Goal: Task Accomplishment & Management: Manage account settings

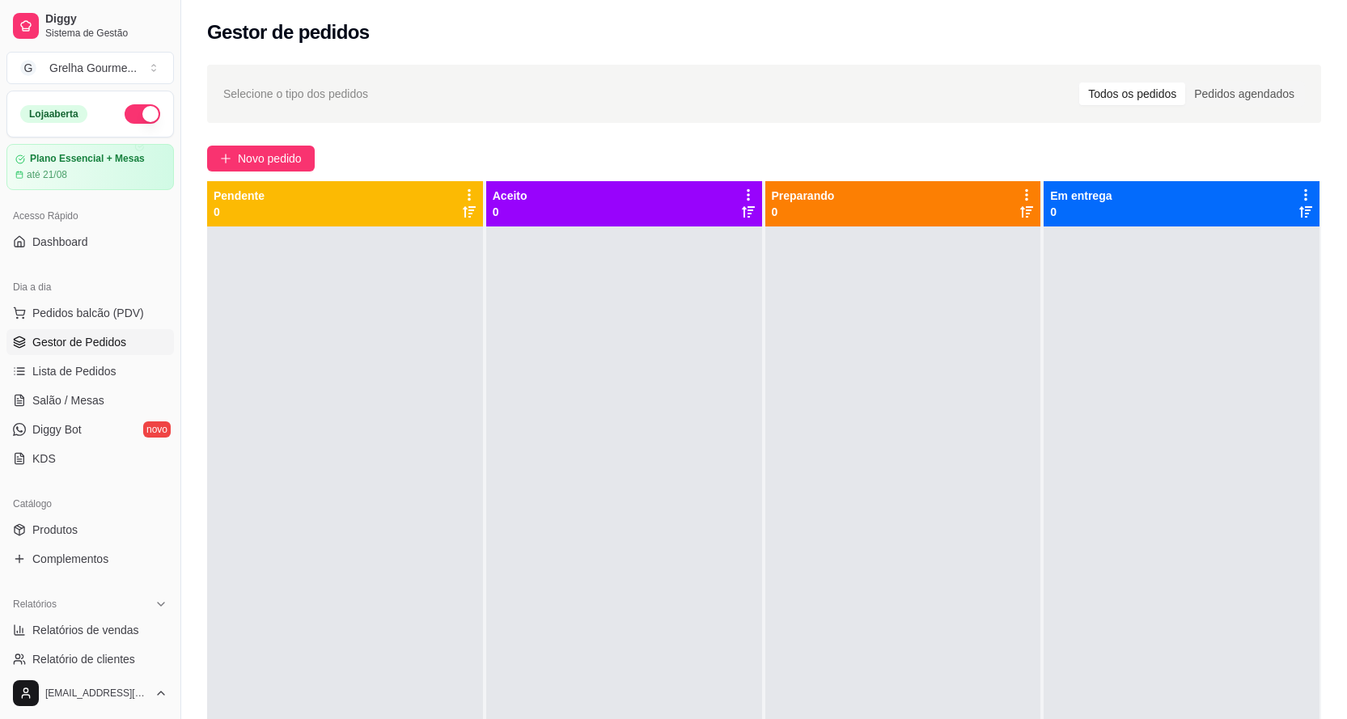
scroll to position [45, 0]
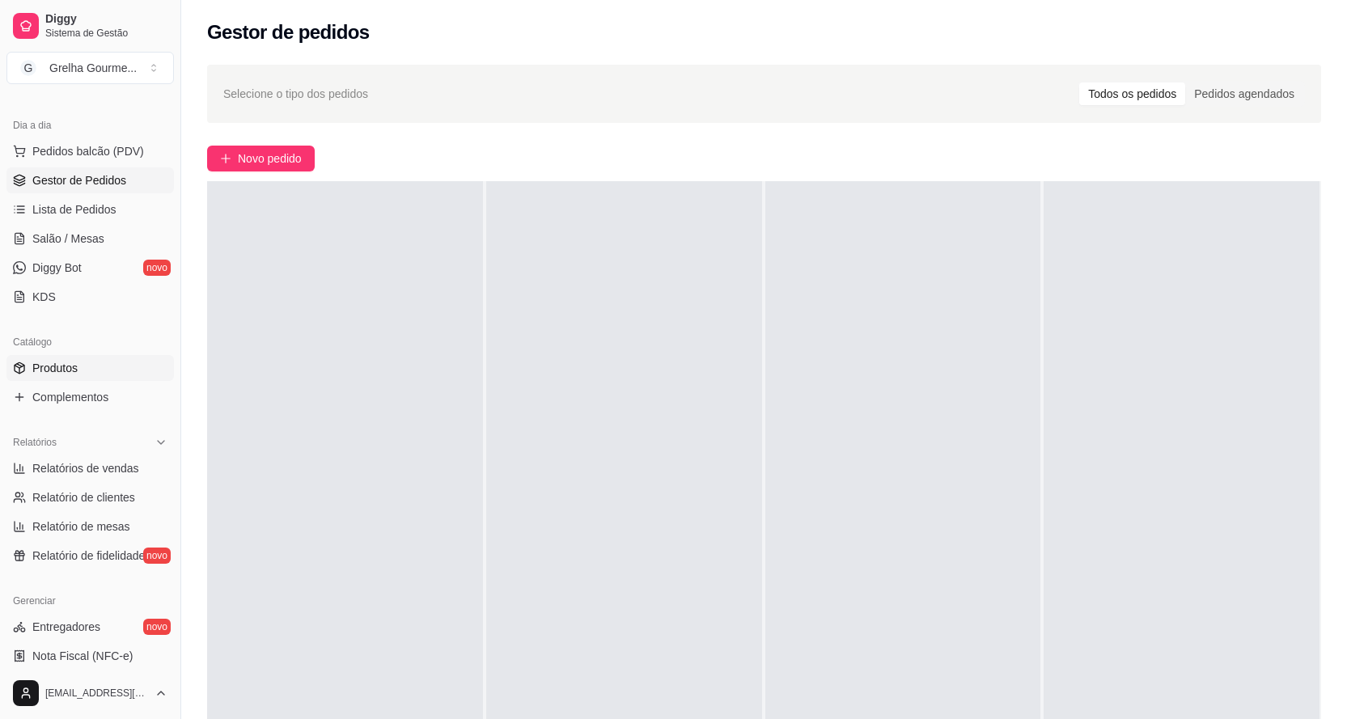
click at [101, 372] on link "Produtos" at bounding box center [89, 368] width 167 height 26
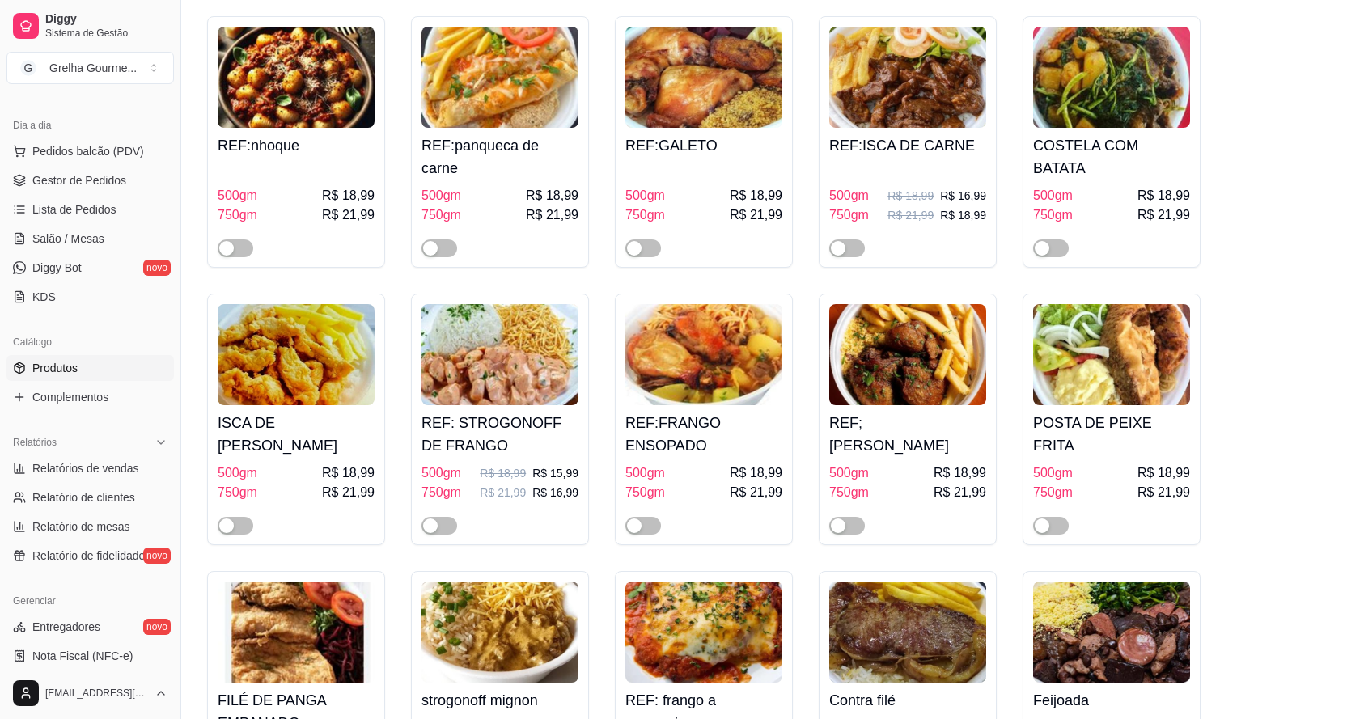
scroll to position [3720, 0]
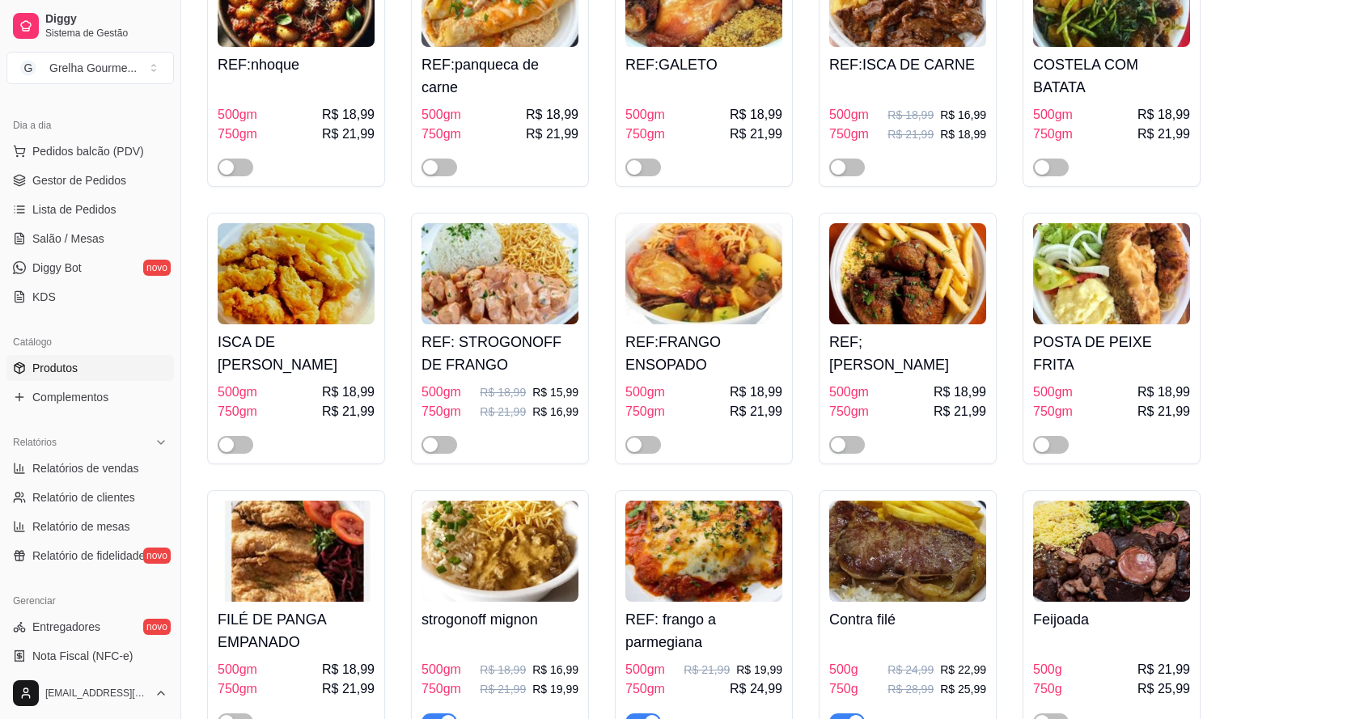
click at [308, 608] on h4 "FILÉ DE PANGA EMPANADO" at bounding box center [296, 630] width 157 height 45
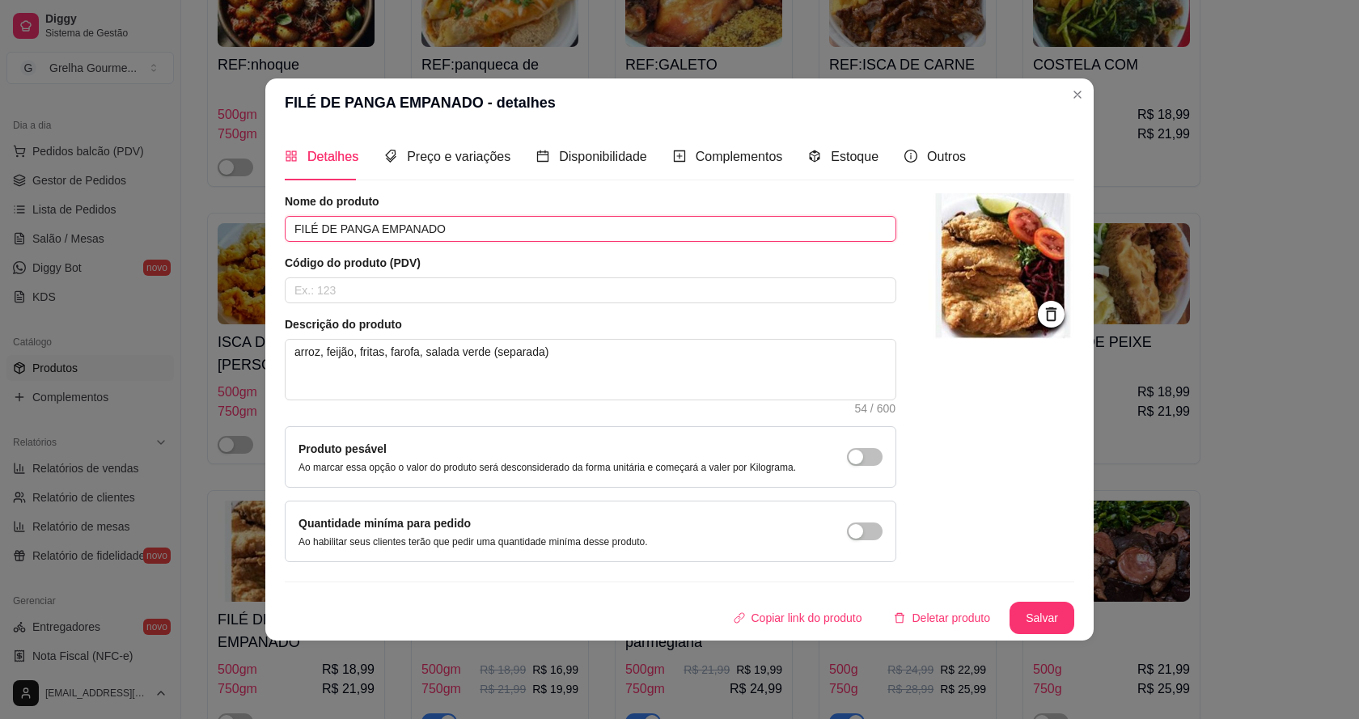
click at [372, 232] on input "FILÉ DE PANGA EMPANADO" at bounding box center [590, 229] width 611 height 26
type input "FILÉ DE MERLUZA EMPANADO"
click at [1038, 319] on div at bounding box center [1051, 314] width 27 height 27
click at [1056, 318] on icon at bounding box center [1051, 314] width 19 height 19
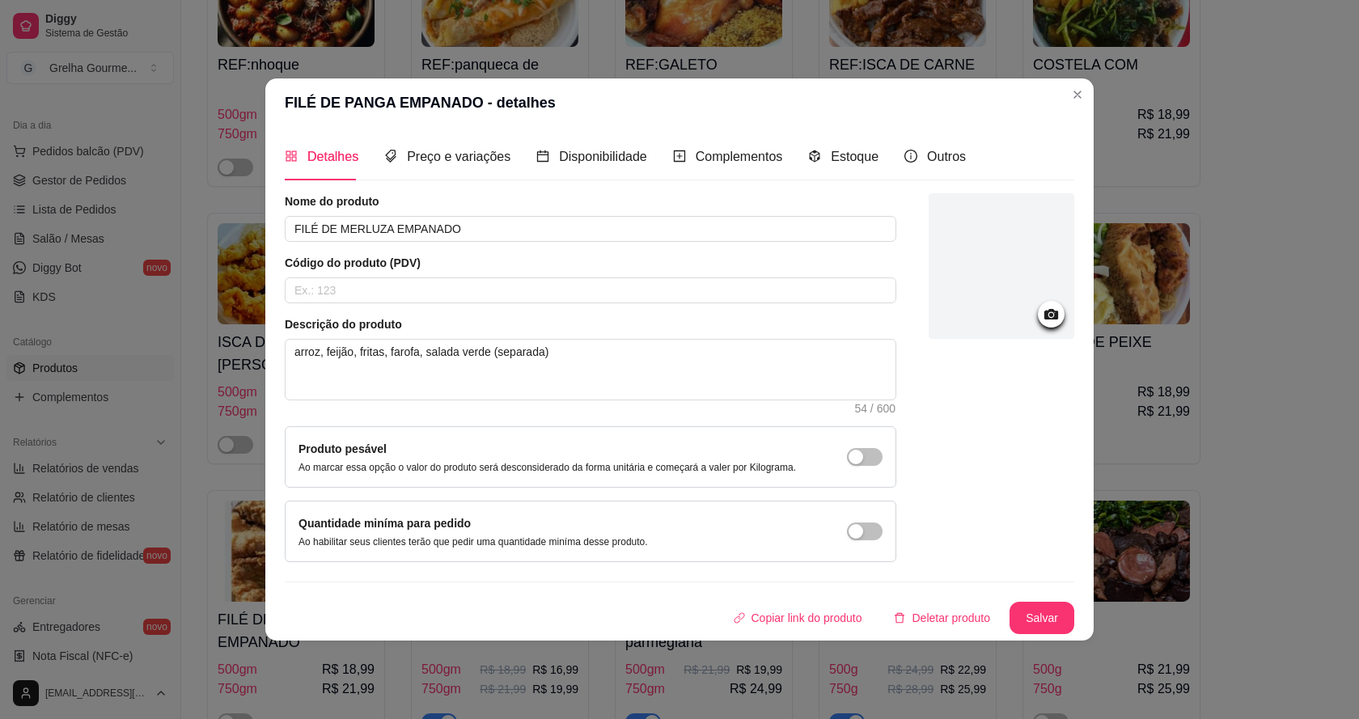
click at [982, 303] on div at bounding box center [1001, 266] width 146 height 146
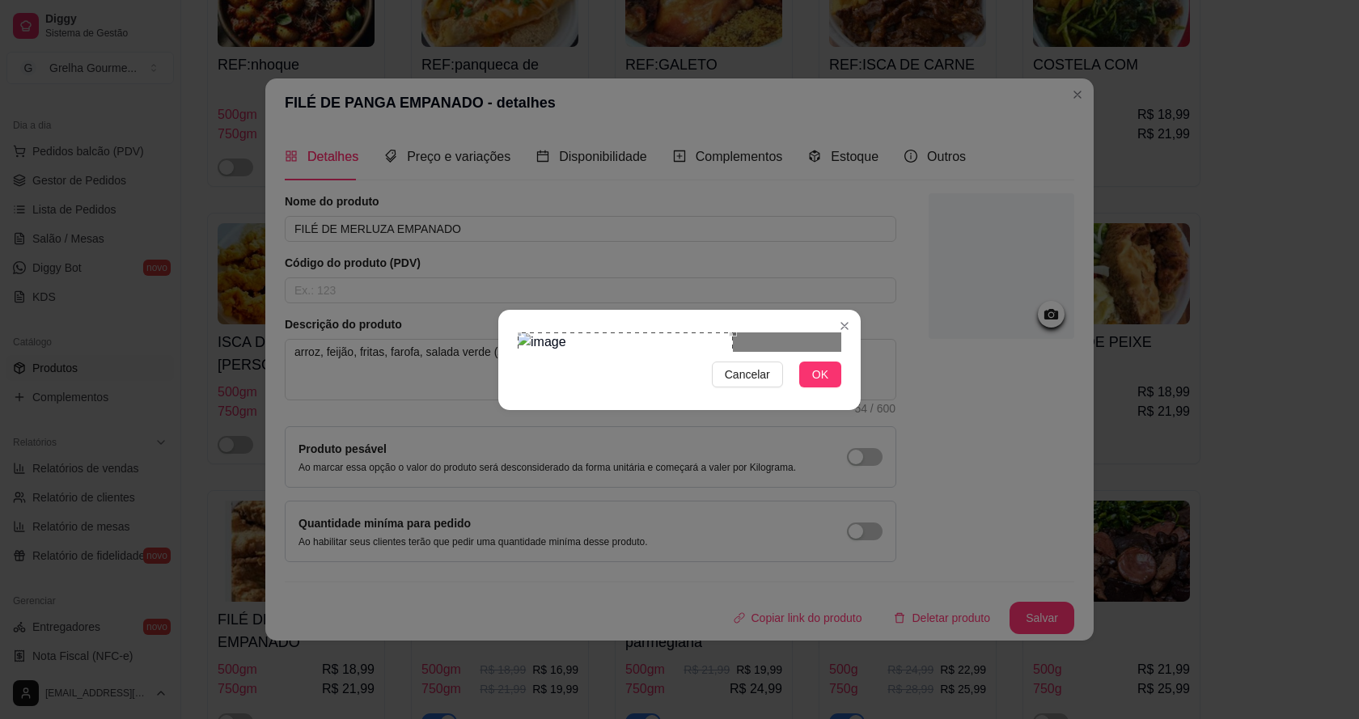
click at [574, 354] on div "Use the arrow keys to move the crop selection area" at bounding box center [625, 406] width 215 height 148
click at [808, 387] on button "OK" at bounding box center [820, 375] width 42 height 26
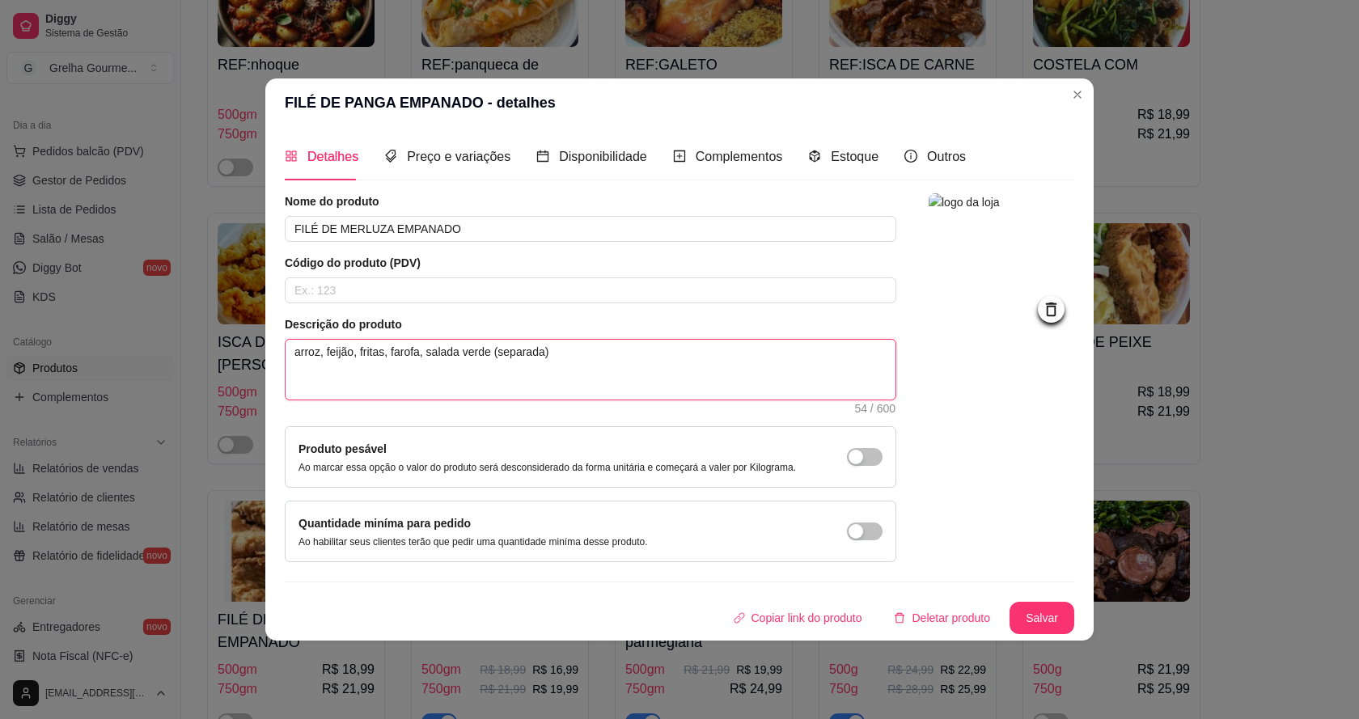
drag, startPoint x: 484, startPoint y: 353, endPoint x: 454, endPoint y: 366, distance: 32.3
click at [454, 366] on textarea "arroz, feijão, fritas, farofa, salada verde (separada)" at bounding box center [590, 370] width 610 height 60
type textarea "arroz, feijão, fritas, farofa, salada (separada)"
drag, startPoint x: 518, startPoint y: 349, endPoint x: 455, endPoint y: 369, distance: 65.5
click at [455, 369] on textarea "arroz, feijão, fritas, farofa, salada (separada)" at bounding box center [590, 370] width 610 height 60
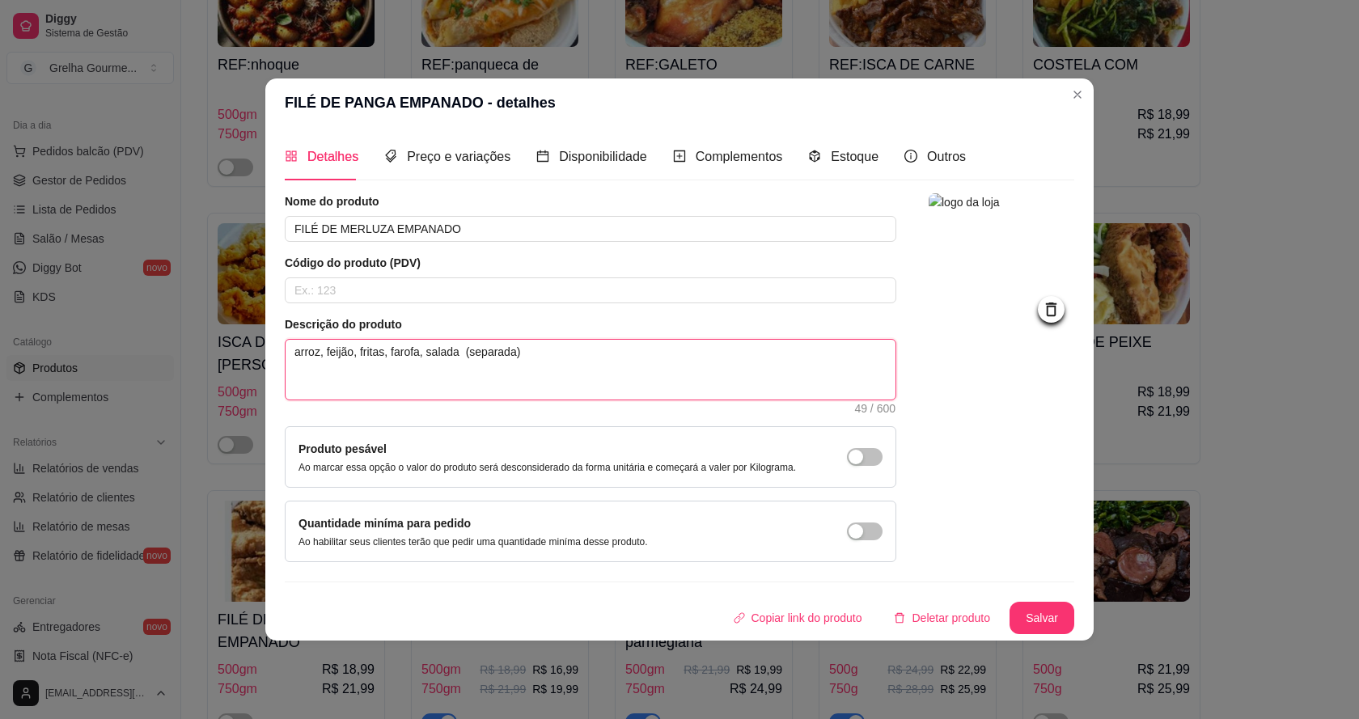
type textarea "arroz, feijão, fritas, farofa, salada"
click at [1055, 625] on button "Salvar" at bounding box center [1041, 618] width 65 height 32
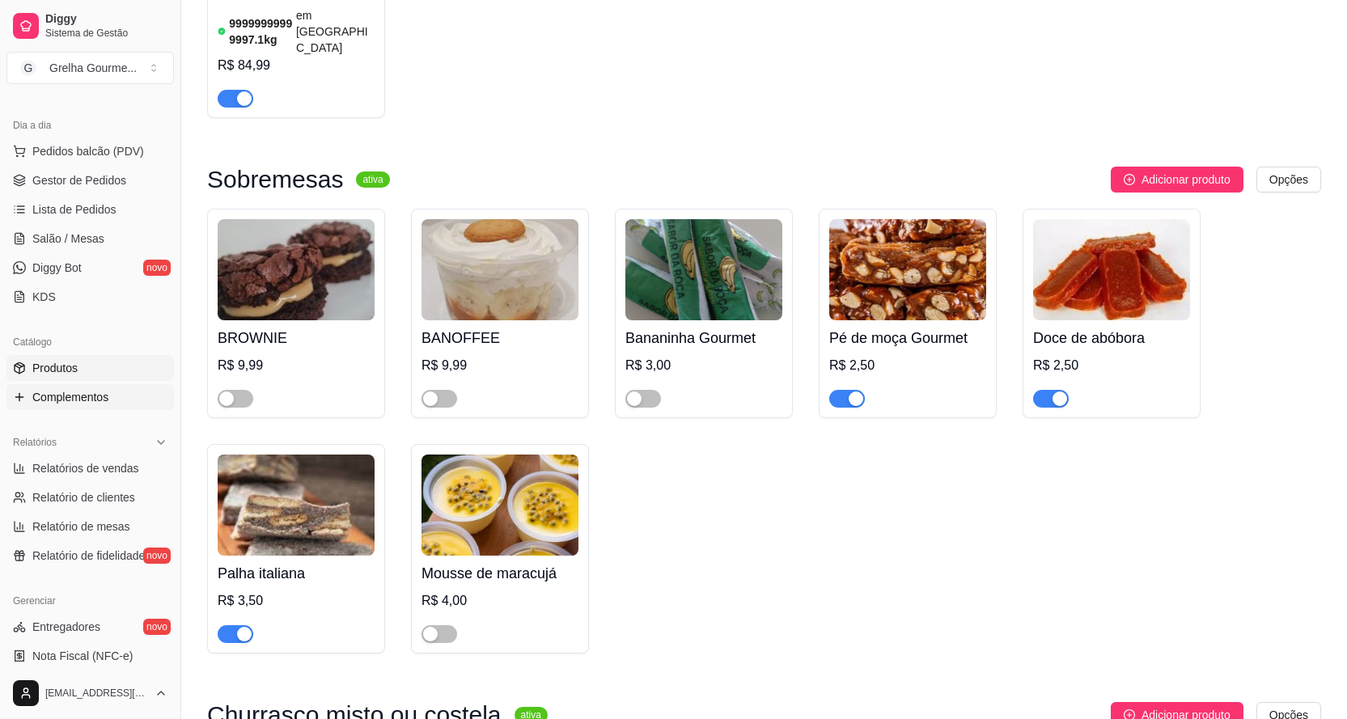
scroll to position [485, 0]
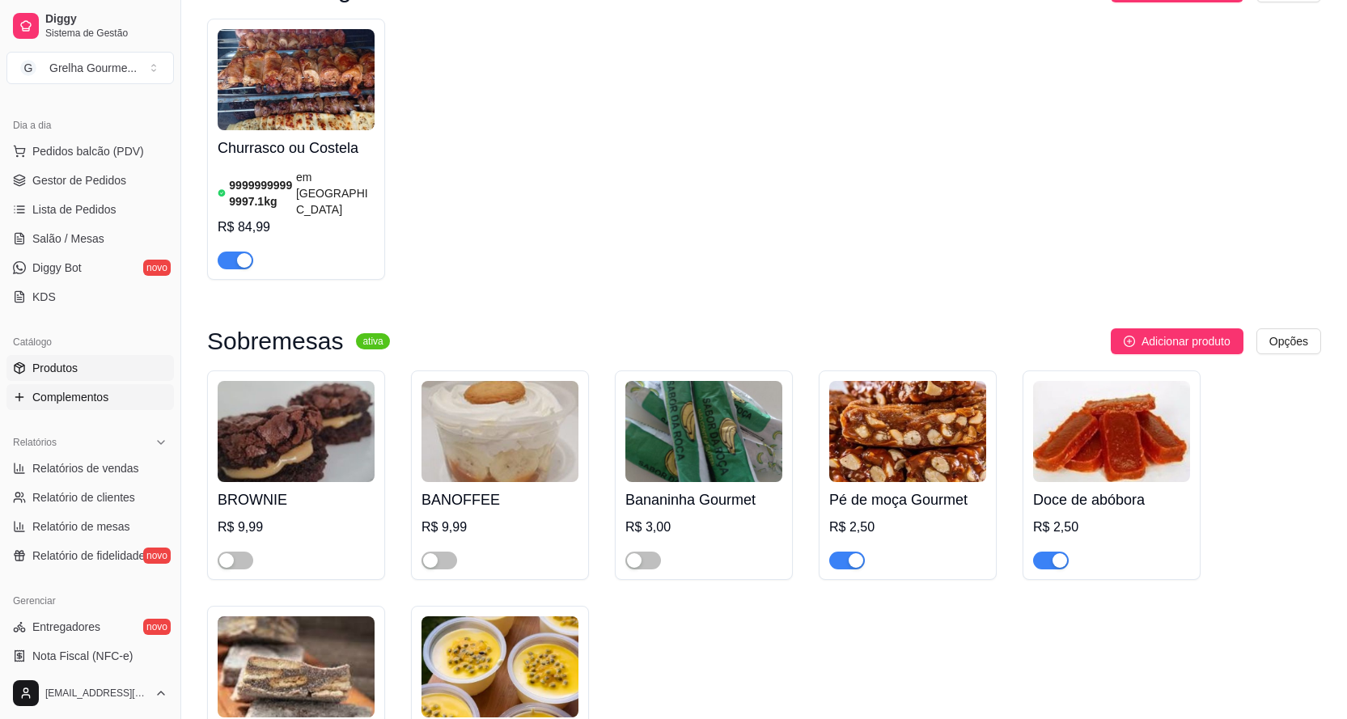
click at [68, 400] on span "Complementos" at bounding box center [70, 397] width 76 height 16
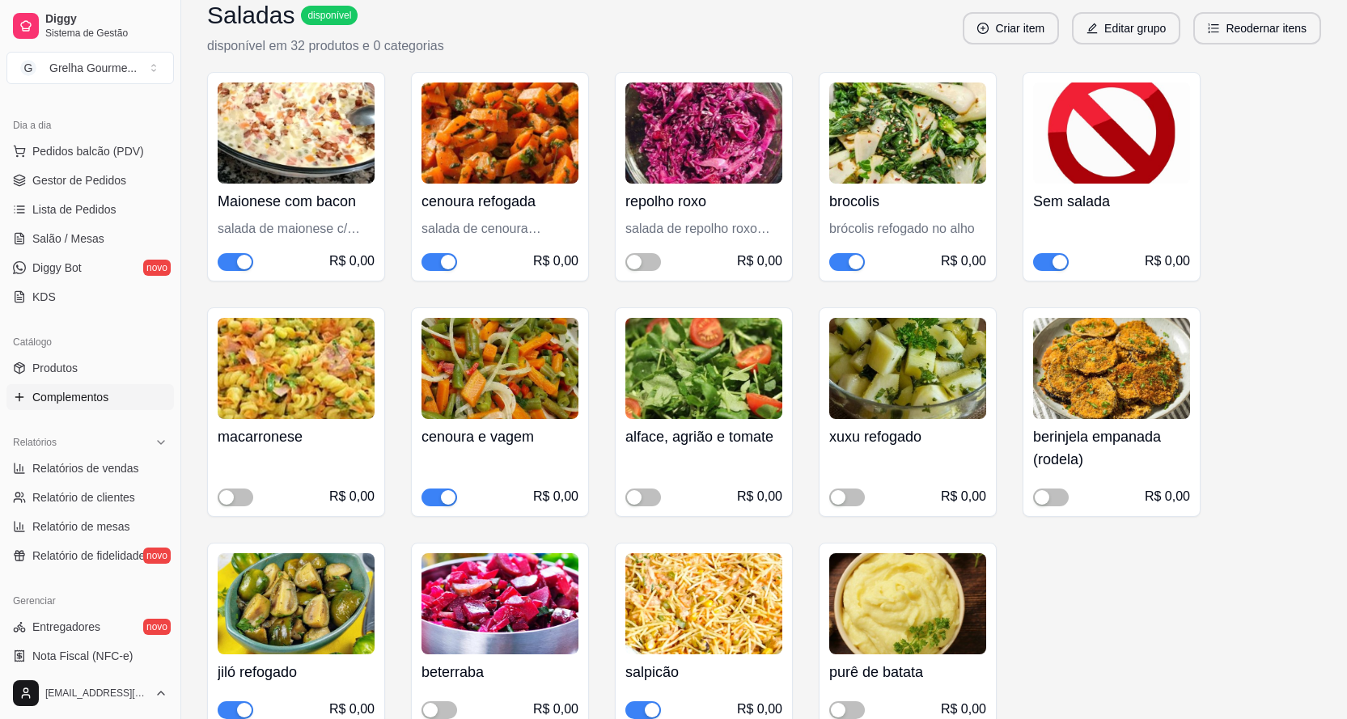
scroll to position [1456, 0]
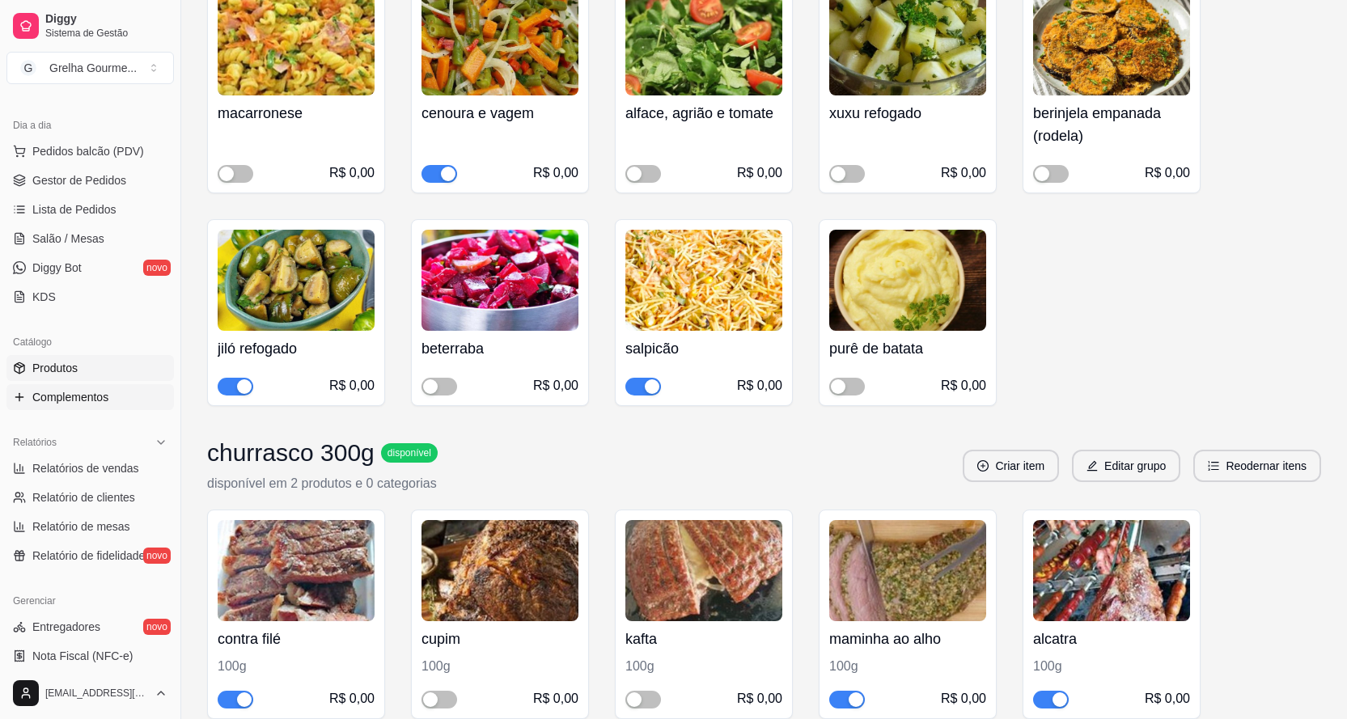
click at [110, 370] on link "Produtos" at bounding box center [89, 368] width 167 height 26
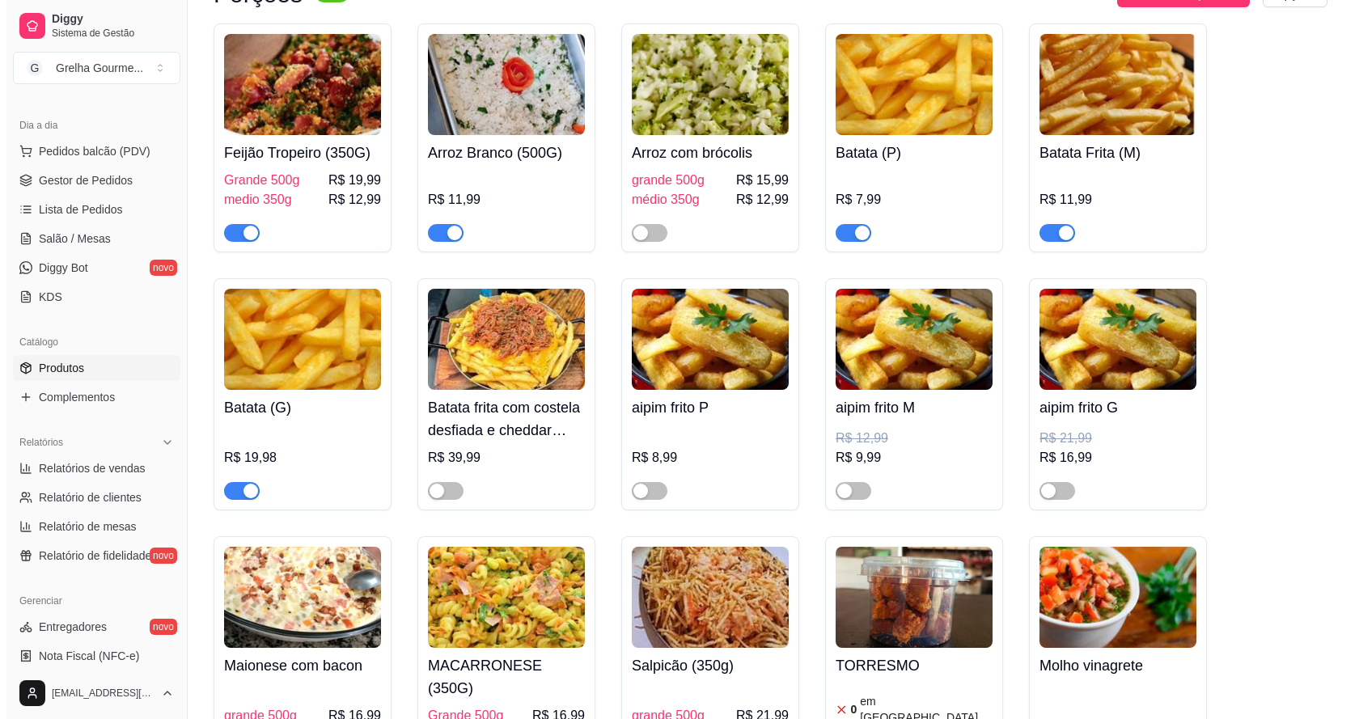
scroll to position [5419, 0]
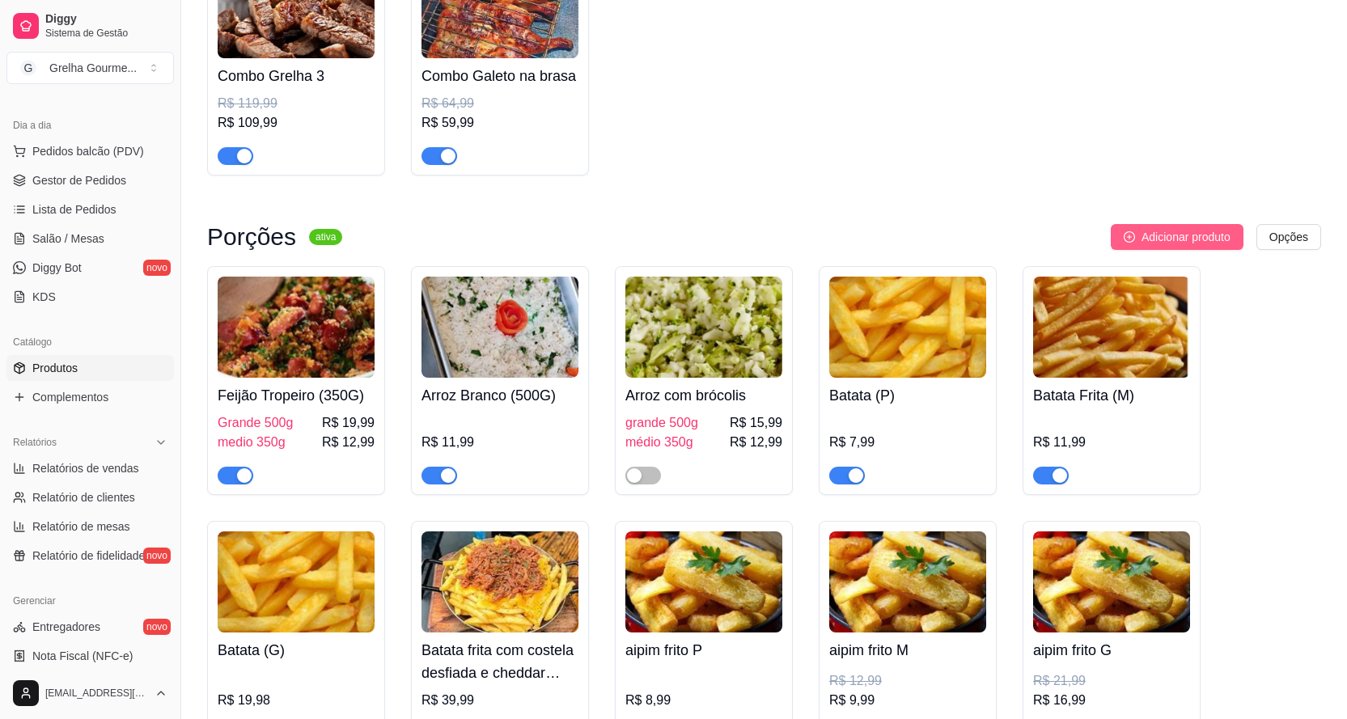
click at [1139, 224] on button "Adicionar produto" at bounding box center [1176, 237] width 133 height 26
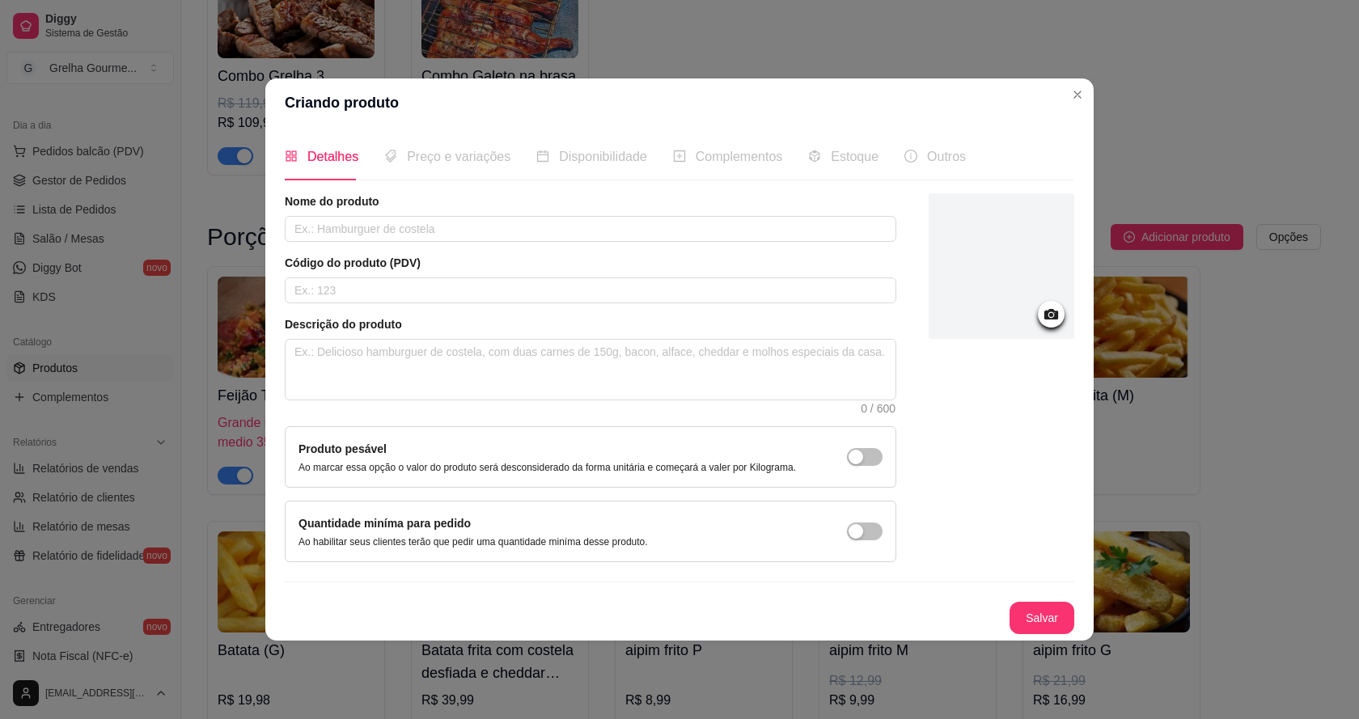
click at [1051, 323] on icon at bounding box center [1051, 314] width 19 height 19
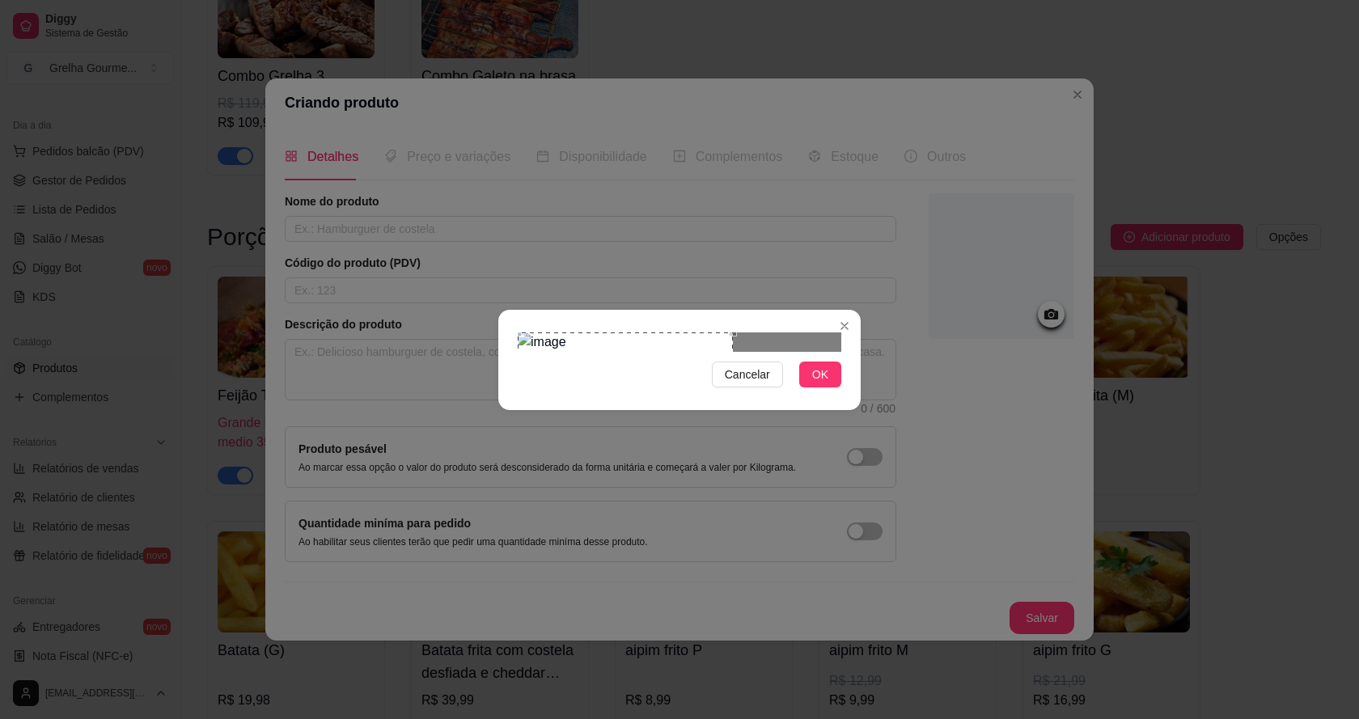
click at [587, 349] on div "Use the arrow keys to move the crop selection area" at bounding box center [625, 406] width 215 height 148
click at [813, 383] on span "OK" at bounding box center [820, 375] width 16 height 18
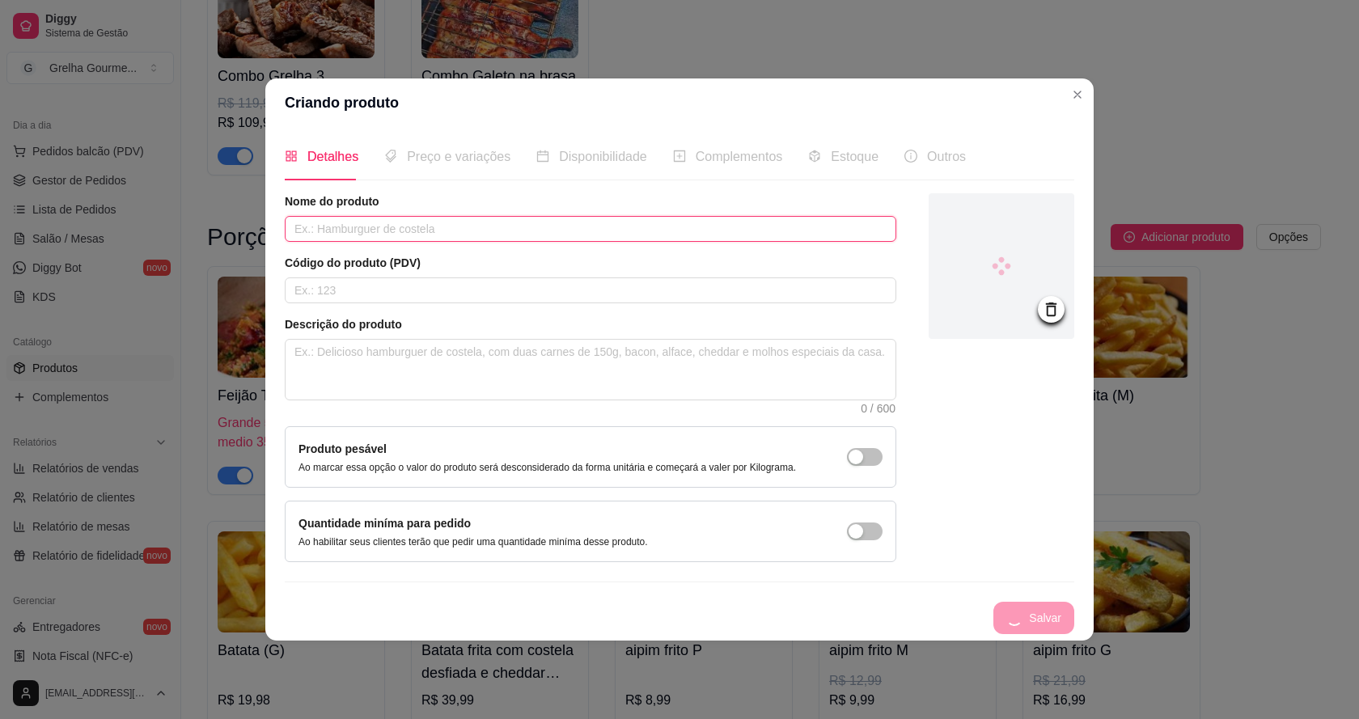
click at [514, 226] on input "text" at bounding box center [590, 229] width 611 height 26
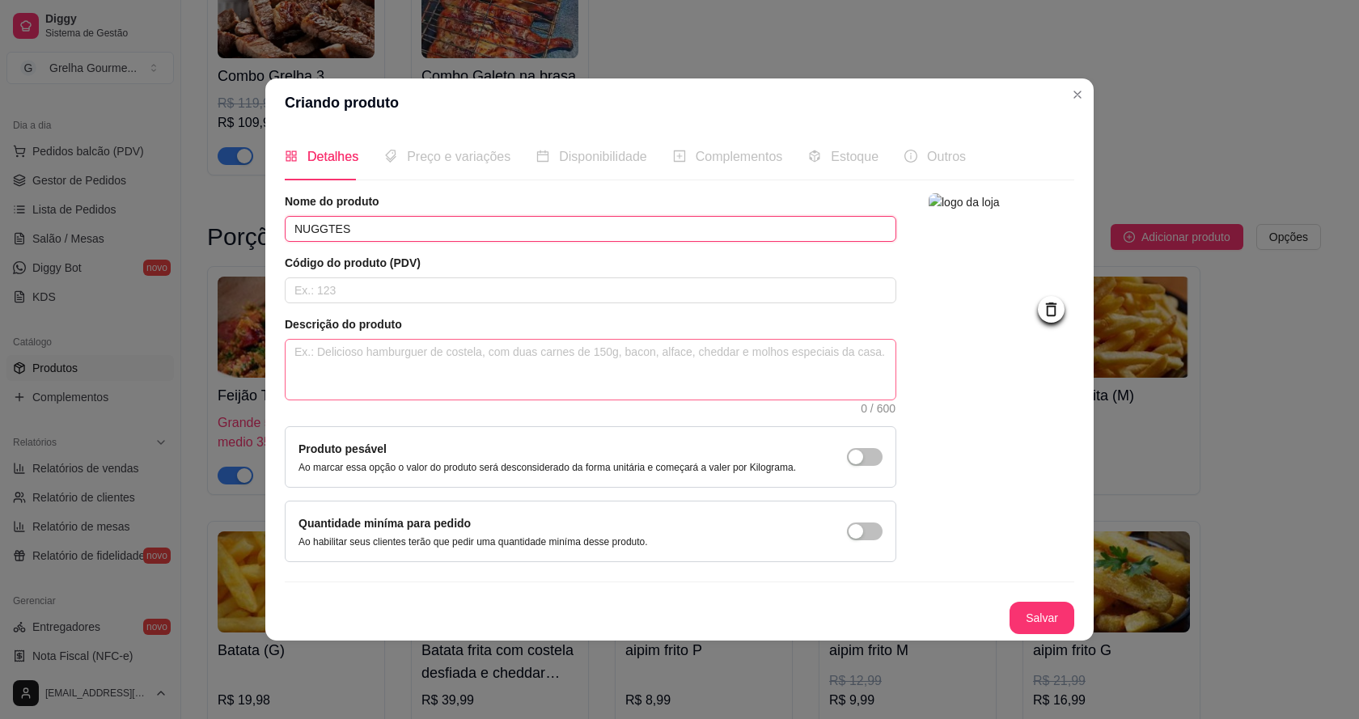
type input "NUGGTES"
click at [458, 357] on textarea at bounding box center [590, 370] width 610 height 60
type textarea "D"
type textarea "DE"
type textarea "DEL"
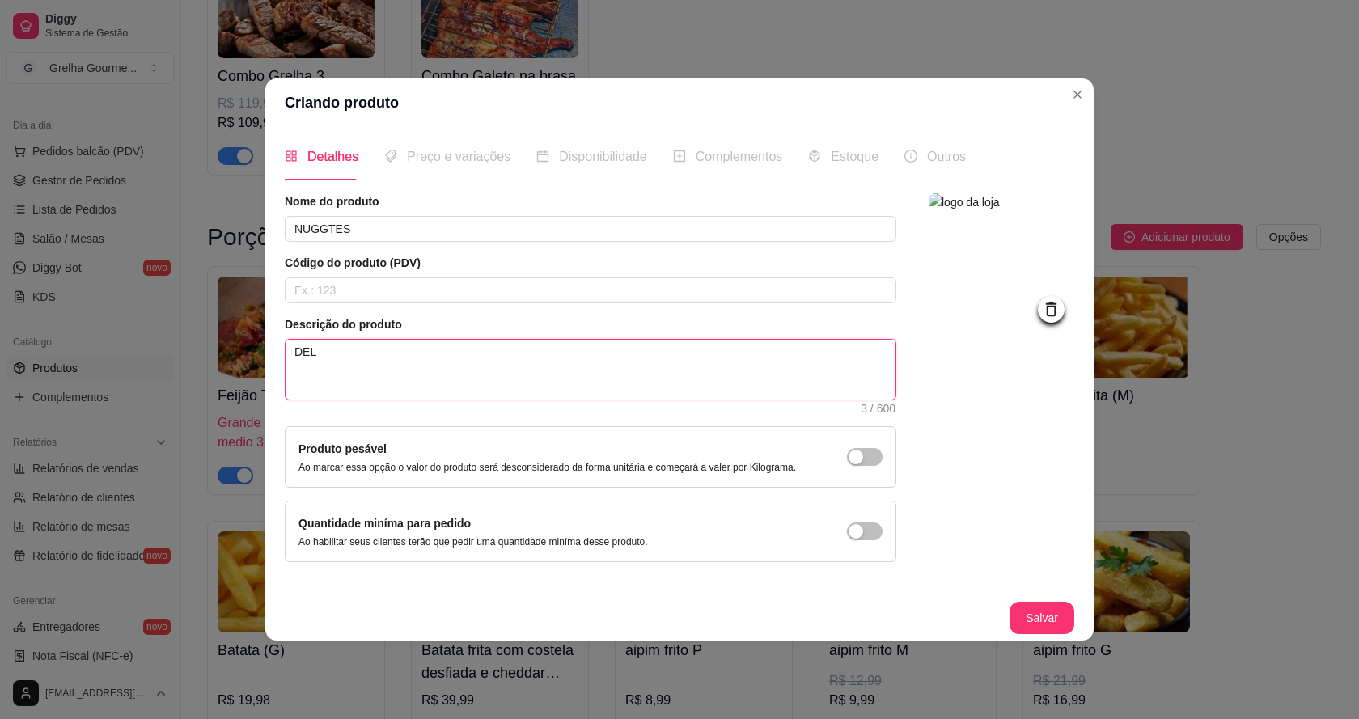
type textarea "DELI"
type textarea "DELIC"
type textarea "DELICI"
type textarea "DELICIO"
type textarea "DELICIOS"
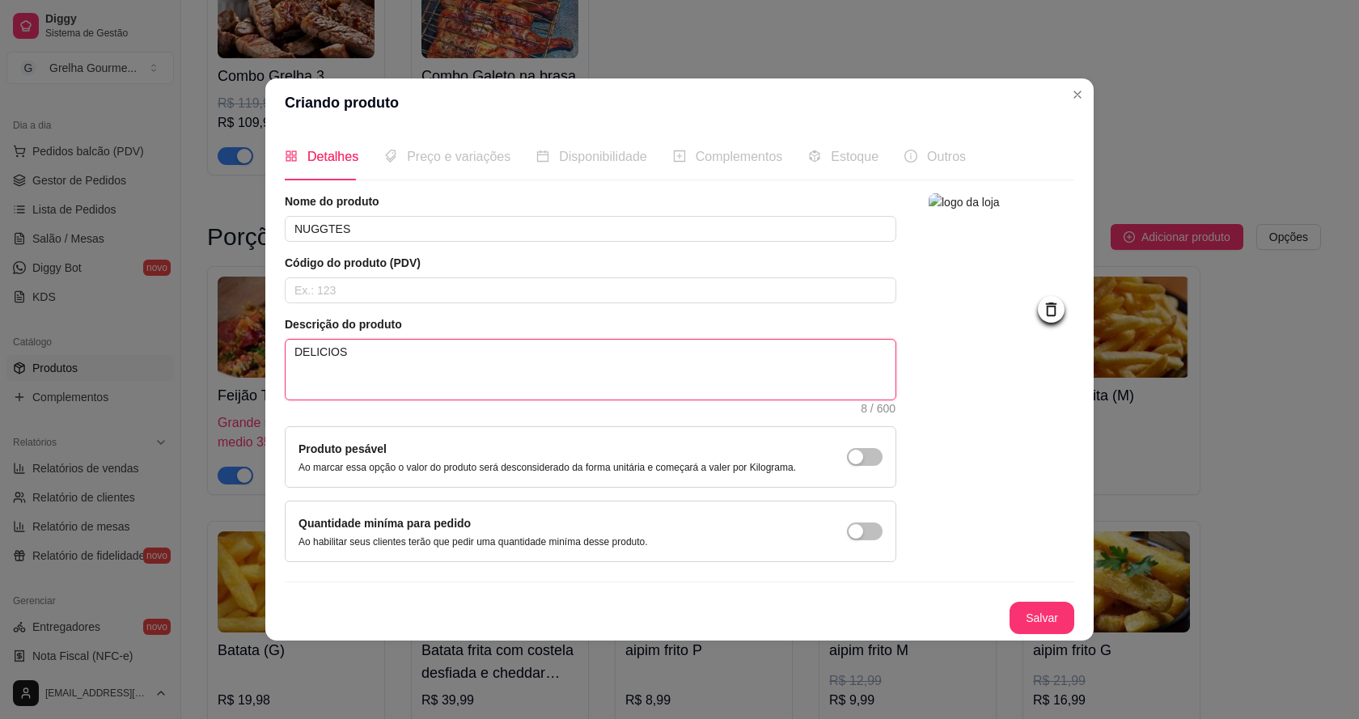
type textarea "DELICIOSO"
type textarea "DELICIOSO N"
type textarea "DELICIOSO NU"
type textarea "DELICIOSO NUG"
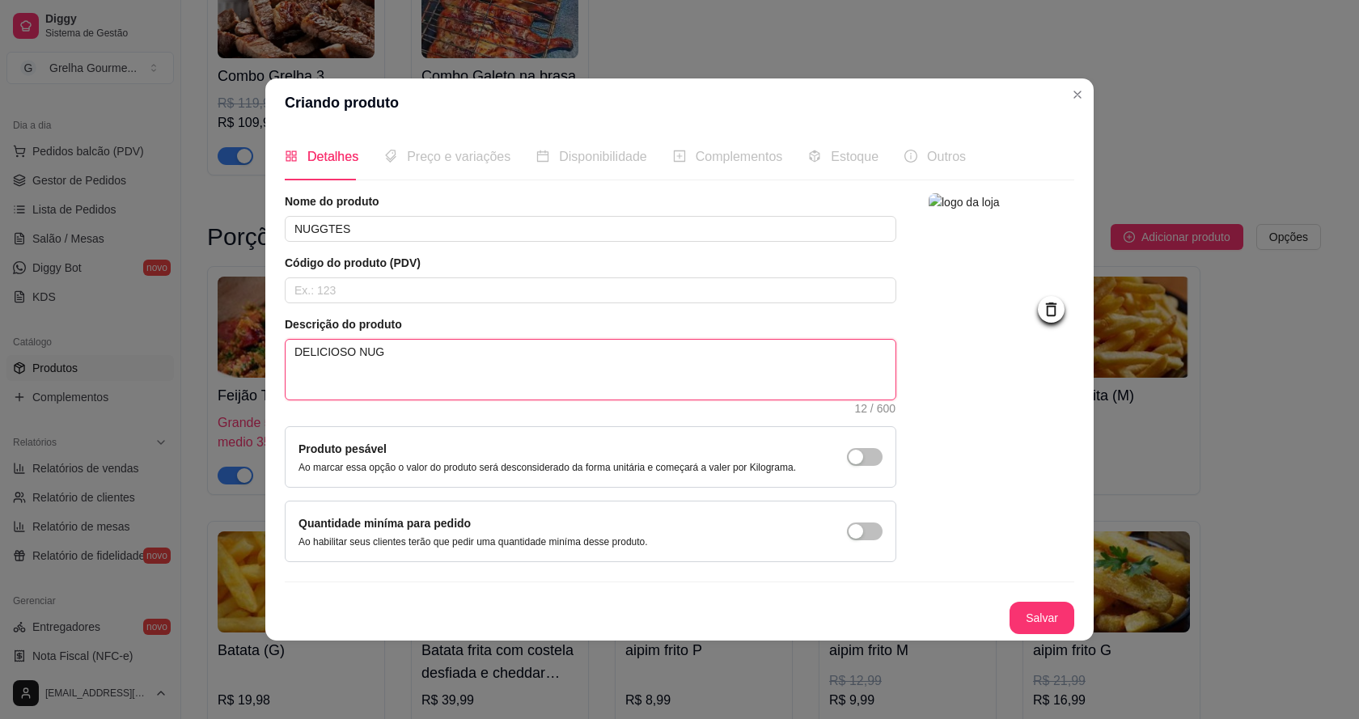
type textarea "DELICIOSO NUGG"
type textarea "DELICIOSO NUGGT"
type textarea "DELICIOSO NUGGTS"
type textarea "DELICIOSO NUGGTS F"
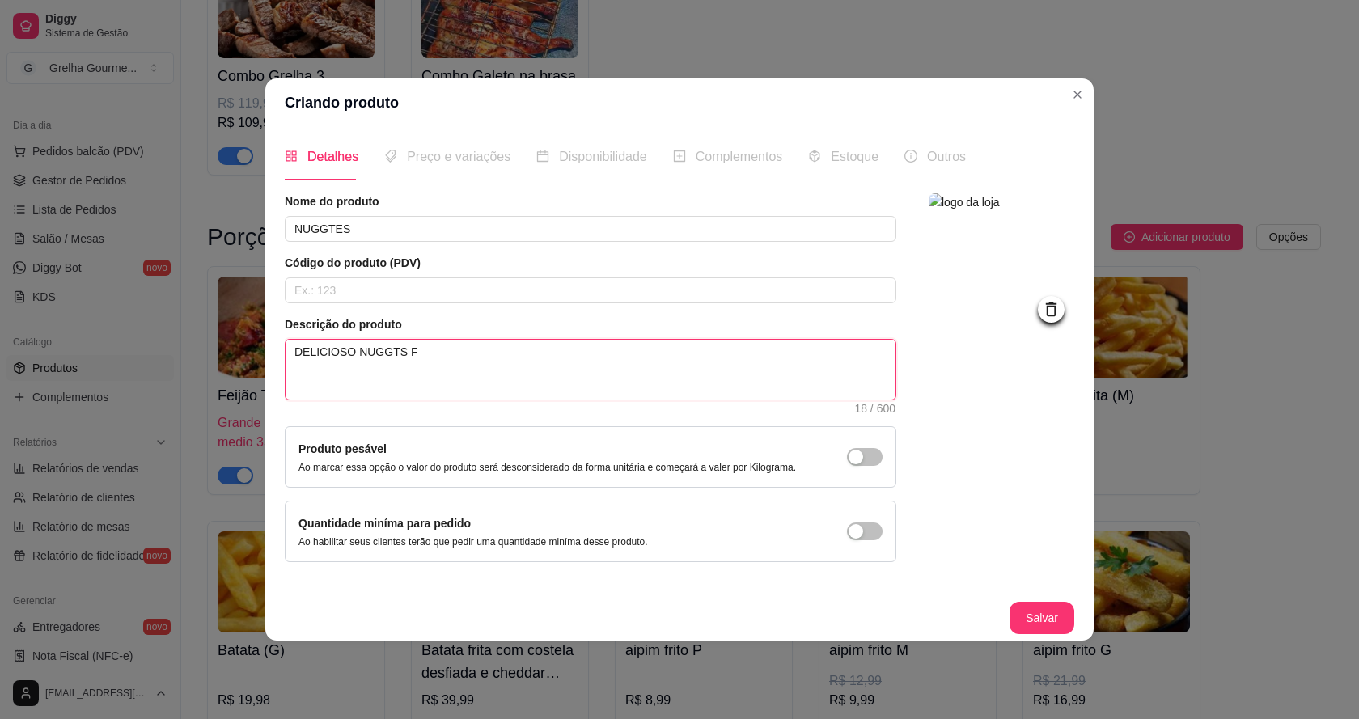
type textarea "DELICIOSO NUGGTS FR"
type textarea "DELICIOSO NUGGTS FRI"
type textarea "DELICIOSO NUGGTS FRIT"
type textarea "DELICIOSO NUGGTS FRITO"
type textarea "DELICIOSO NUGGTS FRITOS"
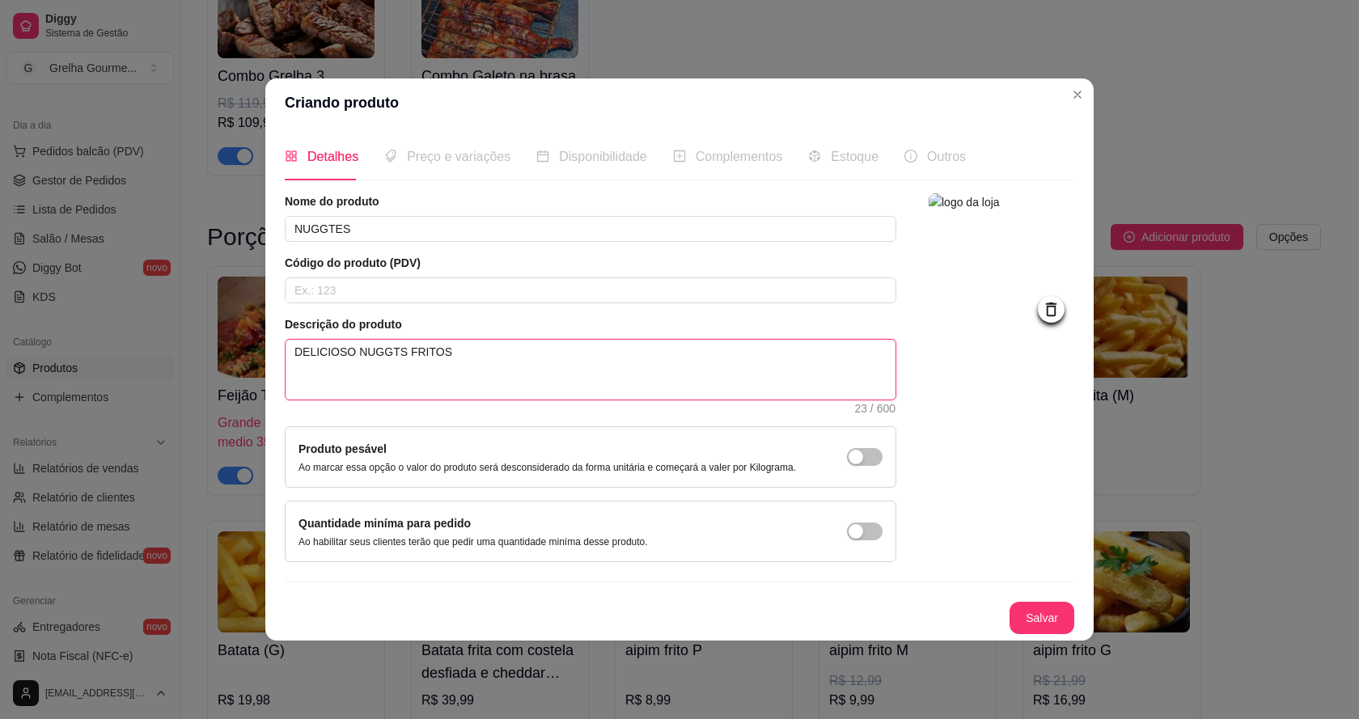
type textarea "DELICIOSO NUGGTS FRITOS"
type textarea "DELICIOSO NUGGTS FRITOS N"
type textarea "DELICIOSO NUGGTS FRITOS NA"
type textarea "DELICIOSO NUGGTS FRITOS NA H"
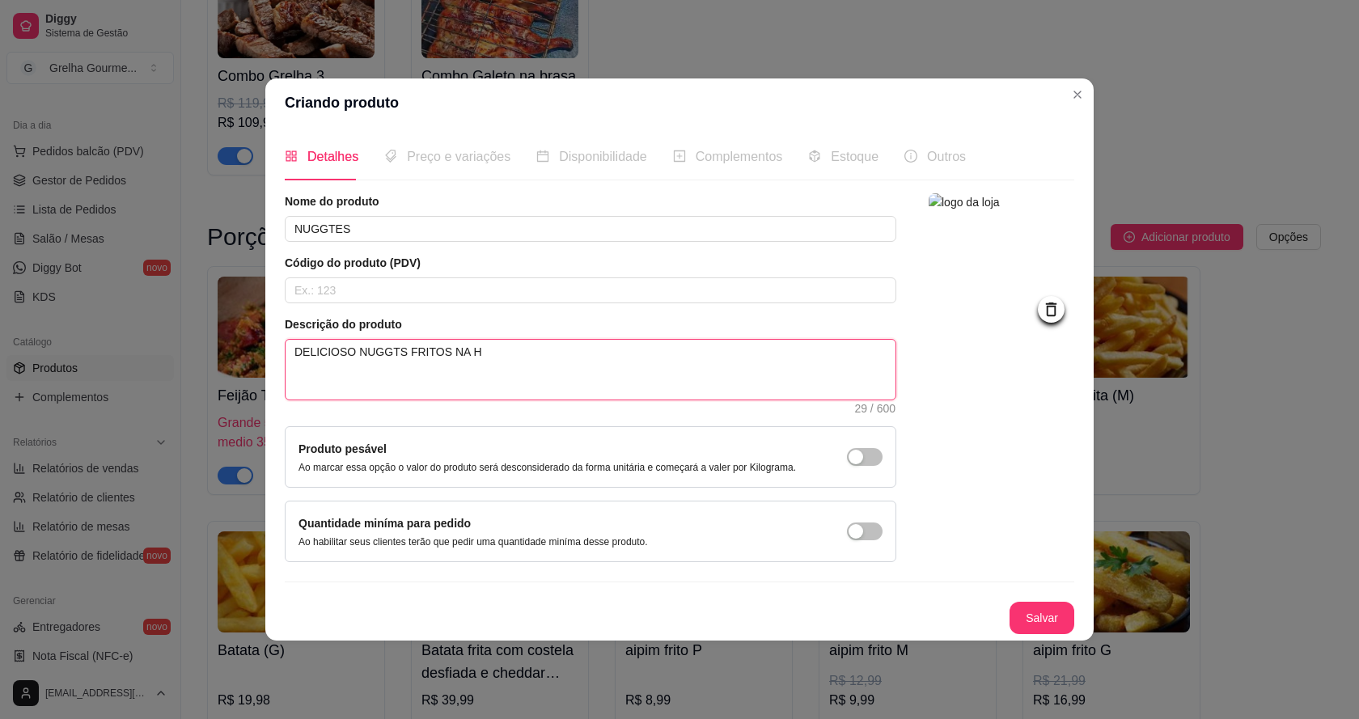
type textarea "DELICIOSO NUGGTS FRITOS NA HR"
type textarea "DELICIOSO NUGGTS FRITOS NA HRA"
type textarea "DELICIOSO NUGGTS FRITOS NA HORA"
click at [1038, 621] on button "Salvar" at bounding box center [1041, 618] width 63 height 32
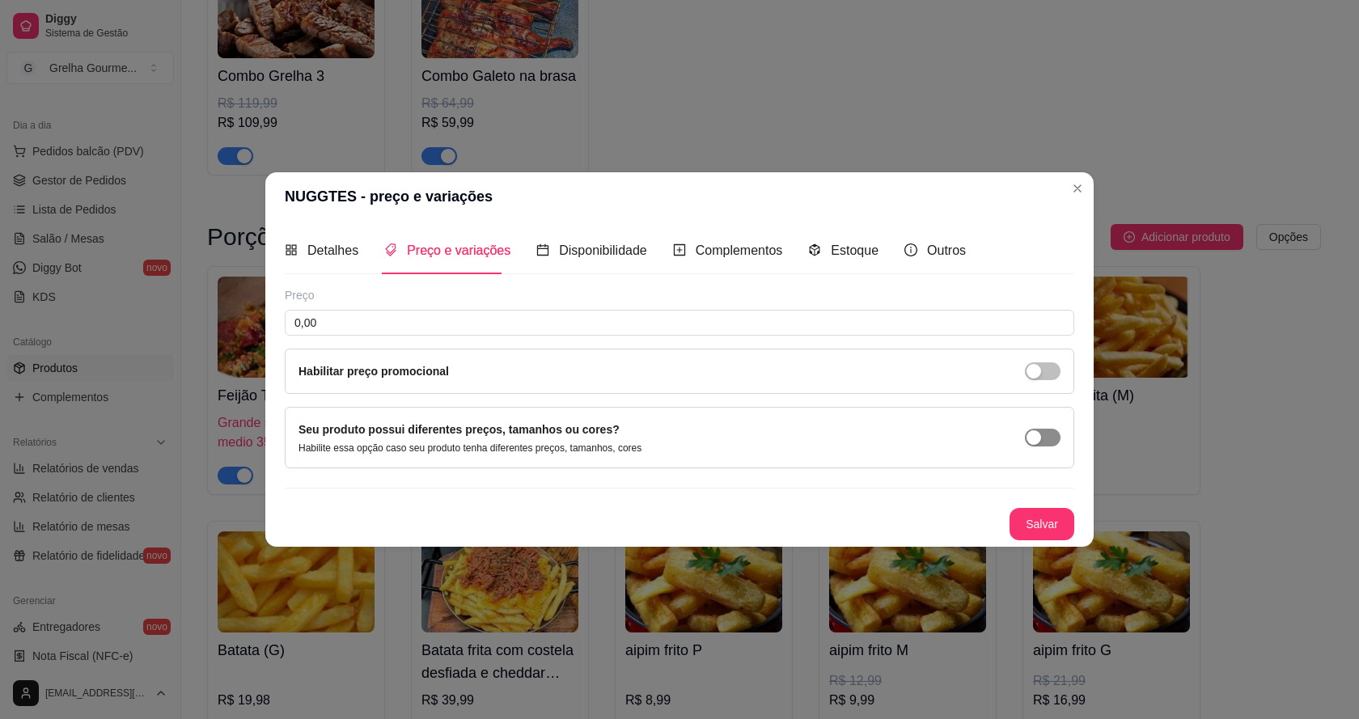
click at [1042, 433] on span "button" at bounding box center [1043, 438] width 36 height 18
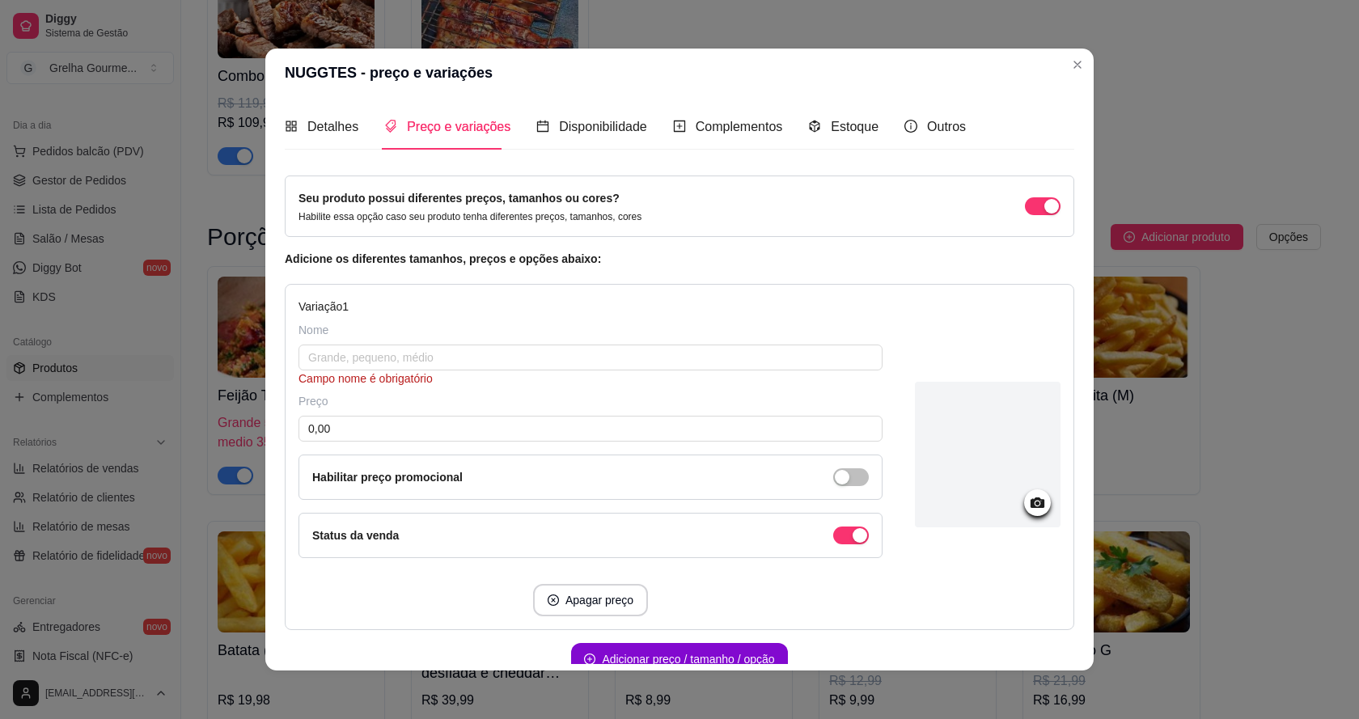
click at [1028, 510] on icon at bounding box center [1037, 502] width 19 height 19
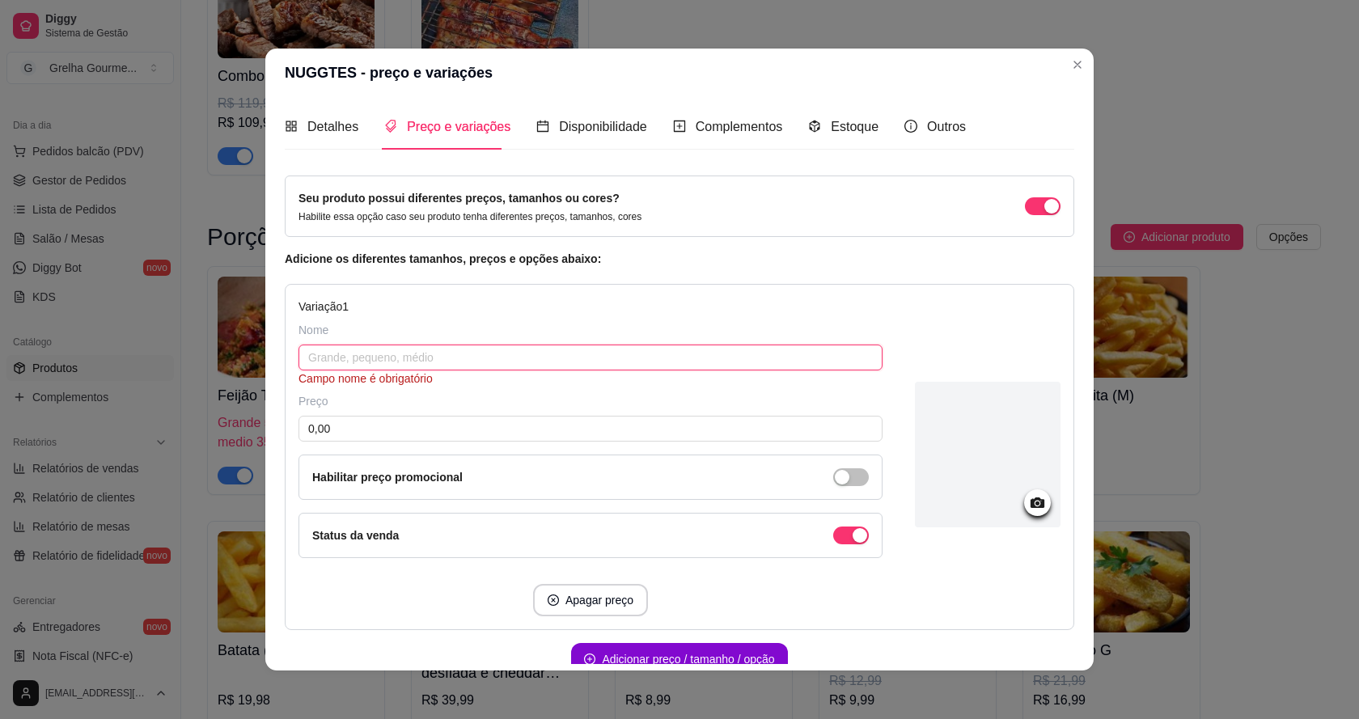
click at [510, 355] on input "text" at bounding box center [590, 358] width 584 height 26
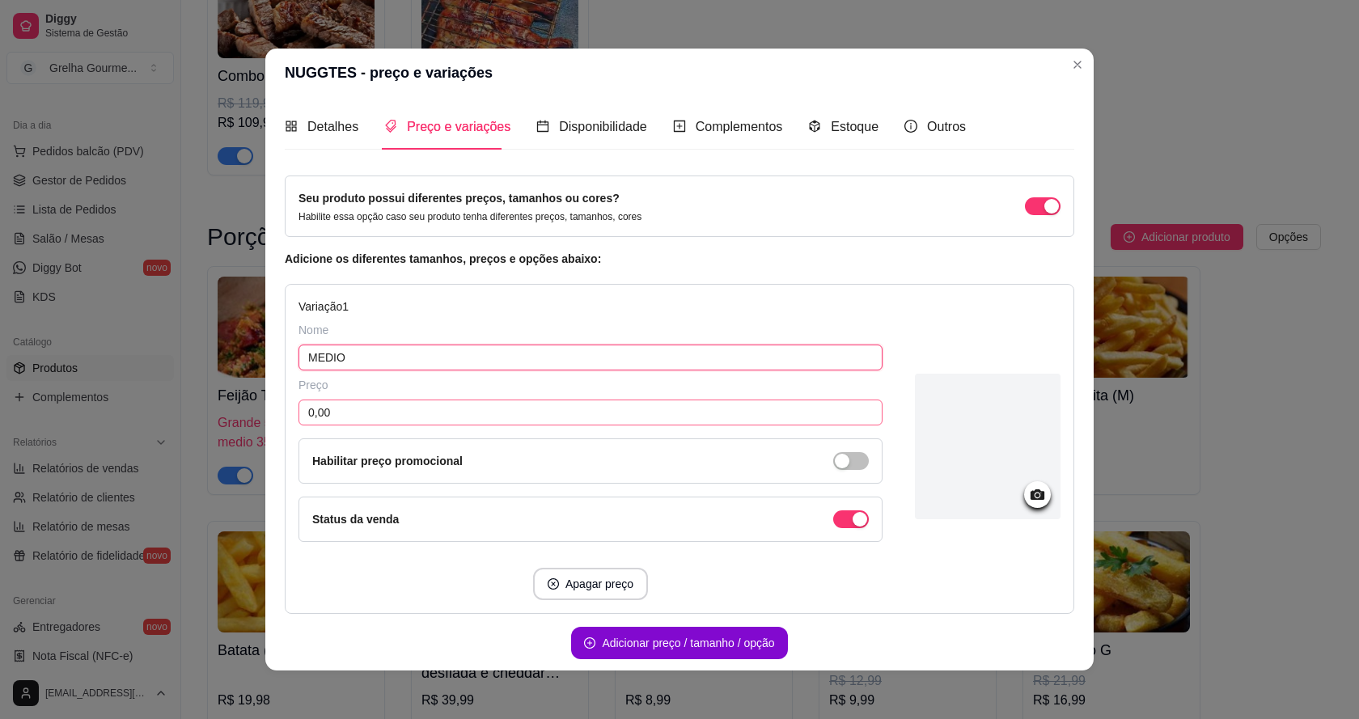
type input "MEDIO"
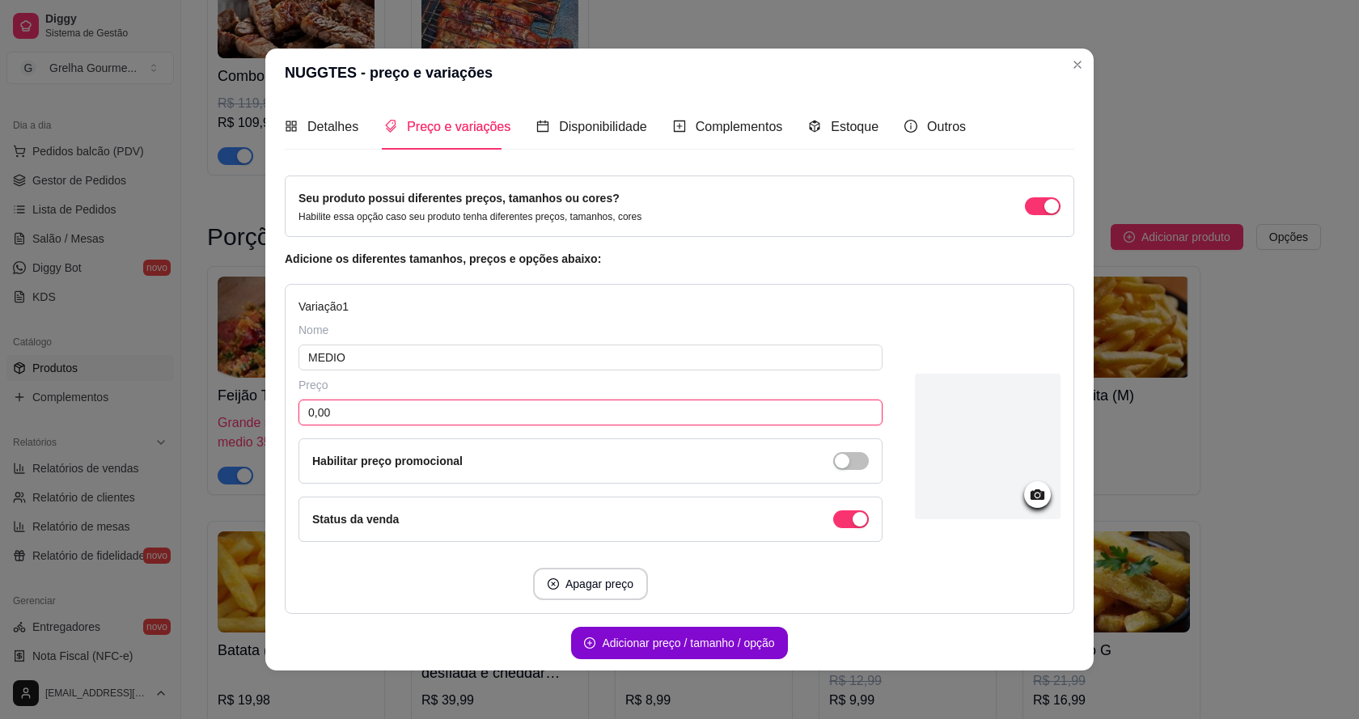
click at [646, 406] on input "0,00" at bounding box center [590, 413] width 584 height 26
type input "10,99"
drag, startPoint x: 590, startPoint y: 339, endPoint x: 596, endPoint y: 346, distance: 9.7
click at [590, 340] on div "Nome MEDIO" at bounding box center [590, 346] width 584 height 49
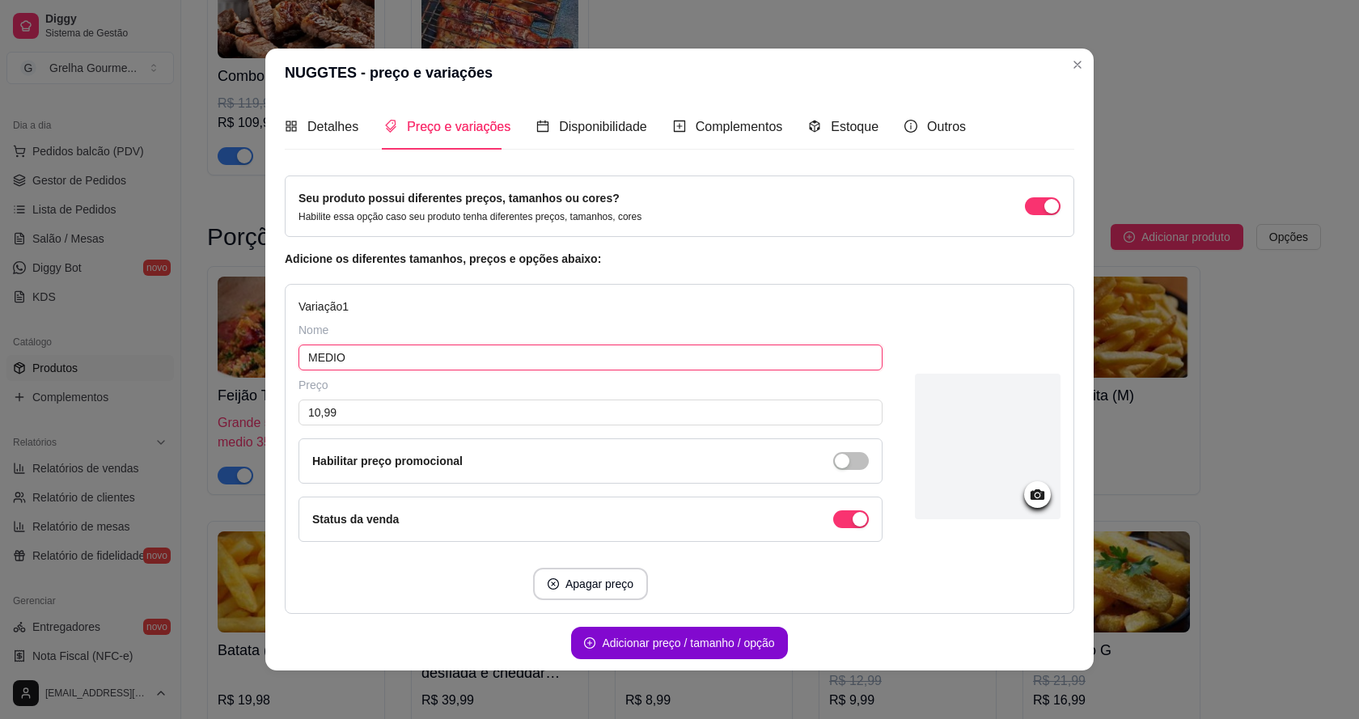
click at [598, 352] on input "MEDIO" at bounding box center [590, 358] width 584 height 26
click at [319, 349] on input "MEDIO" at bounding box center [590, 358] width 584 height 26
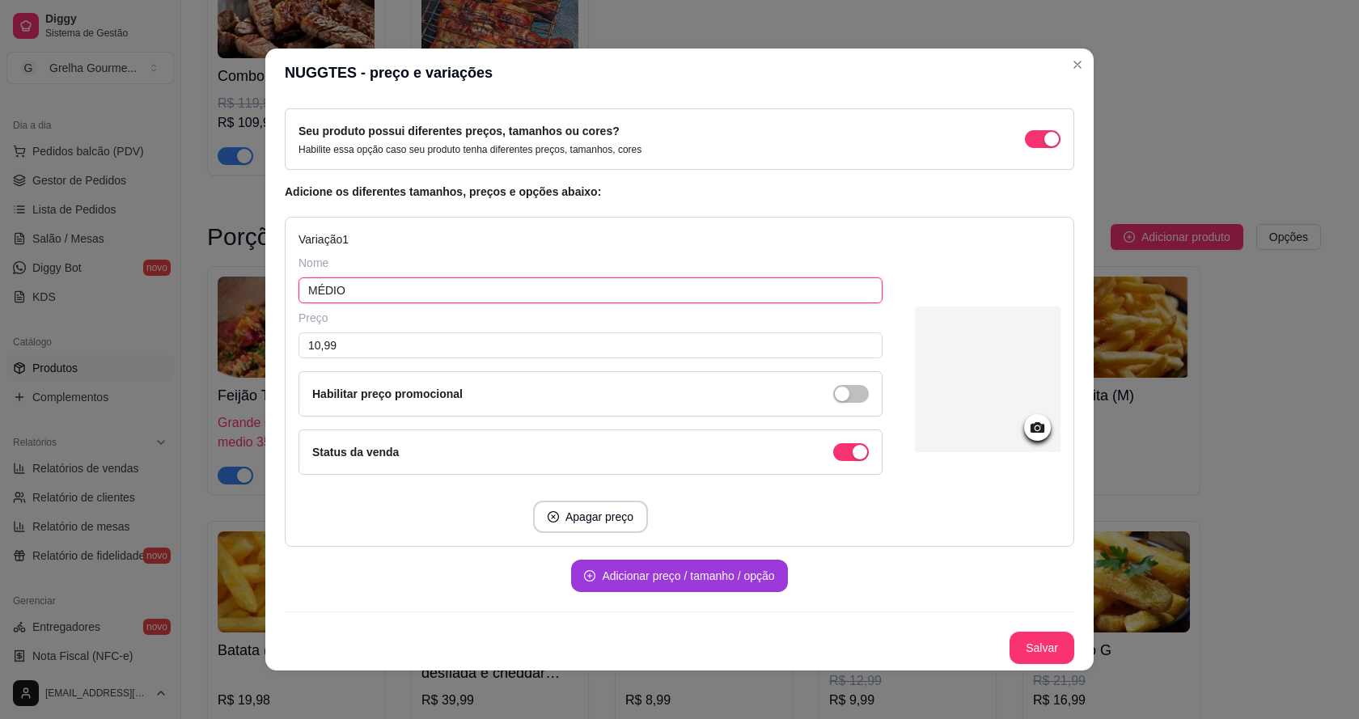
type input "MÉDIO"
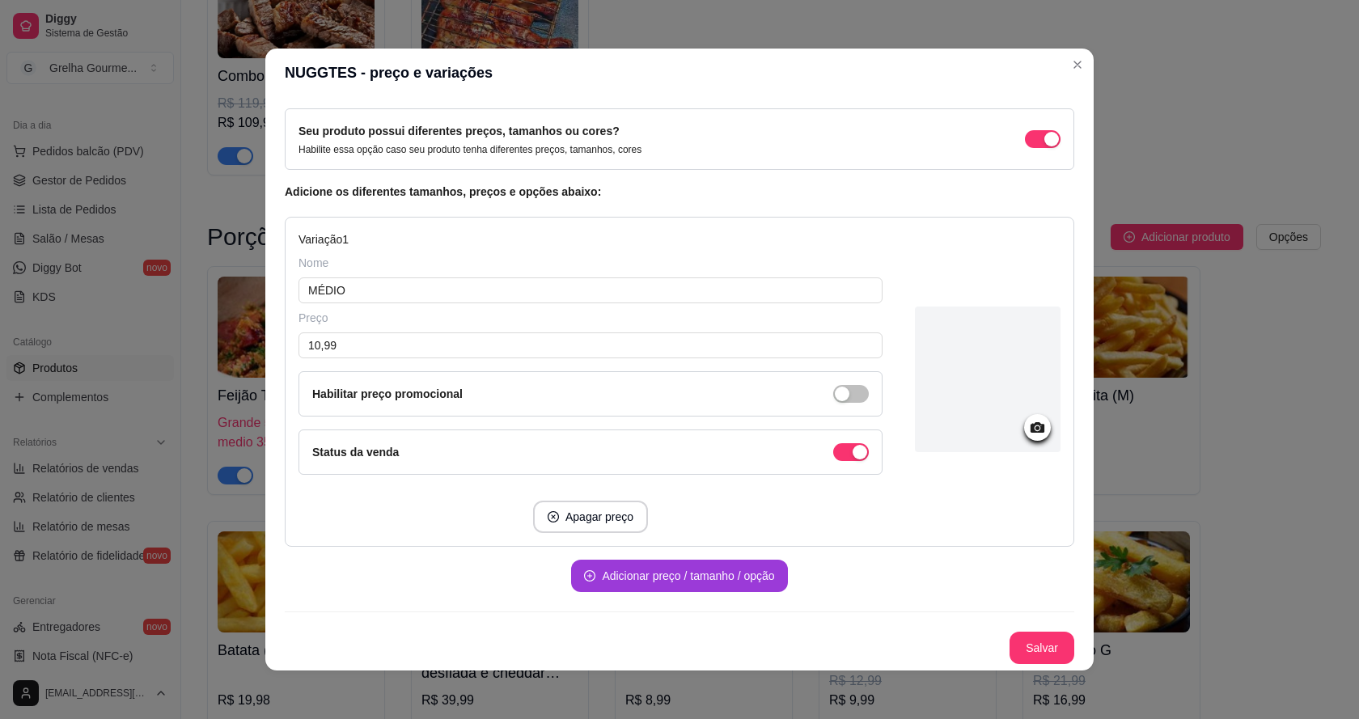
click at [750, 583] on button "Adicionar preço / tamanho / opção" at bounding box center [679, 576] width 216 height 32
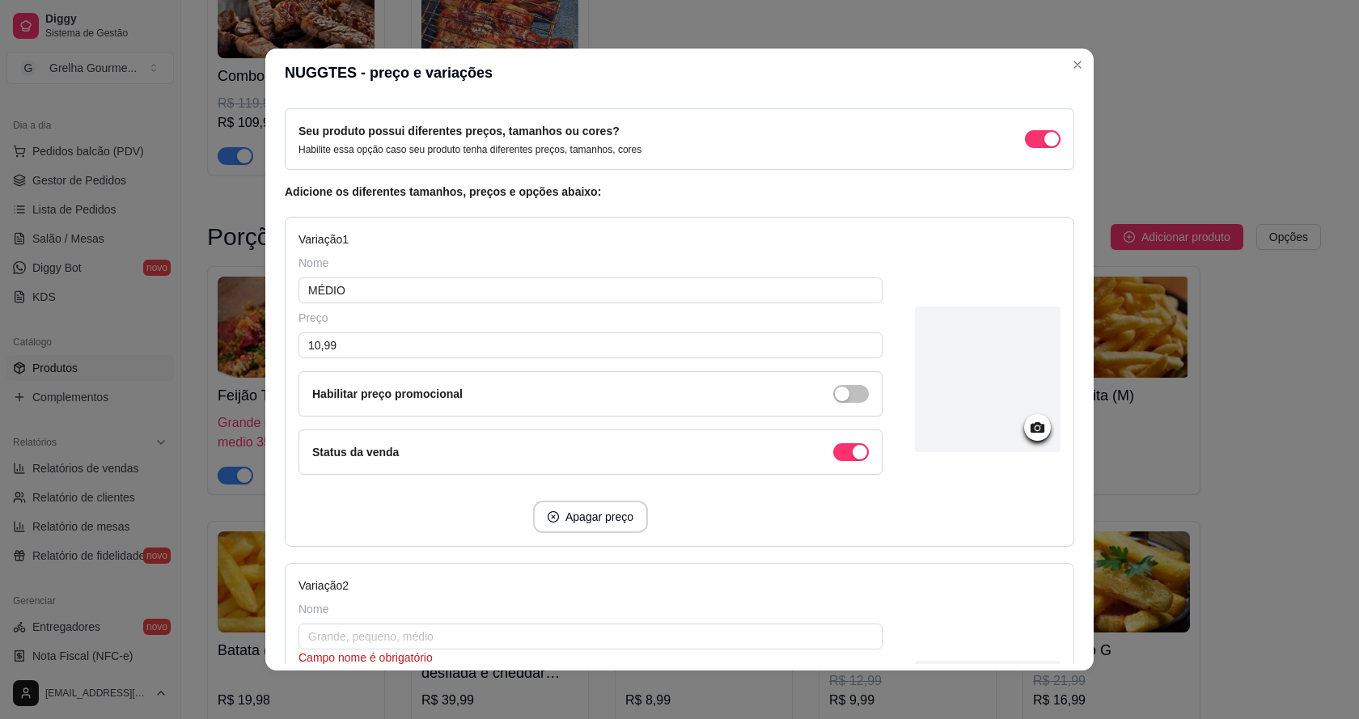
scroll to position [229, 0]
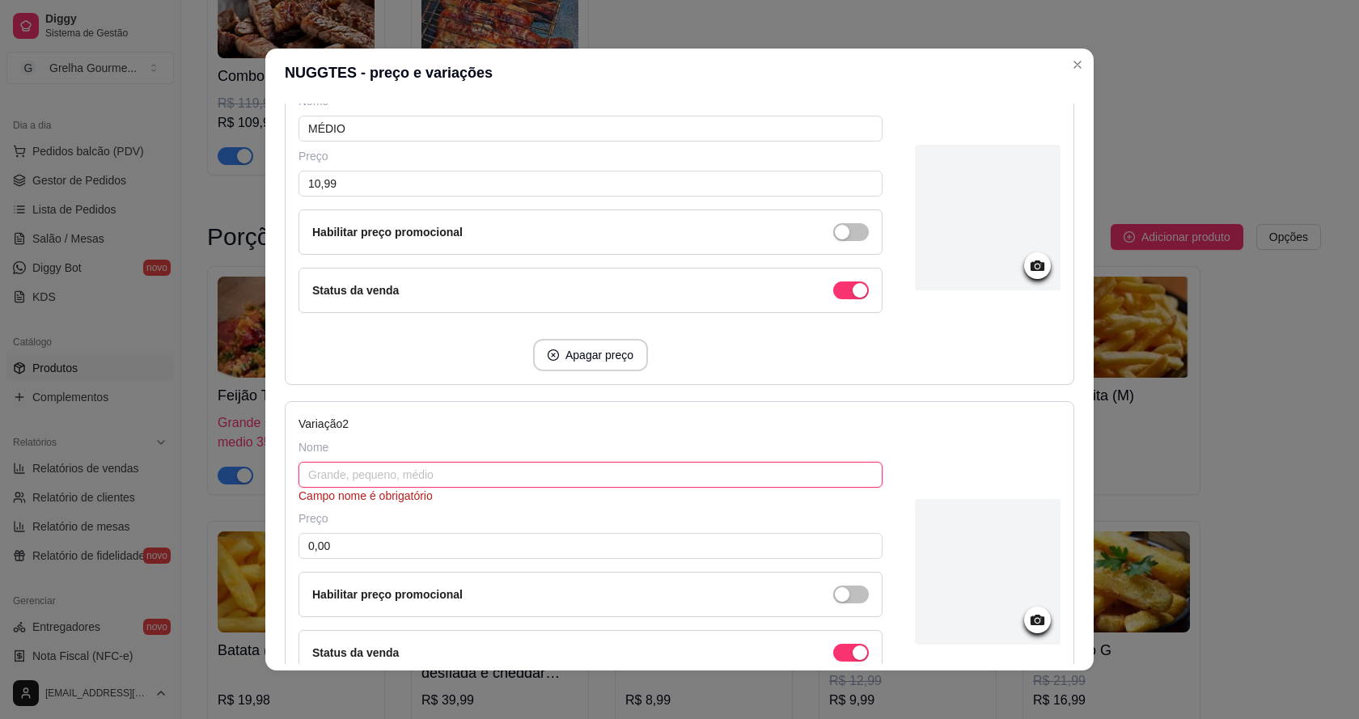
click at [477, 464] on input "text" at bounding box center [590, 475] width 584 height 26
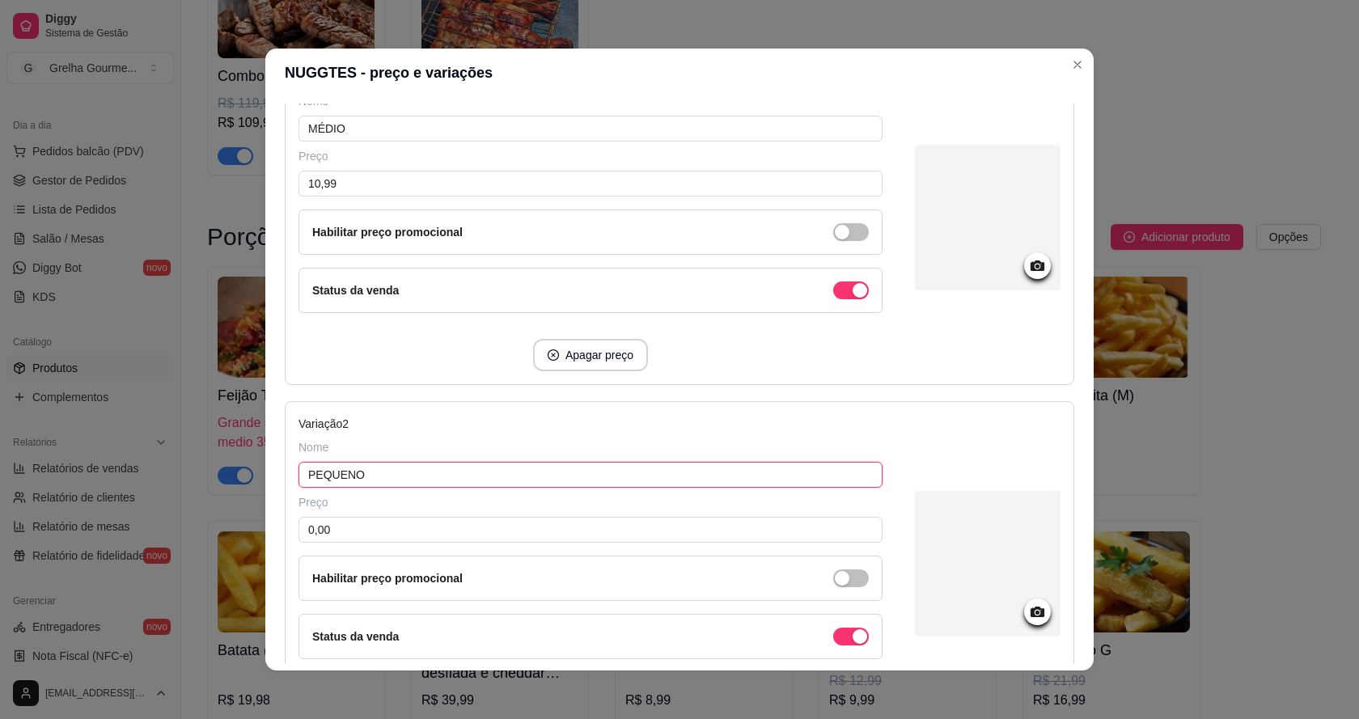
type input "PEQUENO"
click at [484, 515] on div "Preço 0,00 Habilitar preço promocional" at bounding box center [590, 547] width 584 height 107
click at [484, 516] on div "Preço 0,00 Habilitar preço promocional" at bounding box center [590, 547] width 584 height 107
click at [484, 518] on input "0,00" at bounding box center [590, 530] width 584 height 26
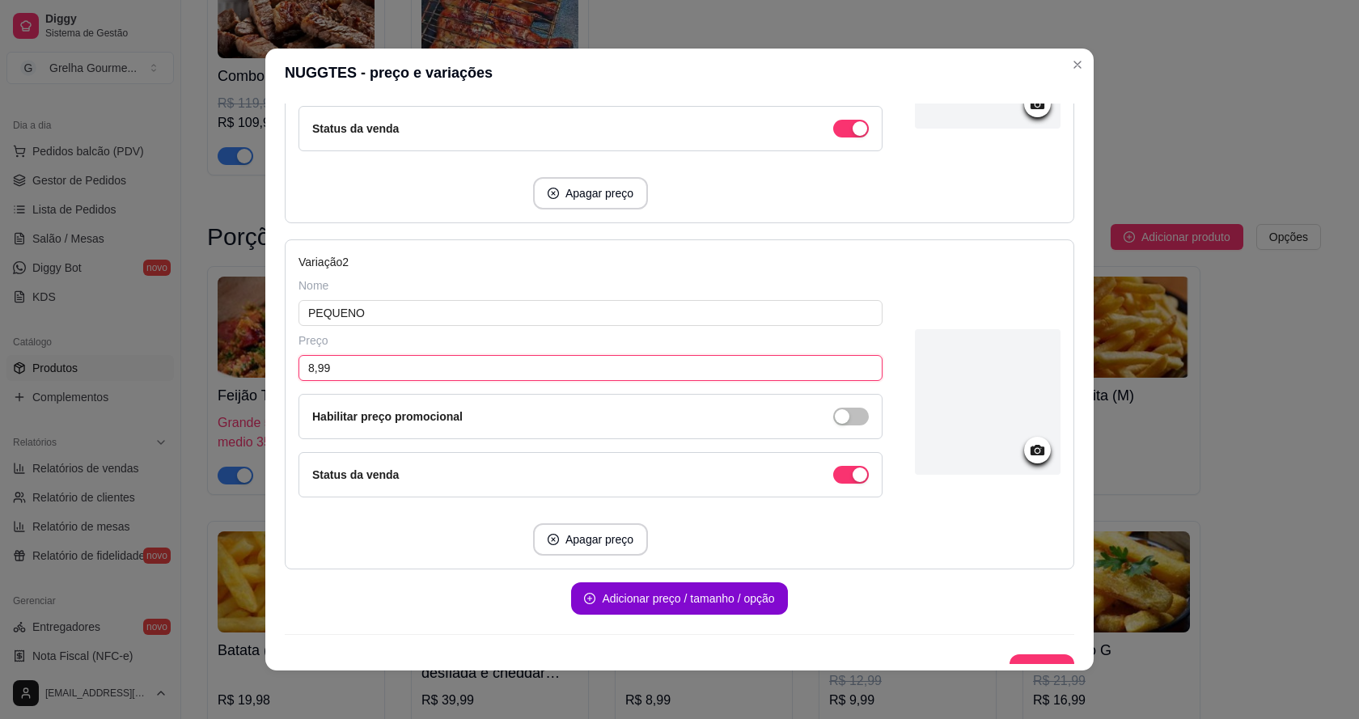
scroll to position [3, 0]
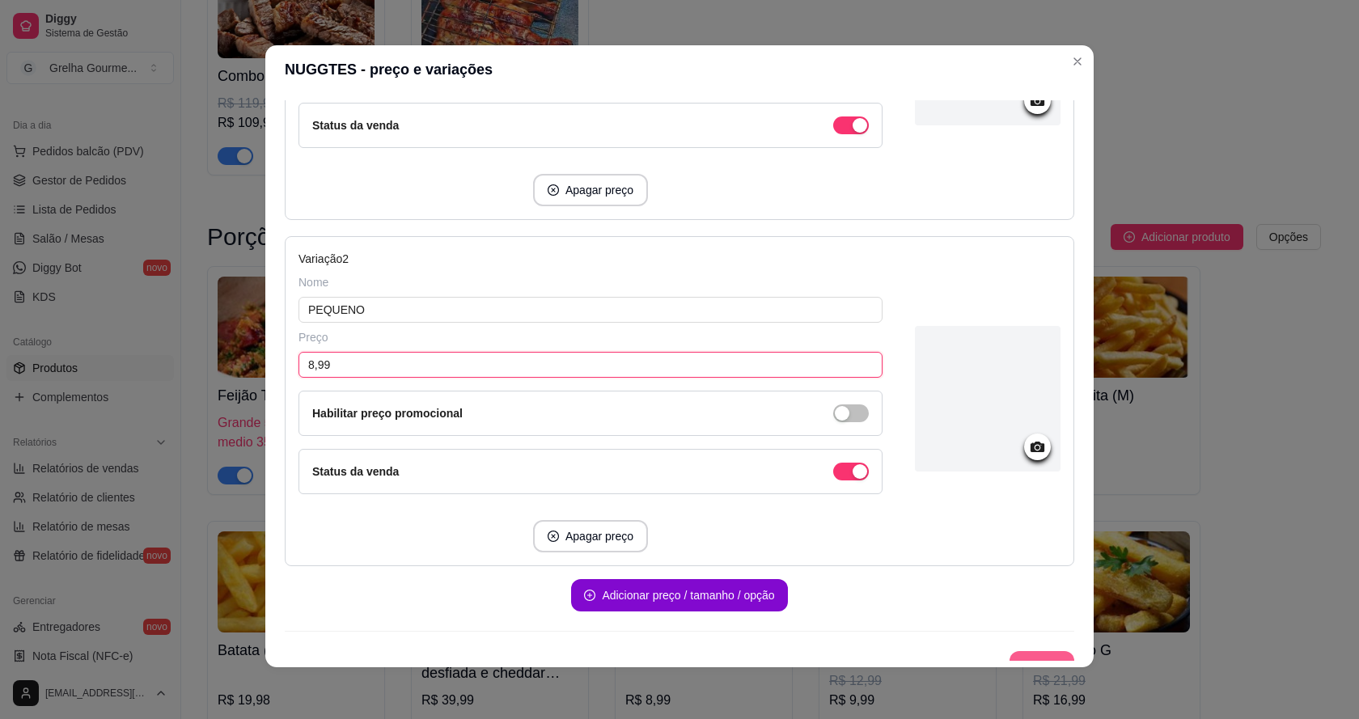
type input "8,99"
click at [1018, 659] on button "Salvar" at bounding box center [1041, 667] width 65 height 32
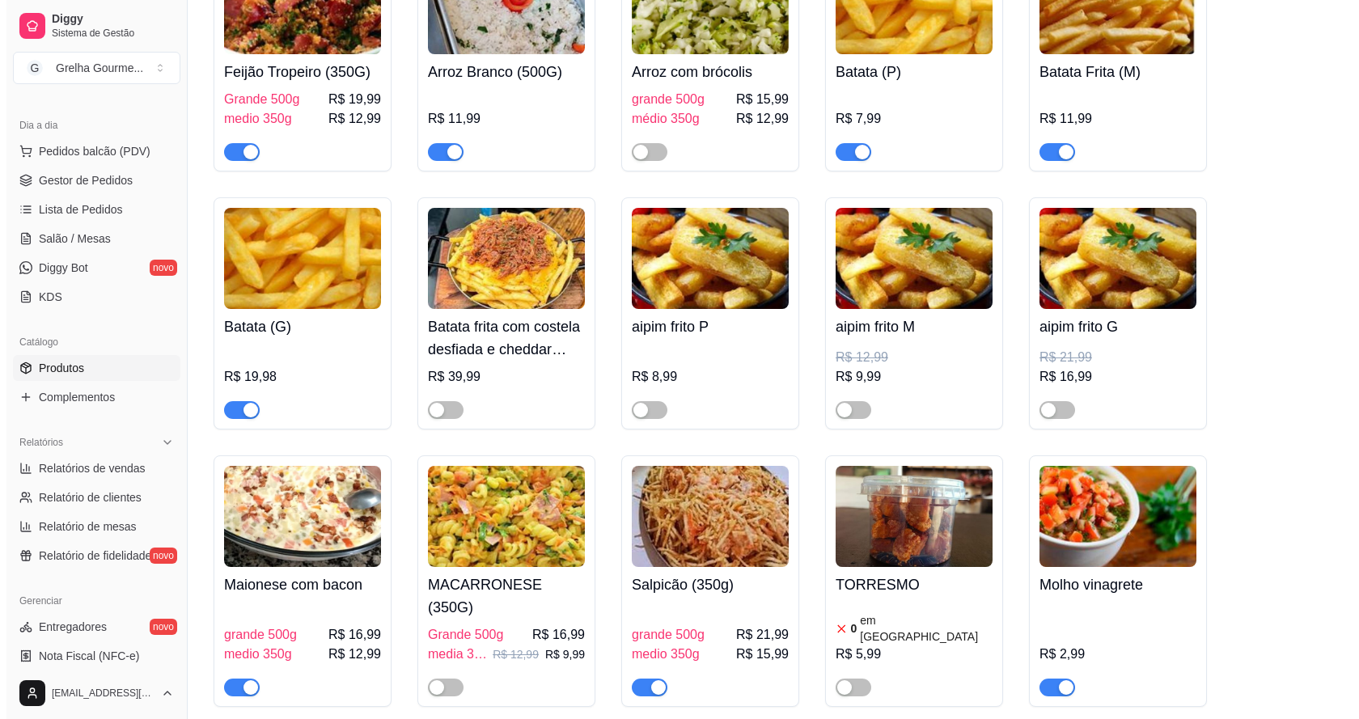
scroll to position [5500, 0]
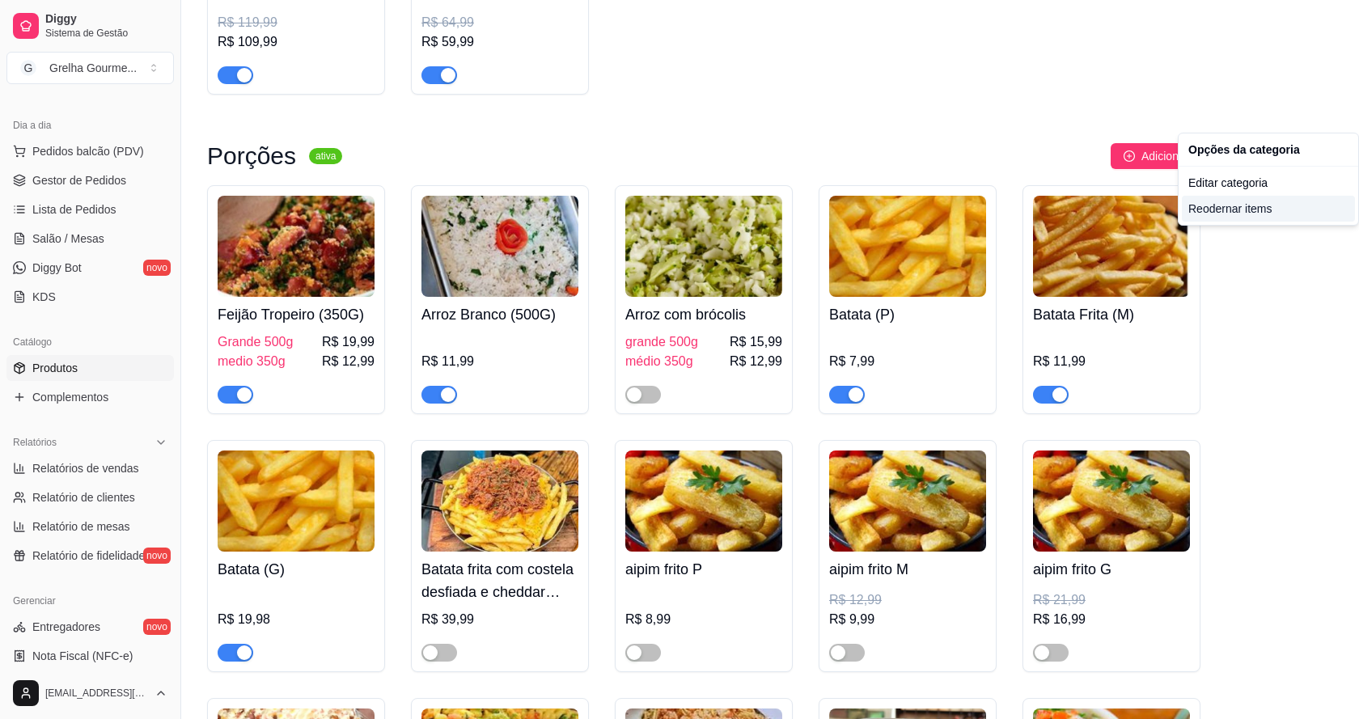
click at [1258, 201] on div "Reodernar items" at bounding box center [1268, 209] width 173 height 26
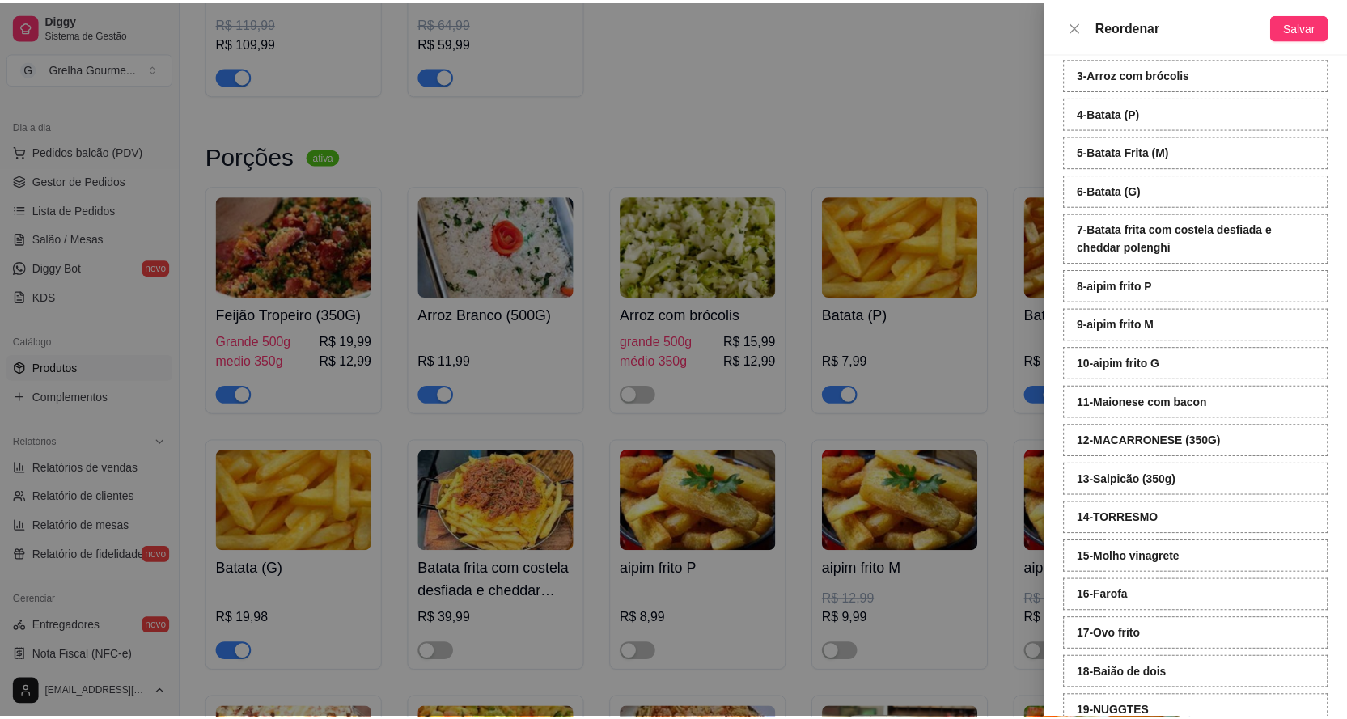
scroll to position [197, 0]
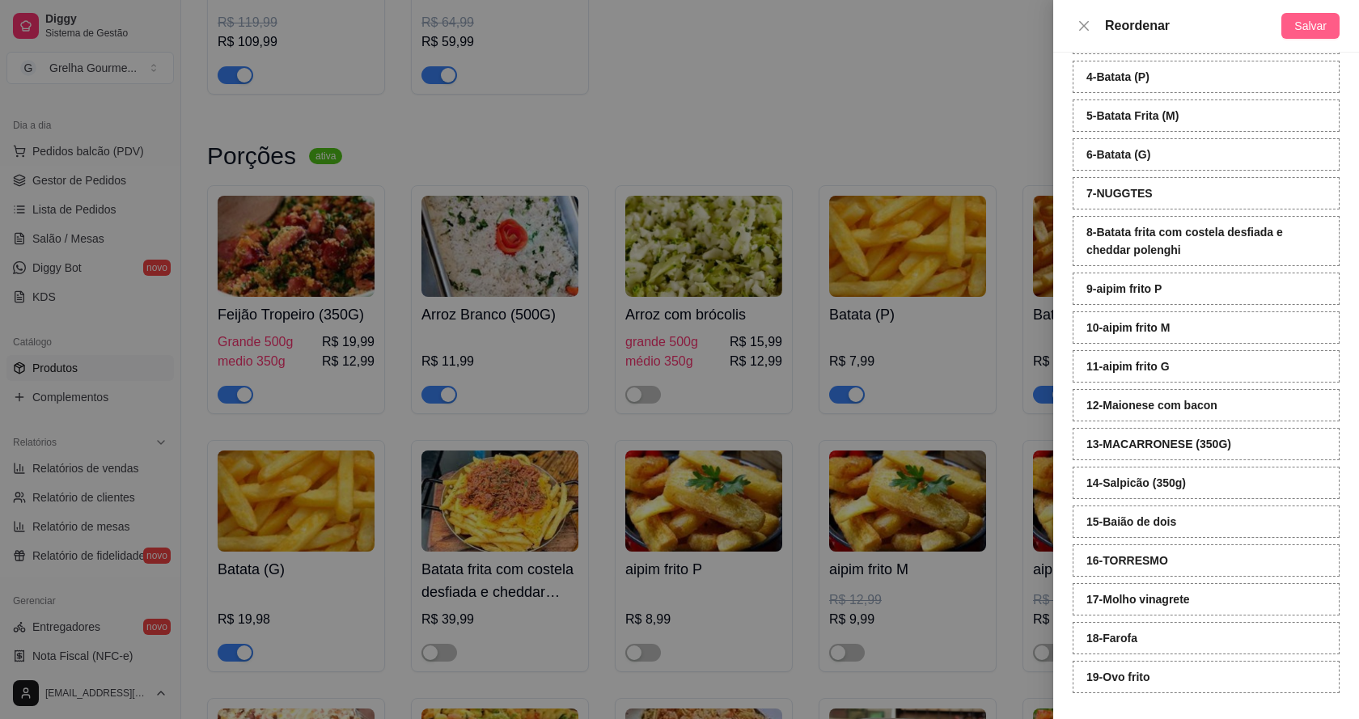
click at [1325, 28] on span "Salvar" at bounding box center [1310, 26] width 32 height 18
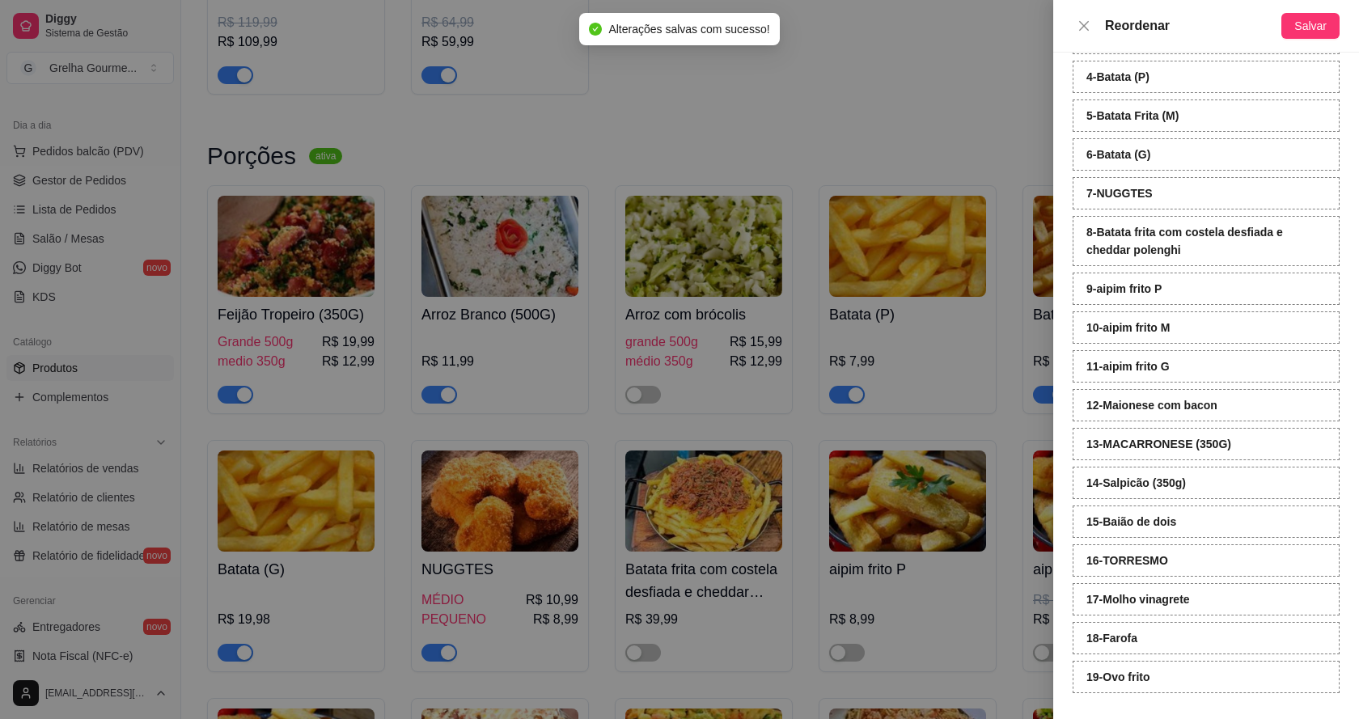
click at [924, 90] on div at bounding box center [679, 359] width 1359 height 719
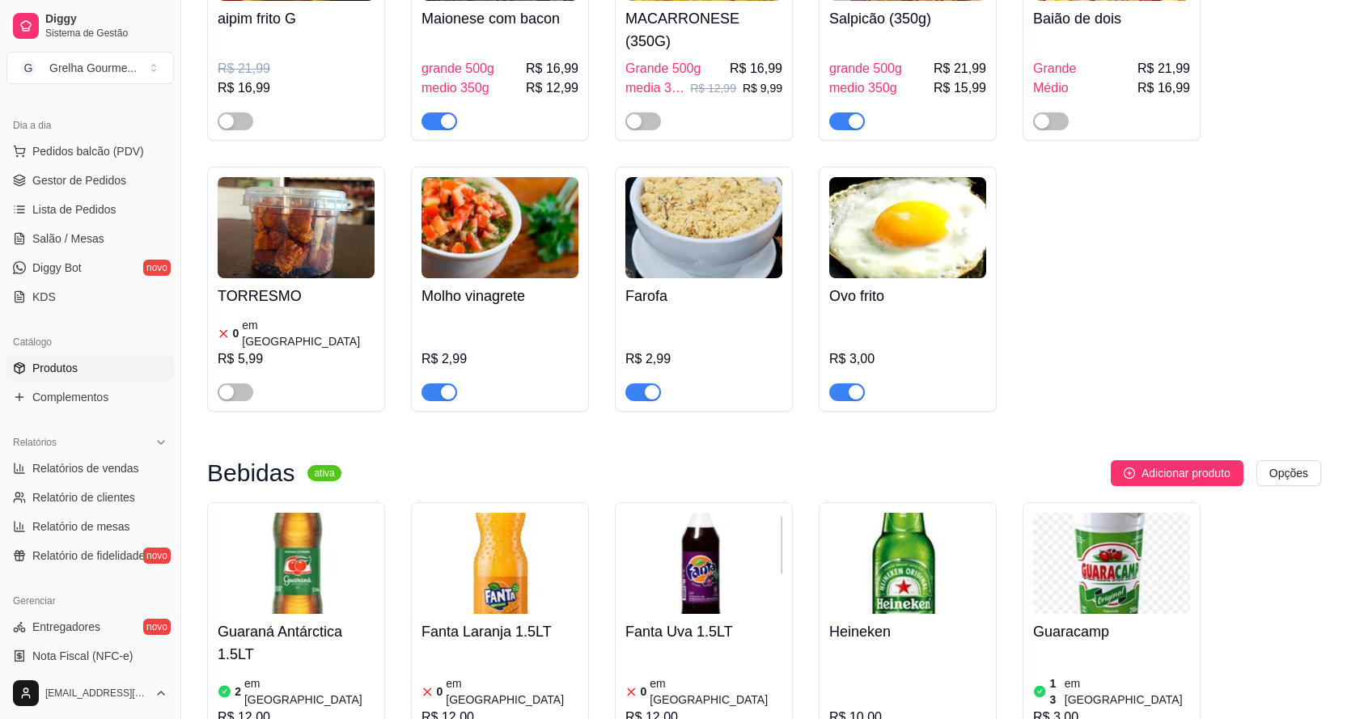
scroll to position [6470, 0]
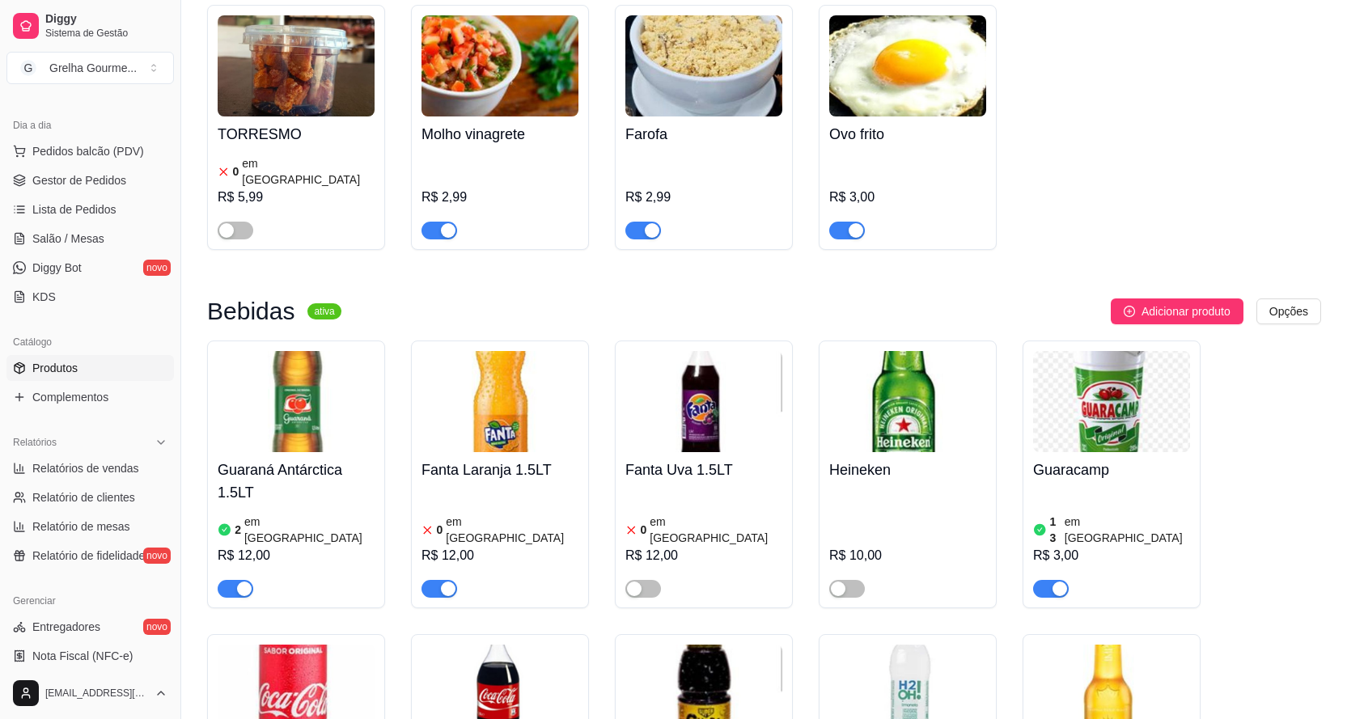
click at [444, 582] on div "button" at bounding box center [448, 589] width 15 height 15
click at [230, 580] on span "button" at bounding box center [236, 589] width 36 height 18
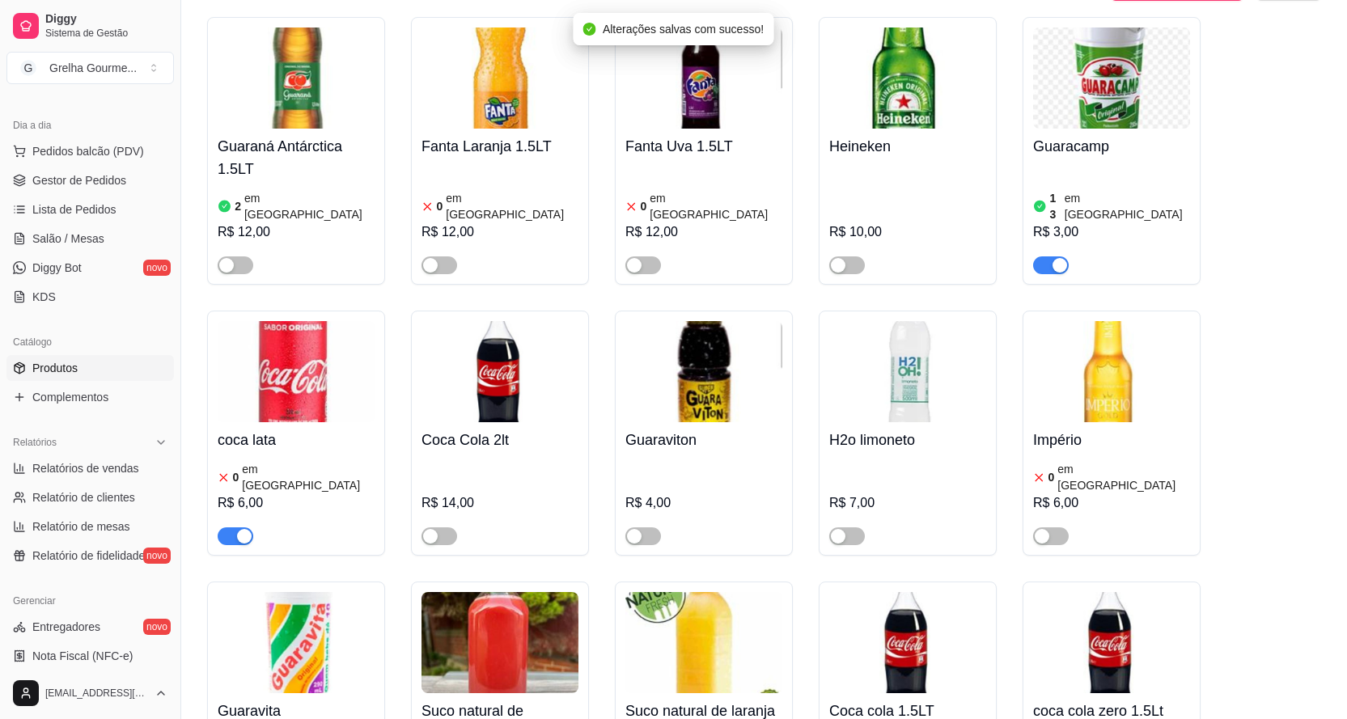
scroll to position [6955, 0]
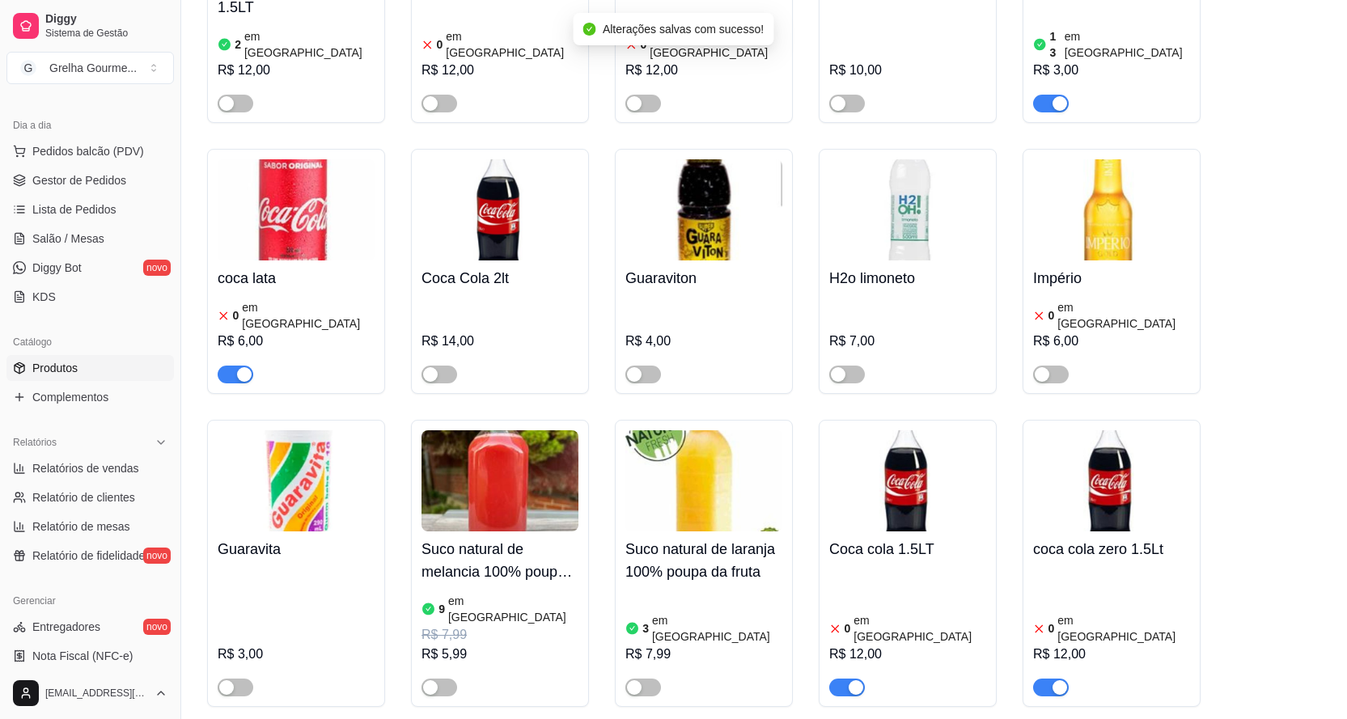
click at [849, 680] on div "button" at bounding box center [855, 687] width 15 height 15
click at [1053, 680] on div "button" at bounding box center [1059, 687] width 15 height 15
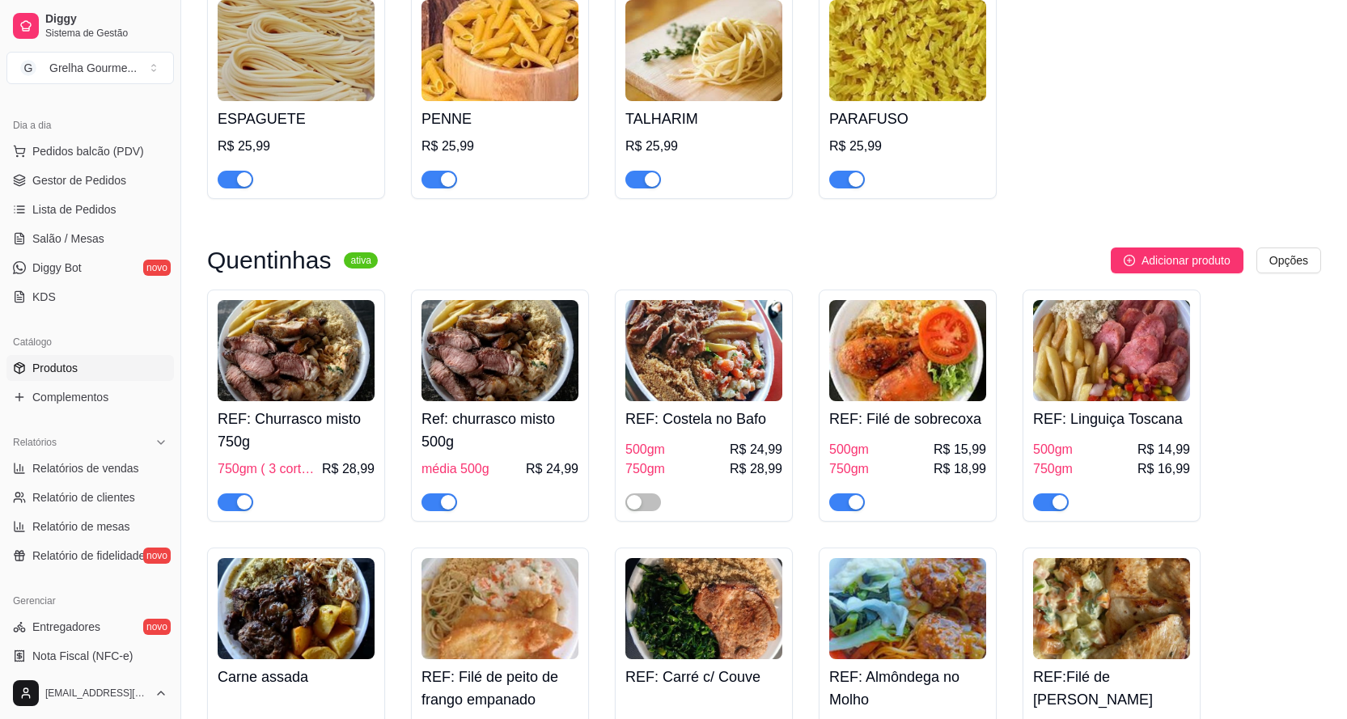
scroll to position [2912, 0]
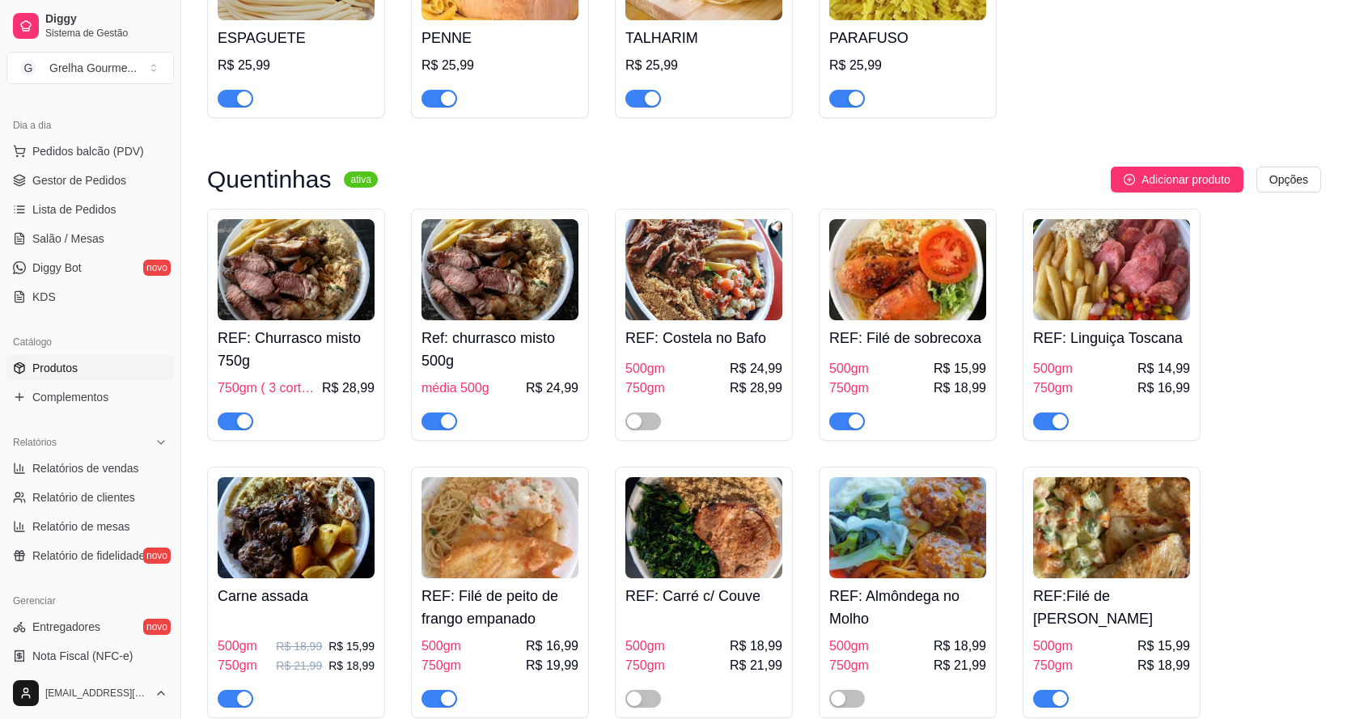
click at [289, 342] on h4 "REF: Churrasco misto 750g" at bounding box center [296, 349] width 157 height 45
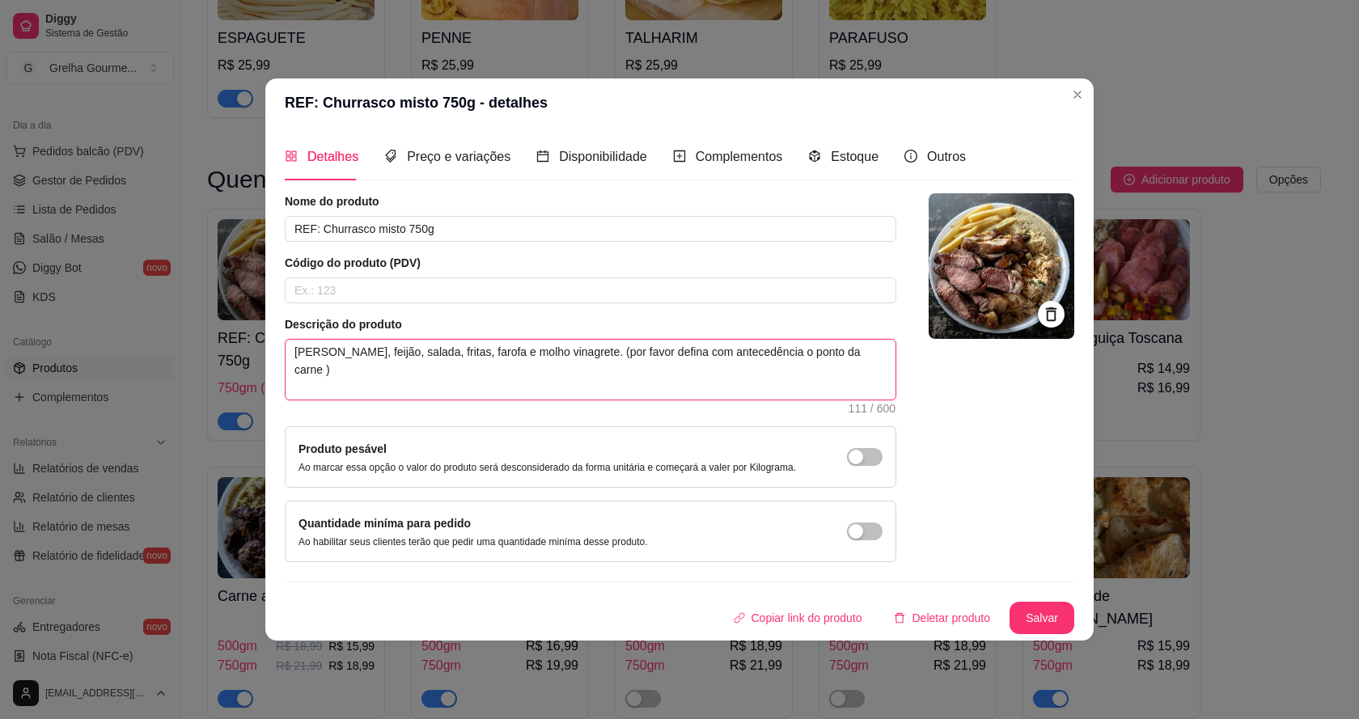
click at [419, 353] on textarea "[PERSON_NAME], feijão, salada, fritas, farofa e molho vinagrete. (por favor def…" at bounding box center [590, 370] width 610 height 60
type textarea "[PERSON_NAME], feijão, salada, fritas , farofa e molho vinagrete. (por favor de…"
type textarea "[PERSON_NAME], feijão, salada, fritas O, farofa e molho vinagrete. (por favor d…"
type textarea "[PERSON_NAME], feijão, salada, fritas OU, farofa e molho vinagrete. (por favor …"
type textarea "[PERSON_NAME], feijão, salada, fritas OU , farofa e molho vinagrete. (por favor…"
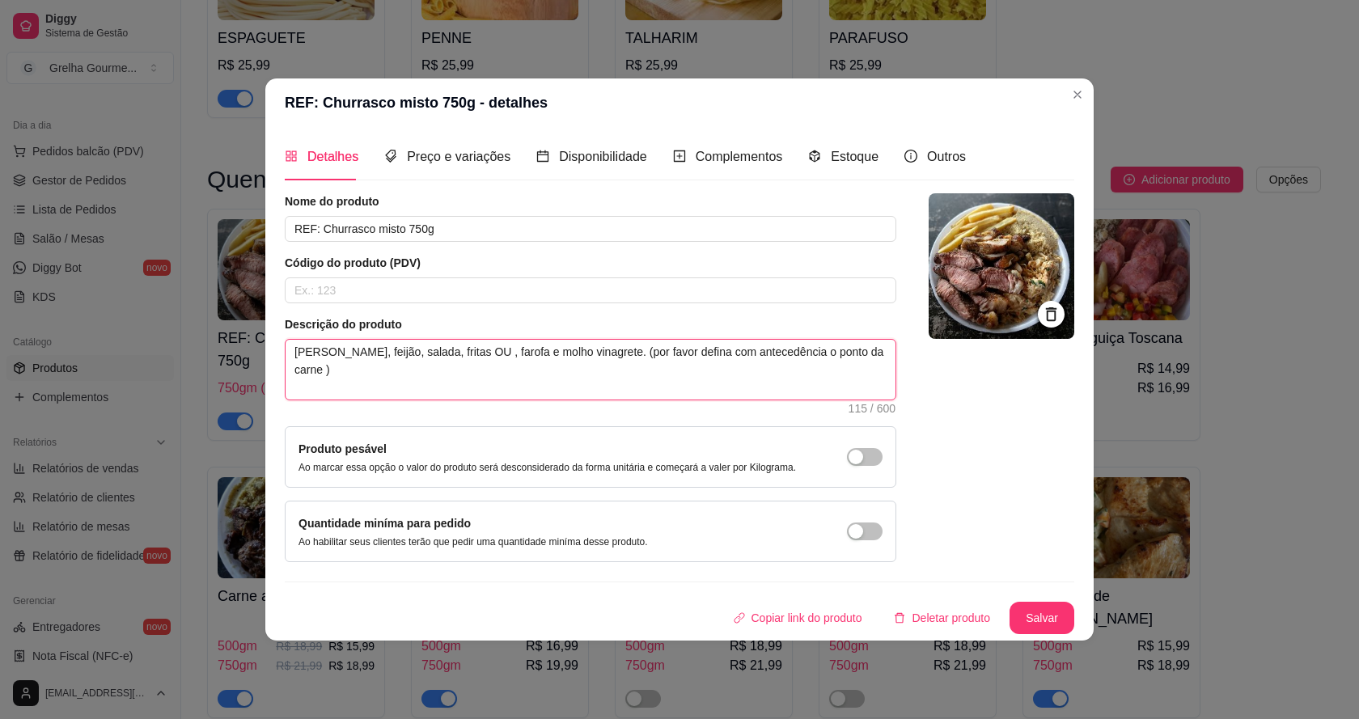
type textarea "[PERSON_NAME], feijão, salada, fritas OU N, farofa e molho vinagrete. (por favo…"
type textarea "[PERSON_NAME], feijão, salada, fritas OU NU, farofa e molho vinagrete. (por fav…"
type textarea "[PERSON_NAME], feijão, salada, fritas OU NUG, farofa e molho vinagrete. (por fa…"
type textarea "[PERSON_NAME], feijão, salada, fritas OU NUGG, farofa e molho vinagrete. (por f…"
type textarea "Arroz, feijão, salada, fritas OU NUGGT, farofa e molho vinagrete. (por favor de…"
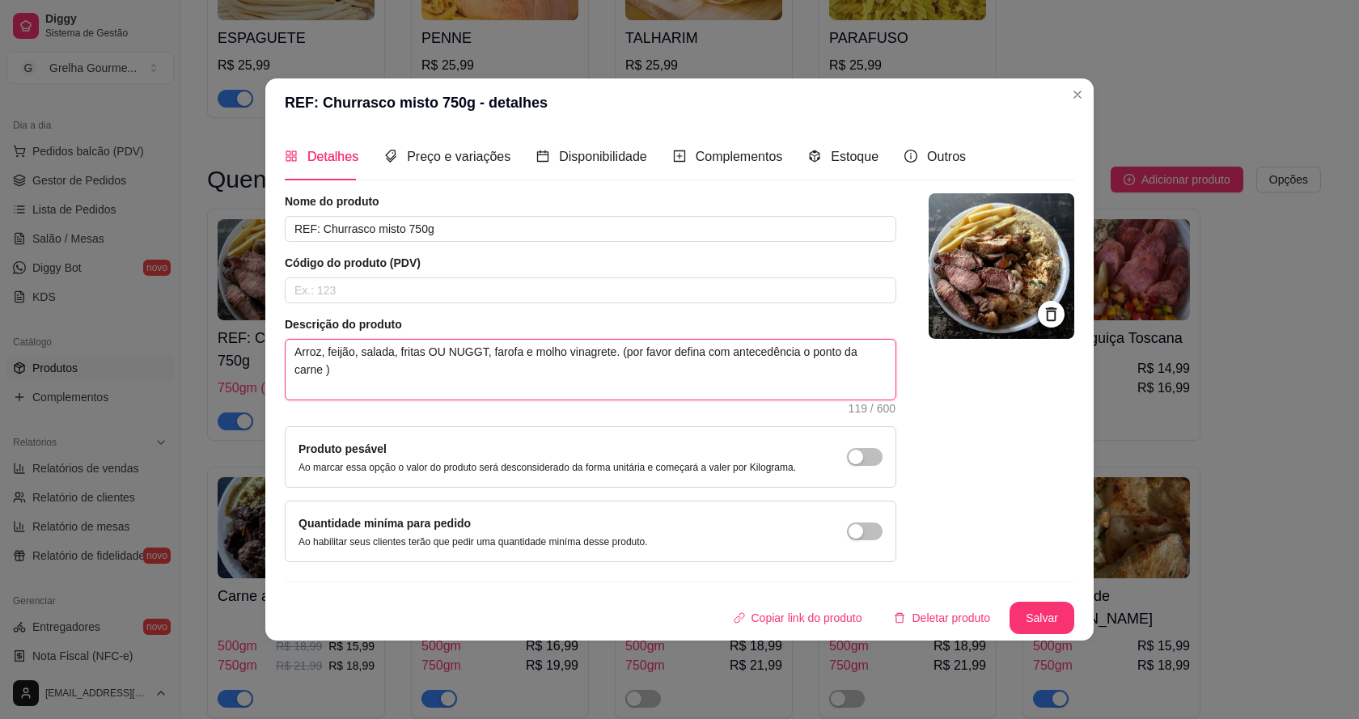
type textarea "[PERSON_NAME], feijão, salada, fritas OU NUGGTS, farofa e molho vinagrete. (por…"
type textarea "Arroz, feijão, salada, fritas OU NUGGT, farofa e molho vinagrete. (por favor de…"
type textarea "[PERSON_NAME], feijão, salada, fritas OU NUGG, farofa e molho vinagrete. (por f…"
type textarea "[PERSON_NAME], feijão, salada, fritas OU NUG, farofa e molho vinagrete. (por fa…"
type textarea "[PERSON_NAME], feijão, salada, fritas OU NU, farofa e molho vinagrete. (por fav…"
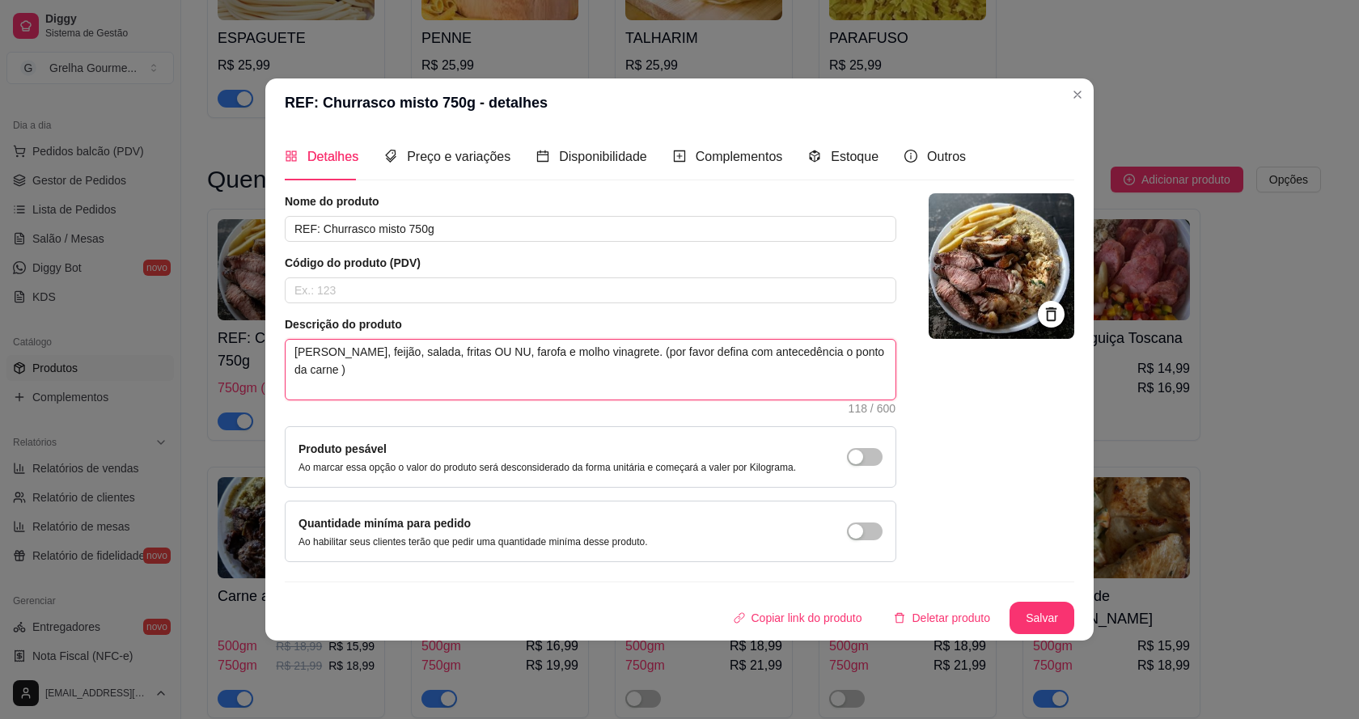
type textarea "[PERSON_NAME], feijão, salada, fritas OU N, farofa e molho vinagrete. (por favo…"
type textarea "[PERSON_NAME], feijão, salada, fritas OU , farofa e molho vinagrete. (por favor…"
type textarea "[PERSON_NAME], feijão, salada, fritas OU, farofa e molho vinagrete. (por favor …"
type textarea "[PERSON_NAME], feijão, salada, fritas O, farofa e molho vinagrete. (por favor d…"
type textarea "[PERSON_NAME], feijão, salada, fritas , farofa e molho vinagrete. (por favor de…"
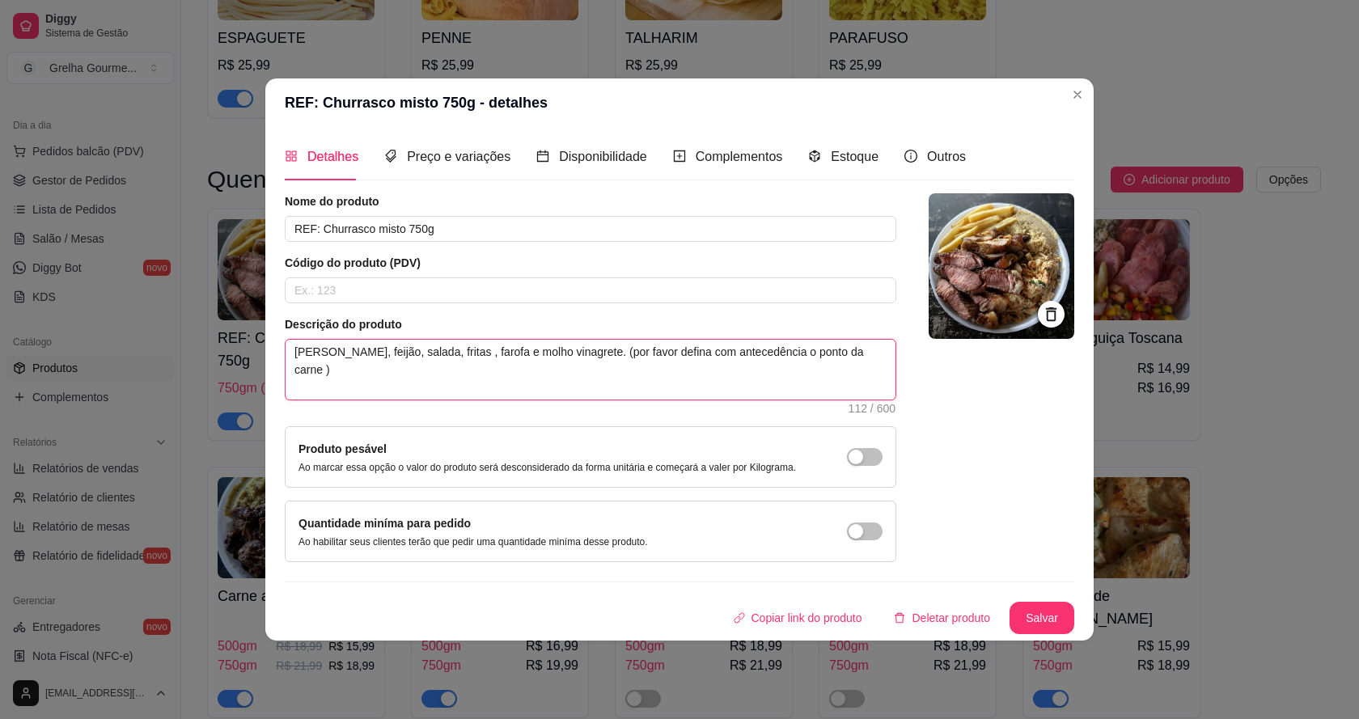
type textarea "[PERSON_NAME], feijão, salada, fritas o, farofa e molho vinagrete. (por favor d…"
type textarea "[PERSON_NAME], feijão, salada, fritas ou, farofa e molho vinagrete. (por favor …"
type textarea "[PERSON_NAME], feijão, salada, fritas ou , farofa e molho vinagrete. (por favor…"
type textarea "[PERSON_NAME], feijão, salada, fritas ou n, farofa e molho vinagrete. (por favo…"
type textarea "[PERSON_NAME], feijão, salada, fritas ou nu, farofa e molho vinagrete. (por fav…"
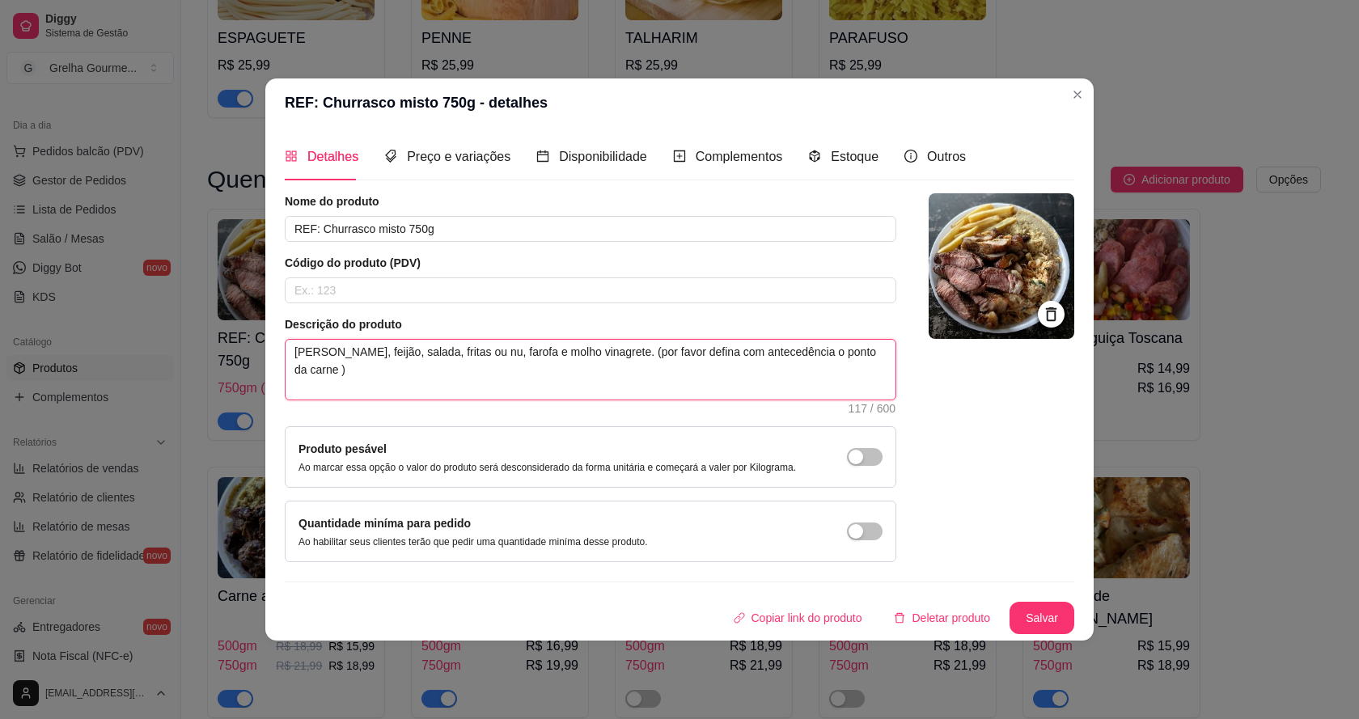
type textarea "[PERSON_NAME], feijão, salada, fritas ou nug, farofa e molho vinagrete. (por fa…"
type textarea "[PERSON_NAME], feijão, salada, fritas ou nugg, farofa e molho vinagrete. (por f…"
type textarea "[PERSON_NAME], feijão, salada, fritas ou nuggt, farofa e molho vinagrete. (por …"
type textarea "[PERSON_NAME], feijão, salada, fritas ou nuggts, farofa e molho vinagrete. (por…"
type textarea "[PERSON_NAME], feijão, salada, fritas ou nuggt, farofa e molho vinagrete. (por …"
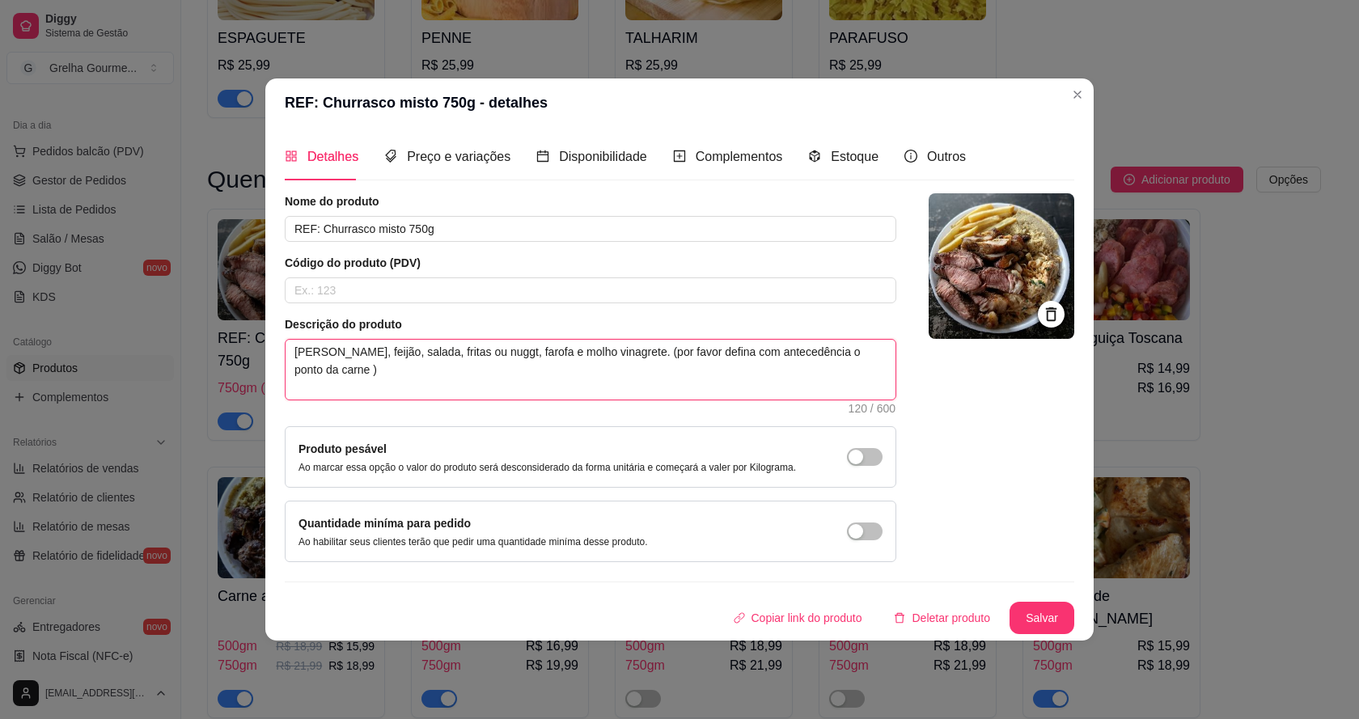
type textarea "[PERSON_NAME], feijão, salada, fritas ou nugg, farofa e molho vinagrete. (por f…"
type textarea "[PERSON_NAME], feijão, salada, fritas ou nug, farofa e molho vinagrete. (por fa…"
type textarea "[PERSON_NAME], feijão, salada, fritas ou nu, farofa e molho vinagrete. (por fav…"
type textarea "[PERSON_NAME], feijão, salada, fritas ou n, farofa e molho vinagrete. (por favo…"
type textarea "[PERSON_NAME], feijão, salada, fritas ou , farofa e molho vinagrete. (por favor…"
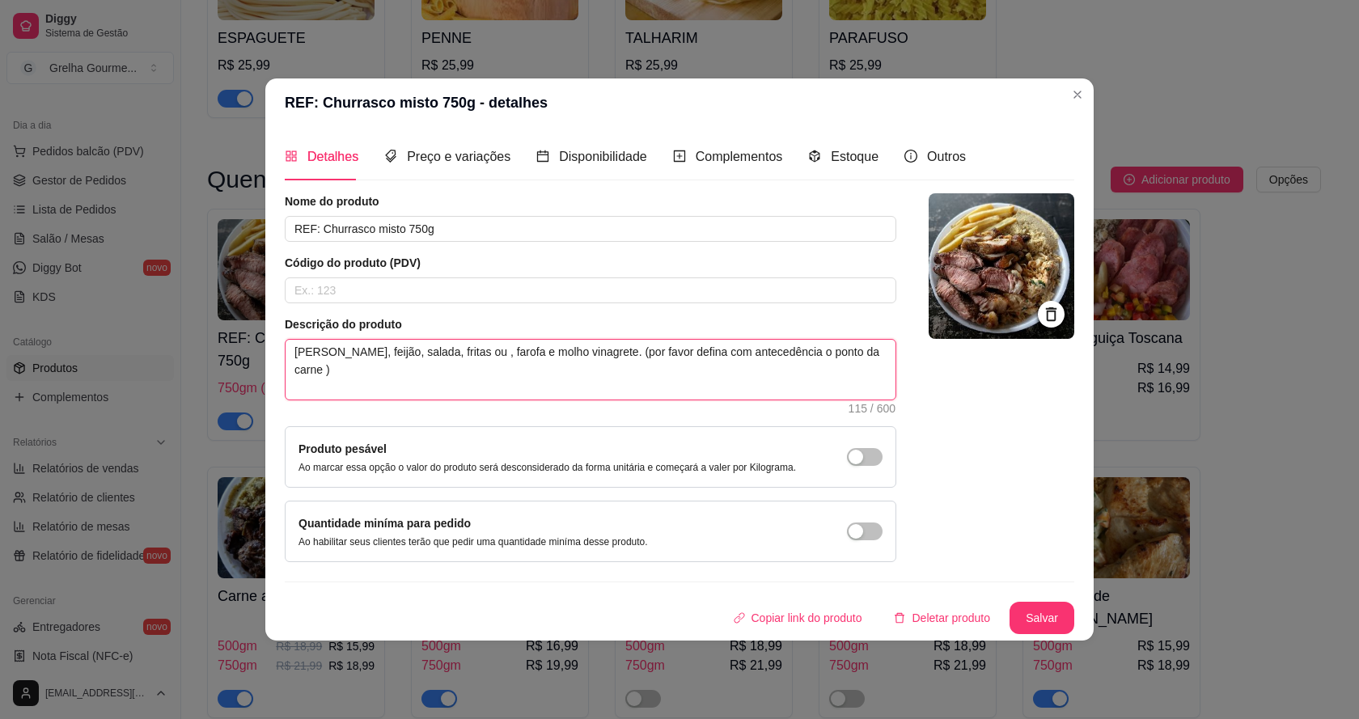
type textarea "[PERSON_NAME], feijão, salada, fritas ou, farofa e molho vinagrete. (por favor …"
type textarea "[PERSON_NAME], feijão, salada, fritas o, farofa e molho vinagrete. (por favor d…"
type textarea "[PERSON_NAME], feijão, salada, fritas , farofa e molho vinagrete. (por favor de…"
type textarea "[PERSON_NAME], feijão, salada, fritas, farofa e molho vinagrete. (por favor def…"
click at [1038, 613] on button "Salvar" at bounding box center [1041, 618] width 63 height 32
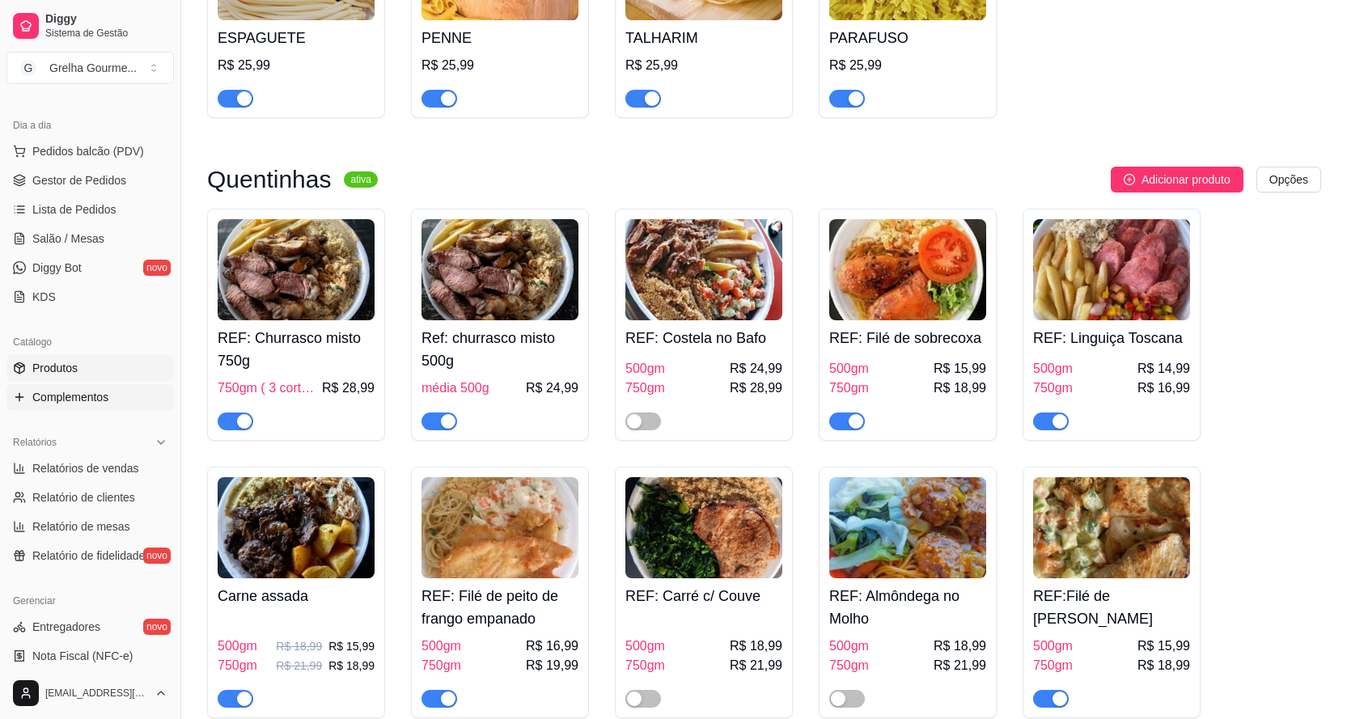
click at [112, 402] on link "Complementos" at bounding box center [89, 397] width 167 height 26
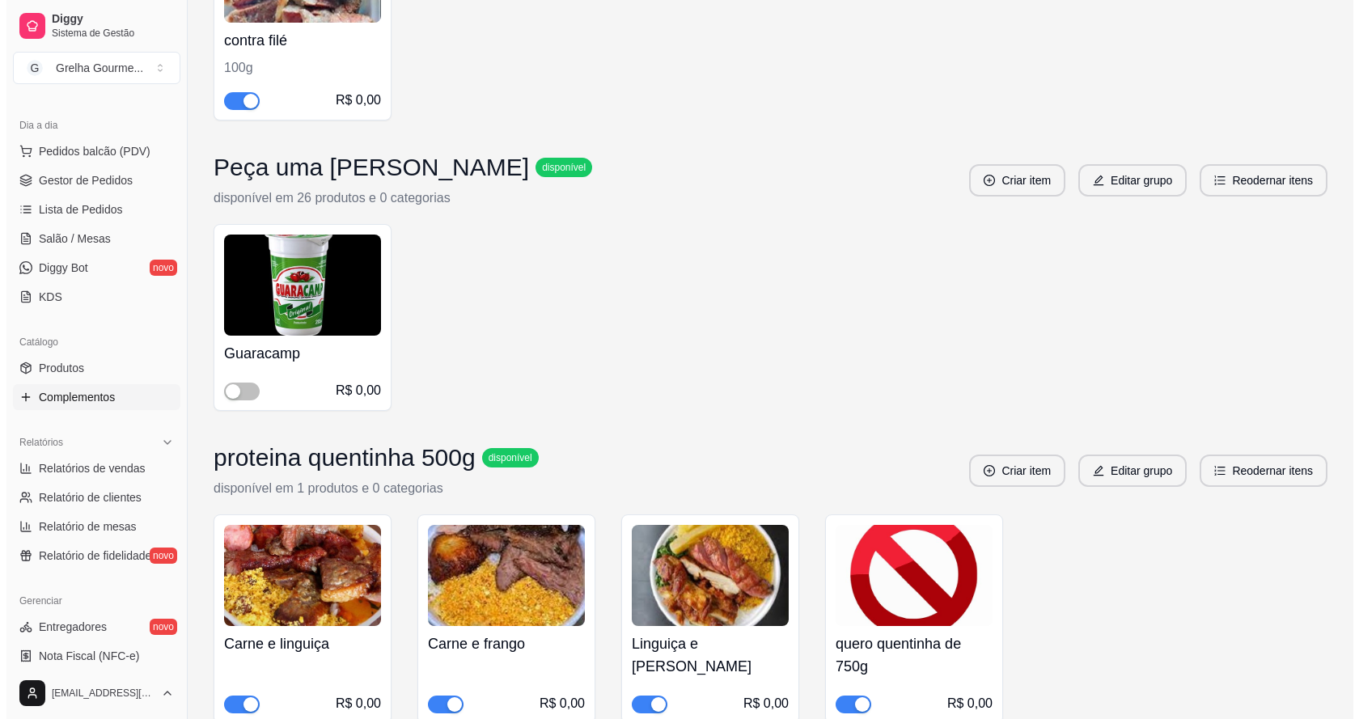
scroll to position [3963, 0]
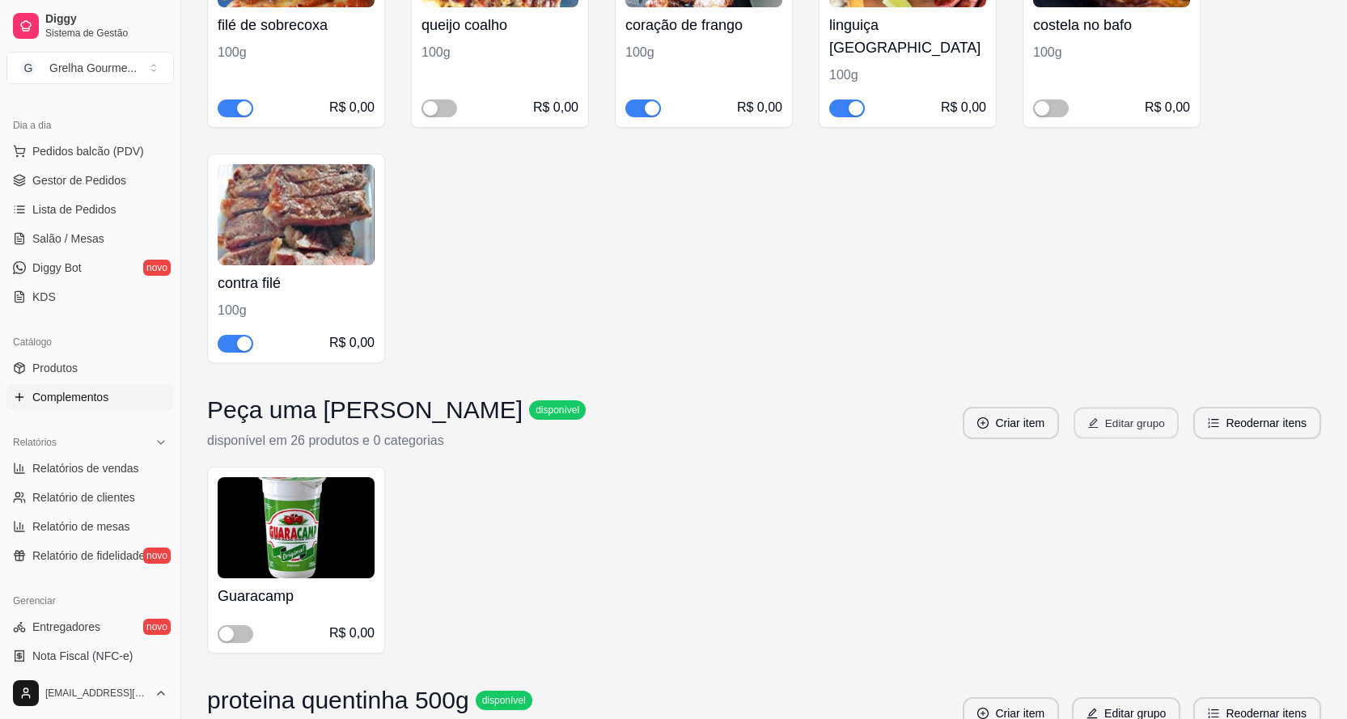
click at [1093, 418] on icon "edit" at bounding box center [1093, 423] width 10 height 10
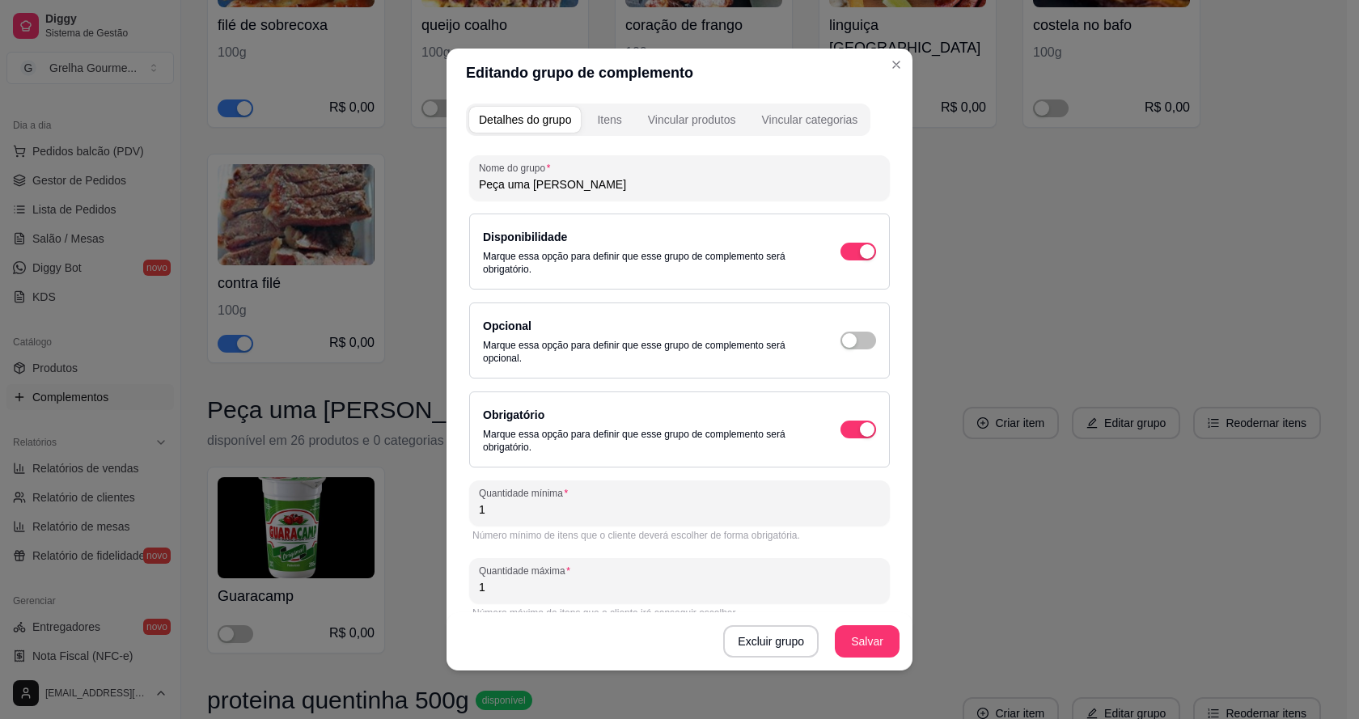
drag, startPoint x: 595, startPoint y: 191, endPoint x: 451, endPoint y: 205, distance: 144.7
click at [451, 205] on div "Detalhes do grupo Itens Vincular produtos Vincular categorias Nome do grupo Peç…" at bounding box center [679, 383] width 466 height 573
click at [500, 187] on input "nuggts ou batata frita" at bounding box center [679, 184] width 401 height 16
click at [485, 184] on input "nuggets ou batata frita" at bounding box center [679, 184] width 401 height 16
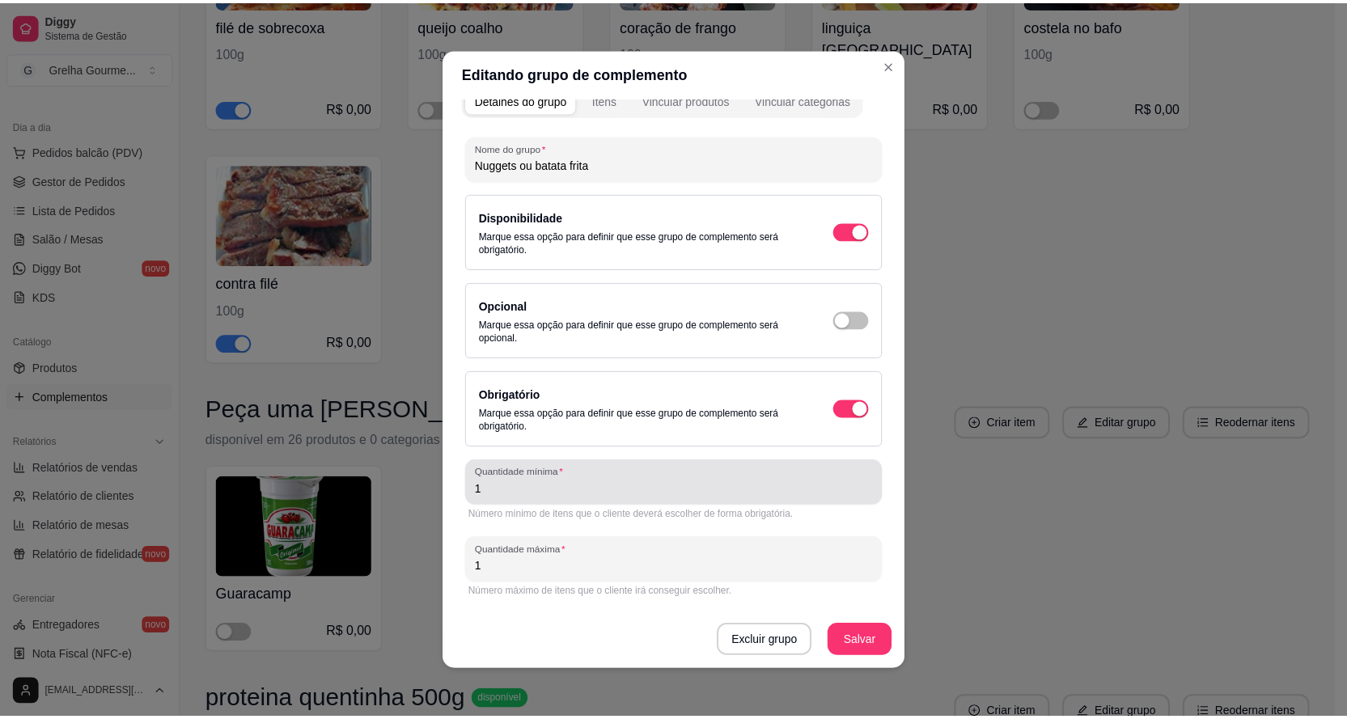
scroll to position [3, 0]
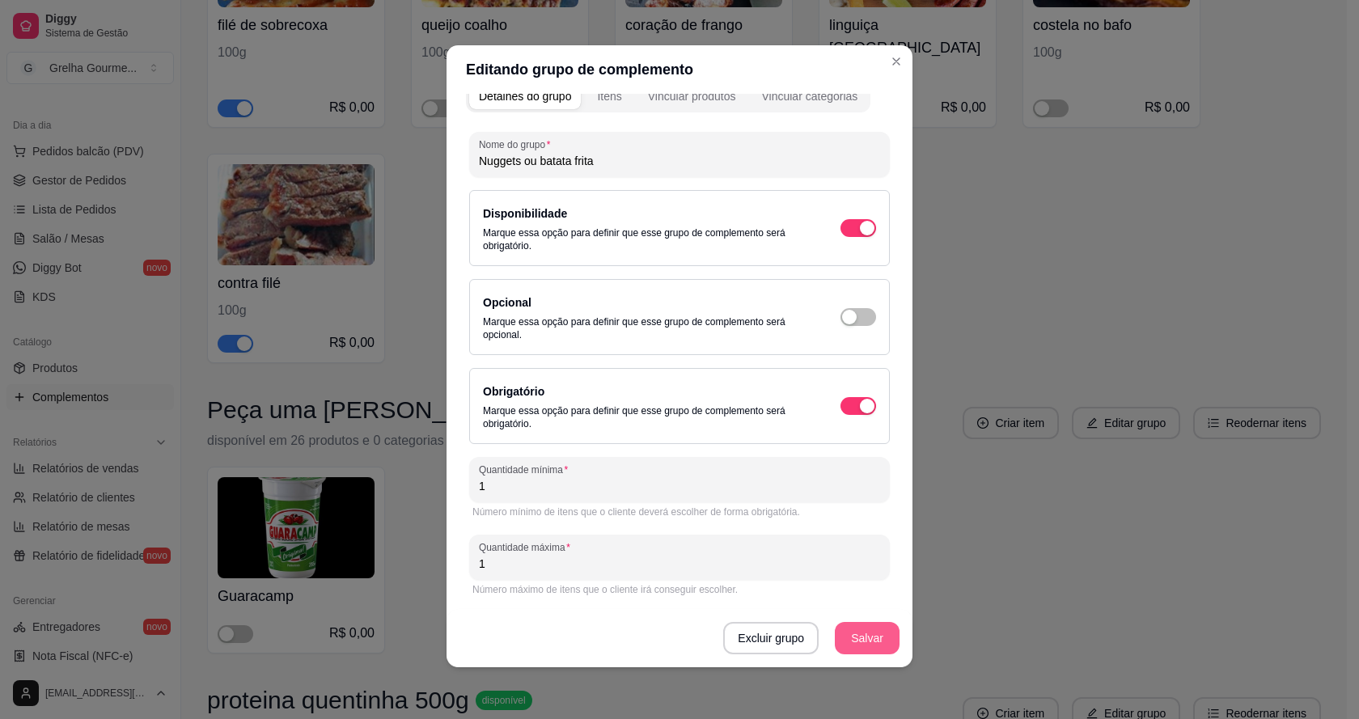
type input "Nuggets ou batata frita"
click at [862, 639] on button "Salvar" at bounding box center [866, 639] width 63 height 32
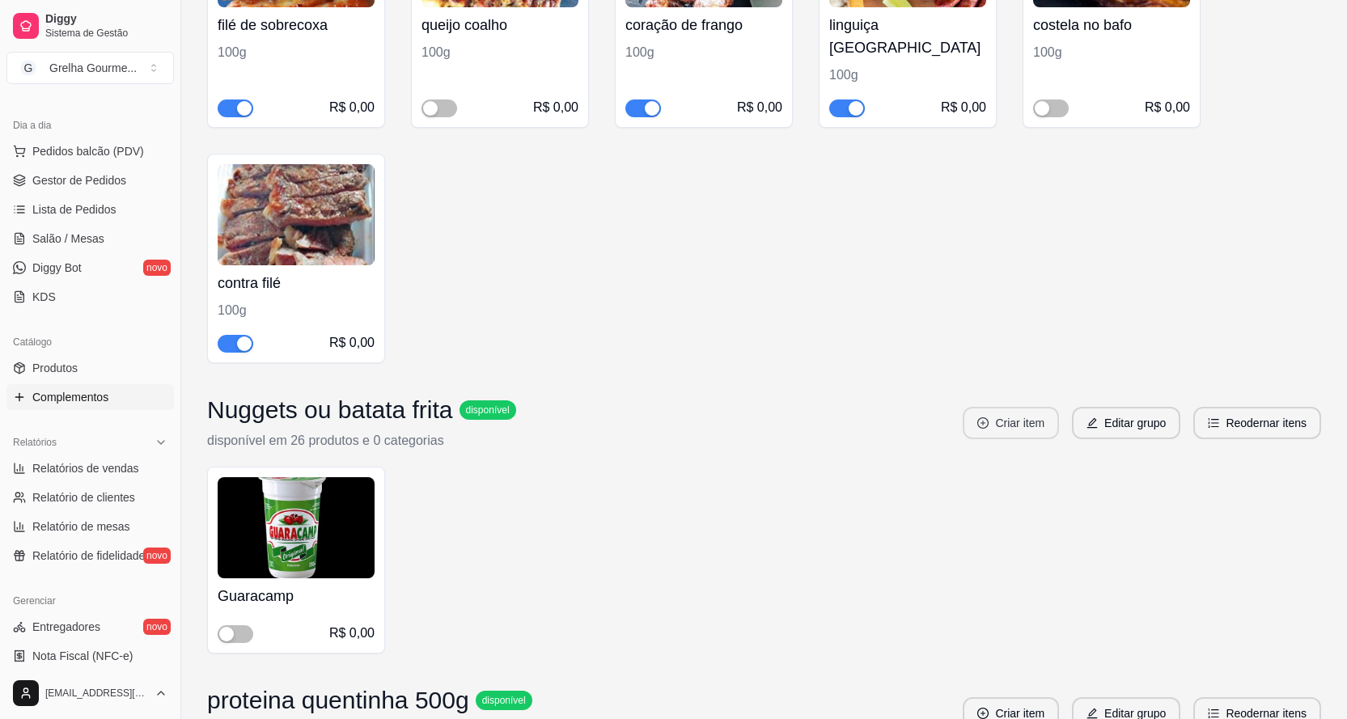
click at [1025, 407] on button "Criar item" at bounding box center [1010, 423] width 96 height 32
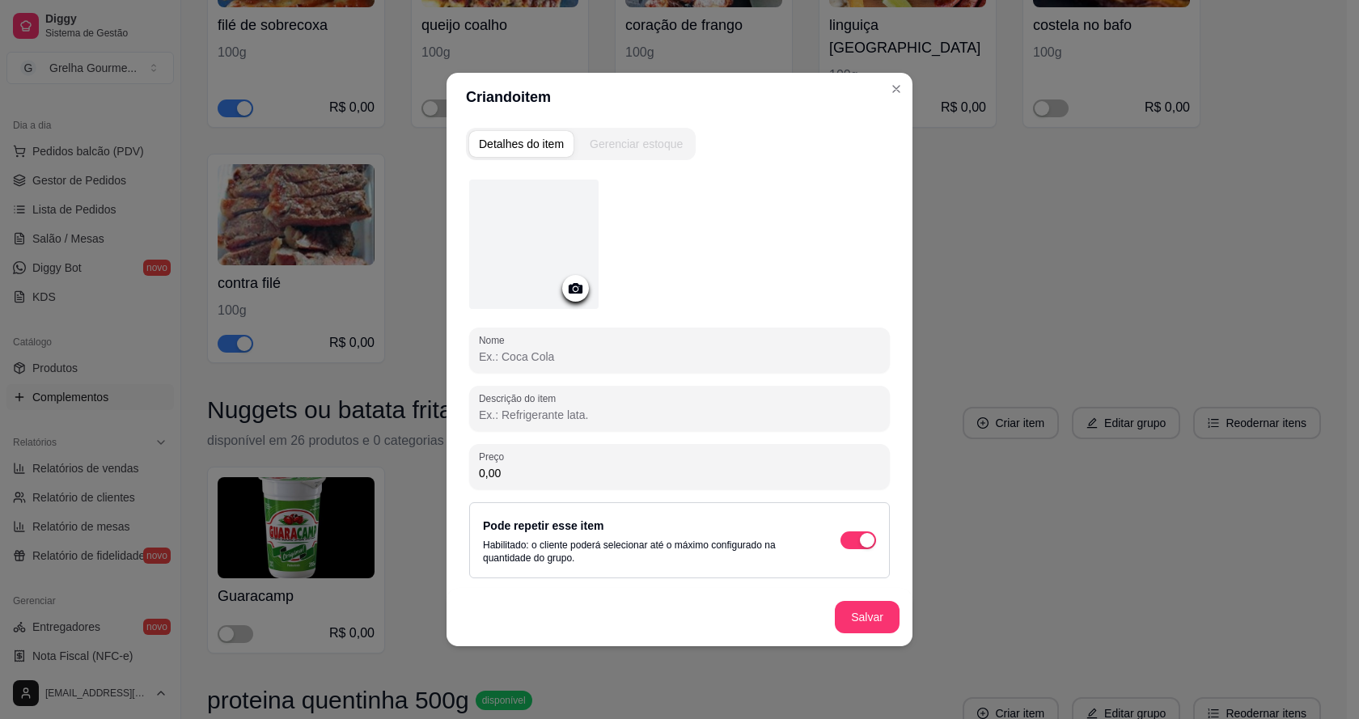
click at [572, 292] on icon at bounding box center [576, 288] width 14 height 11
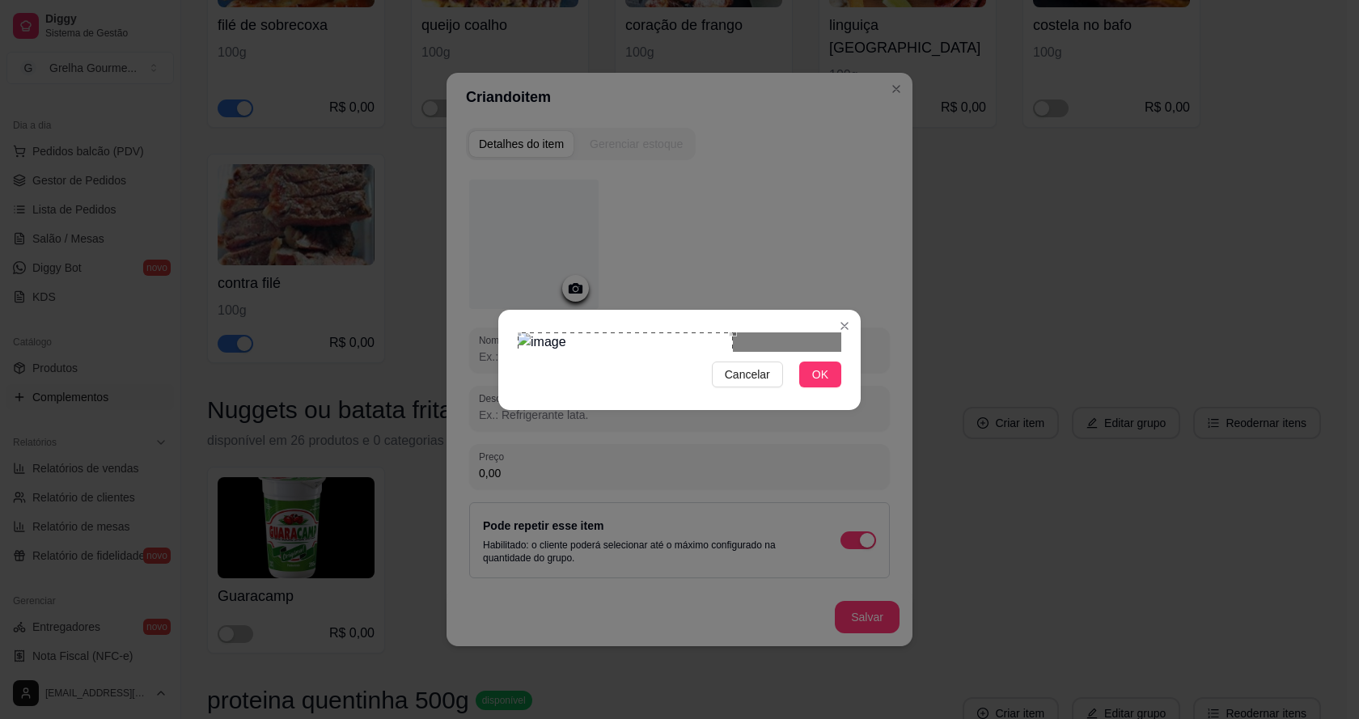
click at [578, 378] on div "Use the arrow keys to move the crop selection area" at bounding box center [625, 406] width 215 height 148
click at [808, 387] on button "OK" at bounding box center [820, 375] width 42 height 26
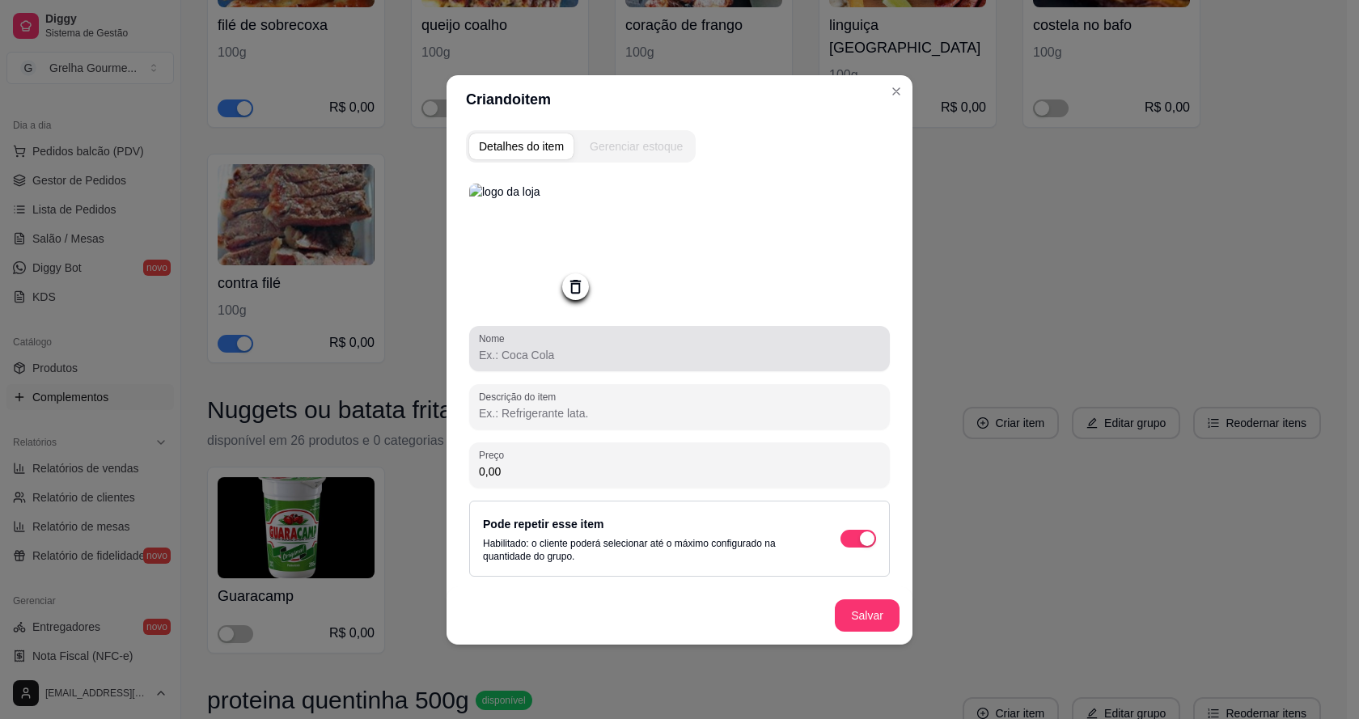
click at [697, 357] on input "Nome" at bounding box center [679, 355] width 401 height 16
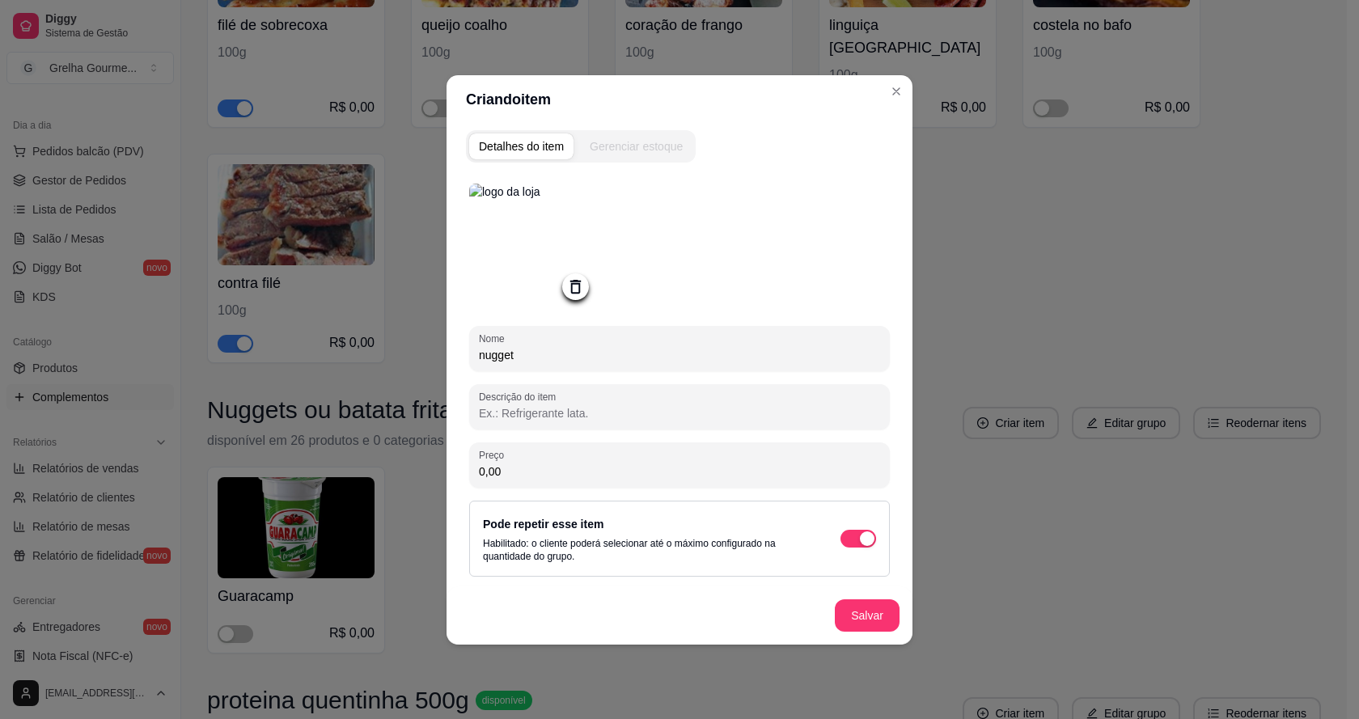
drag, startPoint x: 484, startPoint y: 355, endPoint x: 707, endPoint y: 520, distance: 276.9
click at [484, 362] on input "nugget" at bounding box center [679, 355] width 401 height 16
type input "Nugget"
click at [854, 613] on button "Salvar" at bounding box center [867, 615] width 65 height 32
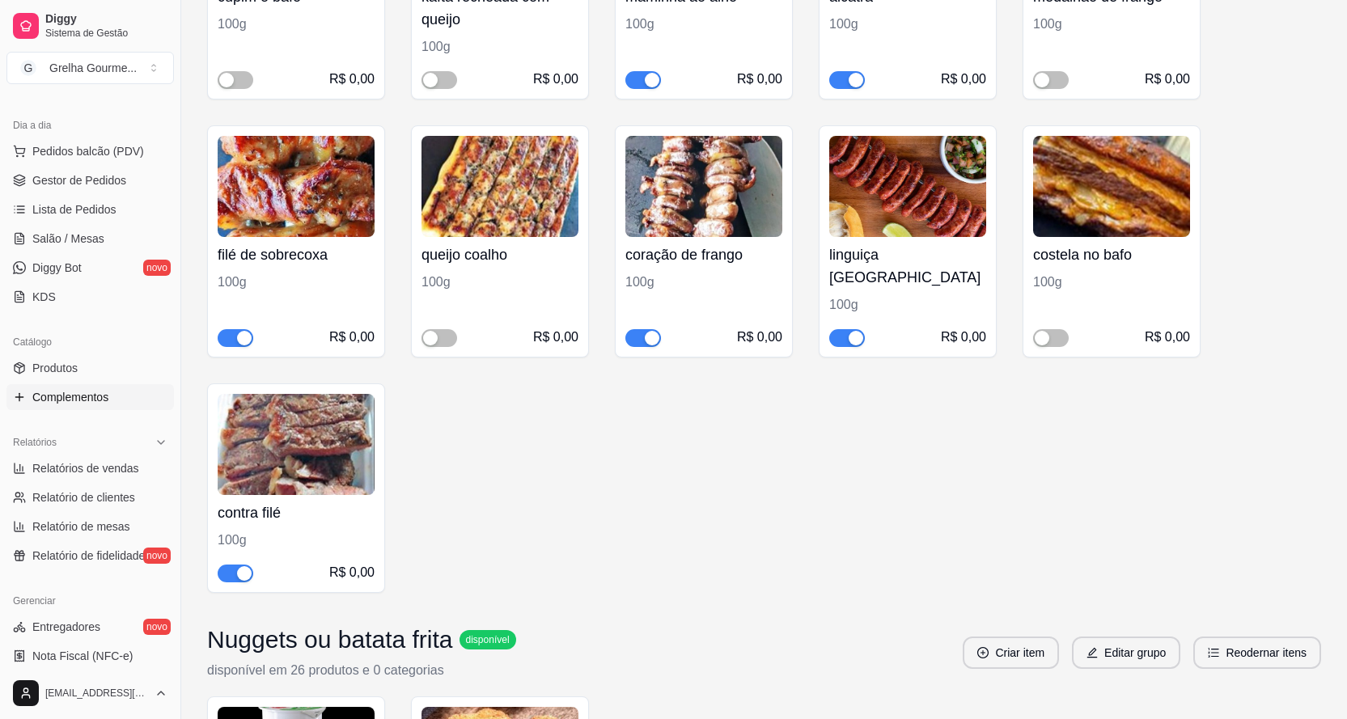
scroll to position [4057, 0]
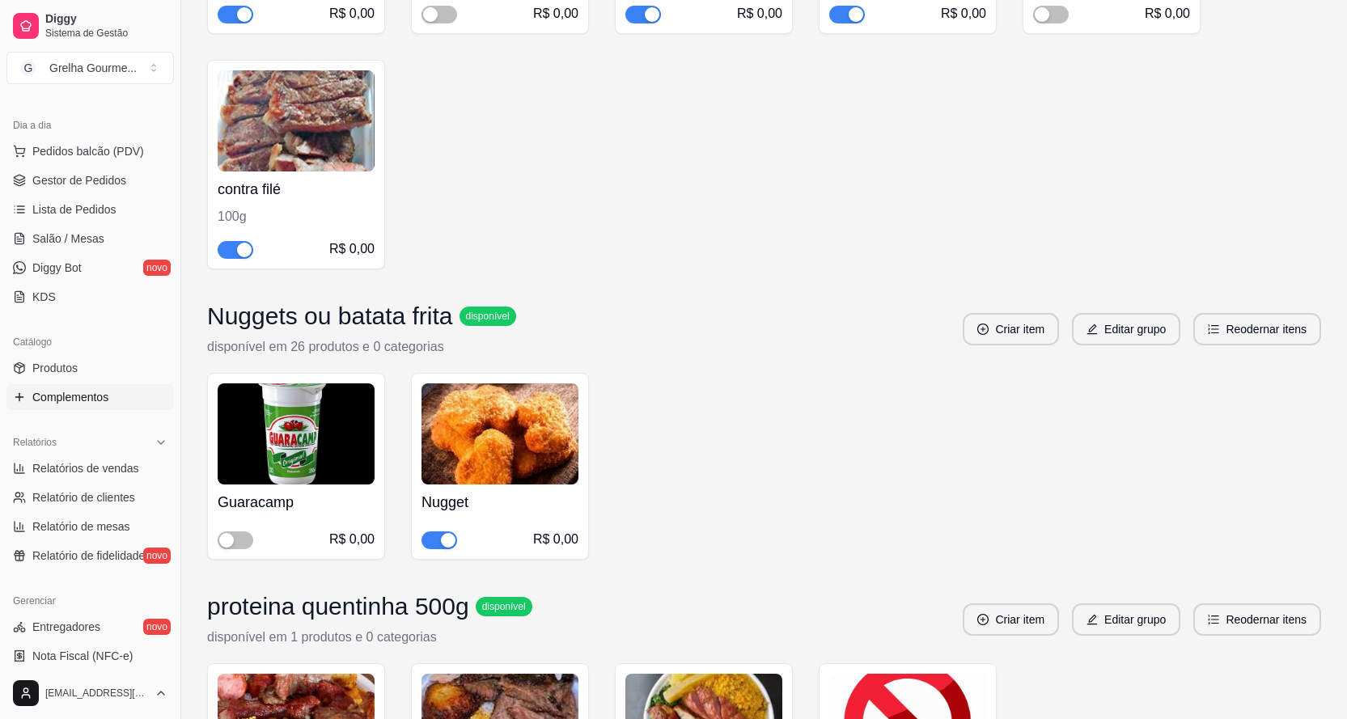
click at [349, 484] on div "Guaracamp R$ 0,00" at bounding box center [296, 516] width 157 height 65
click at [339, 383] on img at bounding box center [296, 433] width 157 height 101
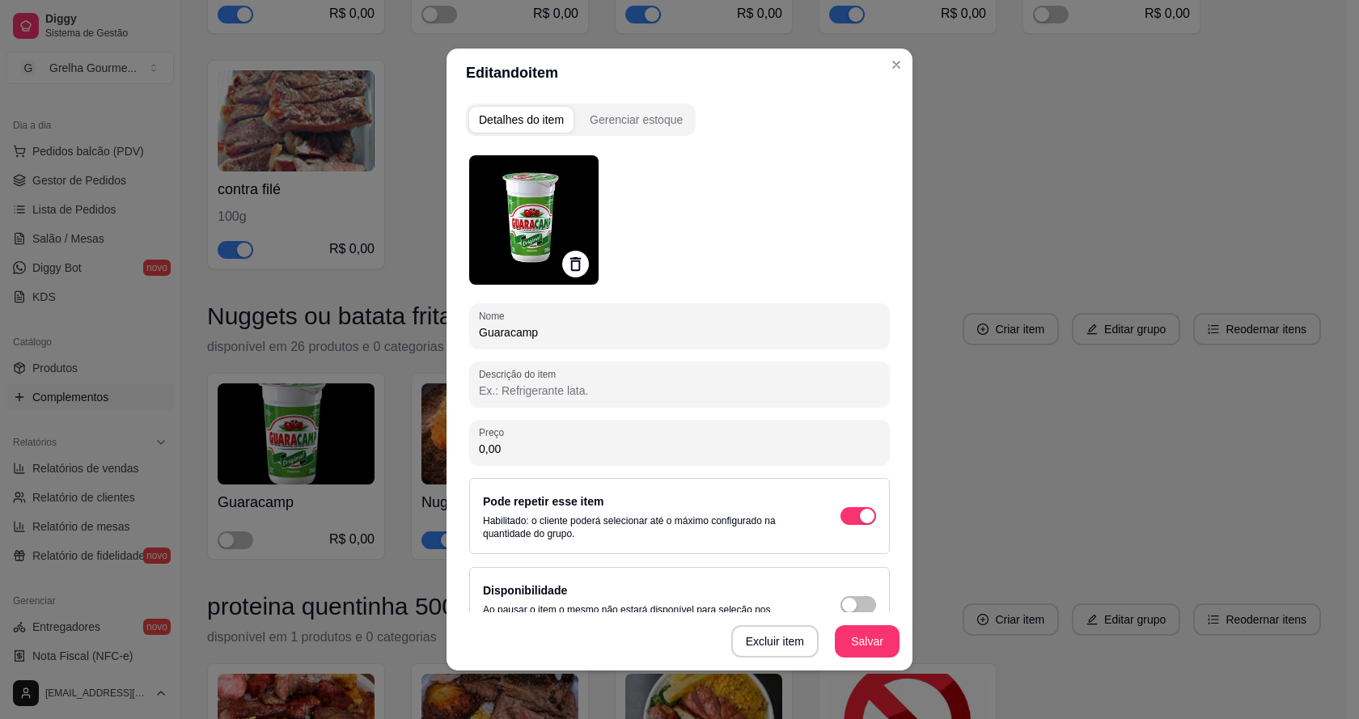
click at [564, 252] on div at bounding box center [575, 264] width 27 height 27
click at [571, 264] on icon at bounding box center [575, 264] width 19 height 19
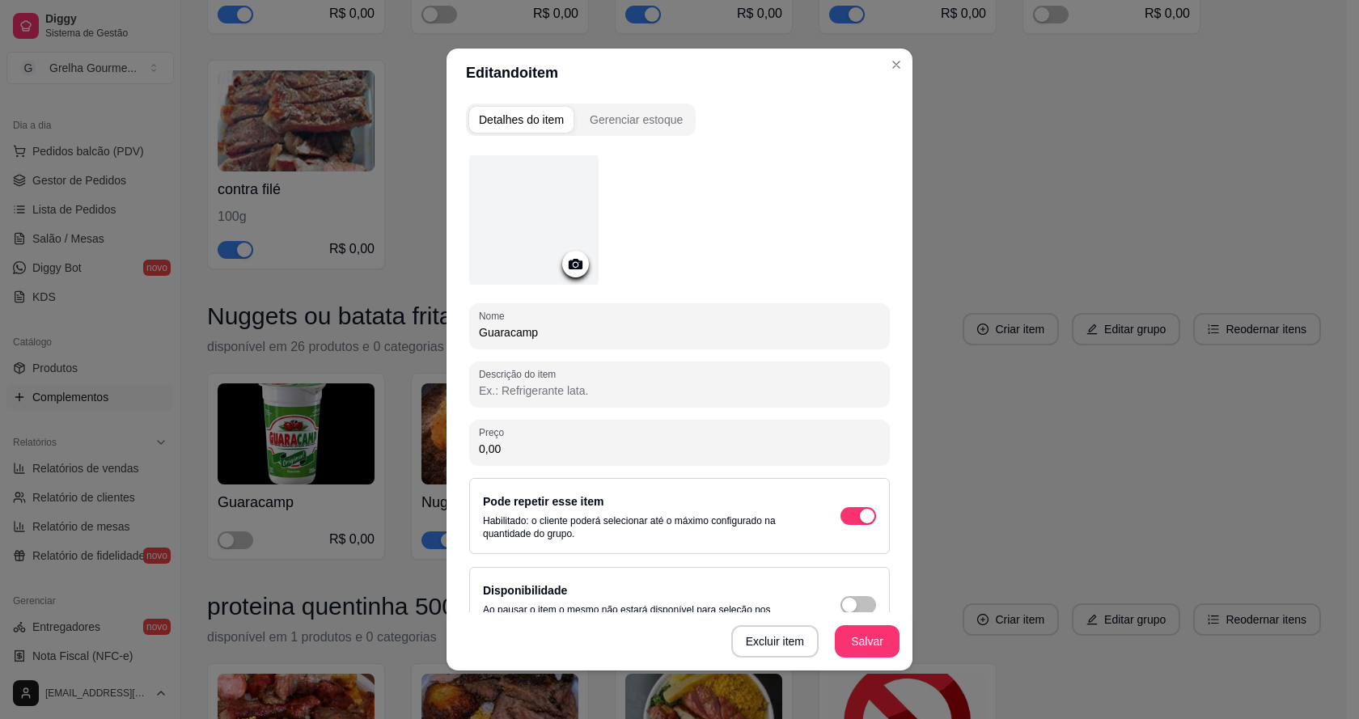
click at [524, 203] on div at bounding box center [533, 219] width 129 height 129
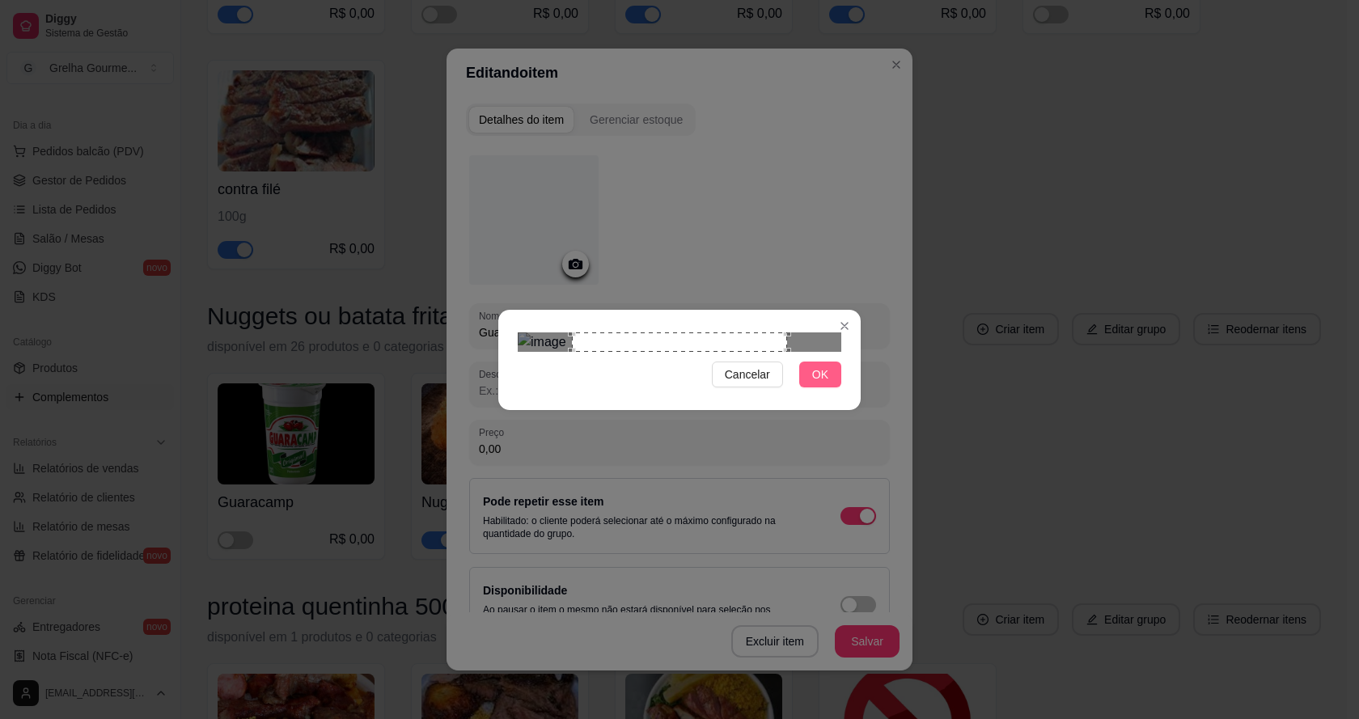
click at [818, 383] on span "OK" at bounding box center [820, 375] width 16 height 18
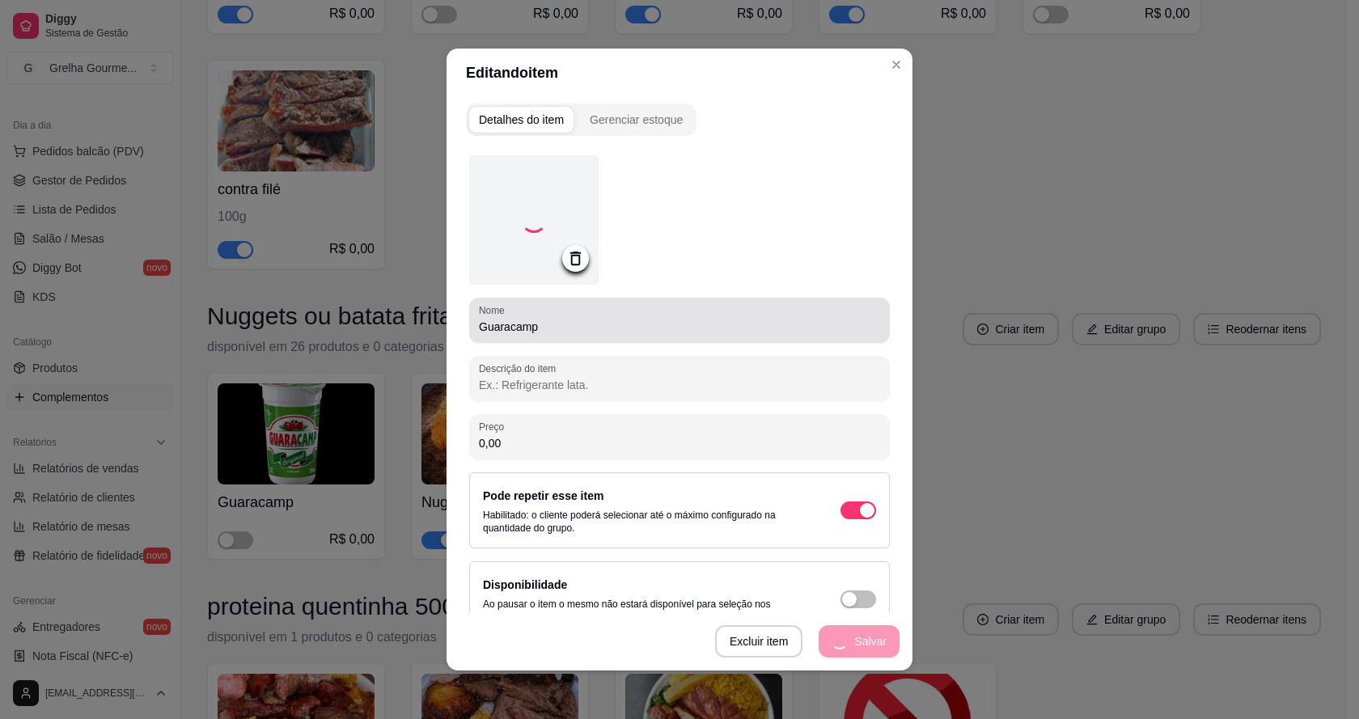
click at [616, 314] on div "Guaracamp" at bounding box center [679, 320] width 401 height 32
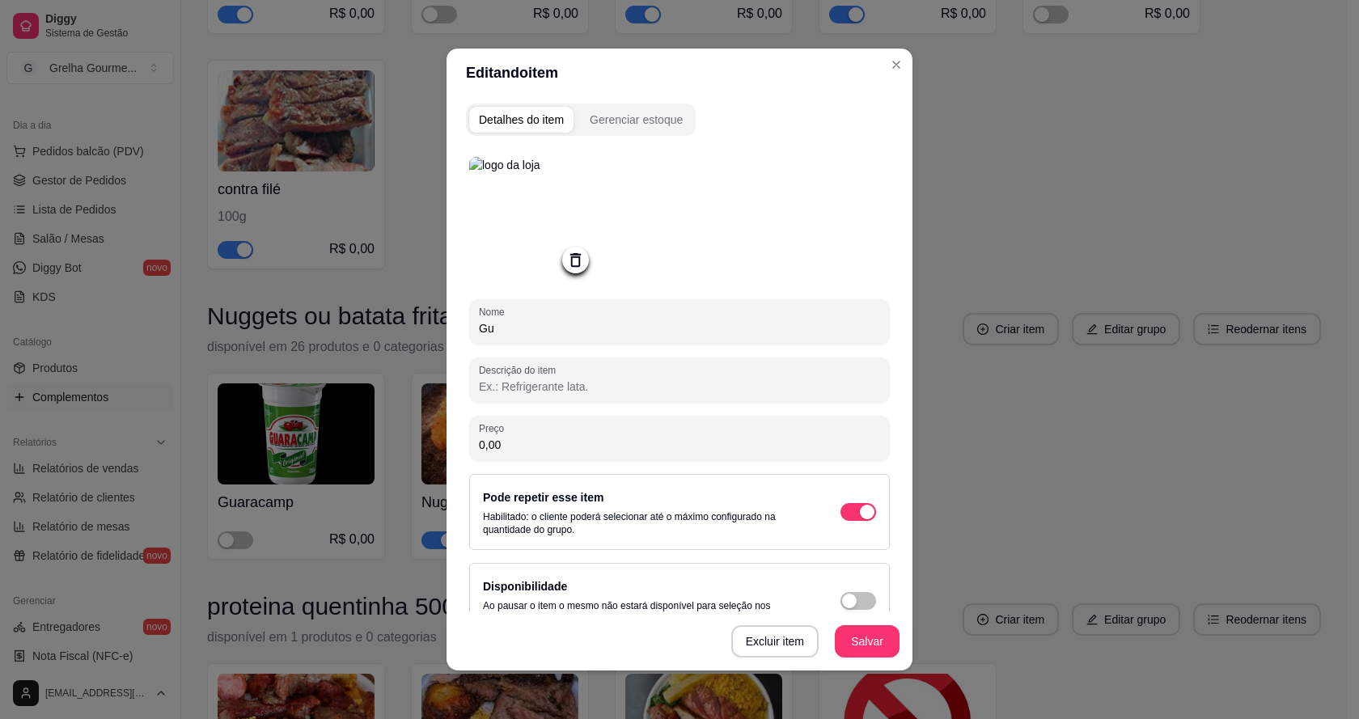
type input "G"
type input "Batata frita"
click at [863, 652] on button "Salvar" at bounding box center [866, 642] width 63 height 32
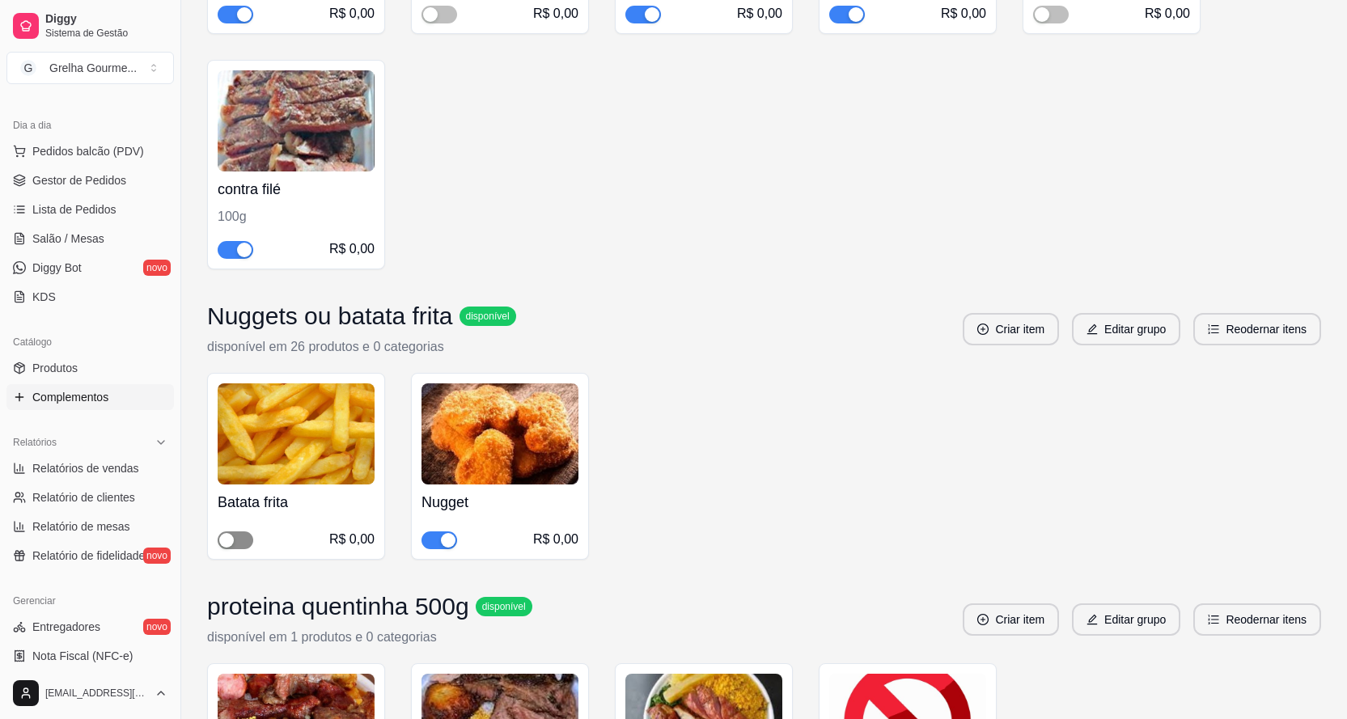
click at [226, 531] on span "button" at bounding box center [236, 540] width 36 height 18
click at [99, 370] on link "Produtos" at bounding box center [89, 368] width 167 height 26
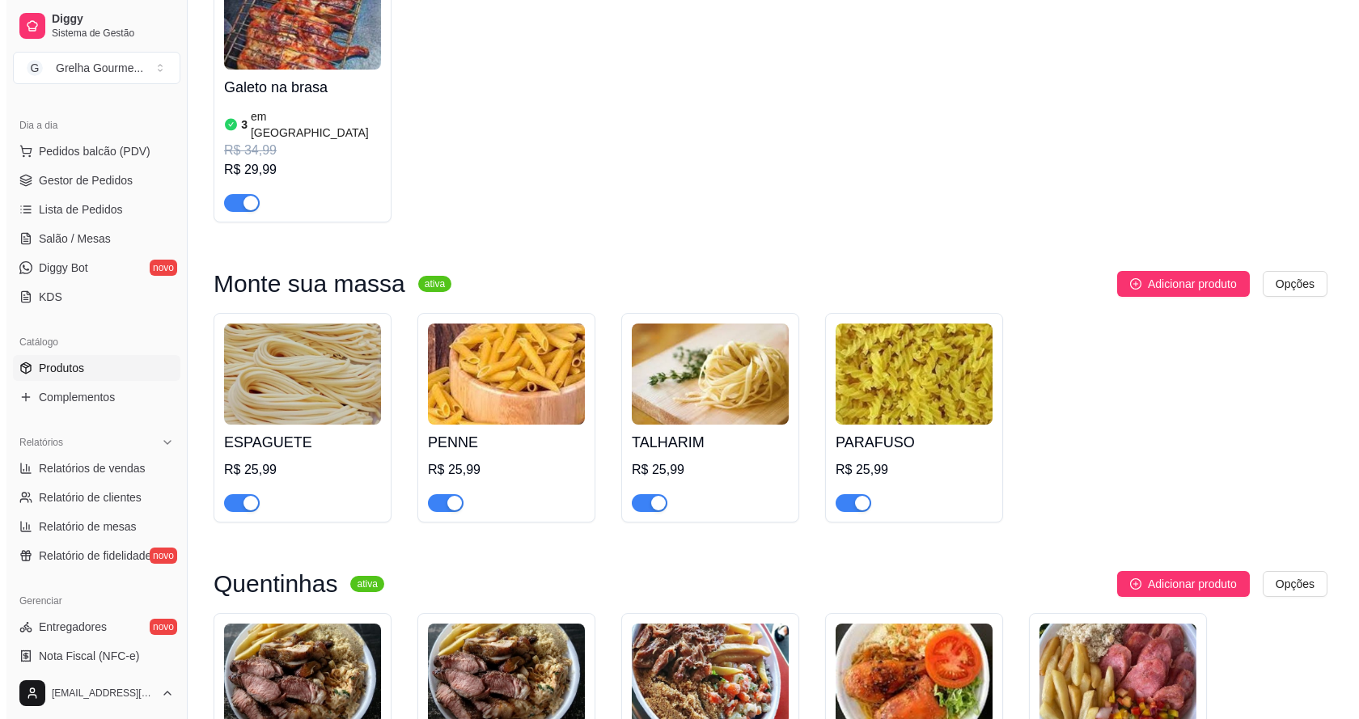
scroll to position [2750, 0]
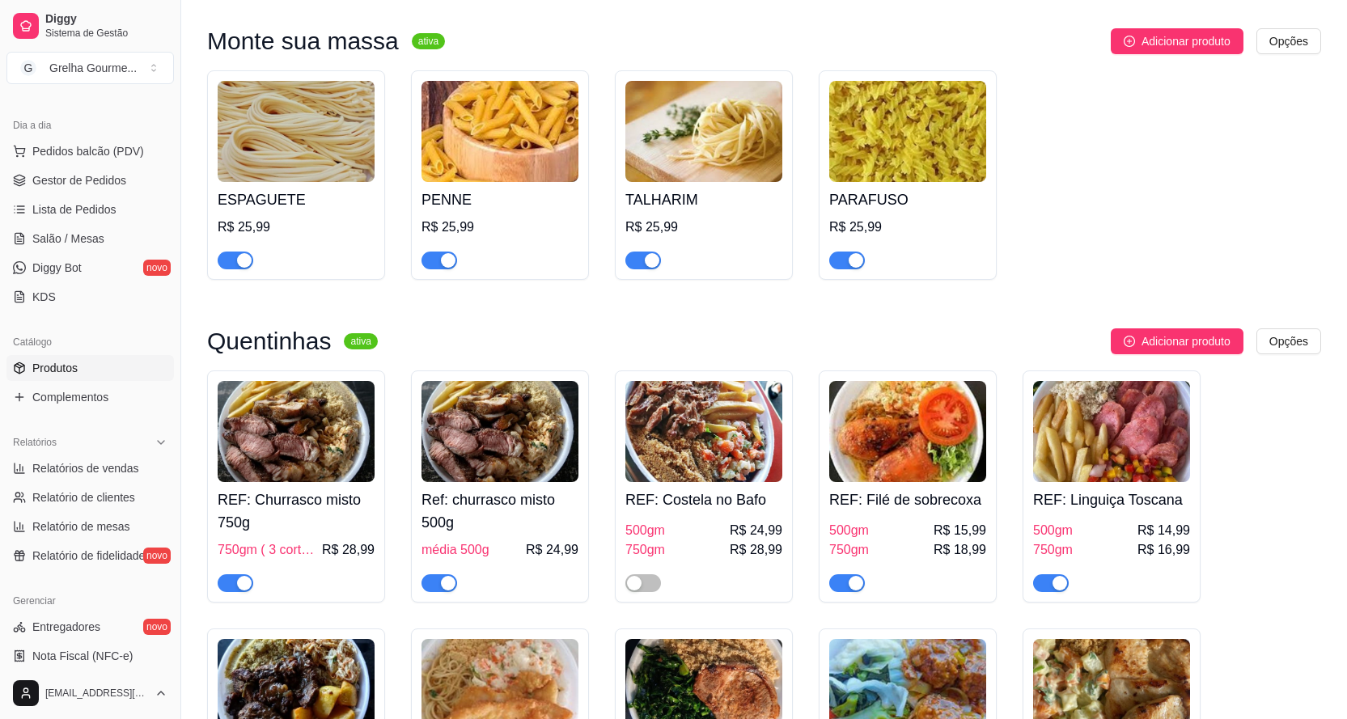
click at [310, 488] on h4 "REF: Churrasco misto 750g" at bounding box center [296, 510] width 157 height 45
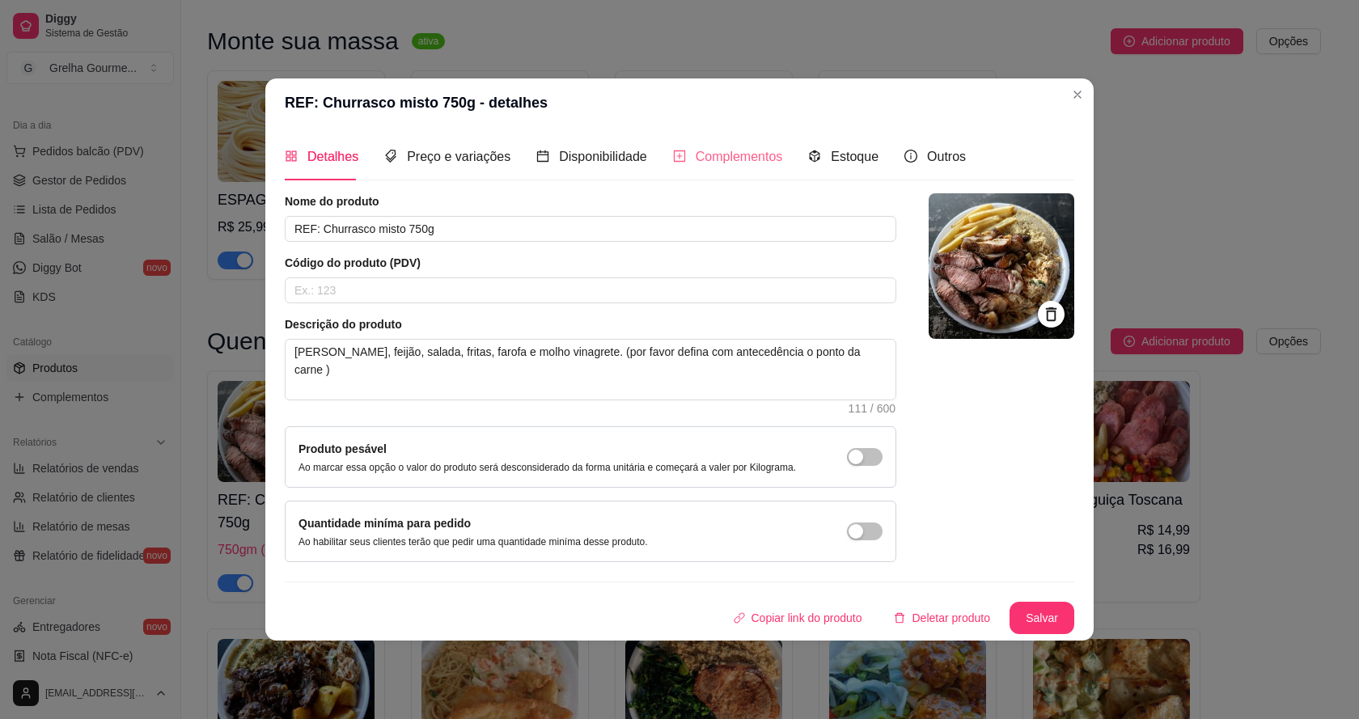
click at [758, 171] on div "Complementos" at bounding box center [728, 156] width 110 height 46
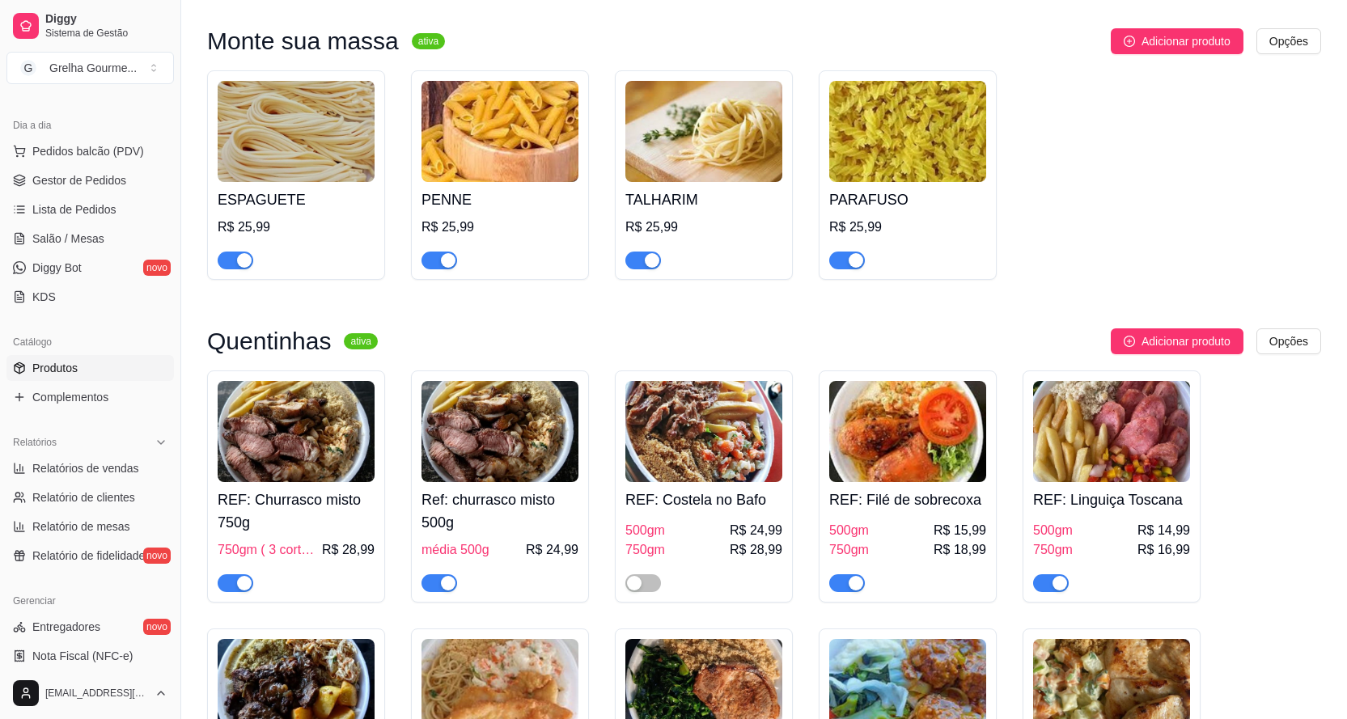
click at [441, 482] on div "Ref: churrasco misto 500g média 500g R$ 24,99" at bounding box center [499, 537] width 157 height 110
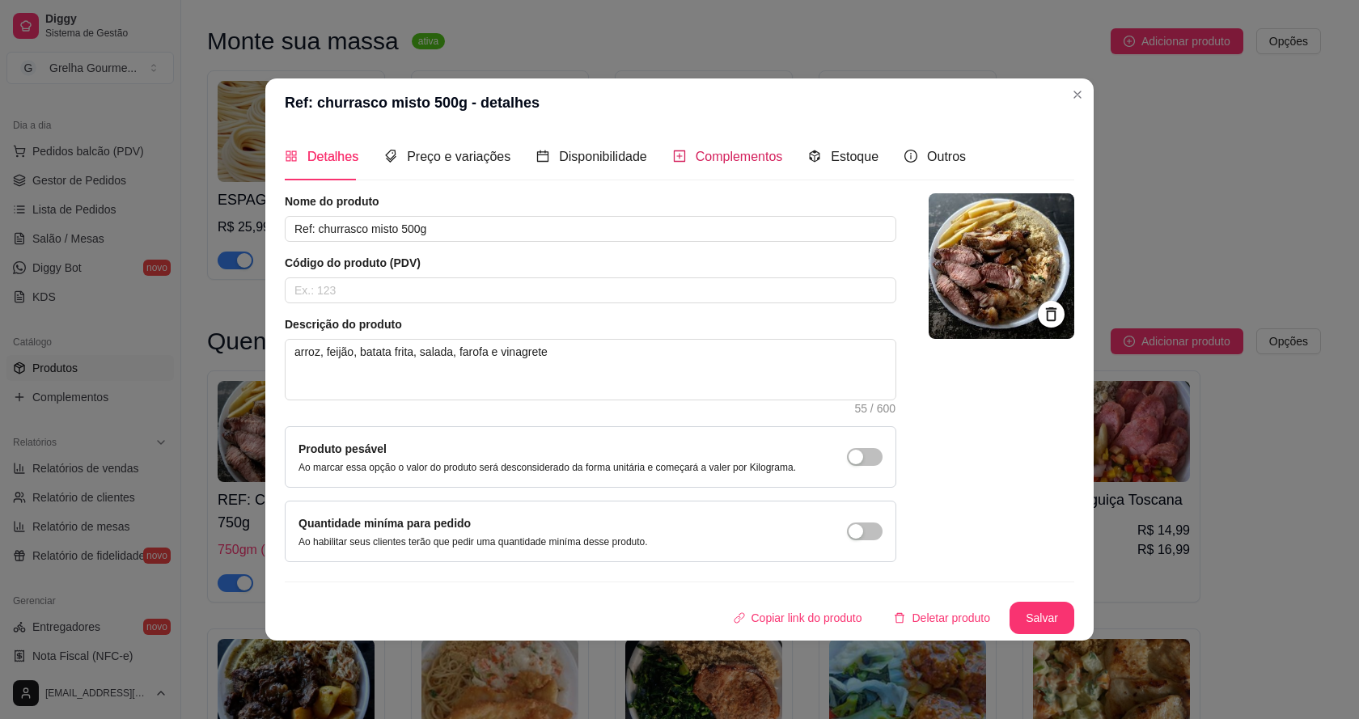
click at [732, 163] on span "Complementos" at bounding box center [739, 157] width 87 height 14
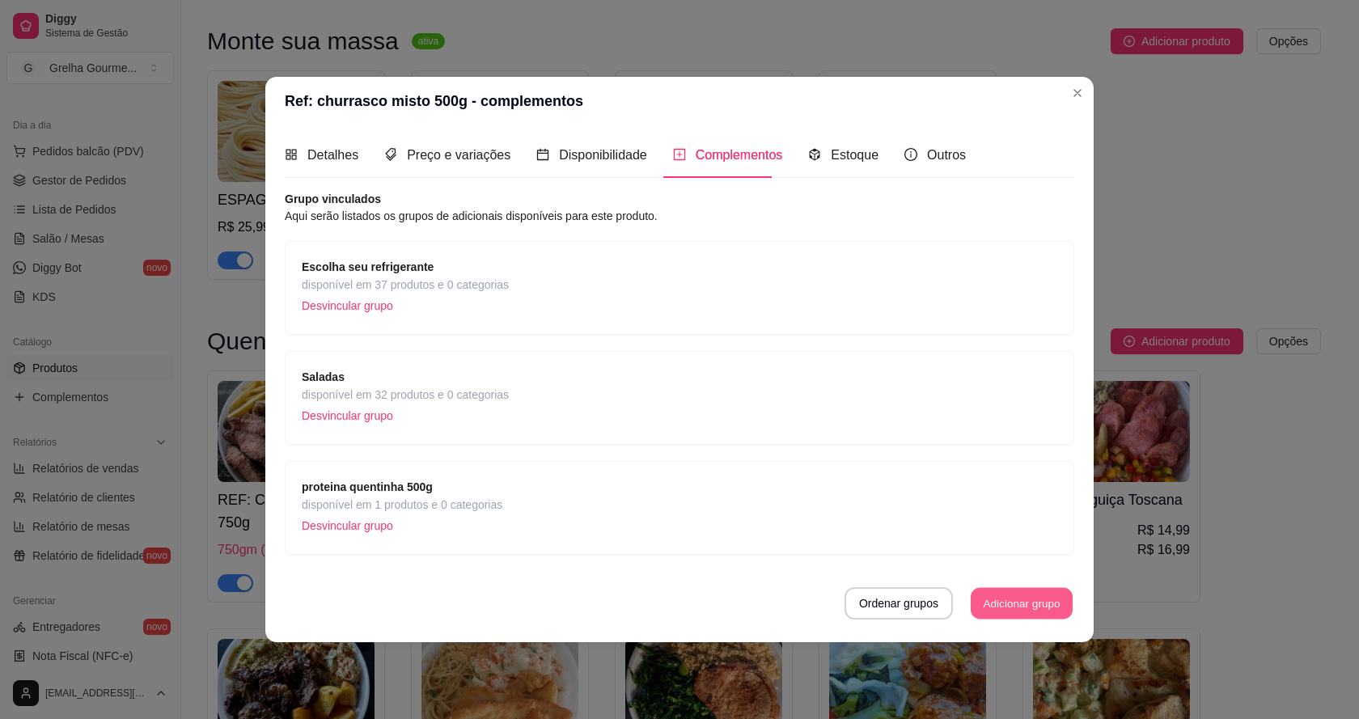
click at [1043, 613] on button "Adicionar grupo" at bounding box center [1022, 604] width 102 height 32
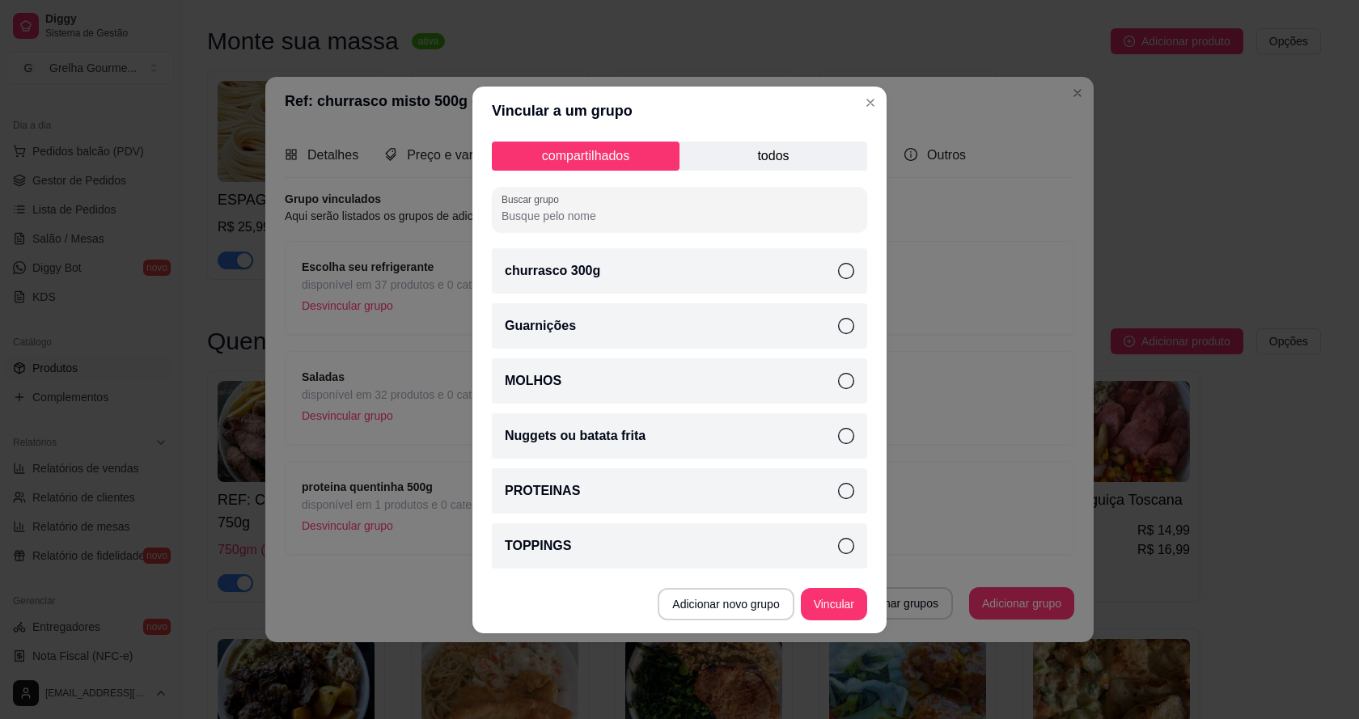
click at [778, 431] on div "Nuggets ou batata frita" at bounding box center [679, 435] width 375 height 45
click at [843, 616] on button "Vincular" at bounding box center [834, 604] width 66 height 32
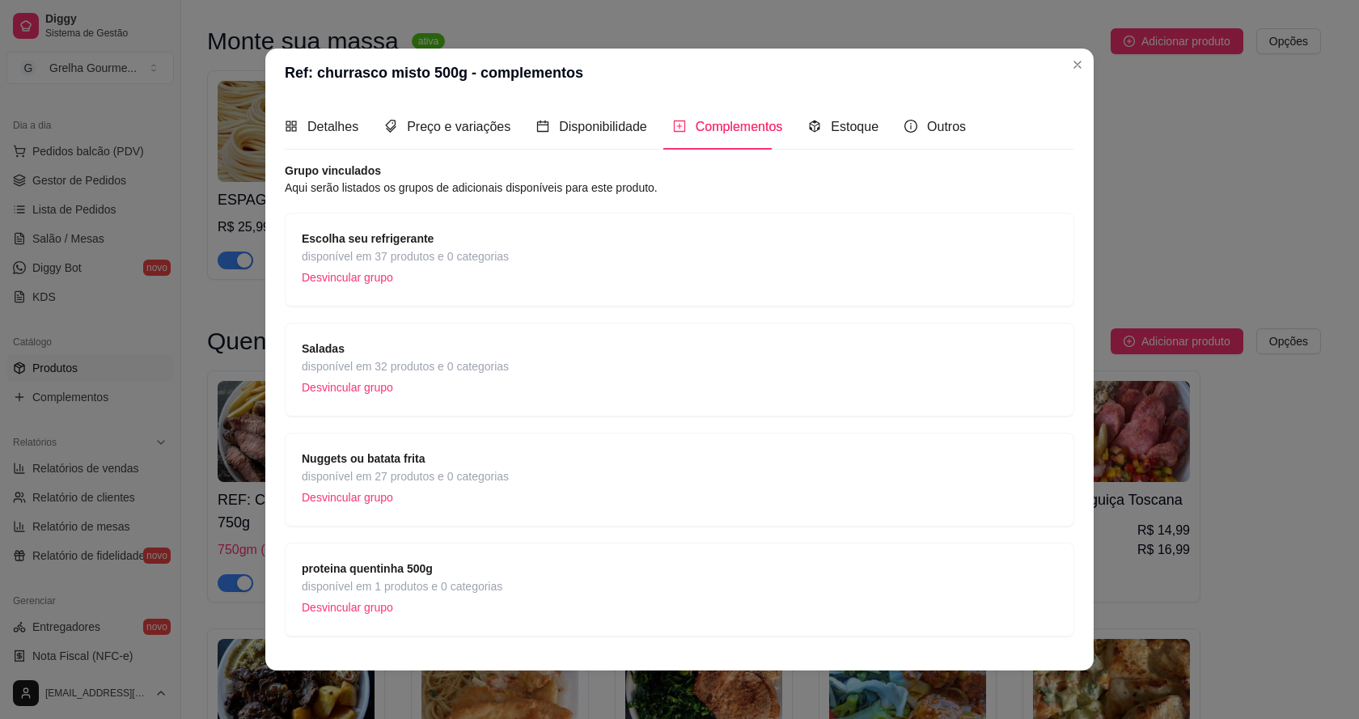
scroll to position [37, 0]
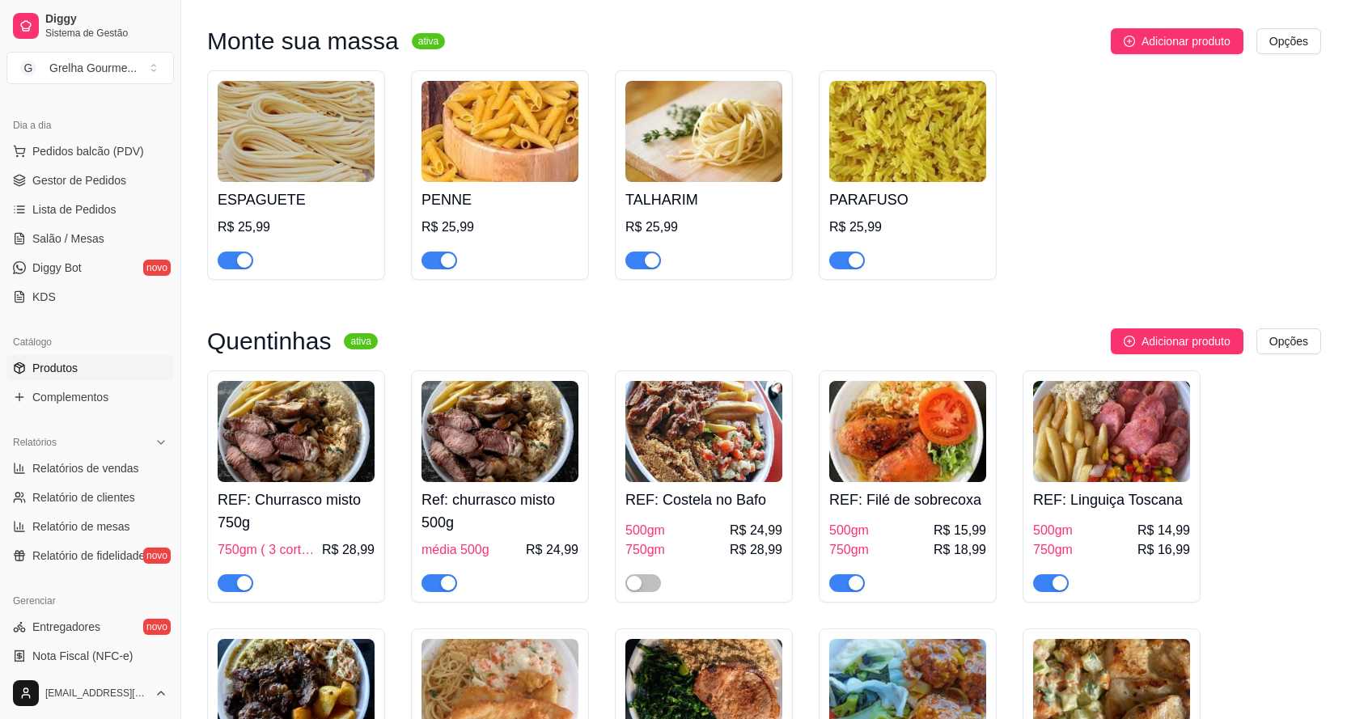
click at [699, 521] on div "500gm R$ 24,99" at bounding box center [703, 530] width 157 height 19
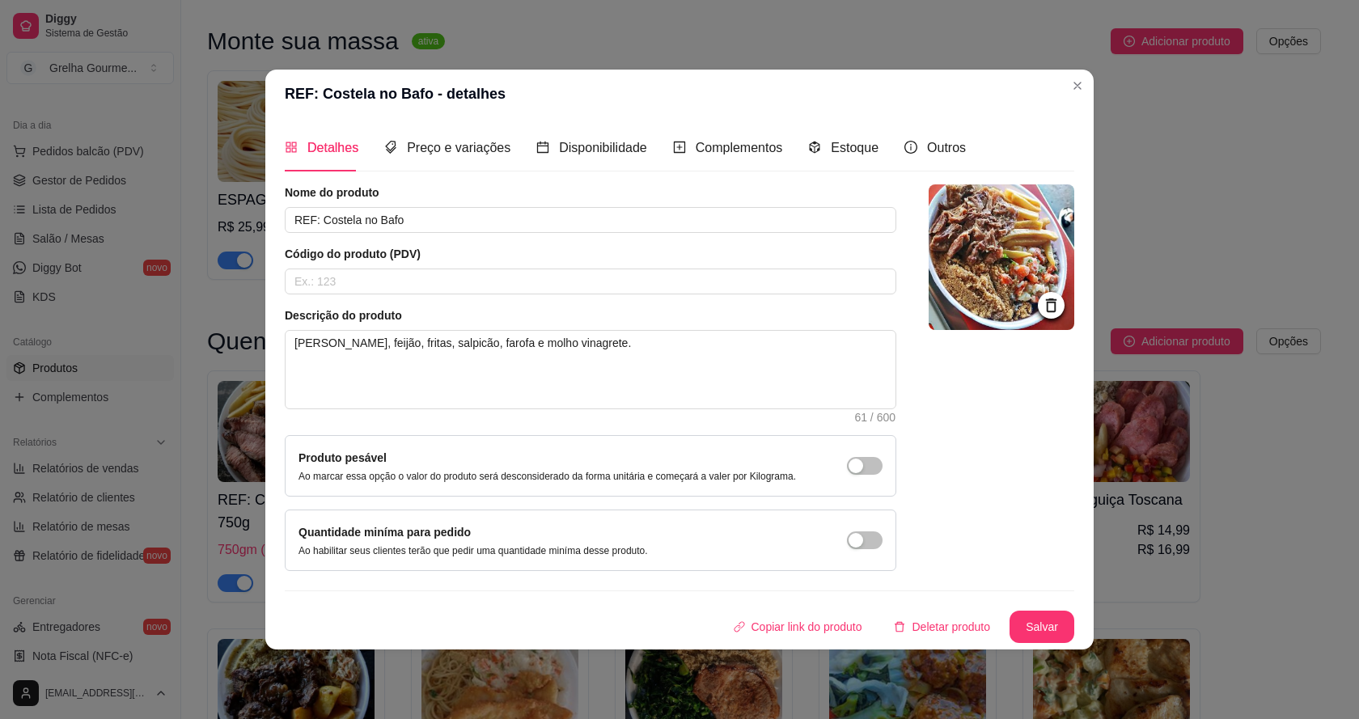
drag, startPoint x: 744, startPoint y: 122, endPoint x: 744, endPoint y: 137, distance: 14.6
click at [744, 128] on div "Detalhes Preço e variações Disponibilidade Complementos Estoque Outros Nome do …" at bounding box center [679, 383] width 828 height 531
click at [743, 138] on div "Complementos" at bounding box center [728, 147] width 110 height 20
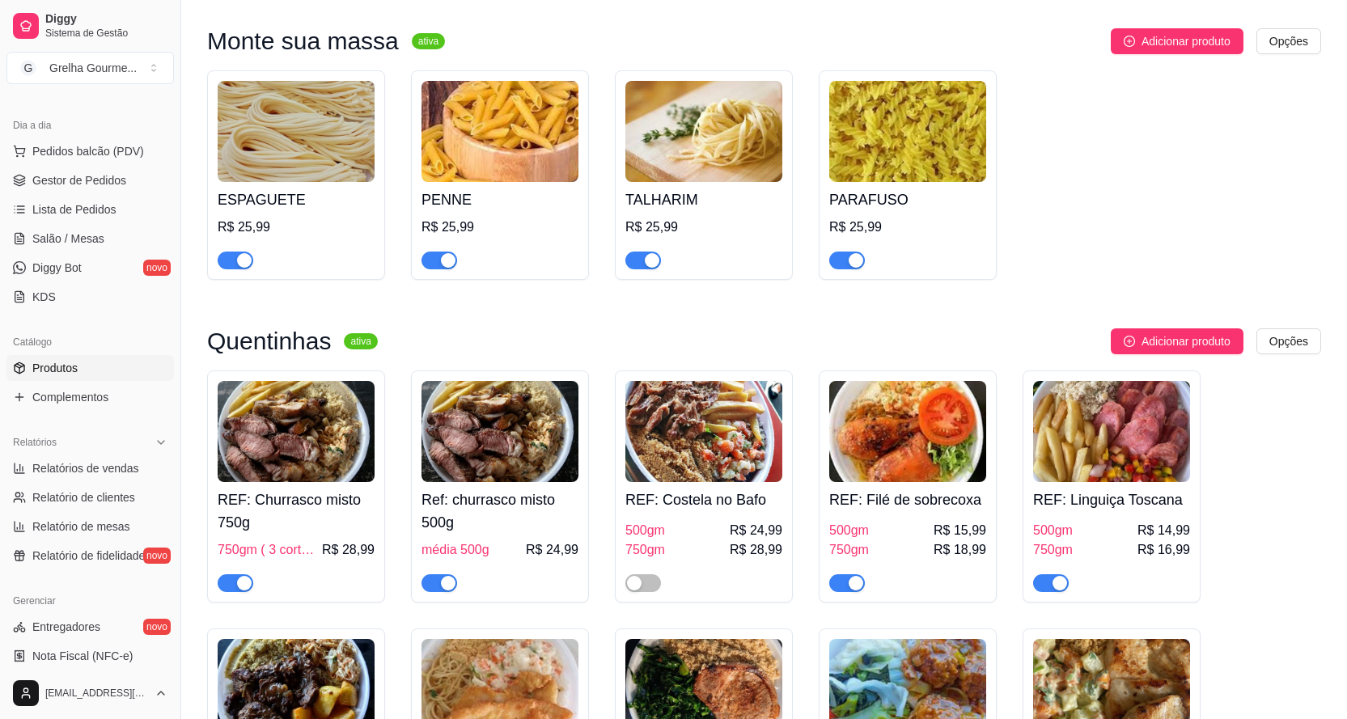
click at [838, 488] on h4 "REF: Filé de sobrecoxa" at bounding box center [907, 499] width 157 height 23
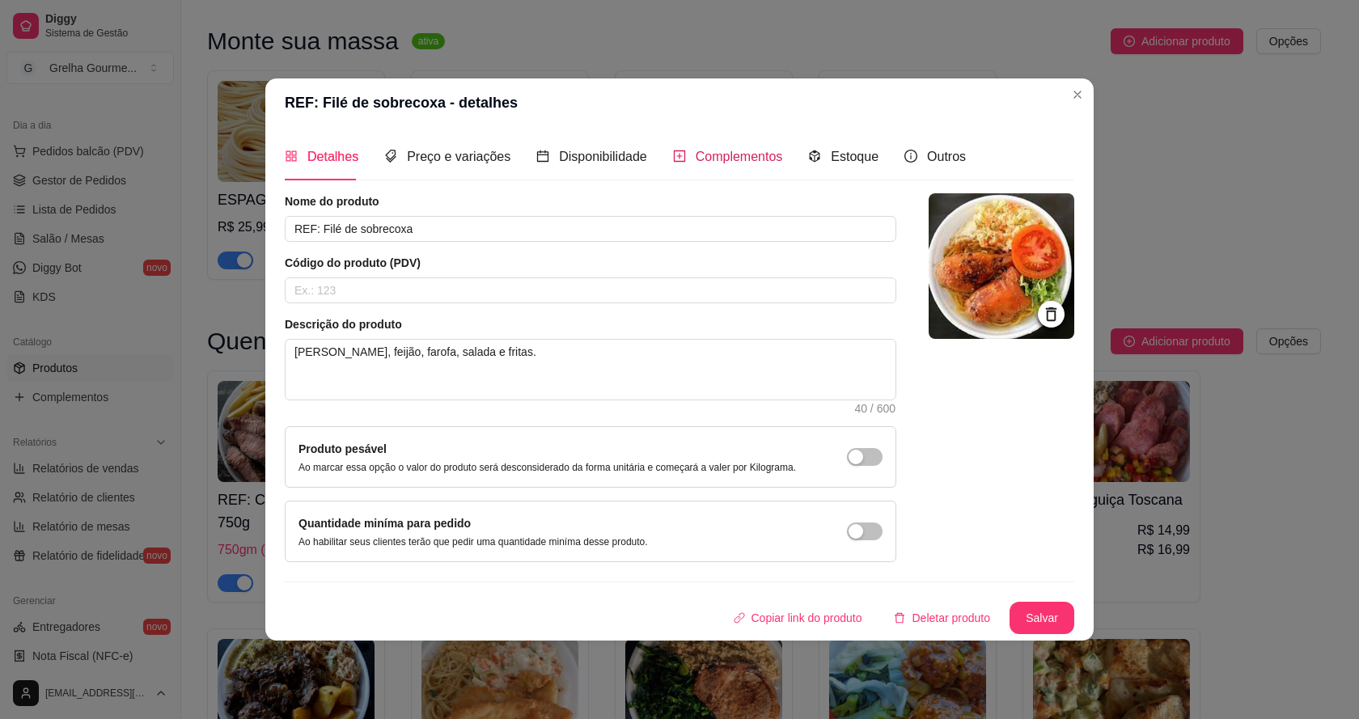
click at [754, 157] on span "Complementos" at bounding box center [739, 157] width 87 height 14
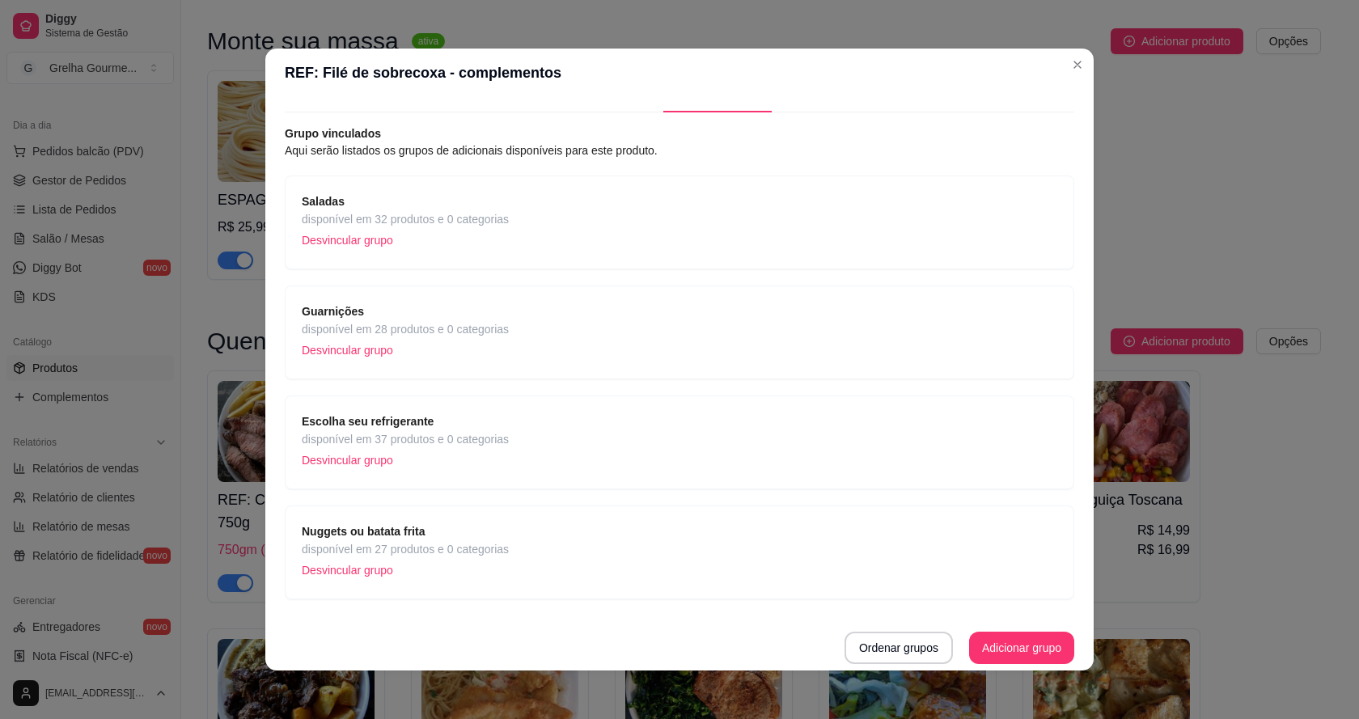
scroll to position [3, 0]
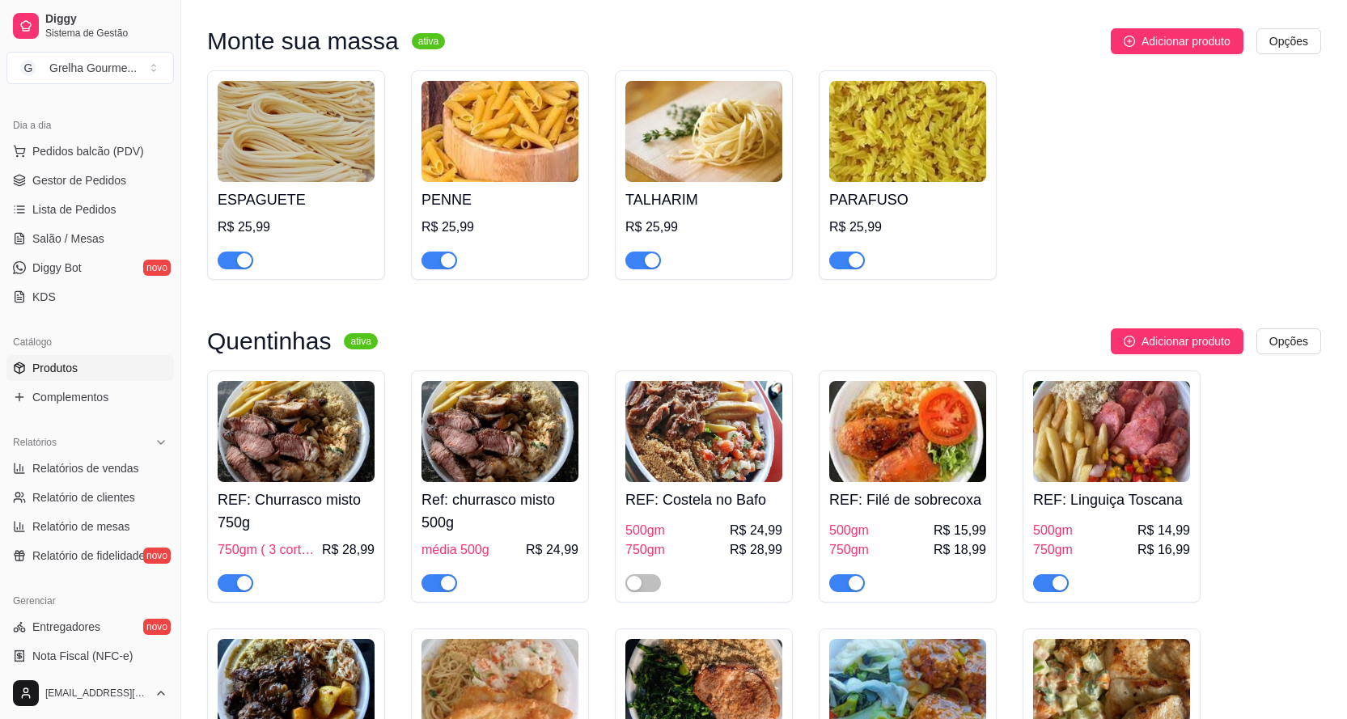
click at [1129, 429] on img at bounding box center [1111, 431] width 157 height 101
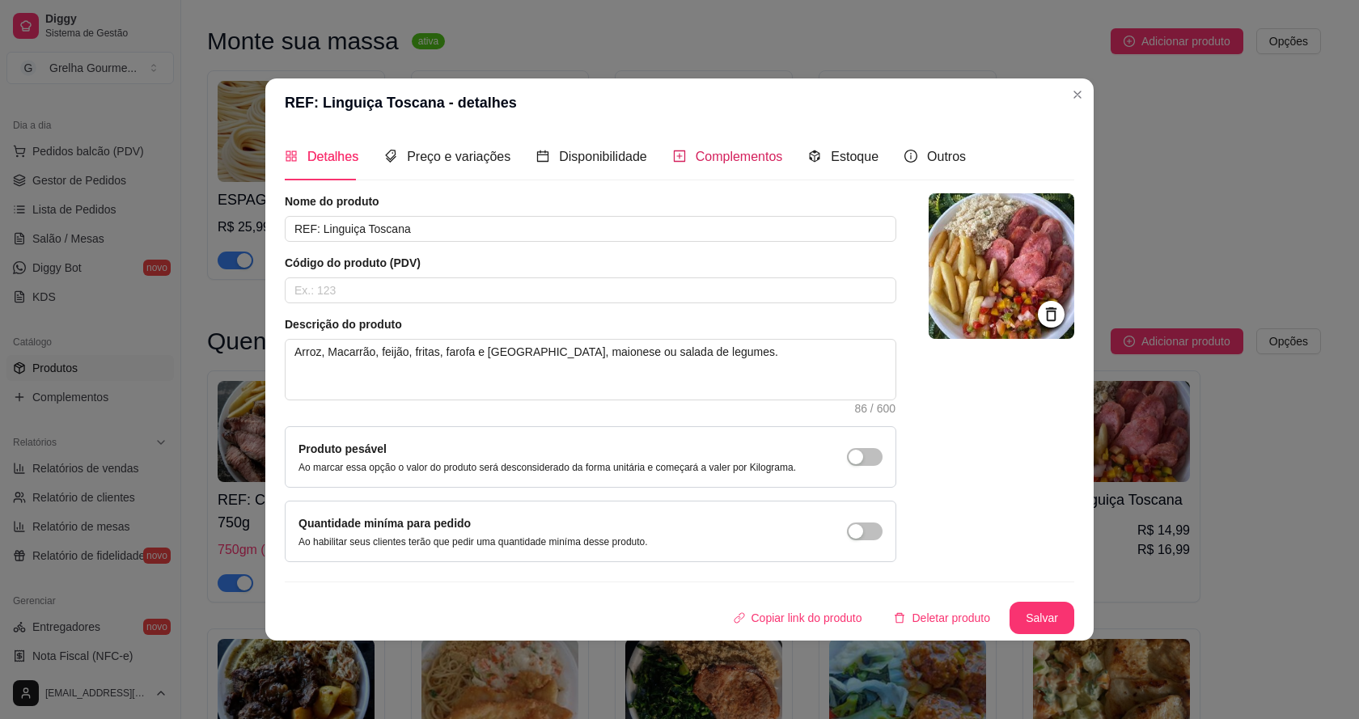
click at [759, 154] on span "Complementos" at bounding box center [739, 157] width 87 height 14
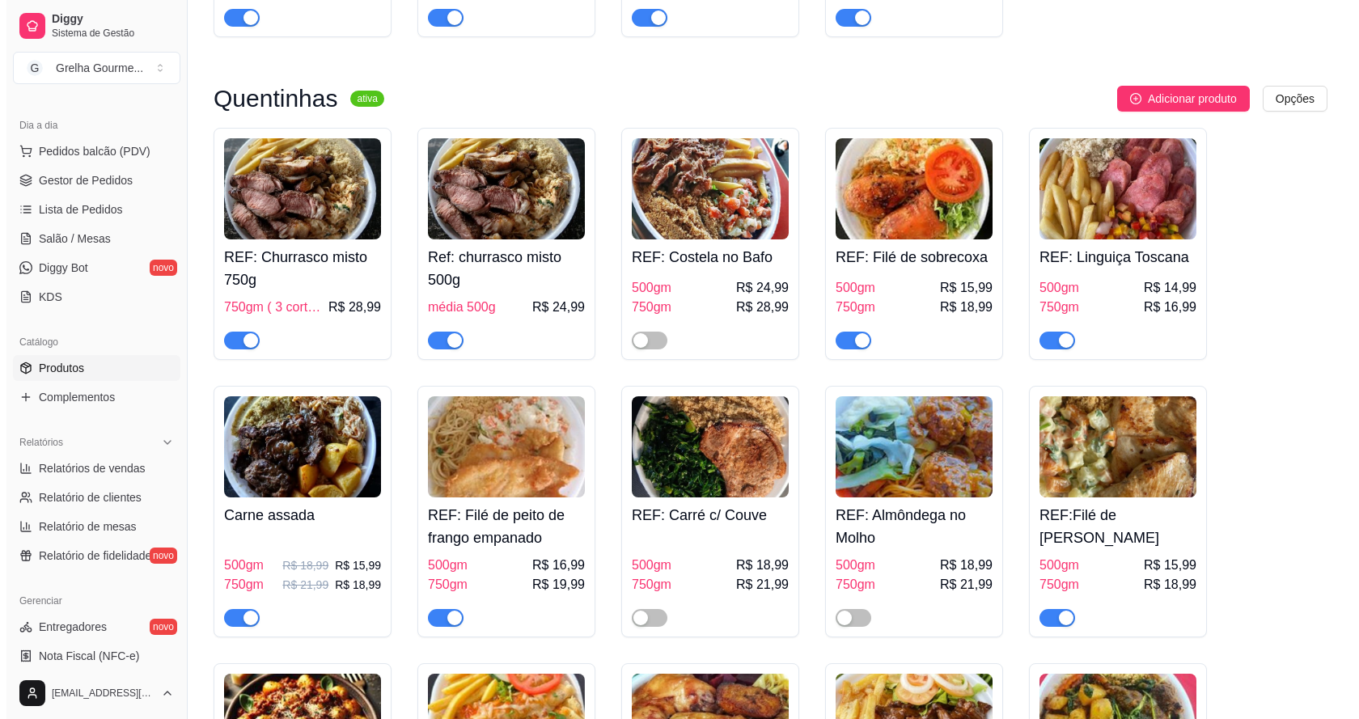
scroll to position [3073, 0]
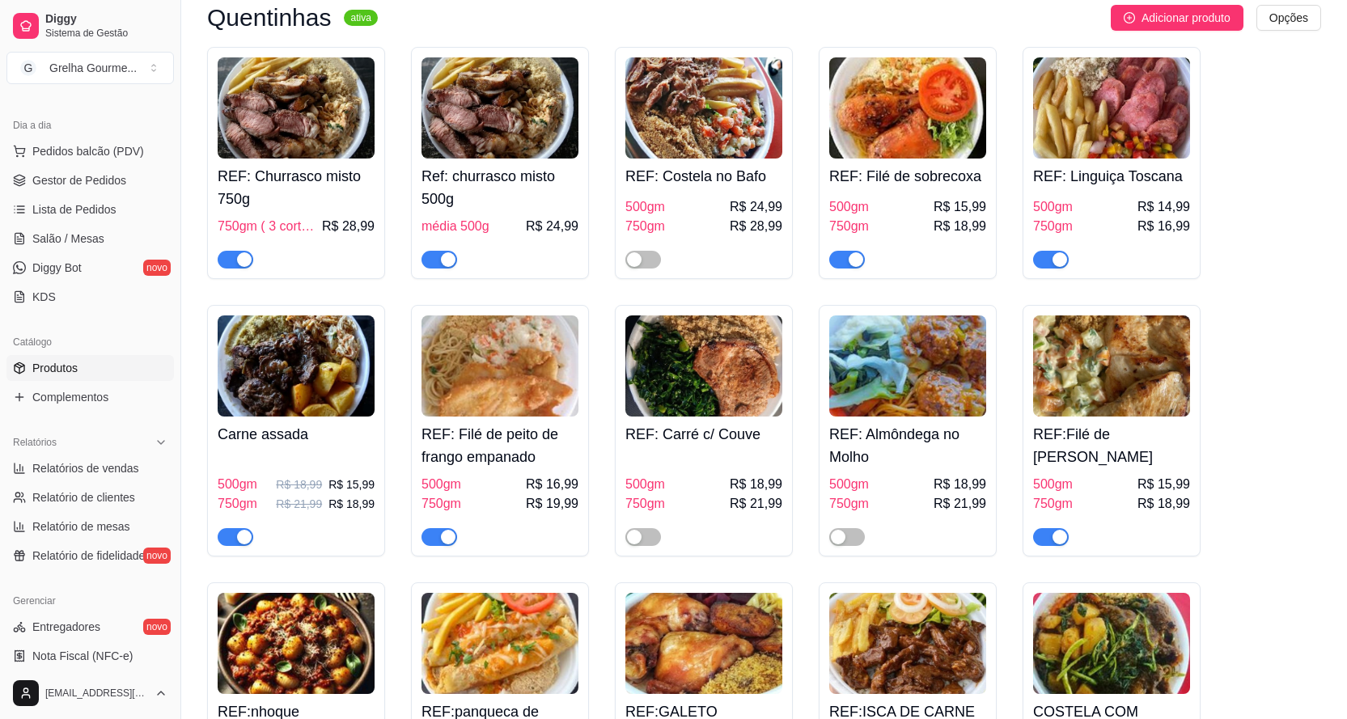
click at [342, 452] on div "500gm R$ 18,99 R$ 15,99 750gm R$ 21,99 R$ 18,99" at bounding box center [296, 499] width 157 height 94
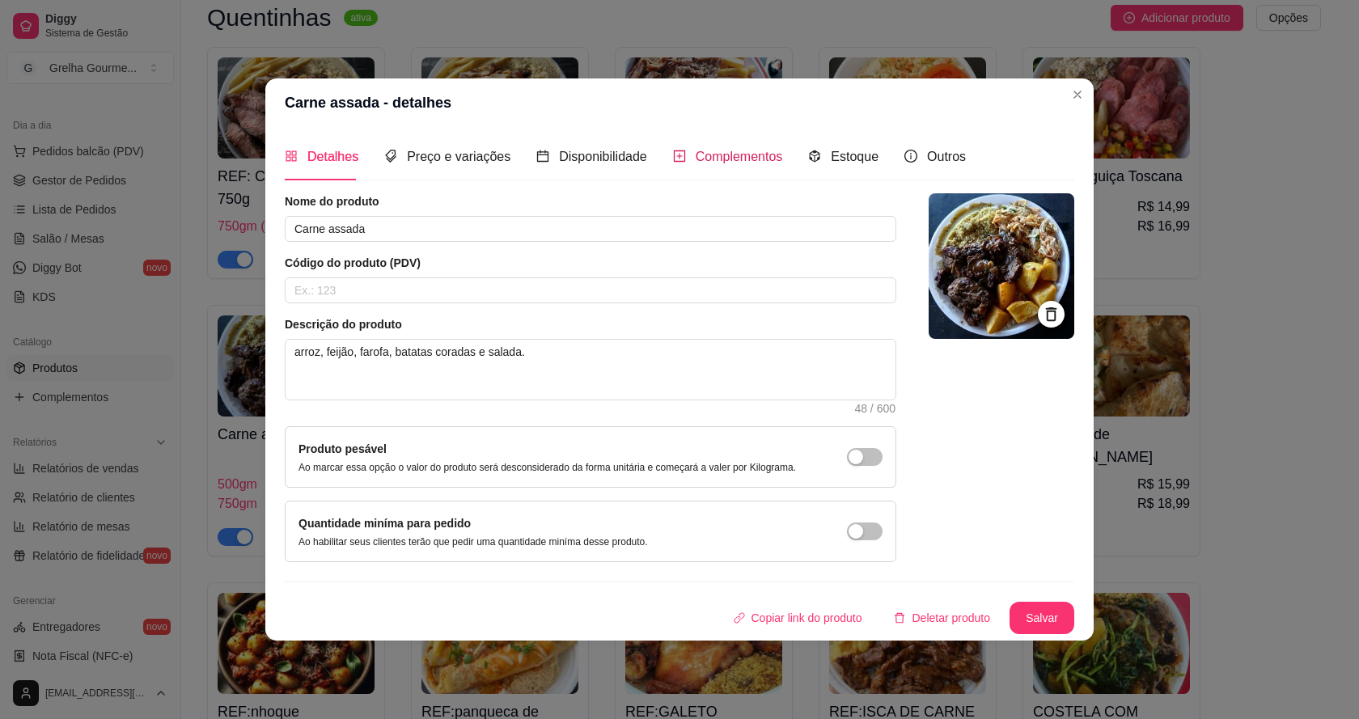
click at [742, 158] on span "Complementos" at bounding box center [739, 157] width 87 height 14
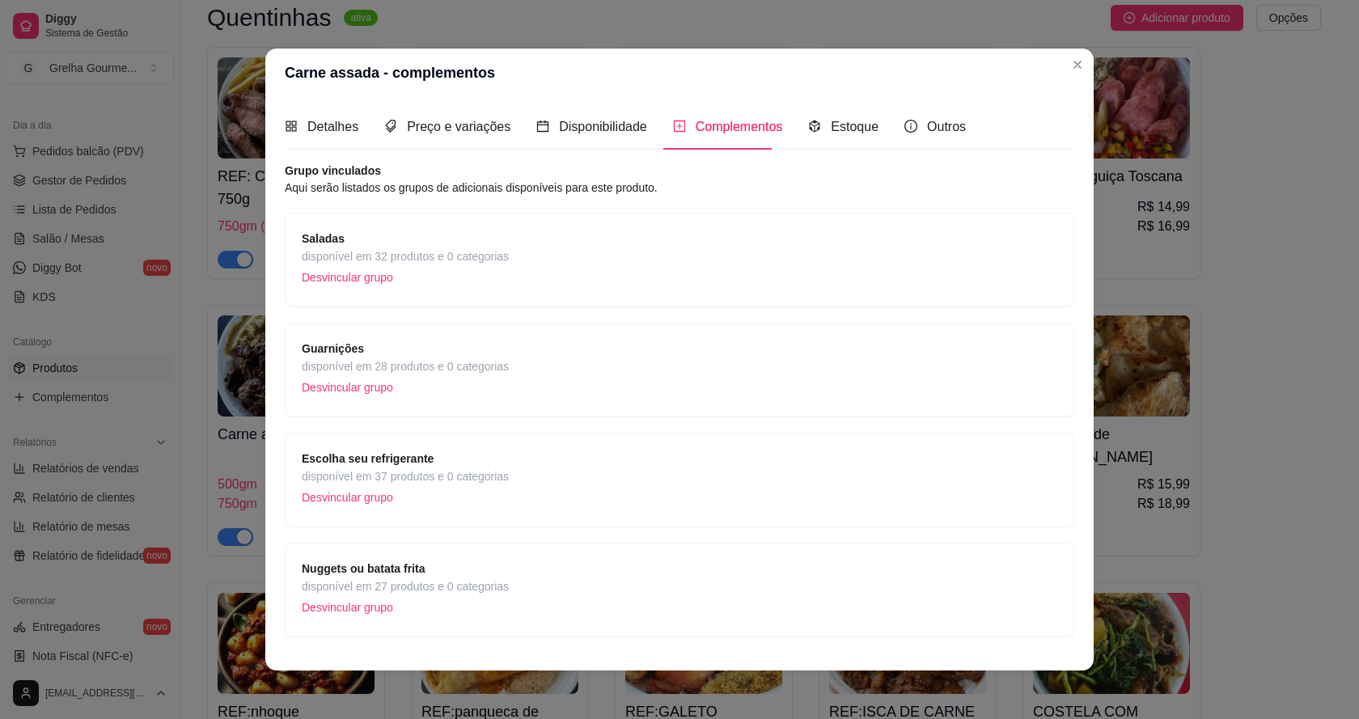
scroll to position [37, 0]
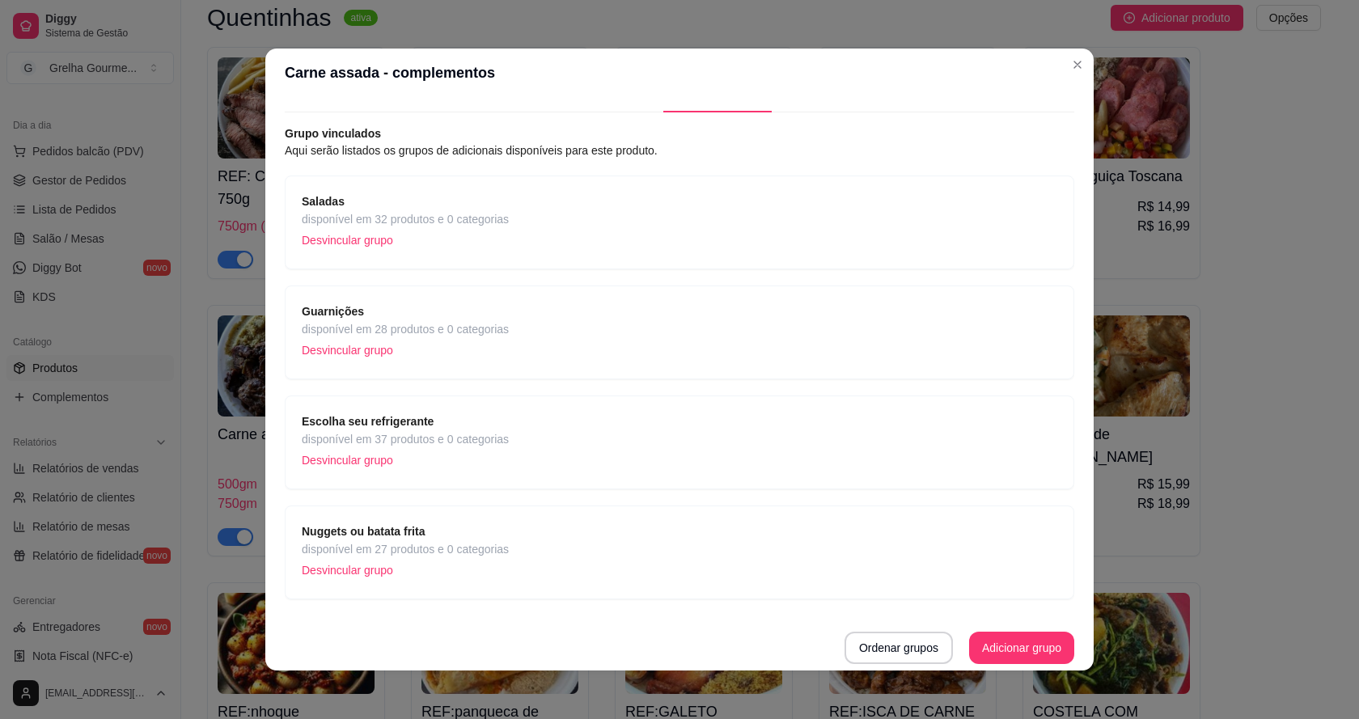
click at [363, 570] on p "Desvincular grupo" at bounding box center [405, 570] width 207 height 24
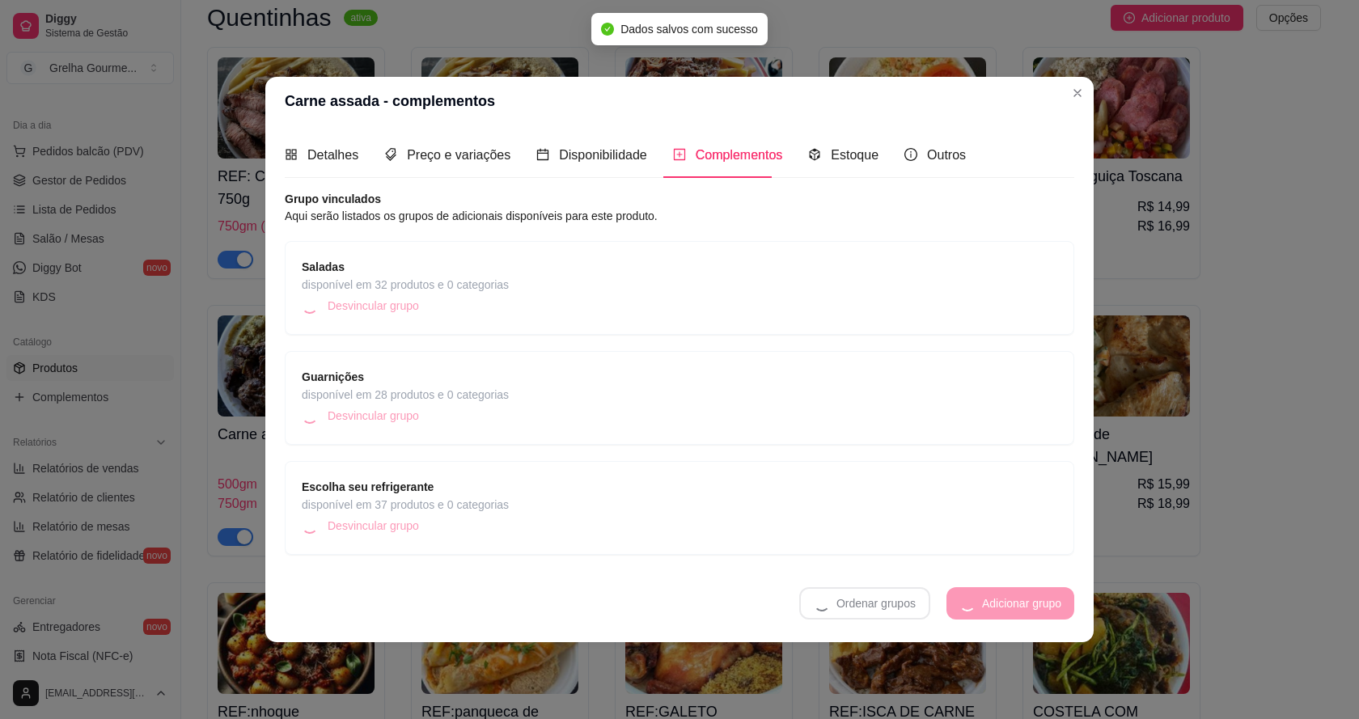
scroll to position [0, 0]
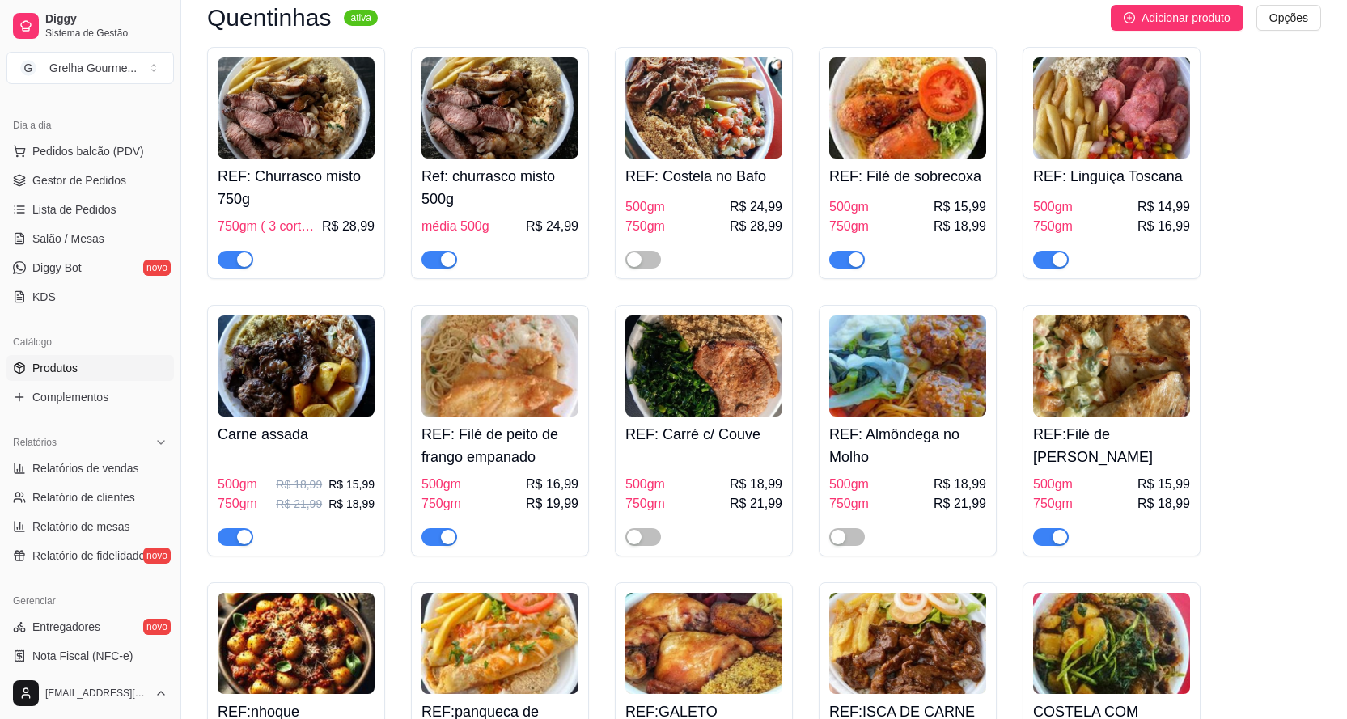
click at [494, 423] on h4 "REF: Filé de peito de frango empanado" at bounding box center [499, 445] width 157 height 45
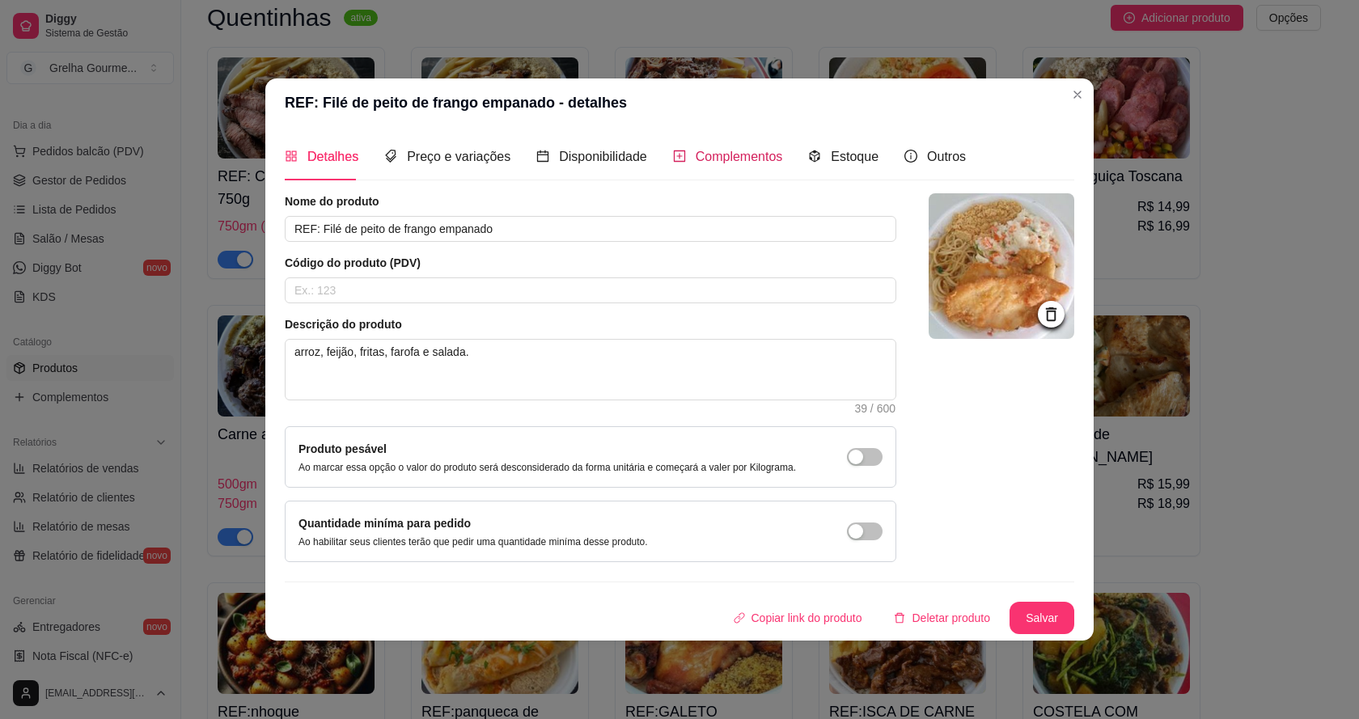
click at [723, 159] on span "Complementos" at bounding box center [739, 157] width 87 height 14
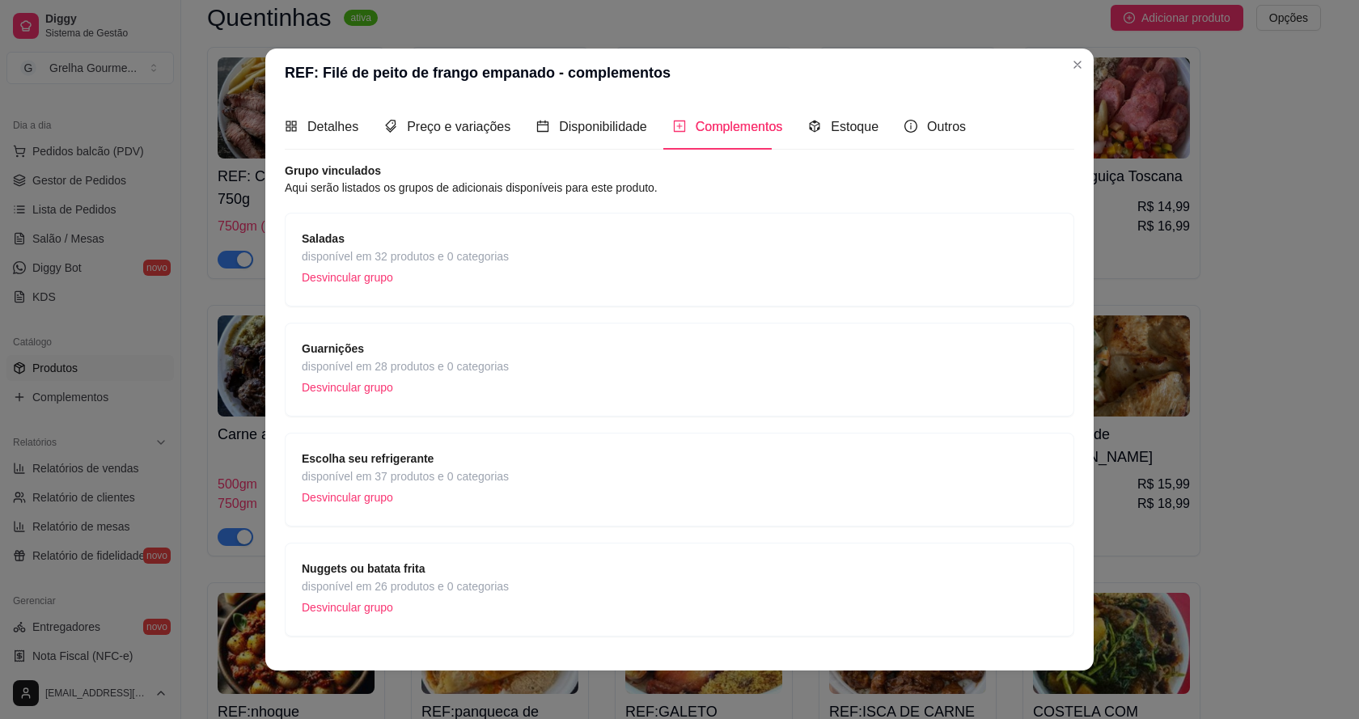
scroll to position [37, 0]
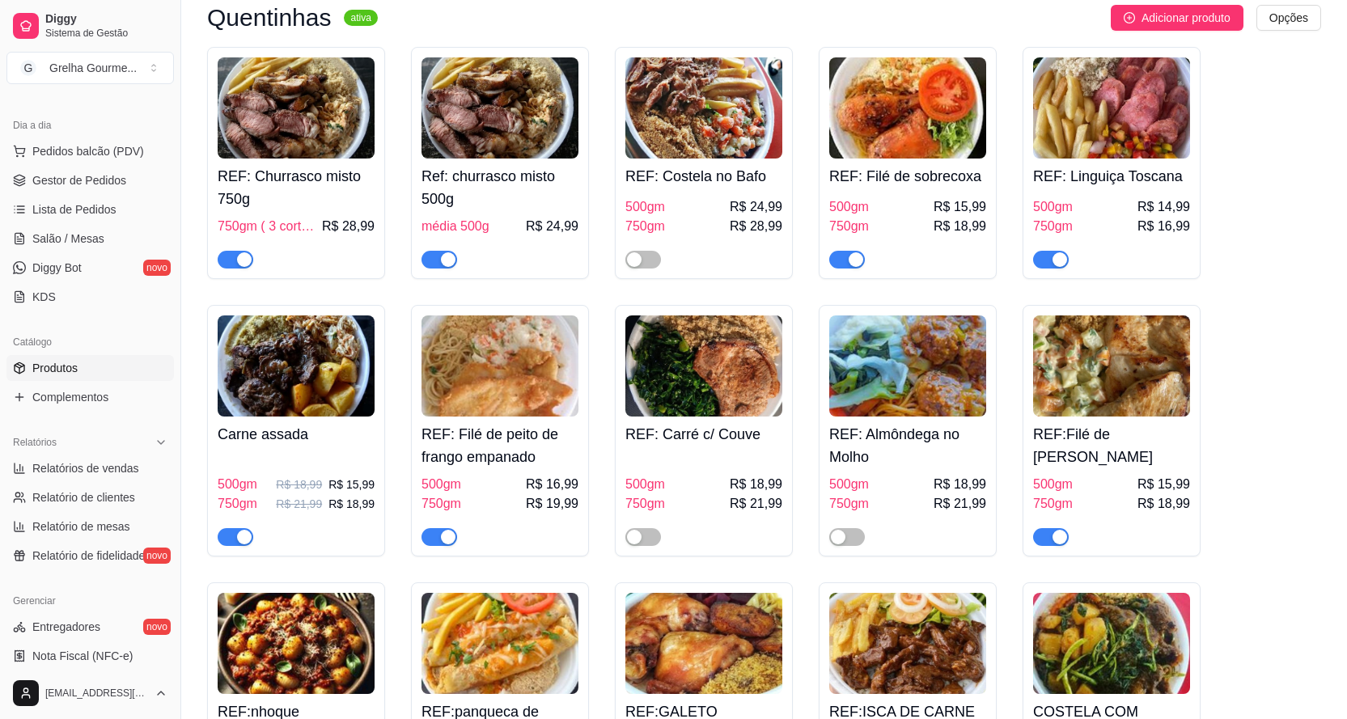
click at [746, 423] on h4 "REF: Carré c/ Couve" at bounding box center [703, 434] width 157 height 23
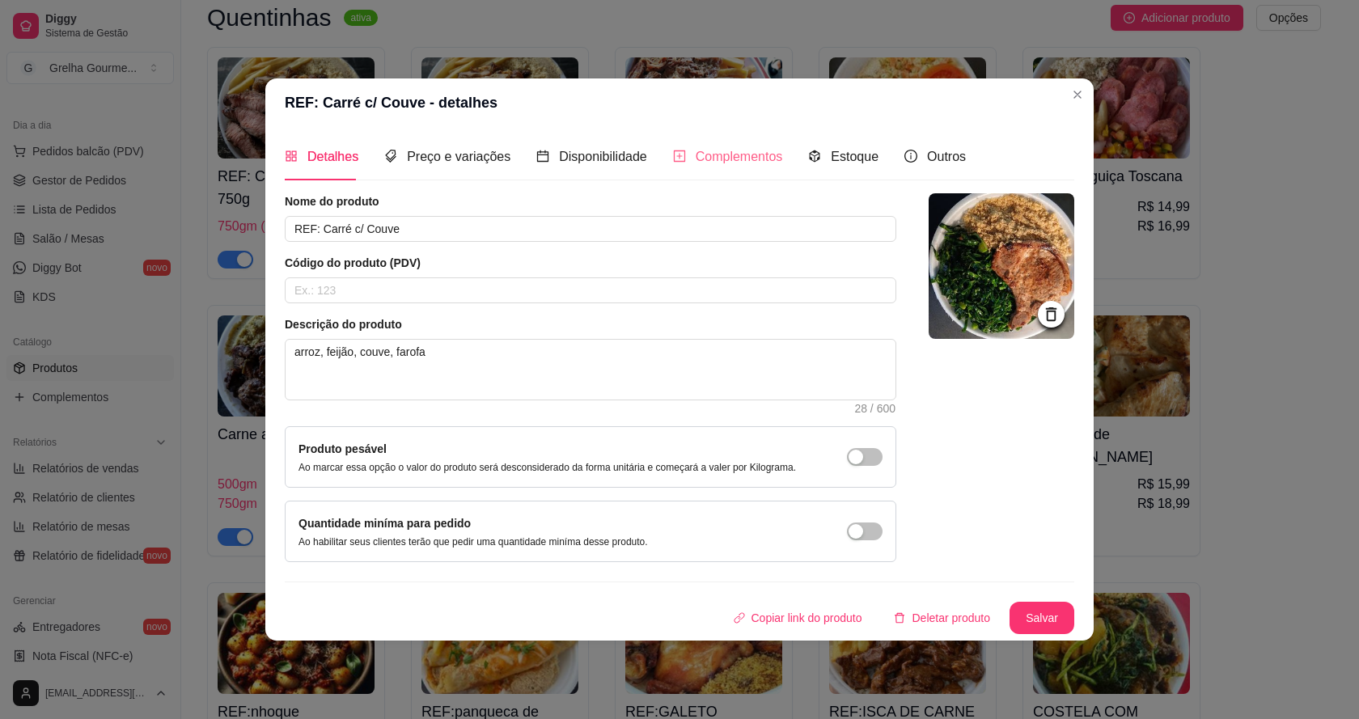
click at [736, 167] on div "Complementos" at bounding box center [728, 156] width 110 height 46
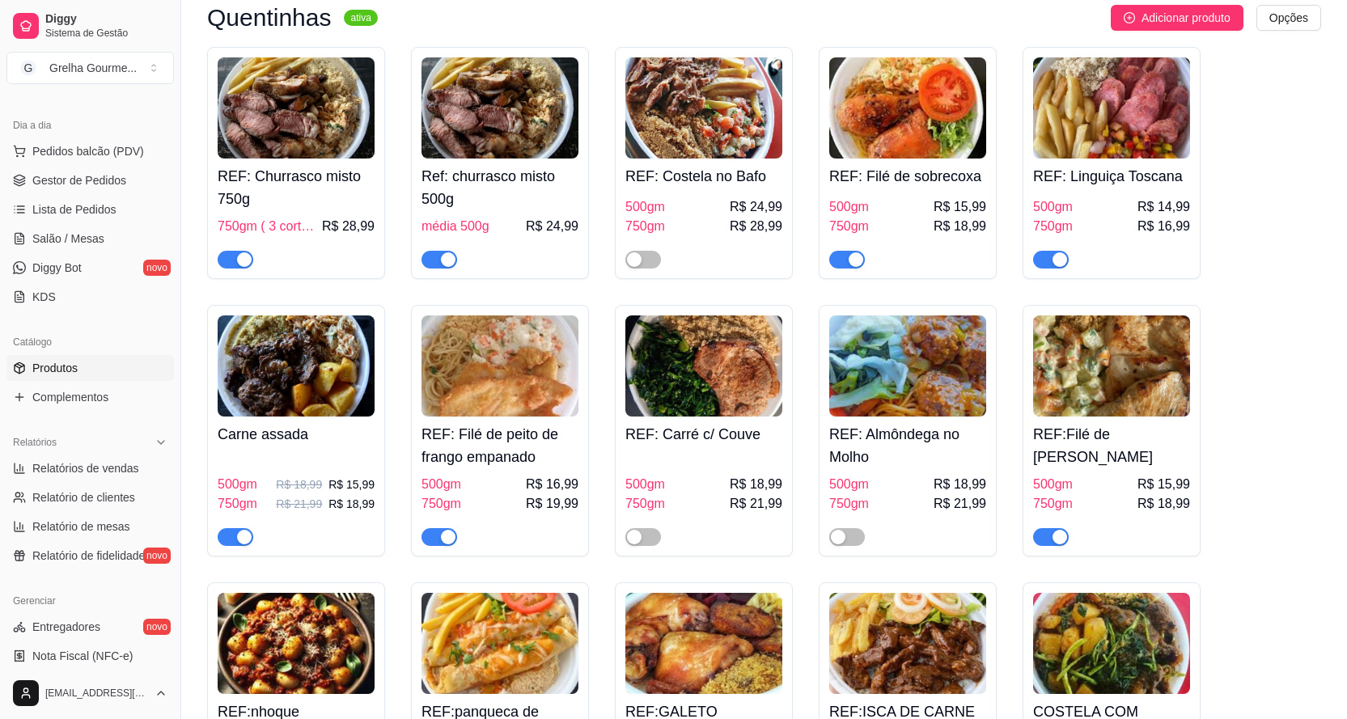
click at [916, 424] on h4 "REF: Almôndega no Molho" at bounding box center [907, 445] width 157 height 45
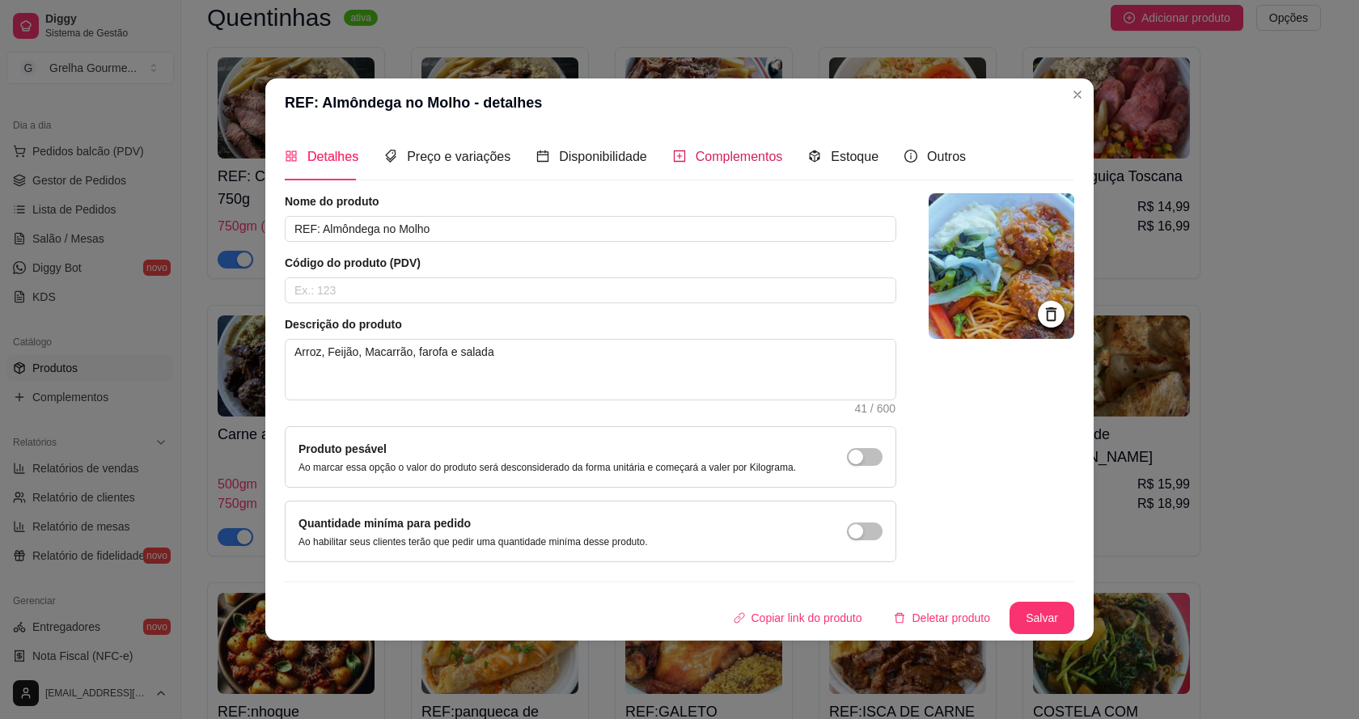
click at [707, 150] on span "Complementos" at bounding box center [739, 157] width 87 height 14
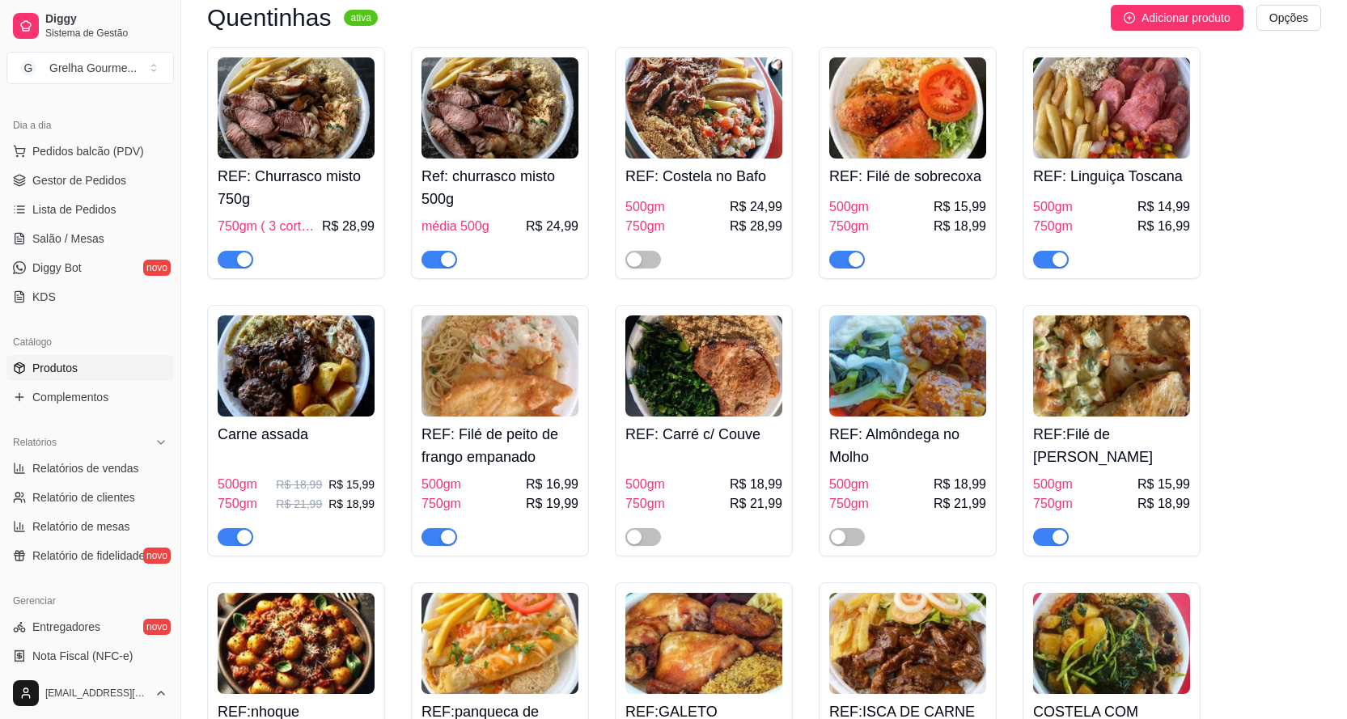
click at [1097, 417] on div "REF:Filé de frango grelhado 500gm R$ 15,99 750gm R$ 18,99" at bounding box center [1111, 481] width 157 height 129
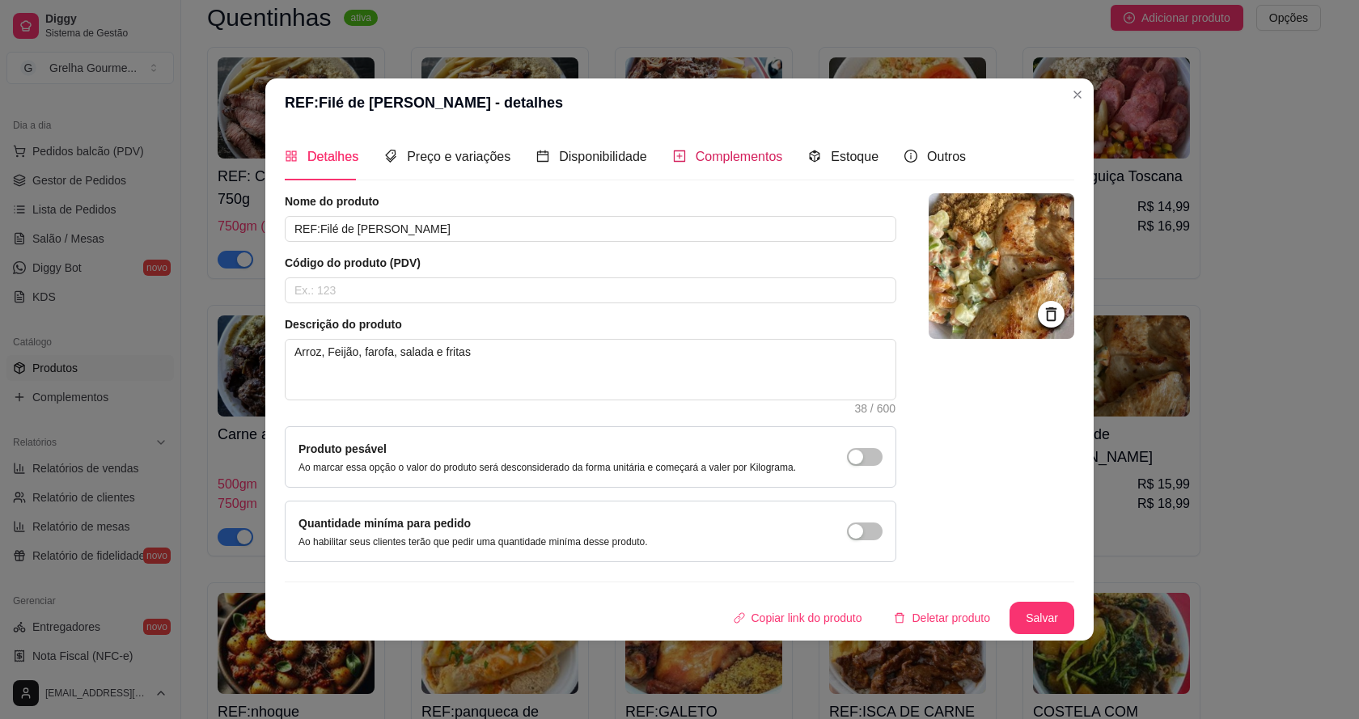
click at [761, 150] on span "Complementos" at bounding box center [739, 157] width 87 height 14
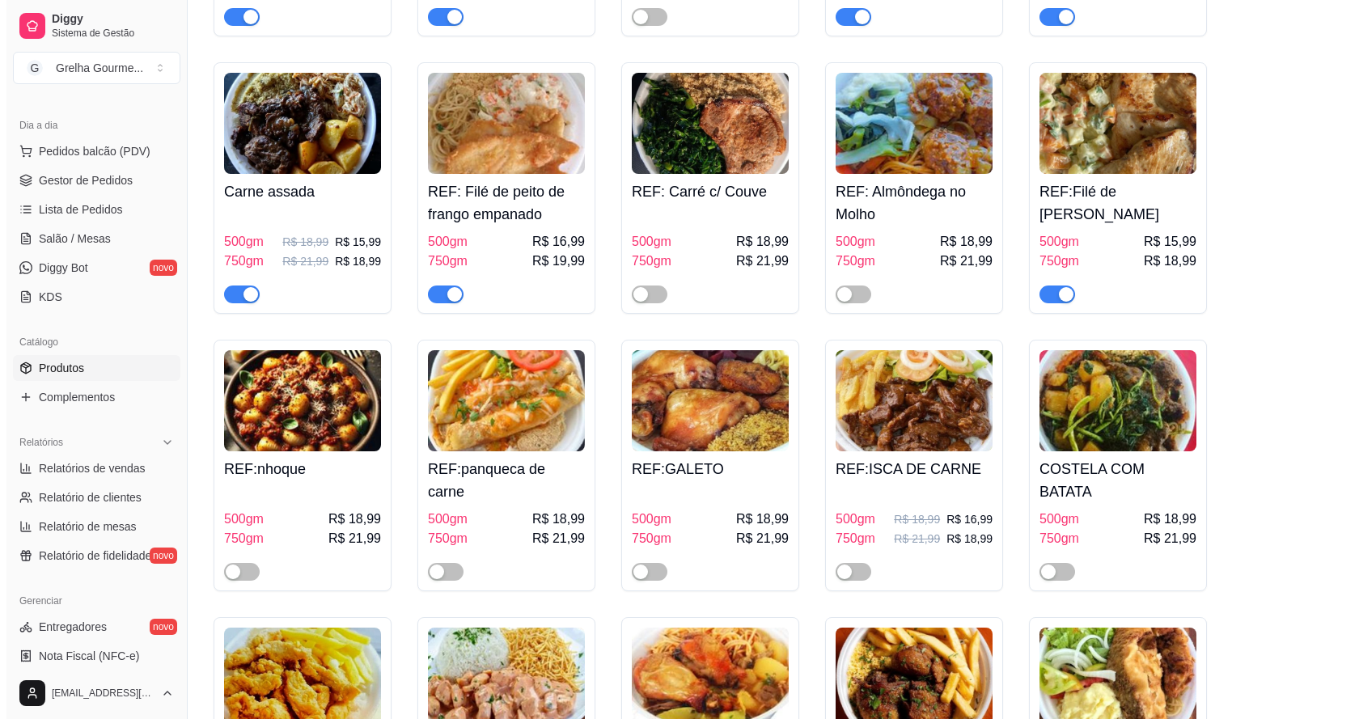
scroll to position [3397, 0]
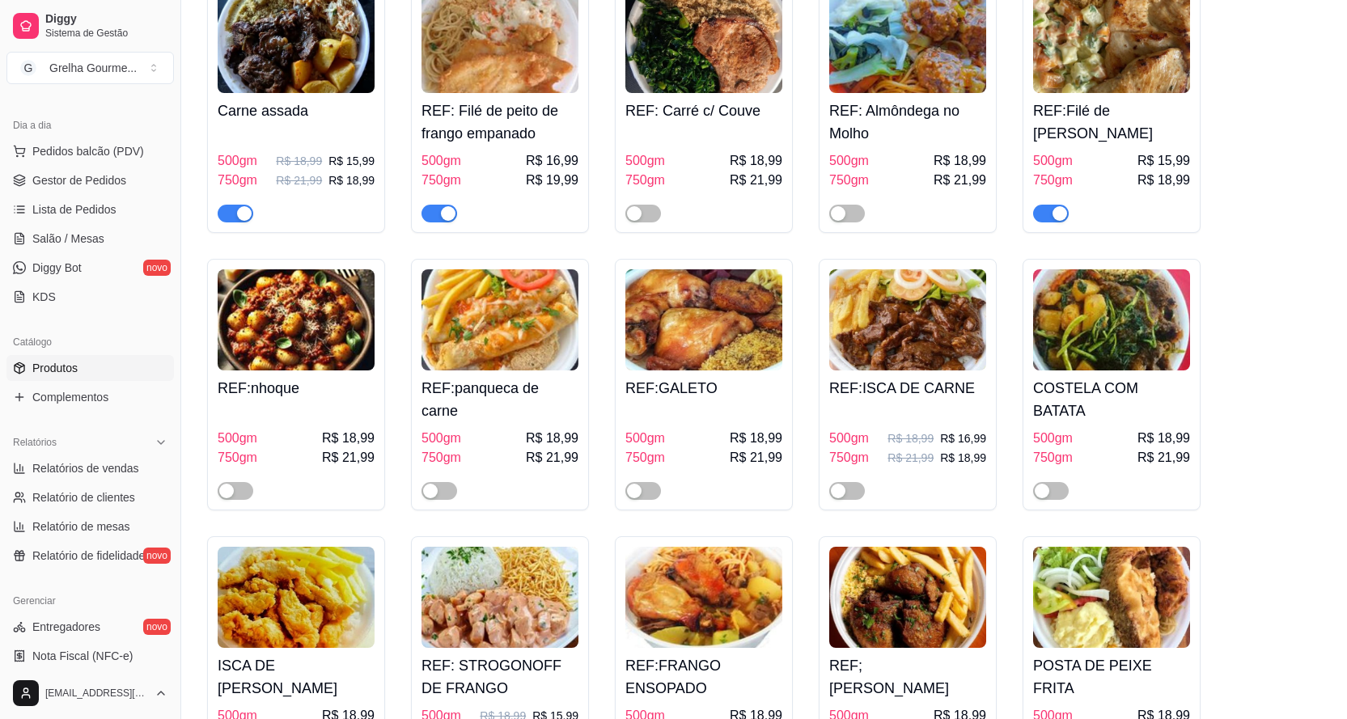
click at [347, 429] on span "R$ 18,99" at bounding box center [348, 438] width 53 height 19
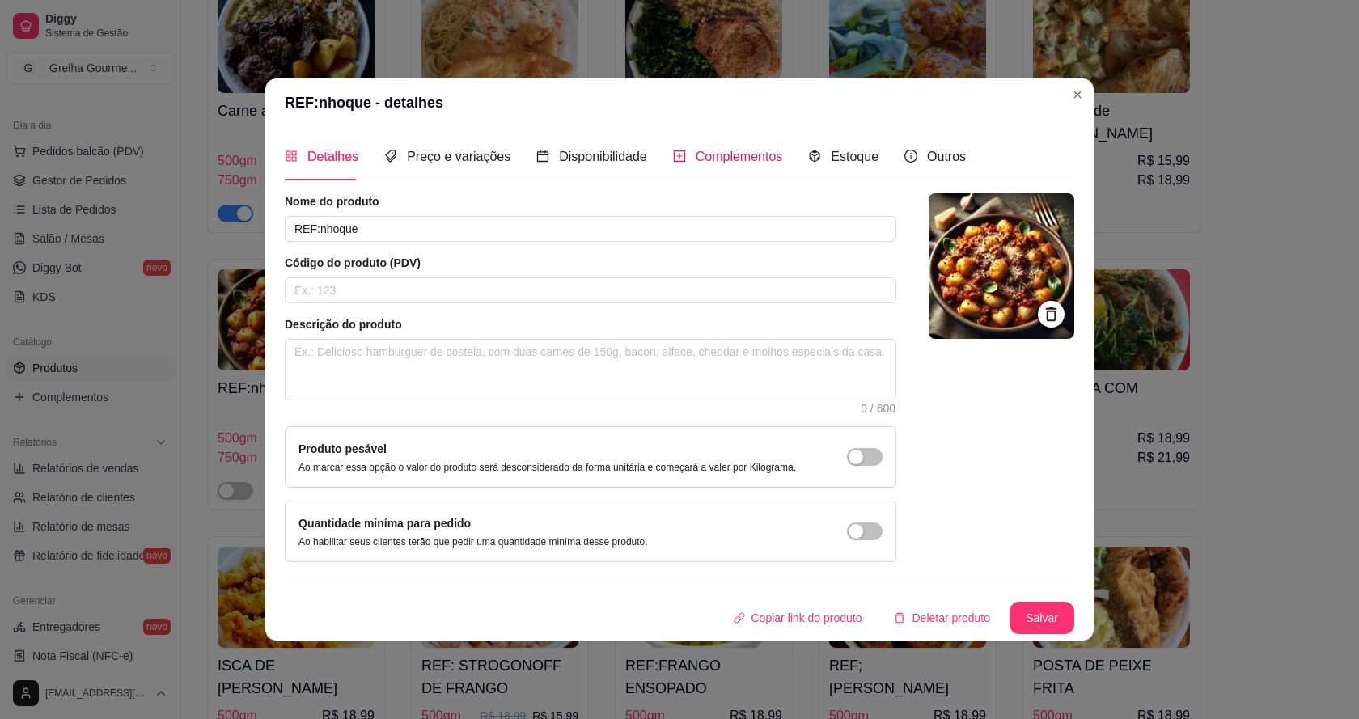
click at [709, 163] on span "Complementos" at bounding box center [739, 157] width 87 height 14
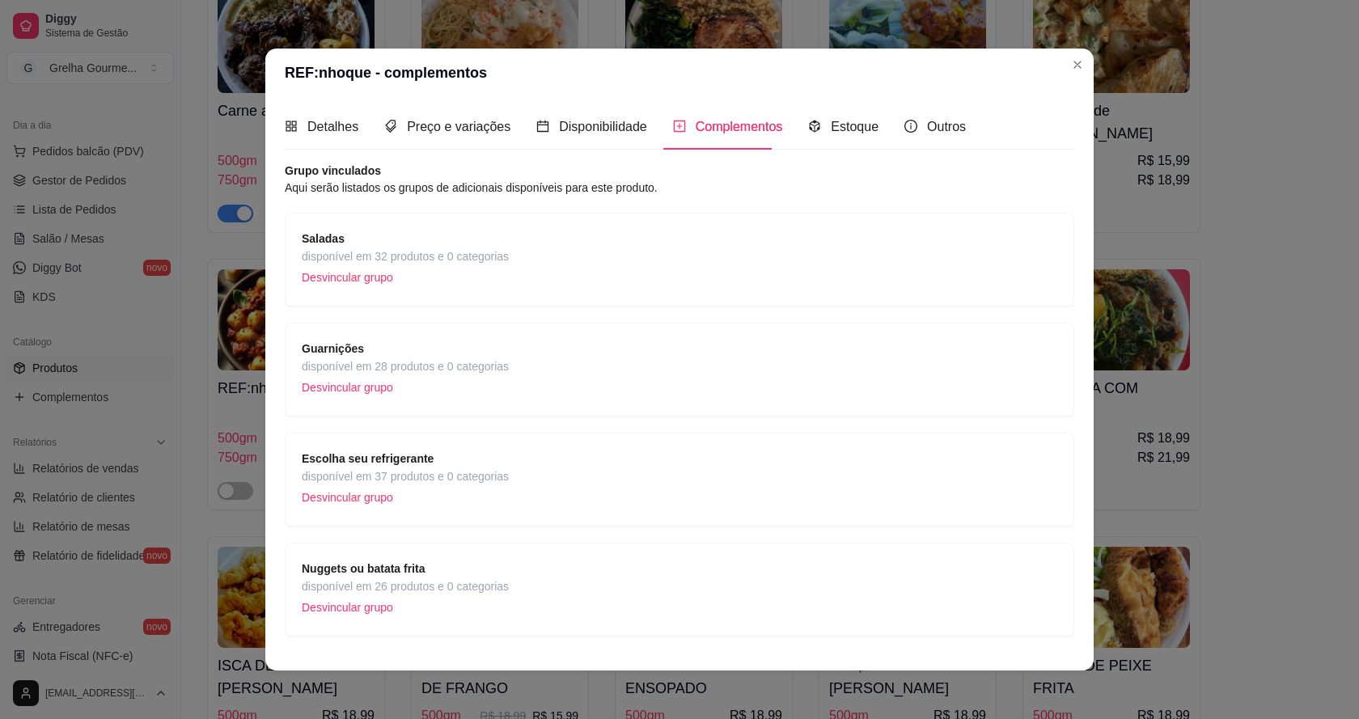
scroll to position [37, 0]
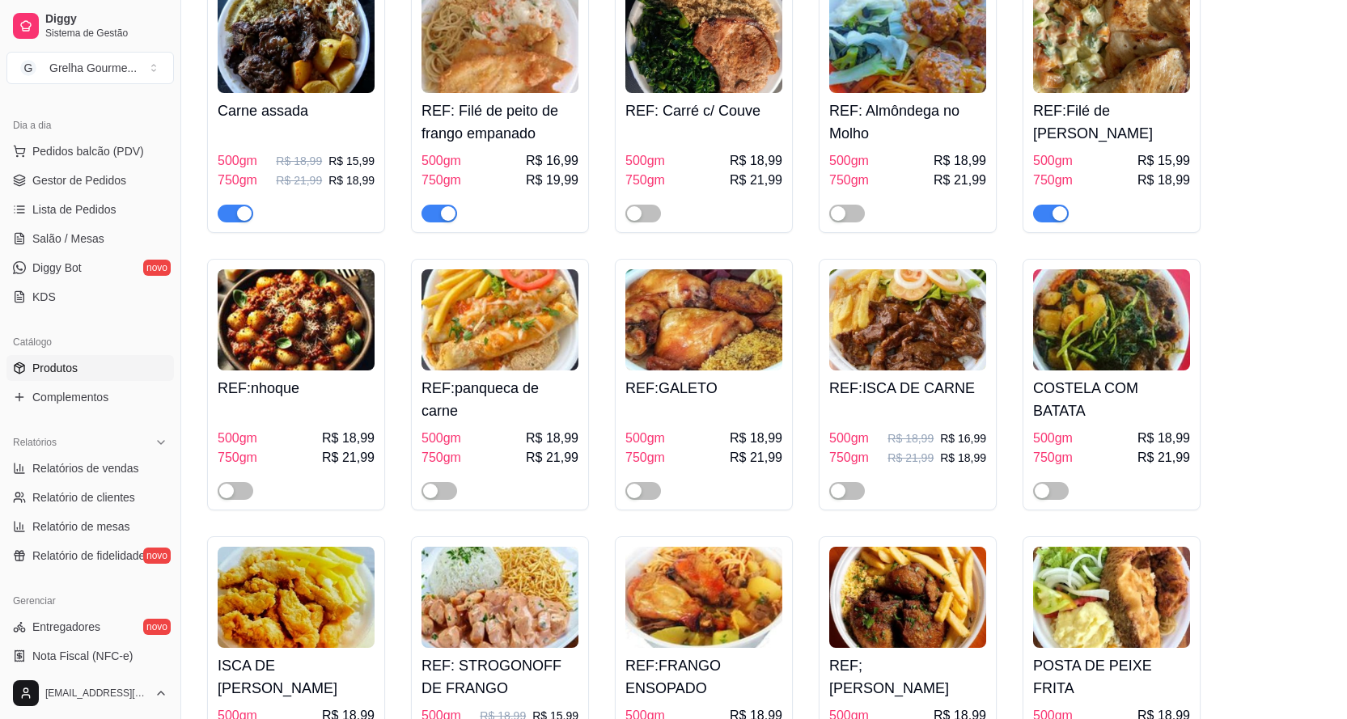
click at [482, 377] on h4 "REF:panqueca de carne" at bounding box center [499, 399] width 157 height 45
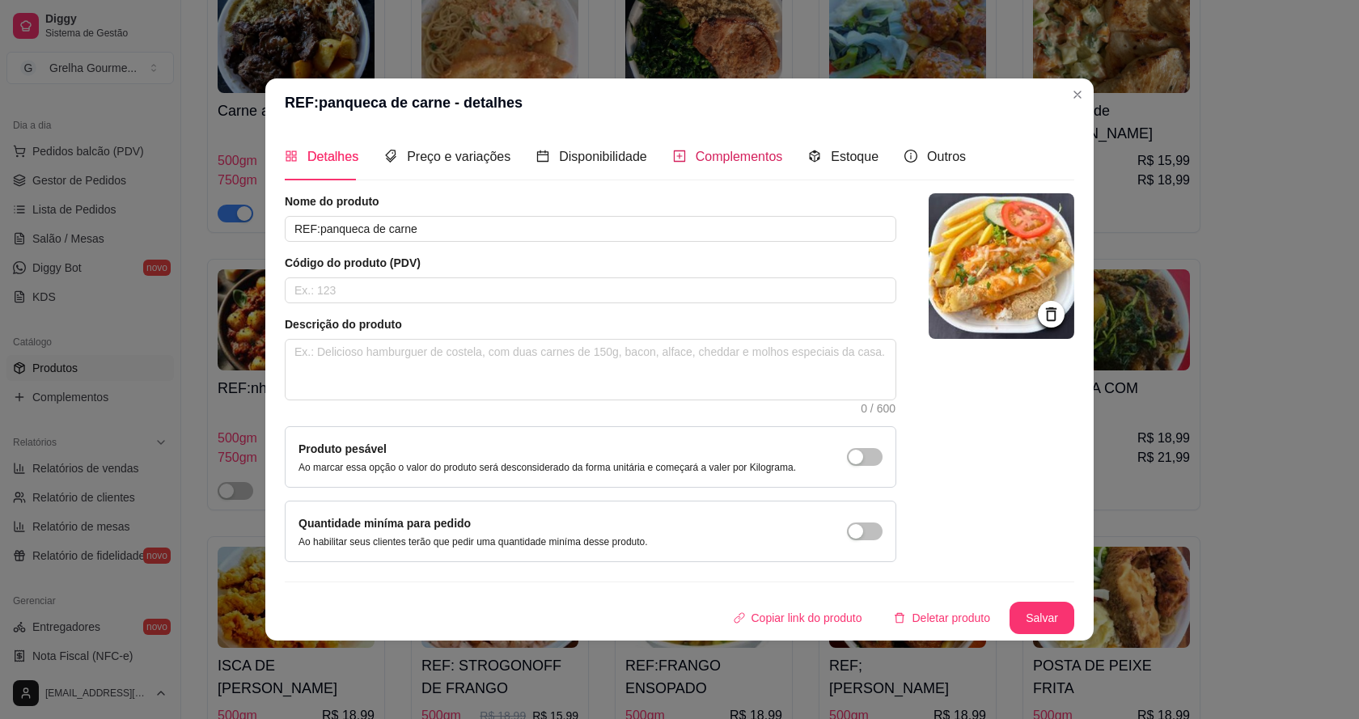
click at [731, 159] on span "Complementos" at bounding box center [739, 157] width 87 height 14
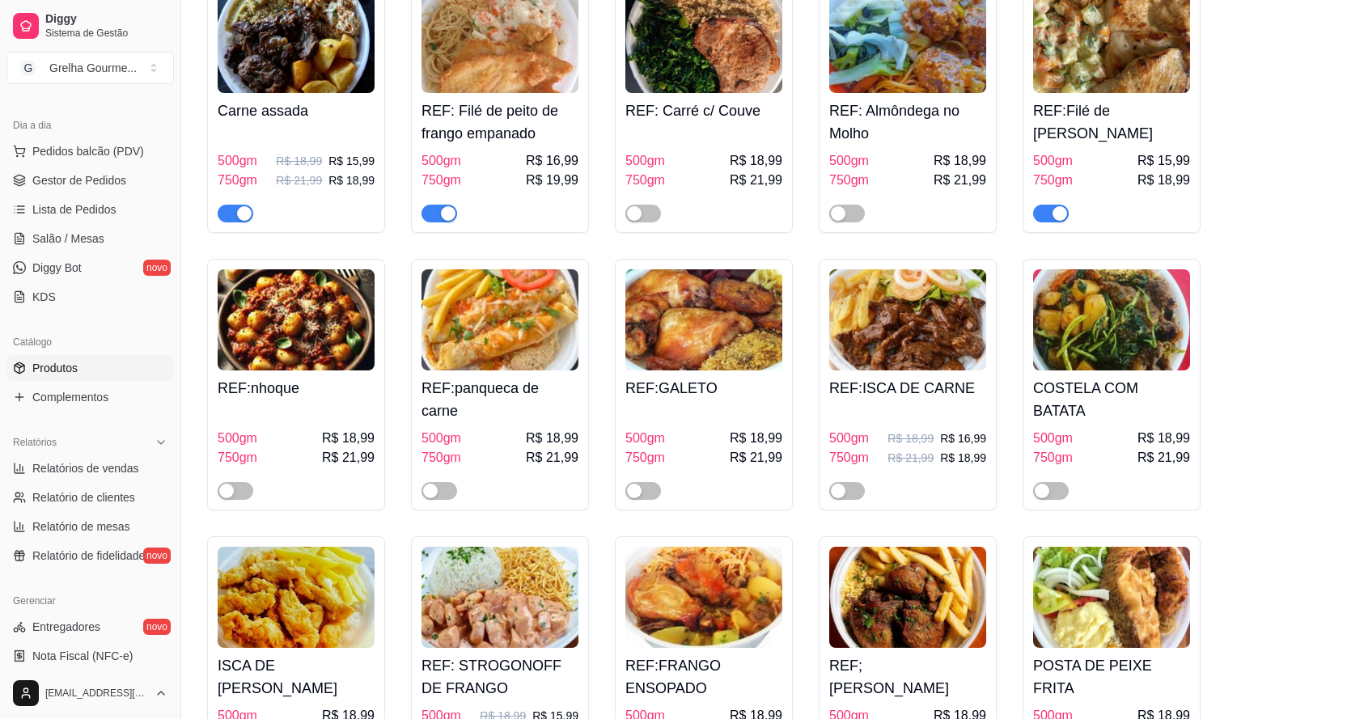
click at [930, 377] on h4 "REF:ISCA DE CARNE" at bounding box center [907, 388] width 157 height 23
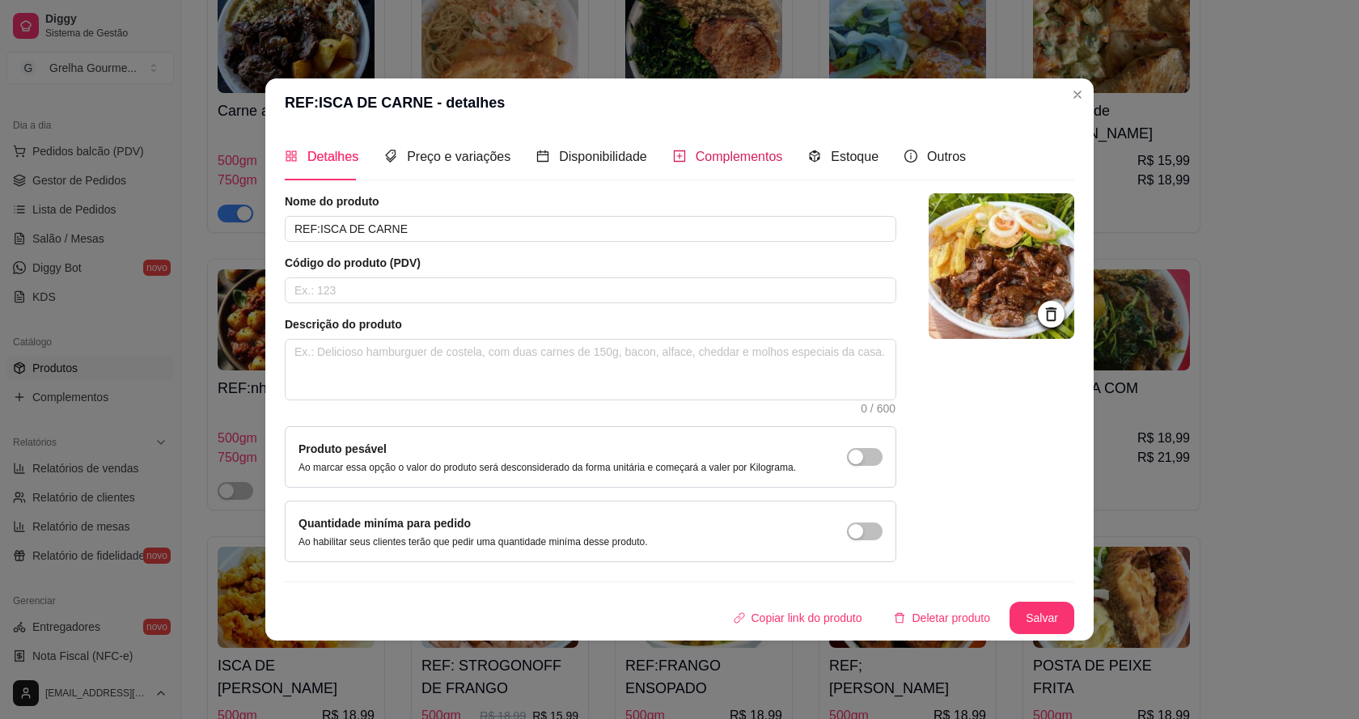
click at [721, 158] on span "Complementos" at bounding box center [739, 157] width 87 height 14
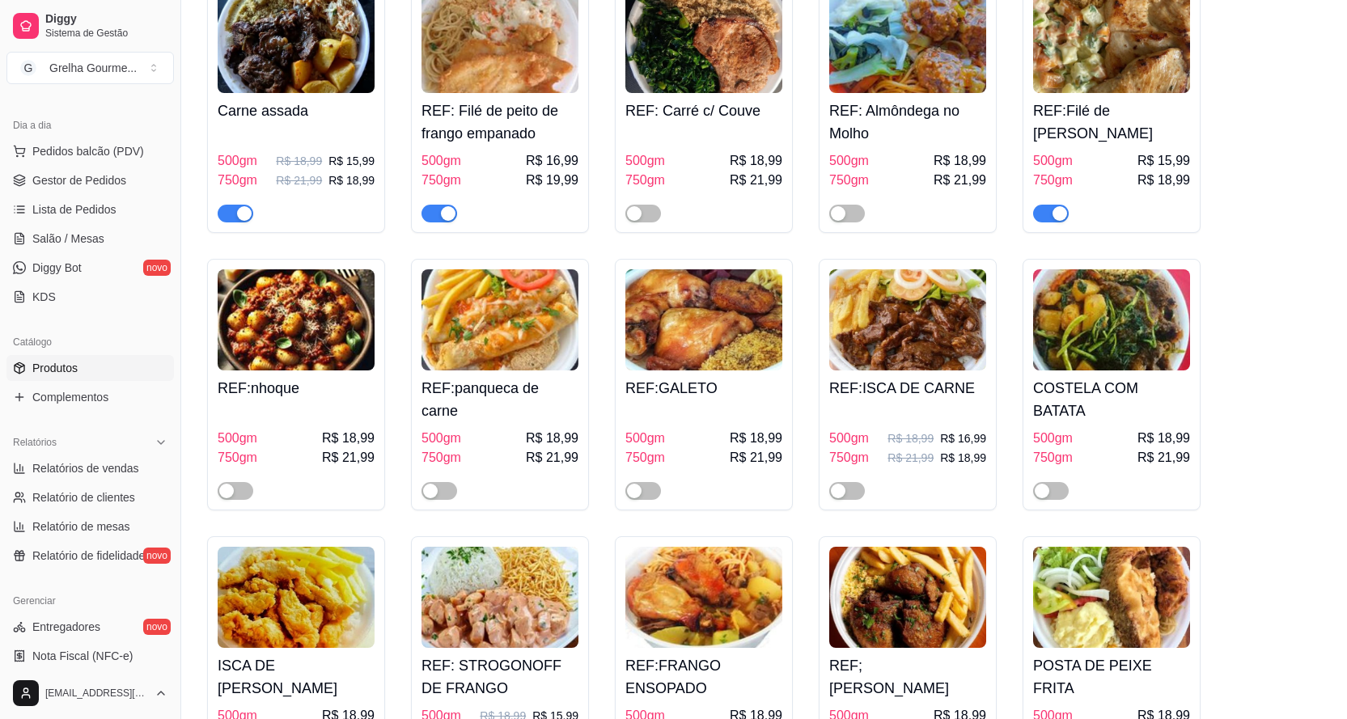
click at [1072, 307] on img at bounding box center [1111, 319] width 157 height 101
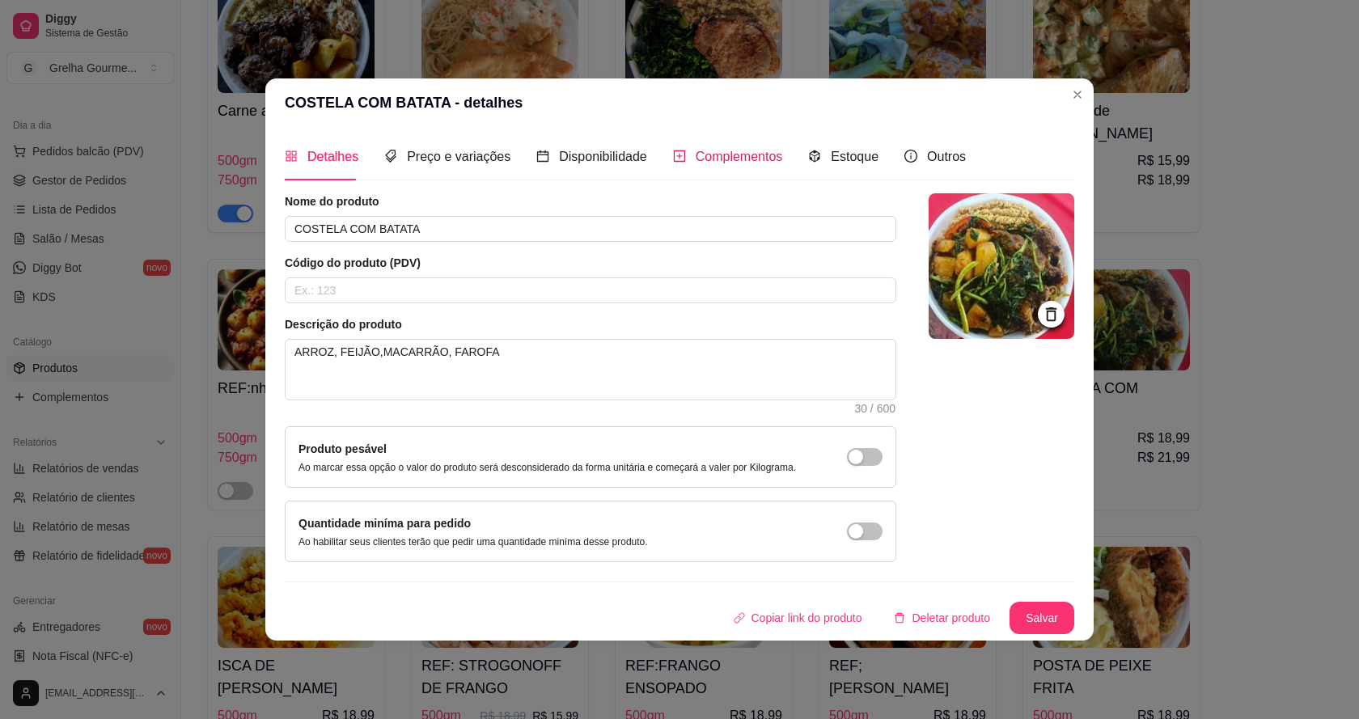
click at [736, 163] on span "Complementos" at bounding box center [739, 157] width 87 height 14
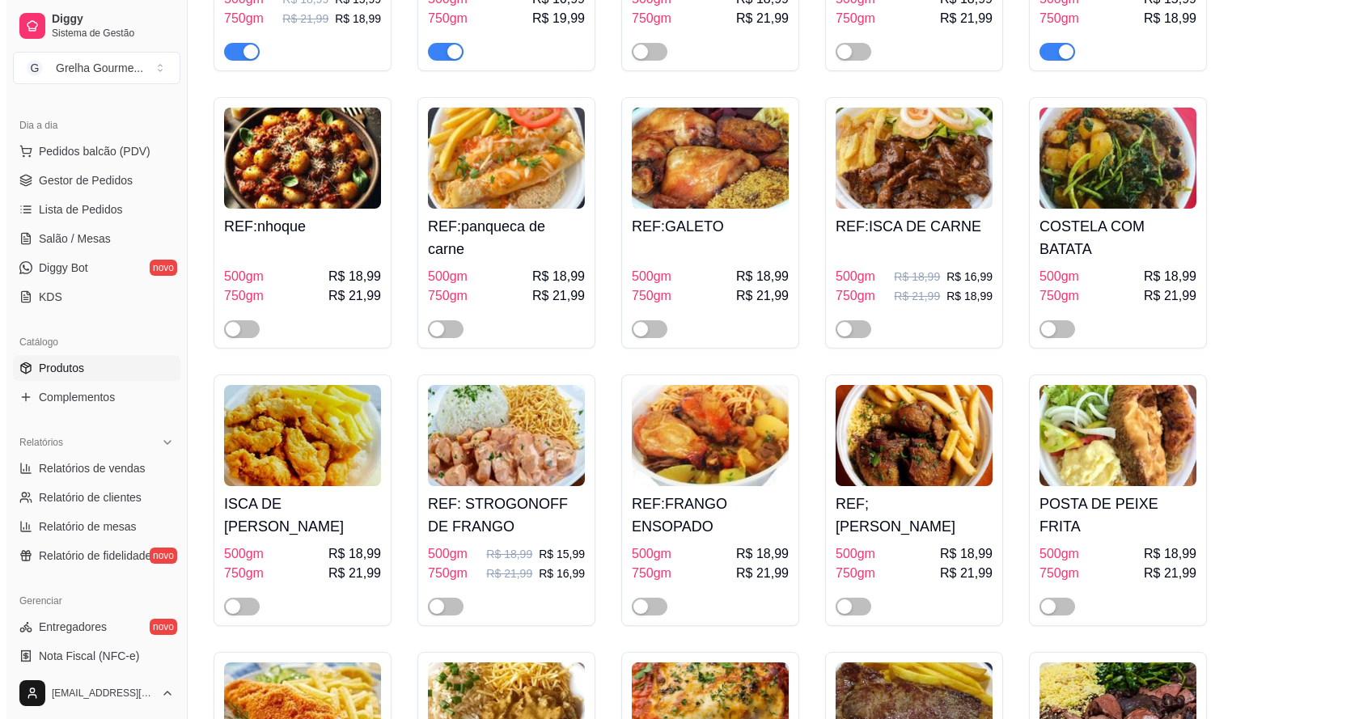
scroll to position [3720, 0]
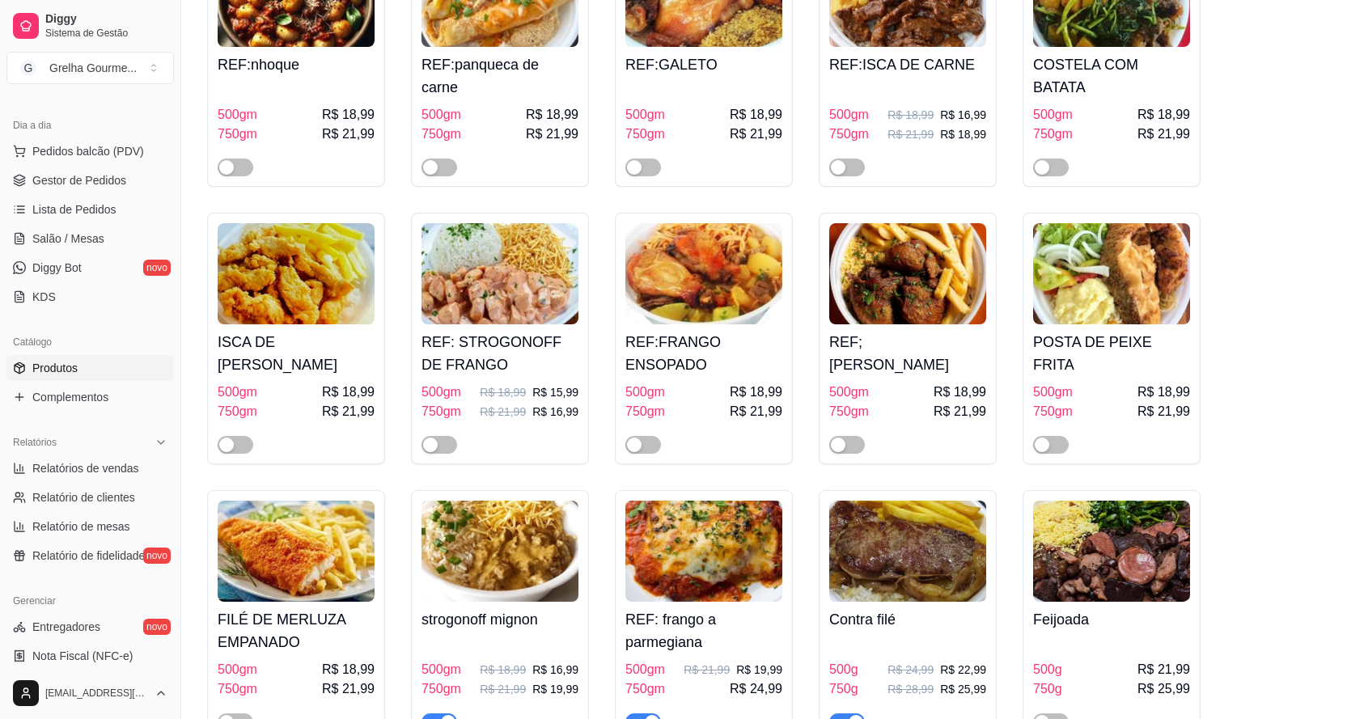
click at [286, 278] on img at bounding box center [296, 273] width 157 height 101
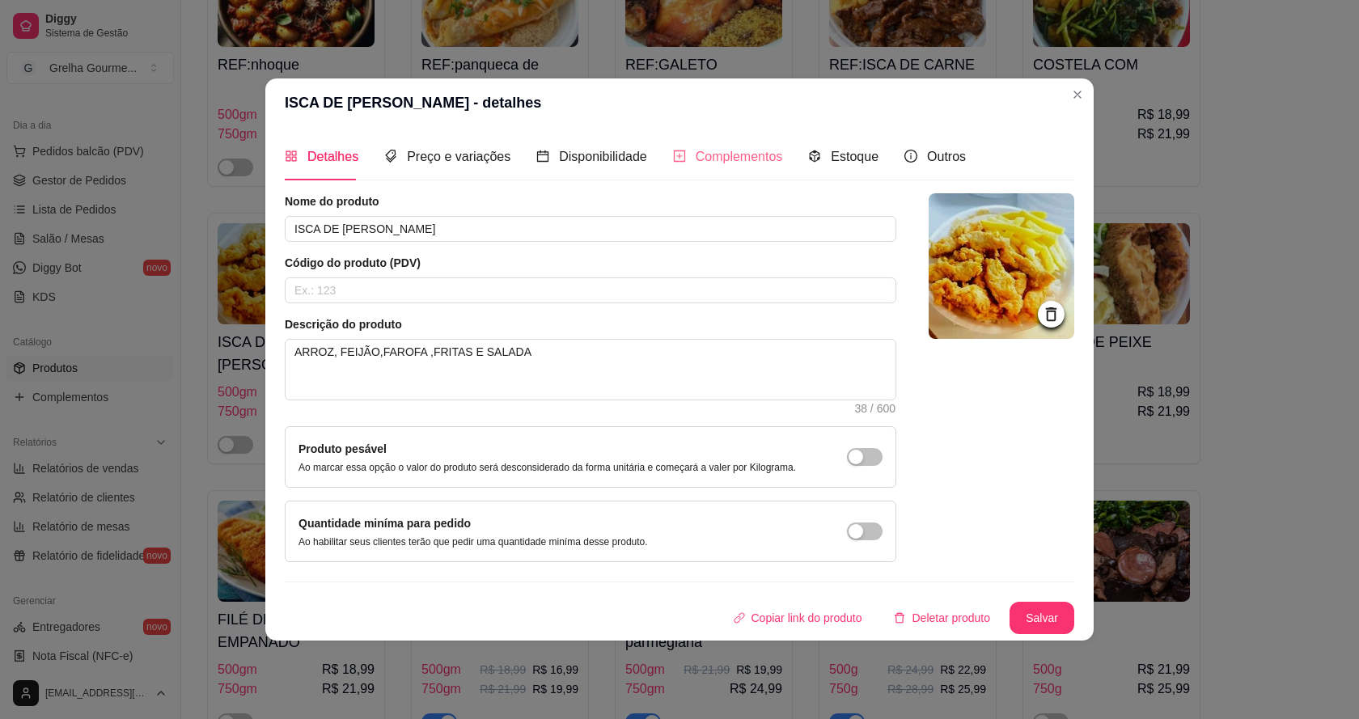
click at [718, 145] on div "Complementos" at bounding box center [728, 156] width 110 height 46
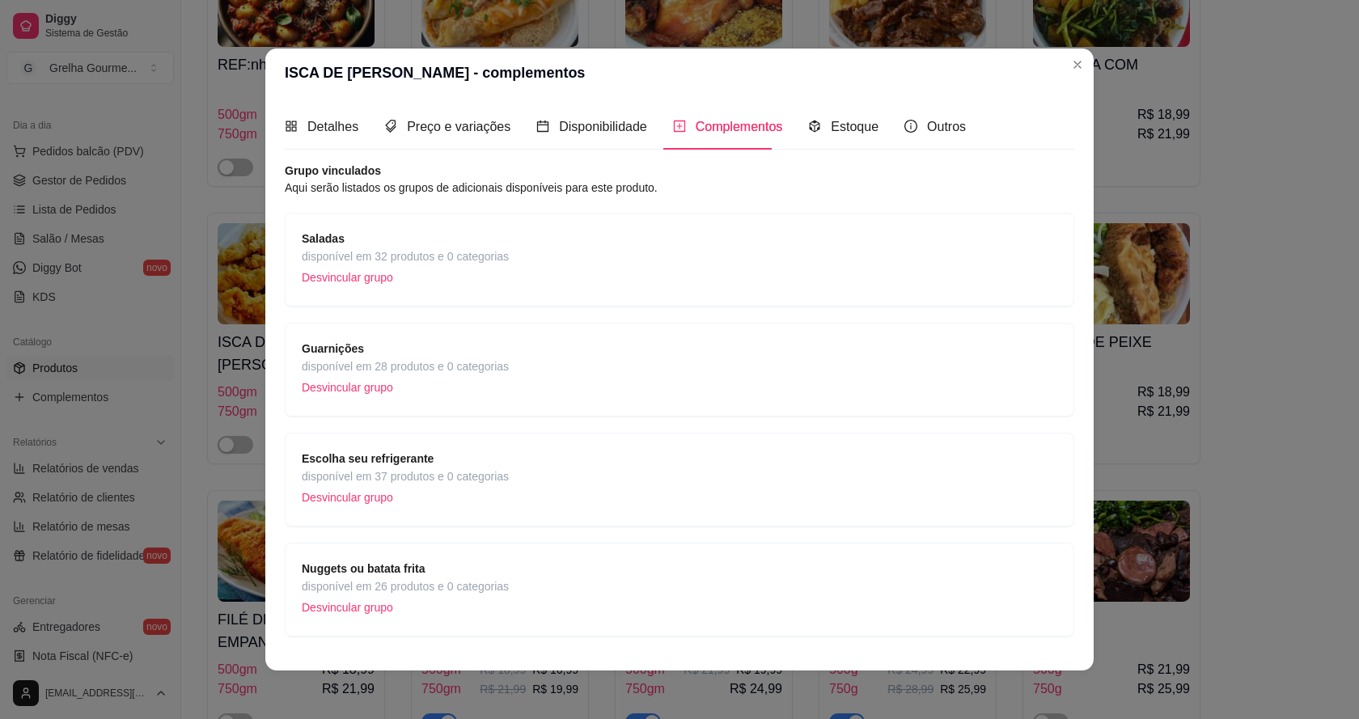
scroll to position [37, 0]
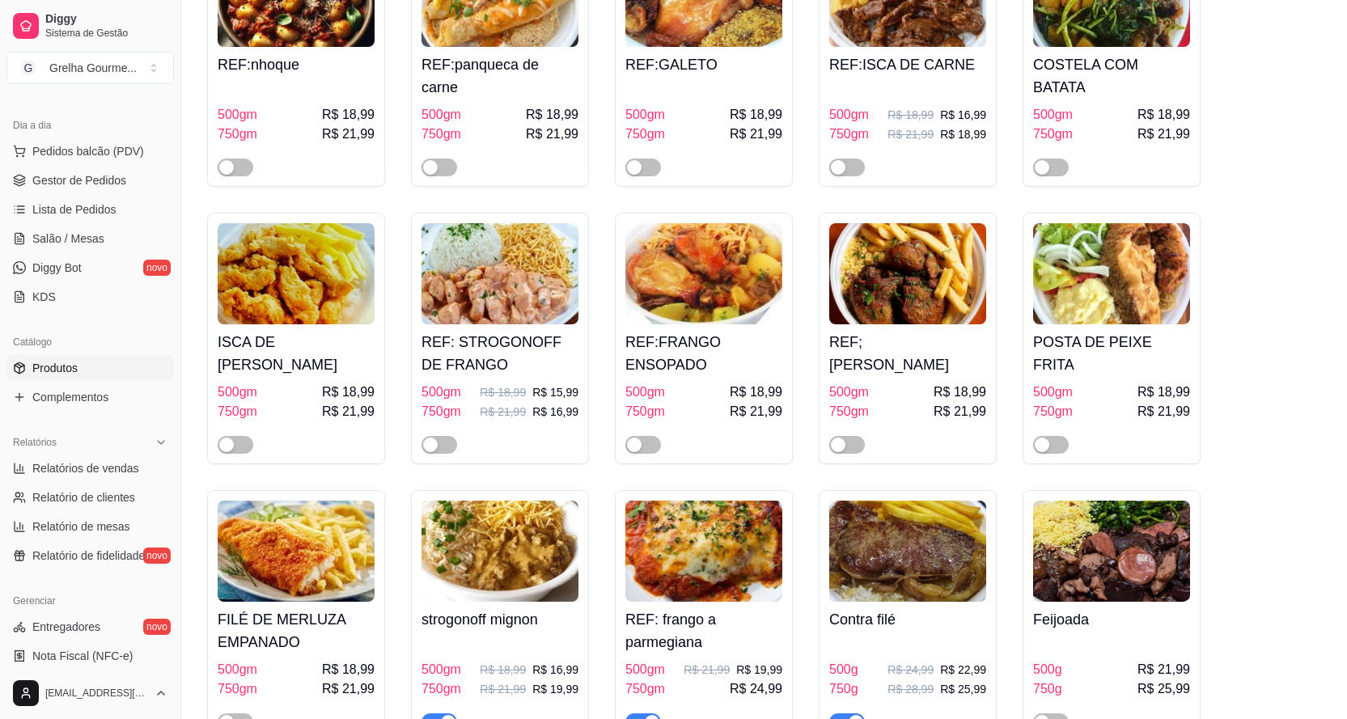
click at [475, 276] on img at bounding box center [499, 273] width 157 height 101
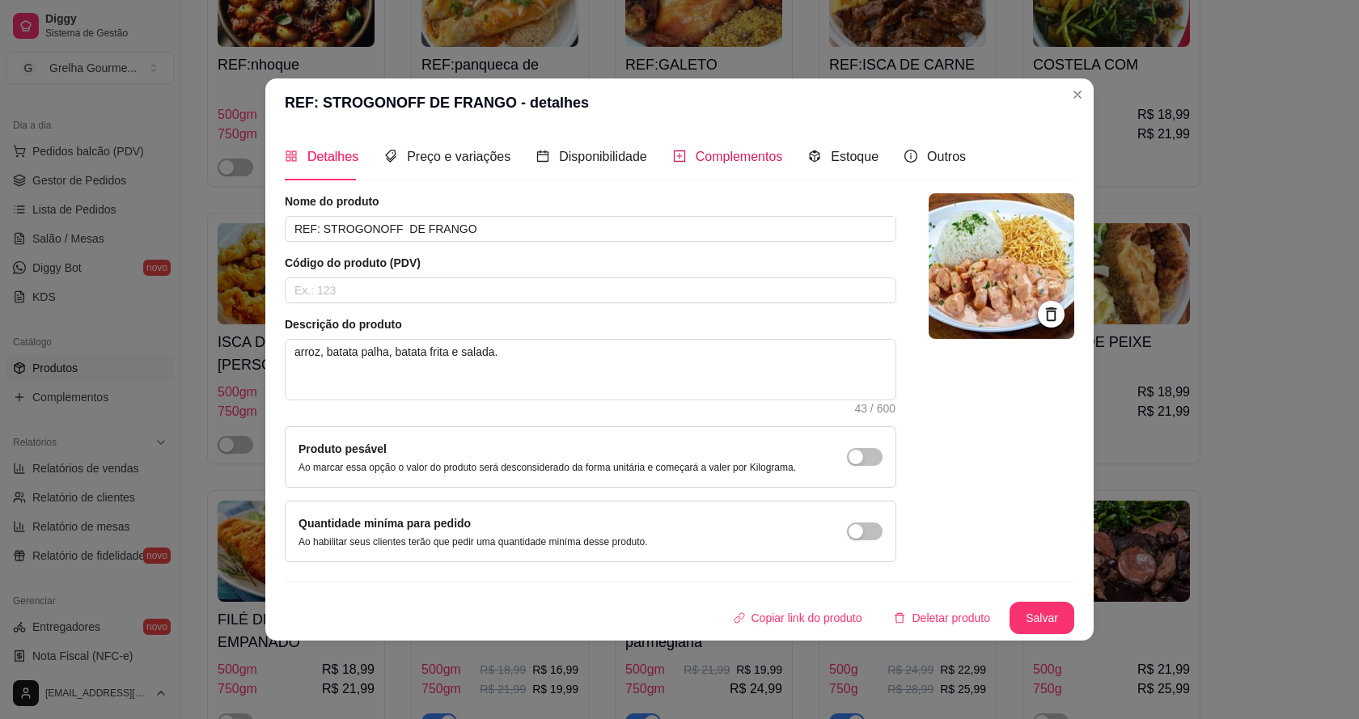
click at [725, 151] on span "Complementos" at bounding box center [739, 157] width 87 height 14
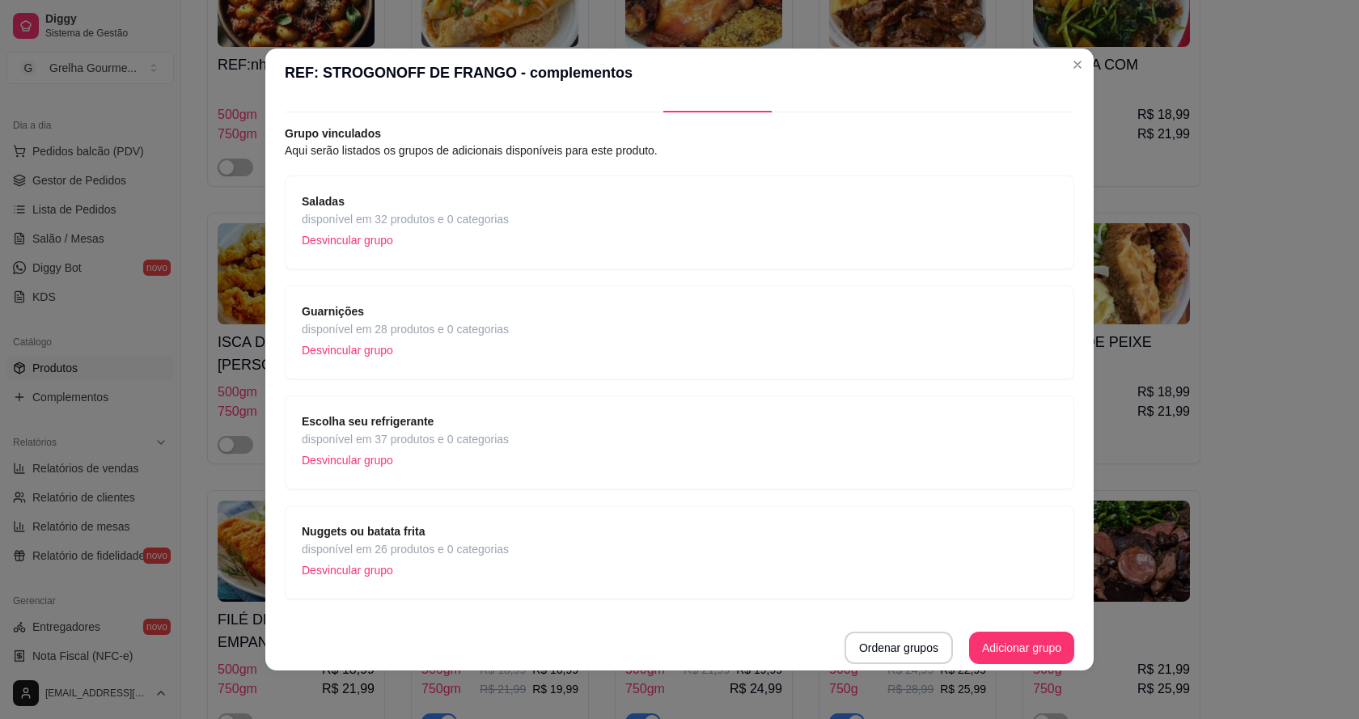
scroll to position [3, 0]
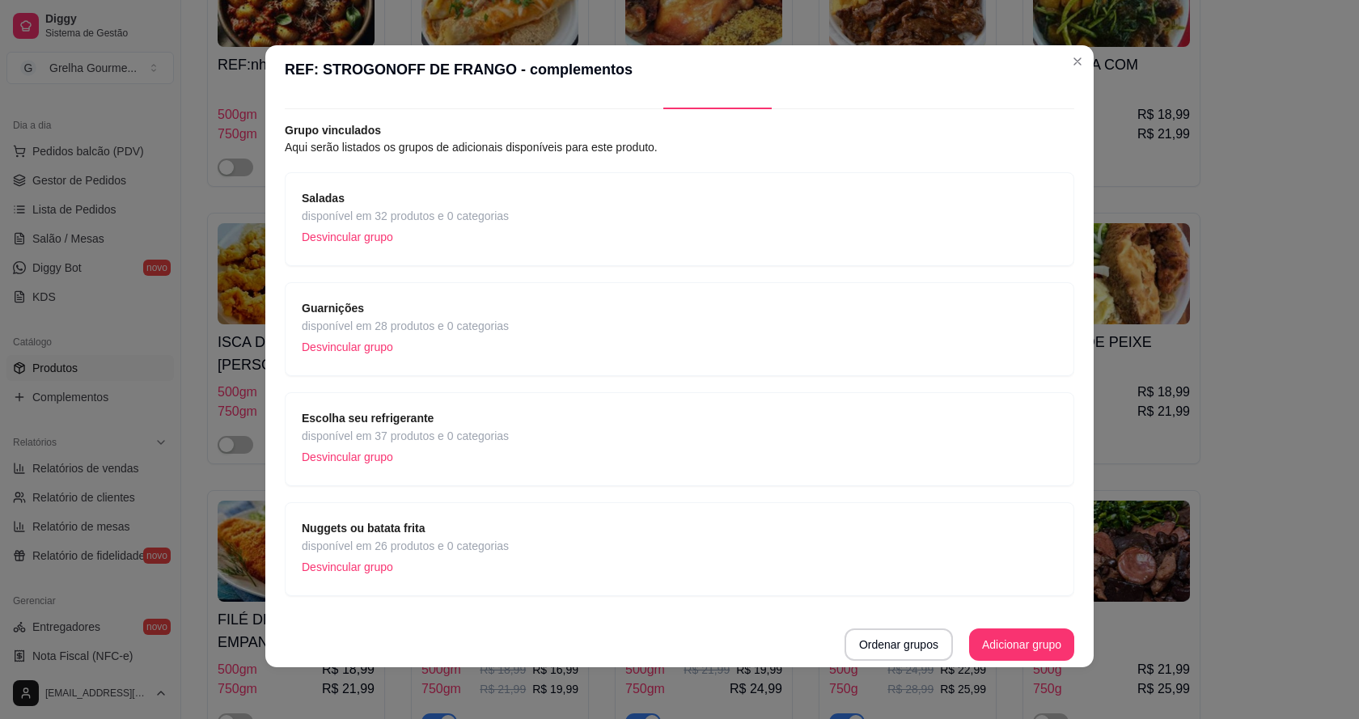
click at [344, 571] on p "Desvincular grupo" at bounding box center [405, 567] width 207 height 24
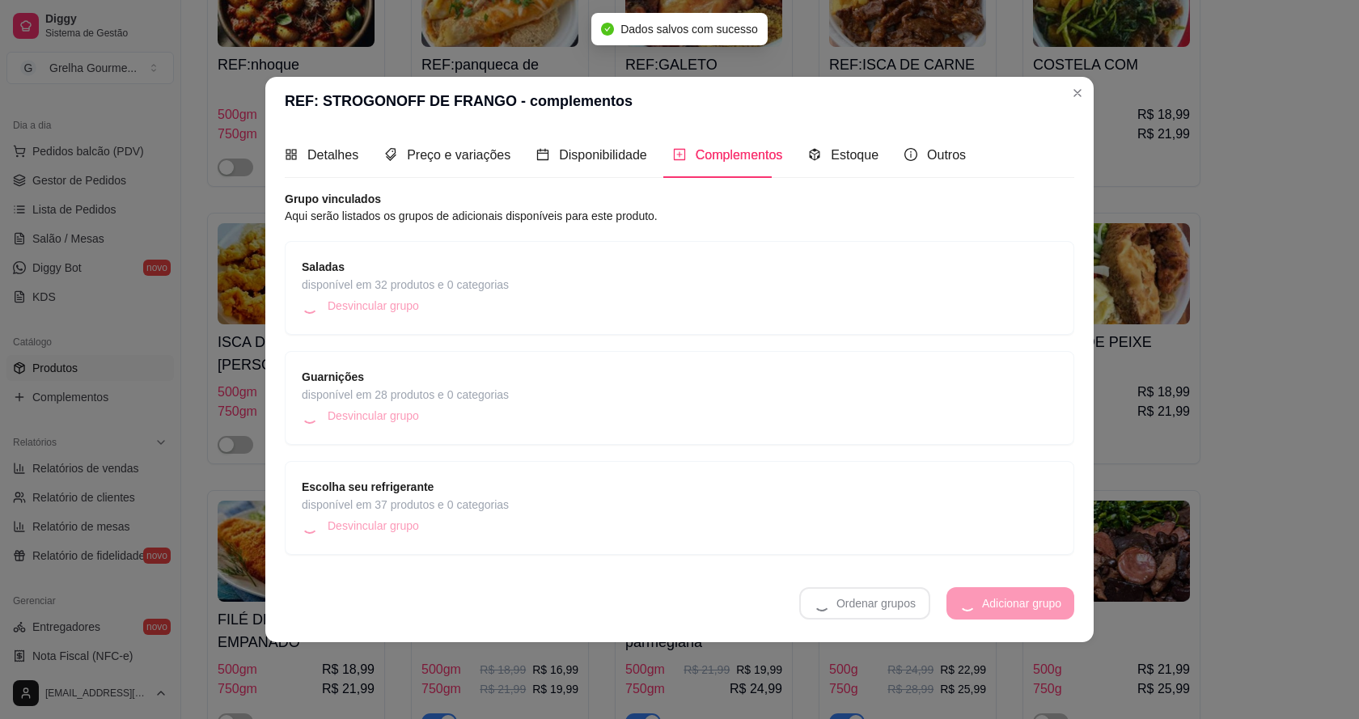
scroll to position [0, 0]
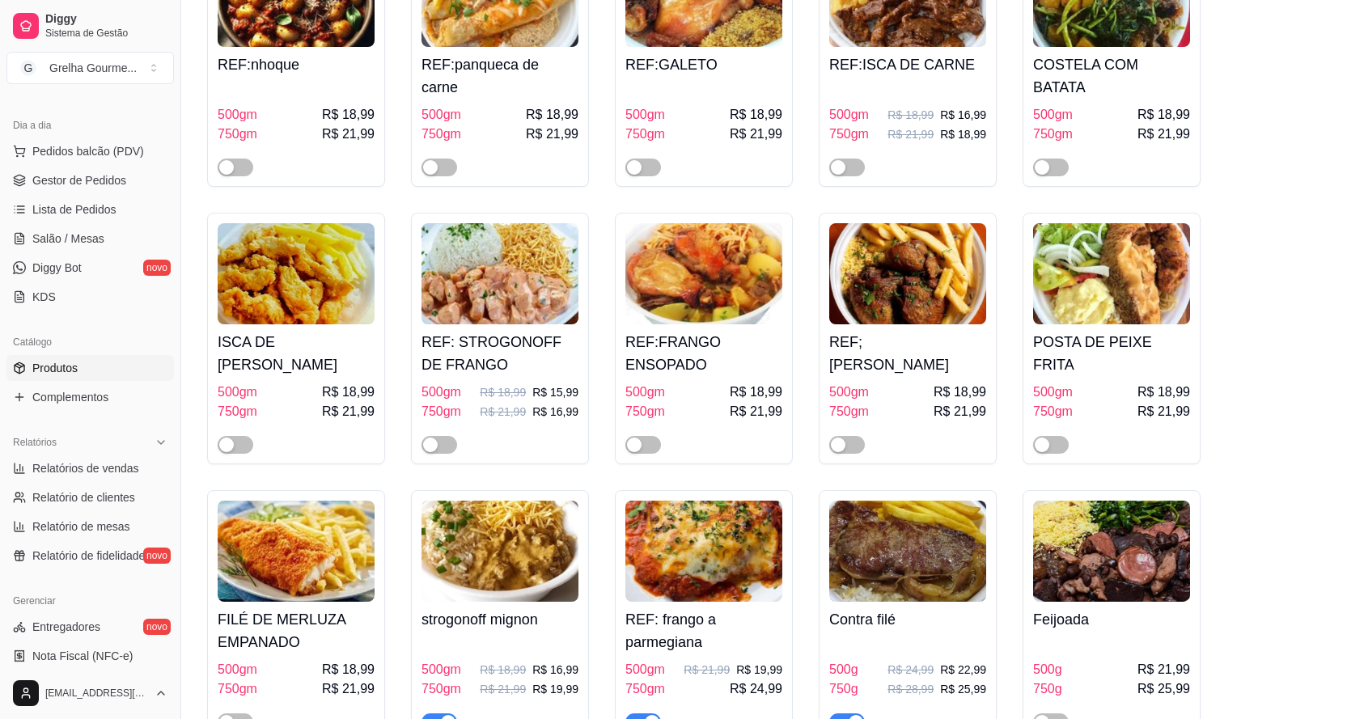
click at [726, 402] on div "750gm R$ 21,99" at bounding box center [703, 411] width 157 height 19
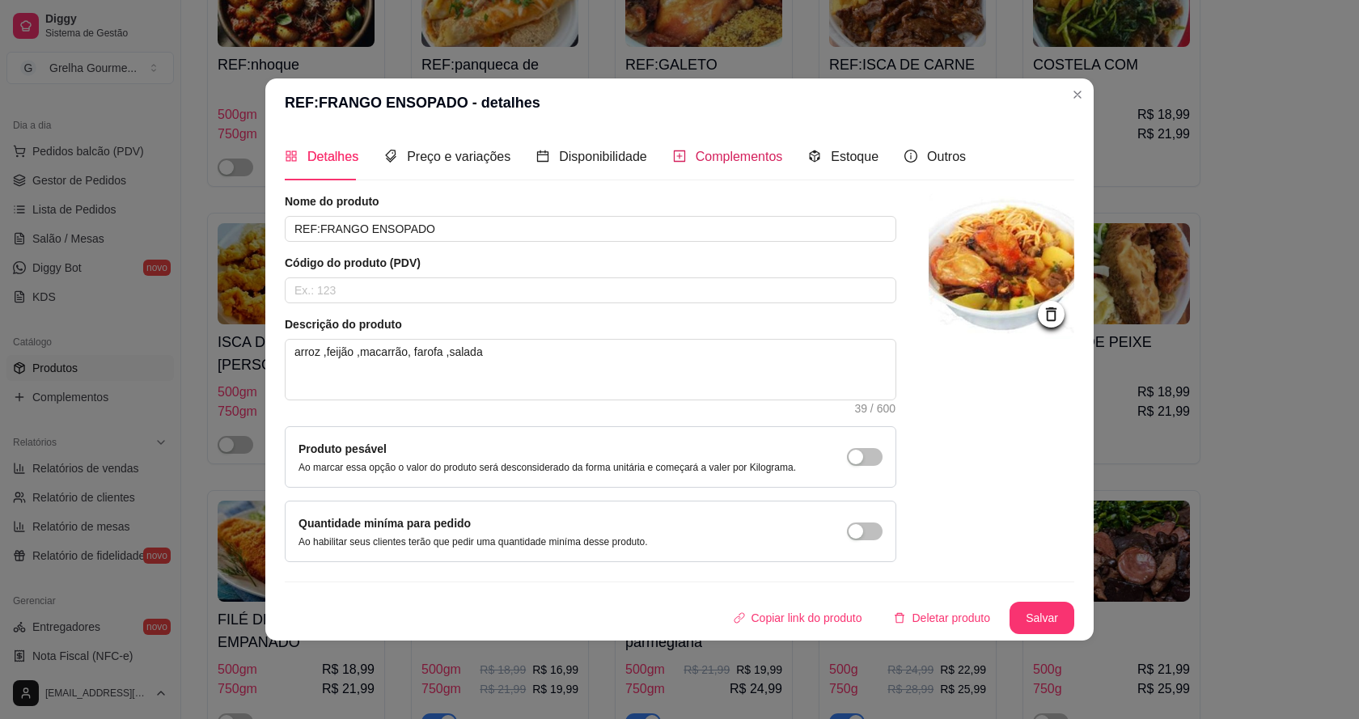
click at [717, 155] on span "Complementos" at bounding box center [739, 157] width 87 height 14
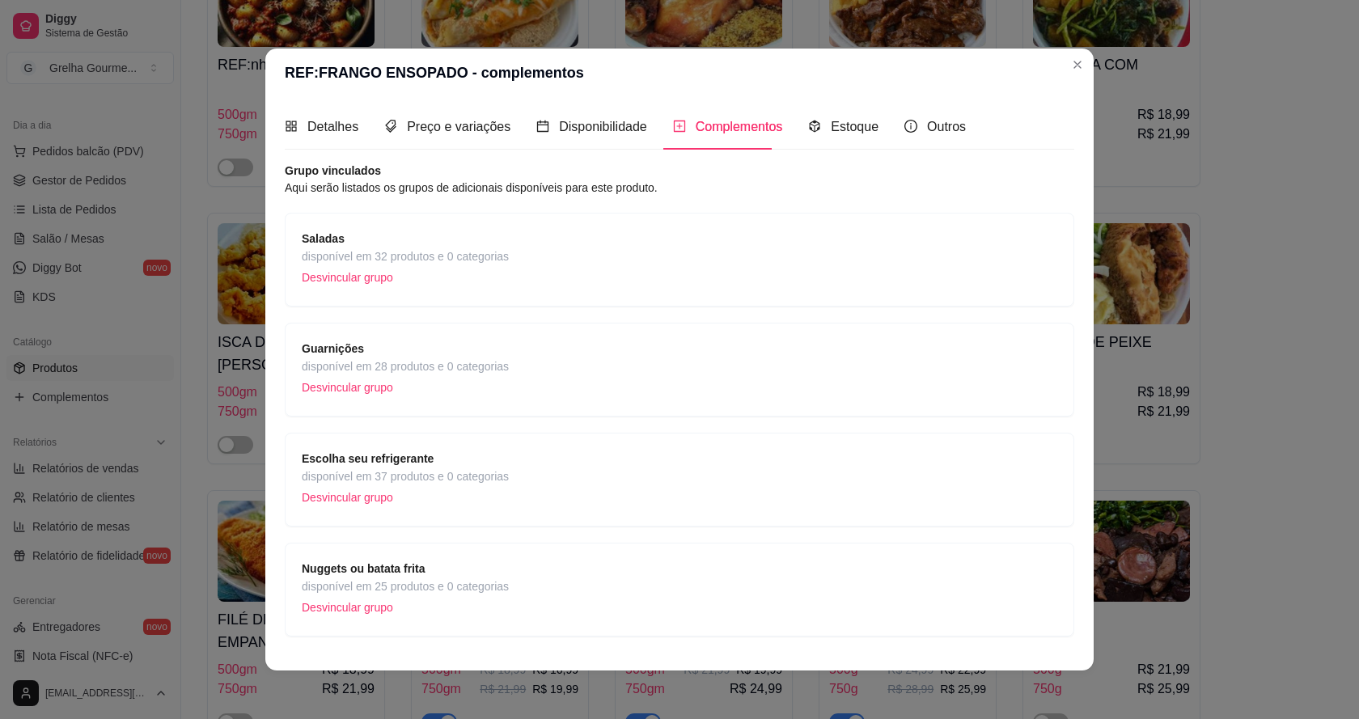
scroll to position [37, 0]
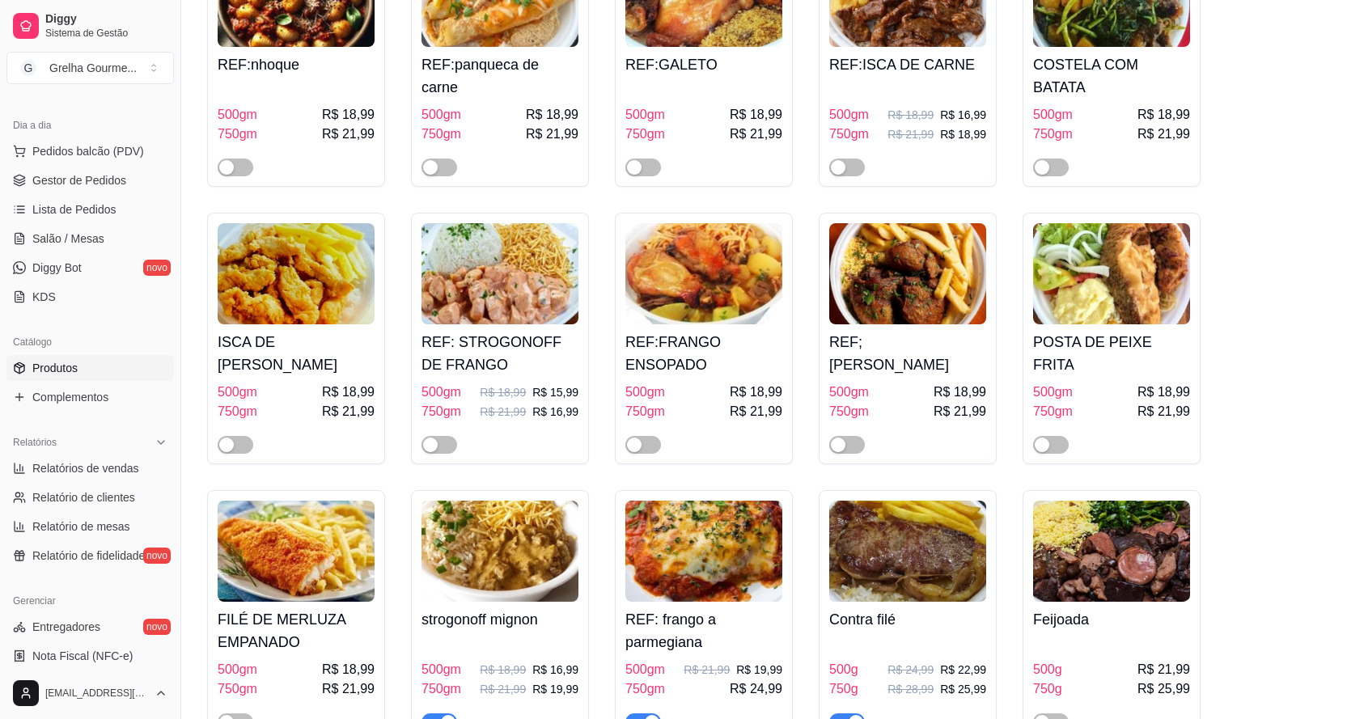
click at [952, 383] on span "R$ 18,99" at bounding box center [959, 392] width 53 height 19
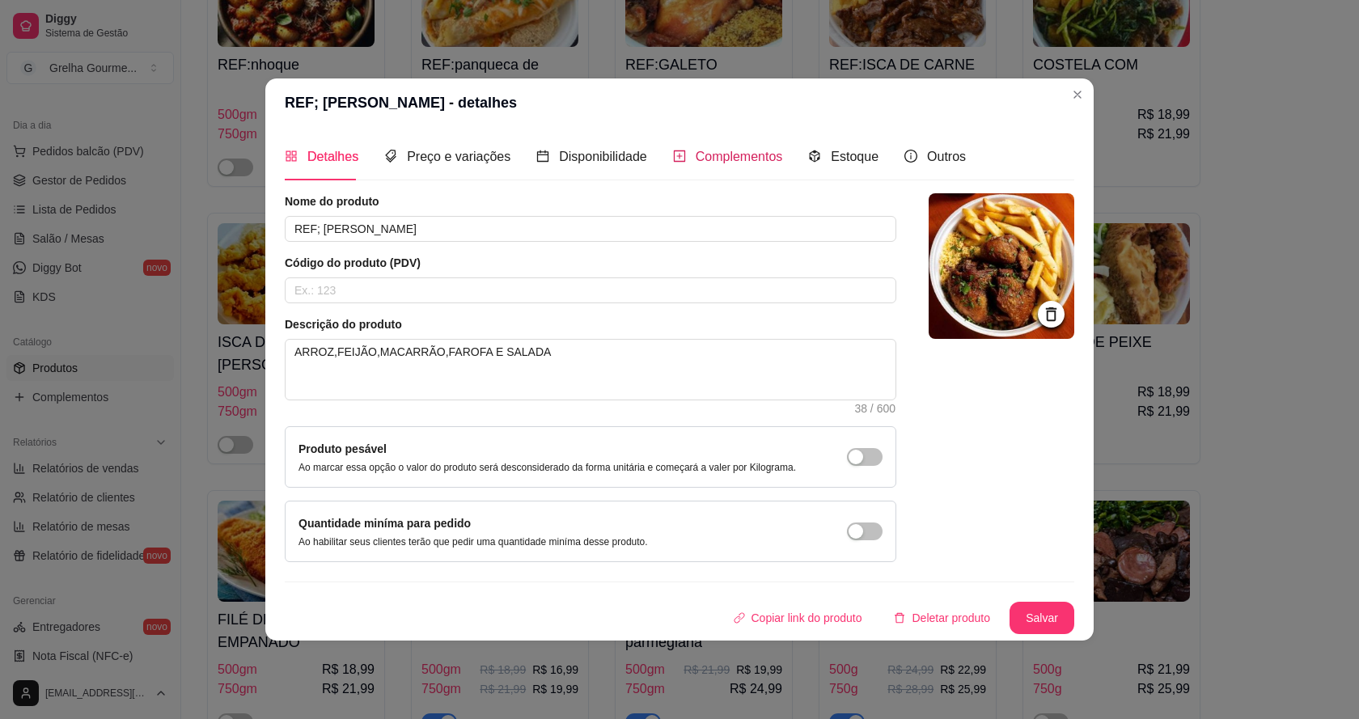
click at [741, 151] on span "Complementos" at bounding box center [739, 157] width 87 height 14
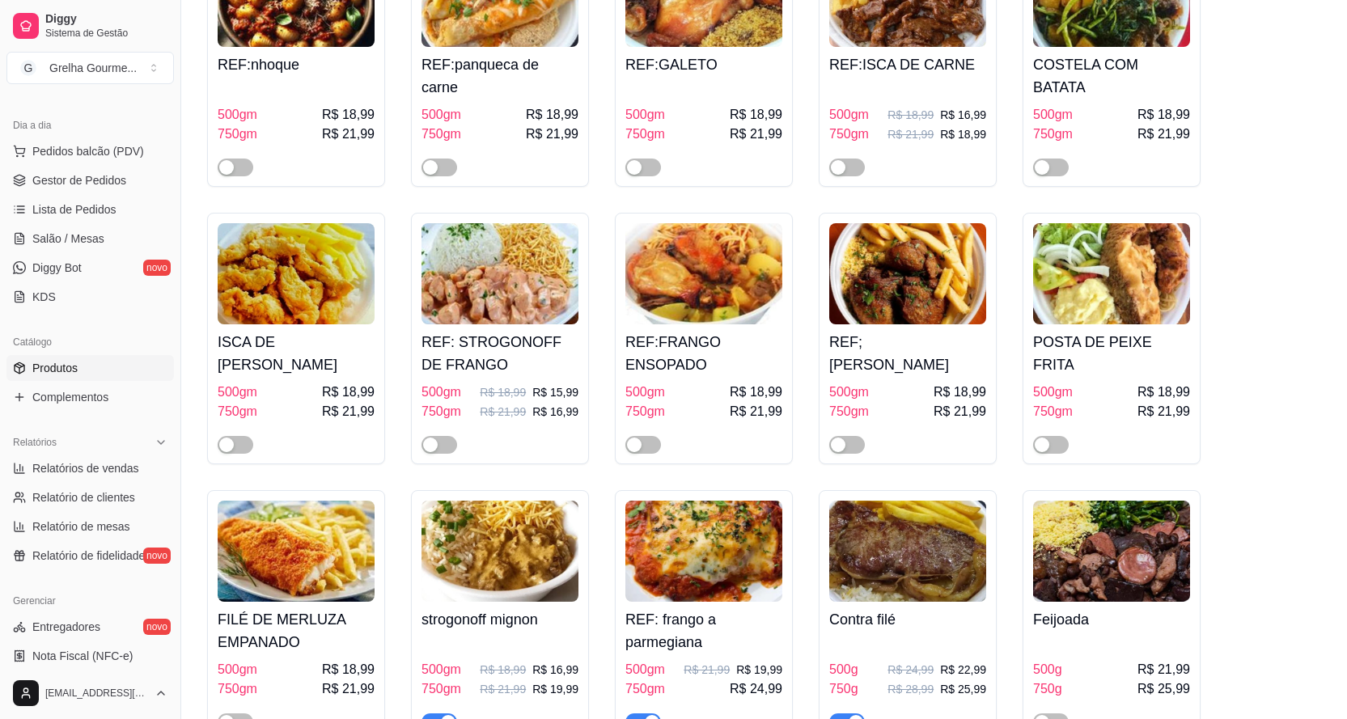
click at [1103, 331] on h4 "POSTA DE PEIXE FRITA" at bounding box center [1111, 353] width 157 height 45
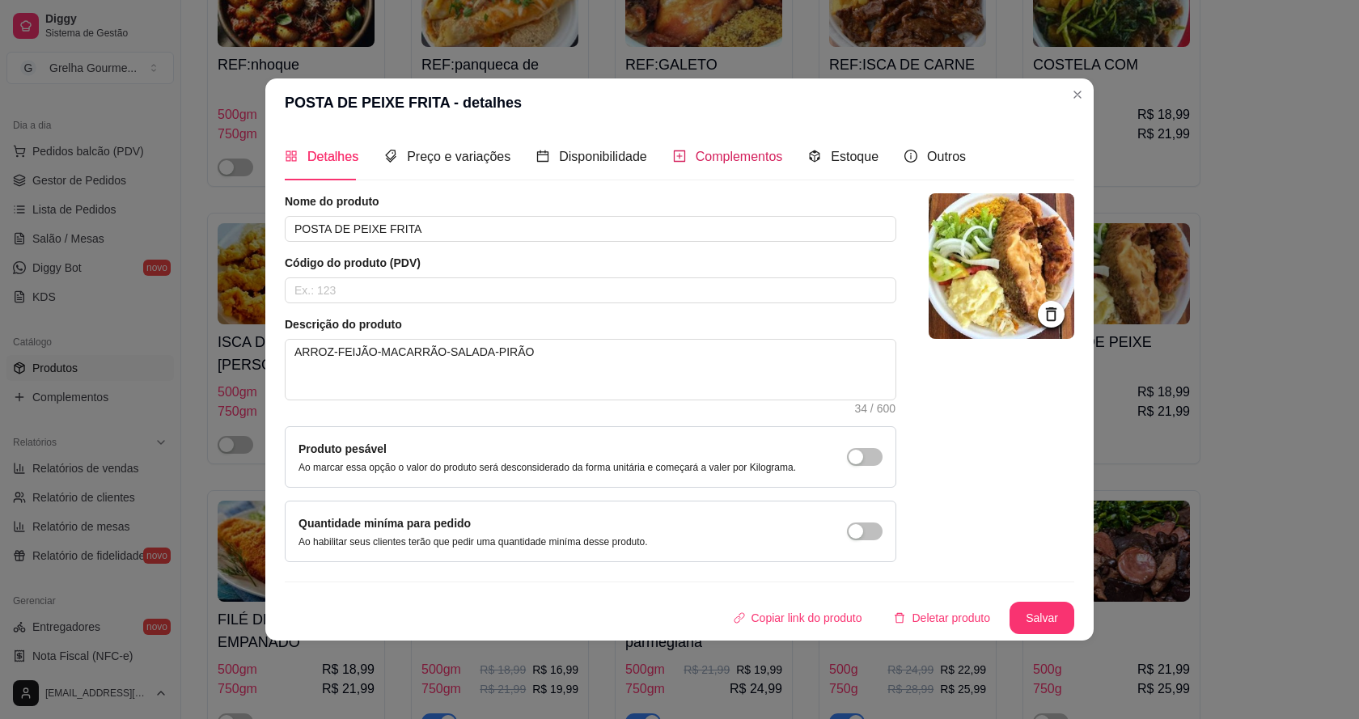
click at [746, 154] on span "Complementos" at bounding box center [739, 157] width 87 height 14
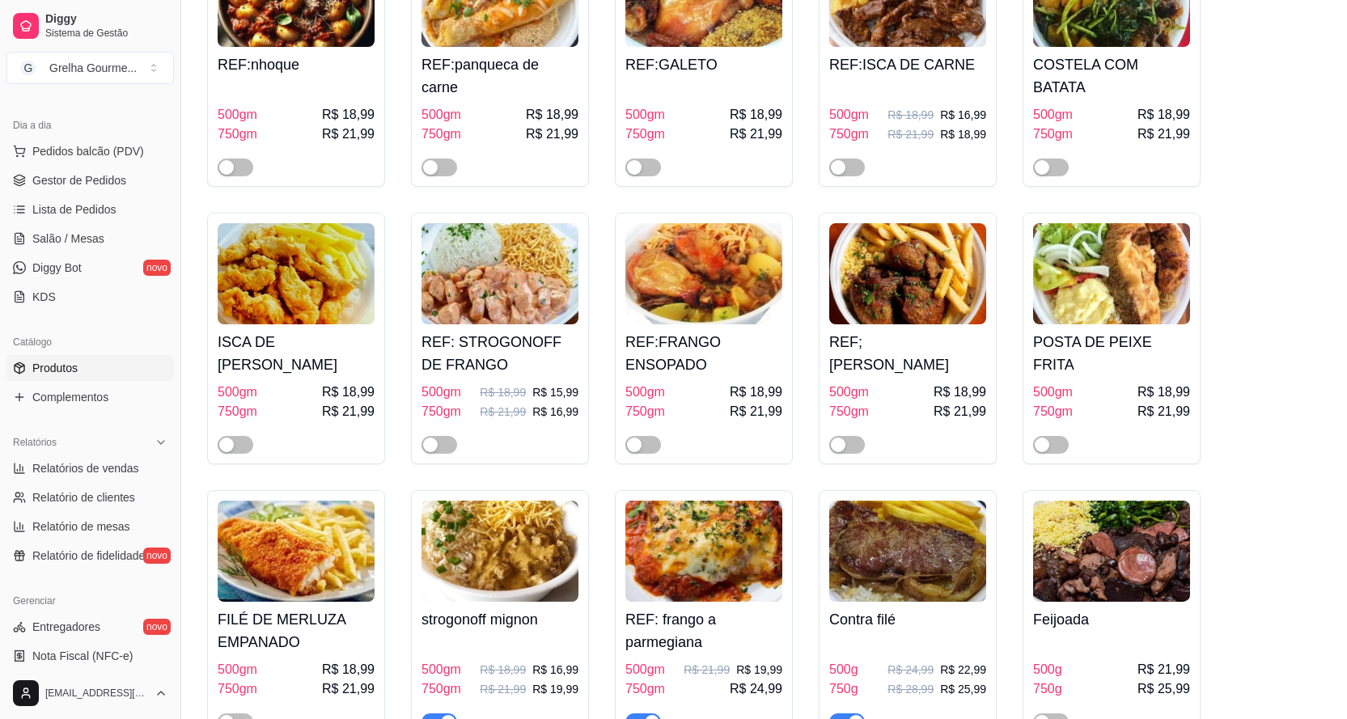
click at [260, 556] on img at bounding box center [296, 551] width 157 height 101
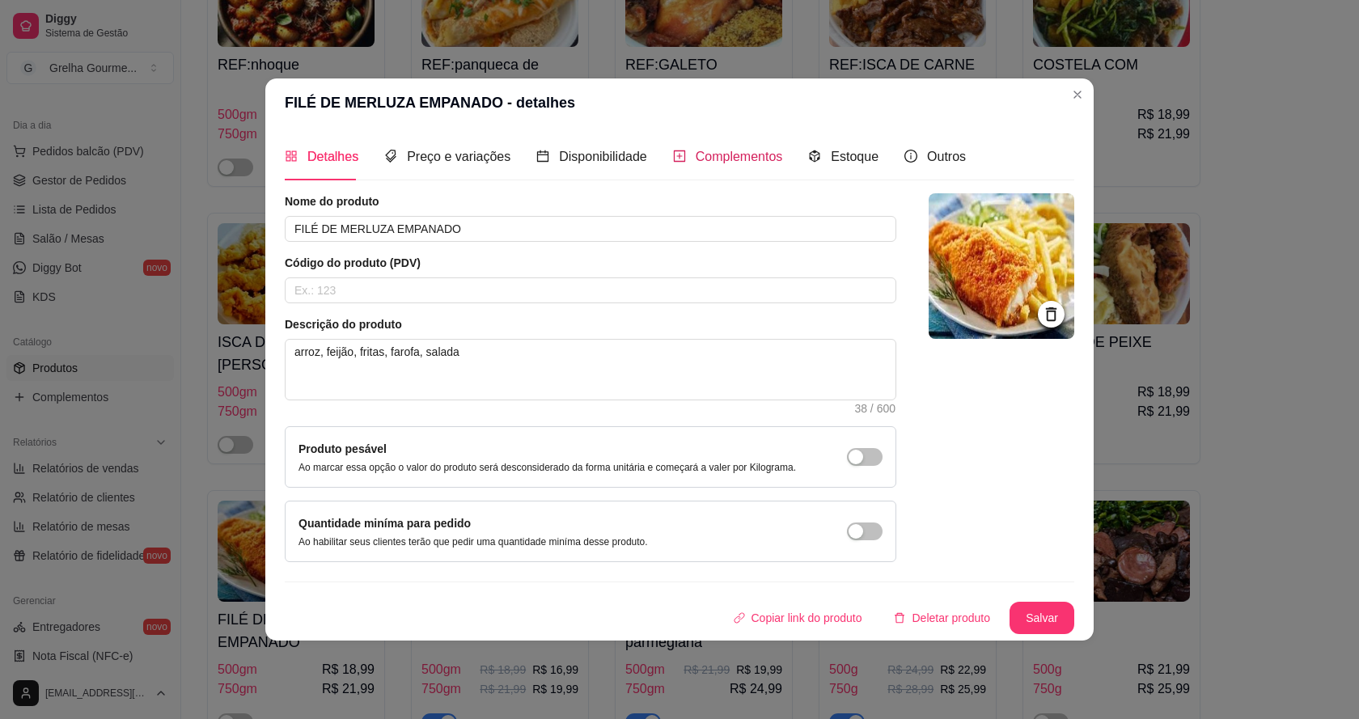
click at [732, 160] on span "Complementos" at bounding box center [739, 157] width 87 height 14
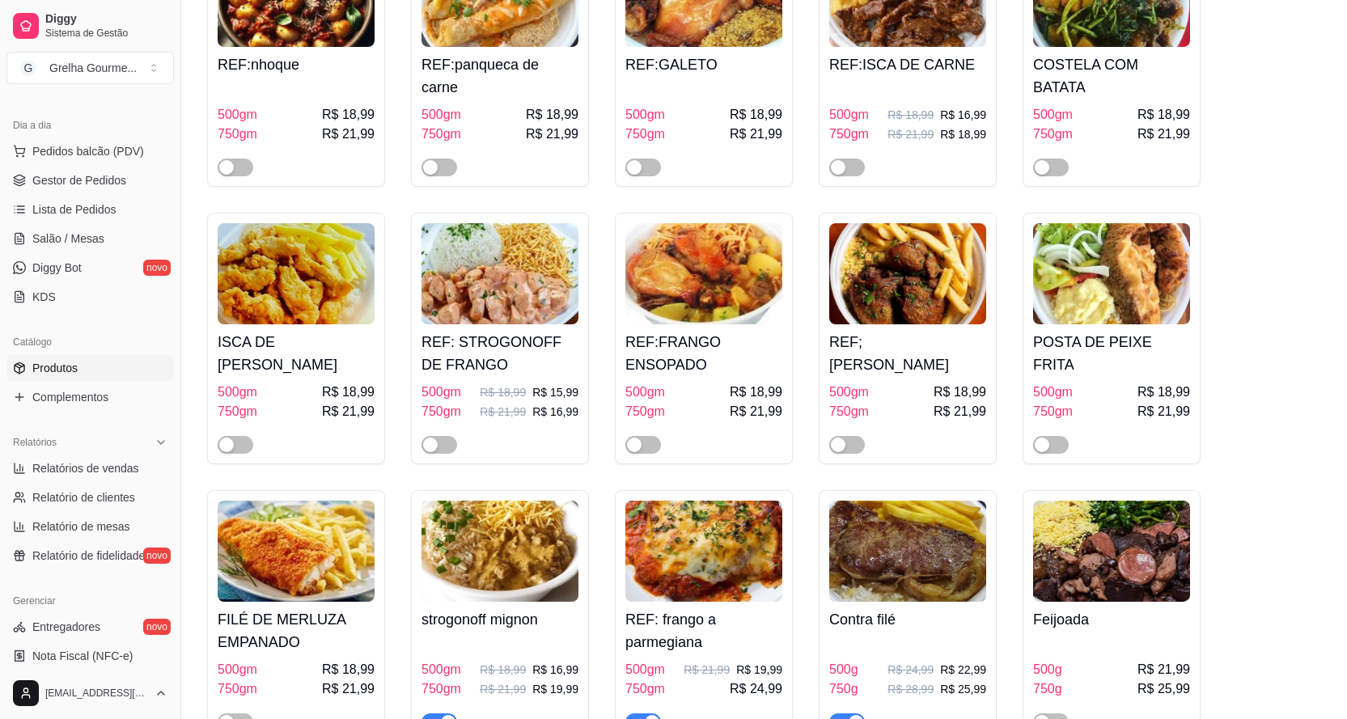
scroll to position [3882, 0]
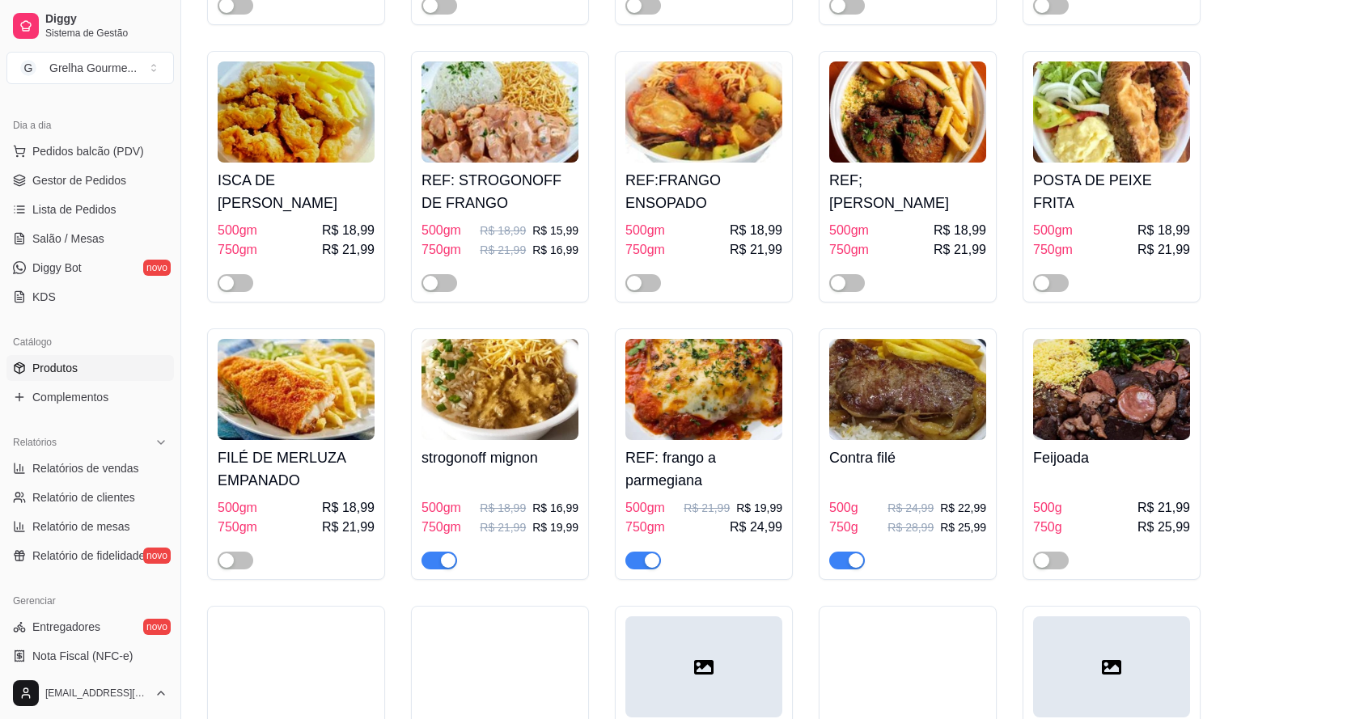
click at [531, 393] on img at bounding box center [499, 389] width 157 height 101
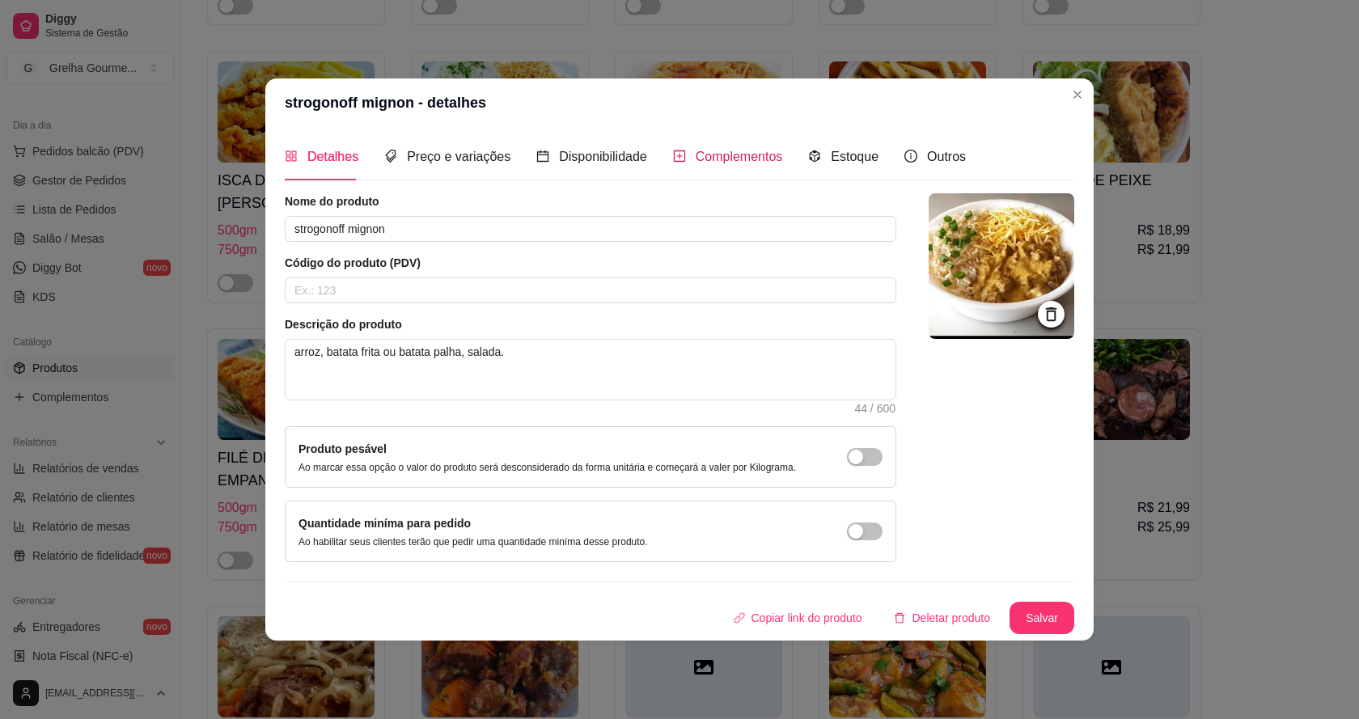
click at [763, 146] on div "Complementos" at bounding box center [728, 156] width 110 height 20
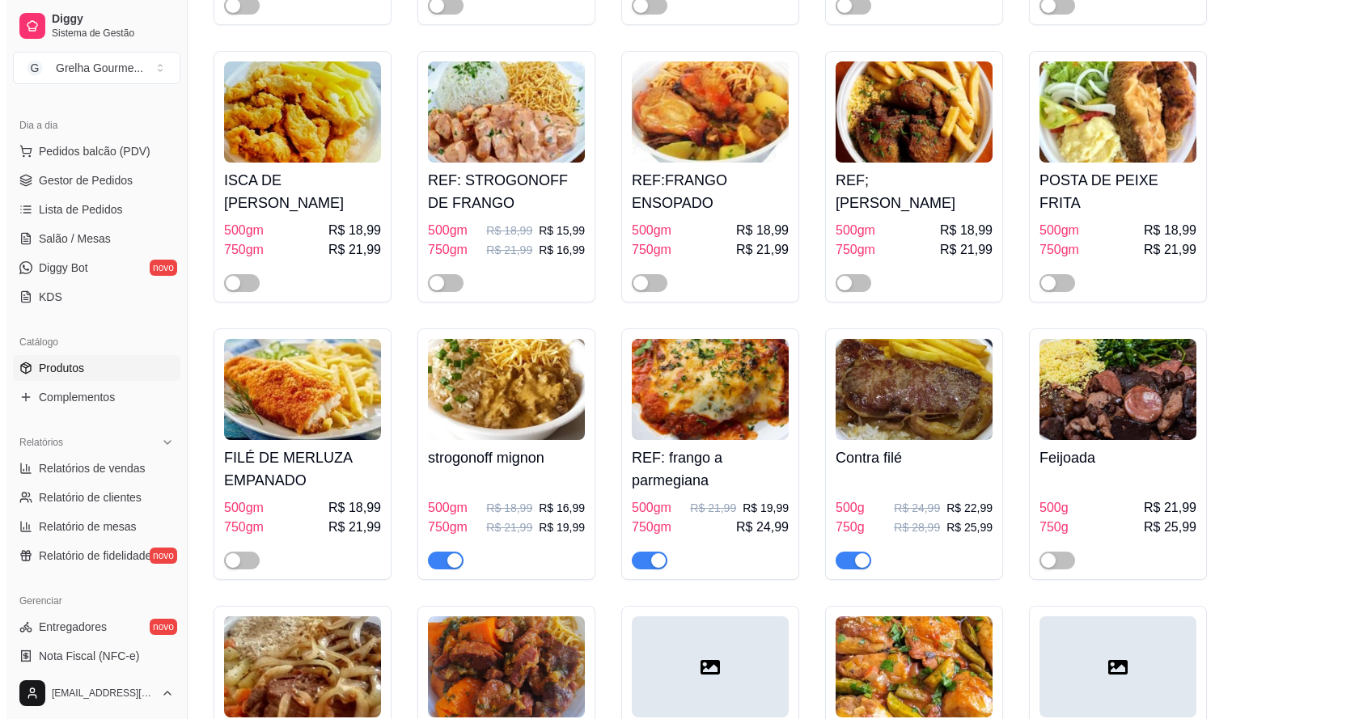
scroll to position [3963, 0]
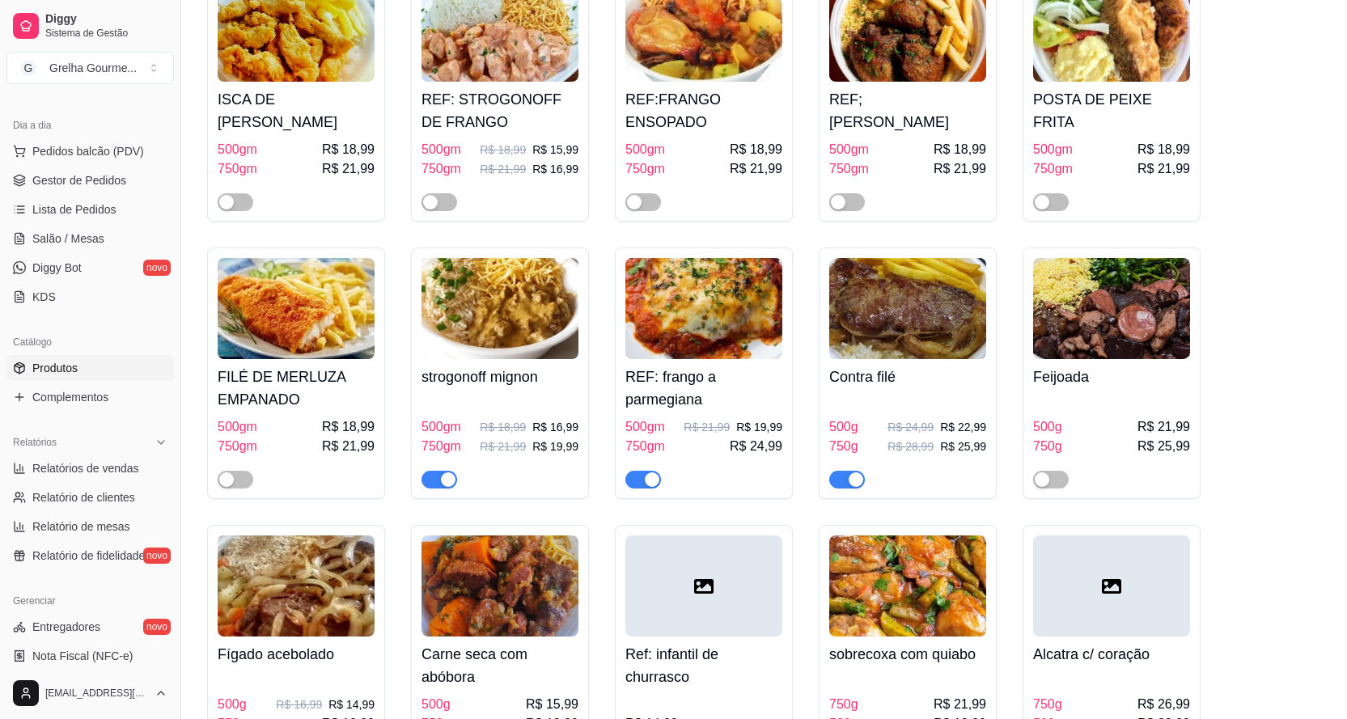
click at [730, 282] on img at bounding box center [703, 308] width 157 height 101
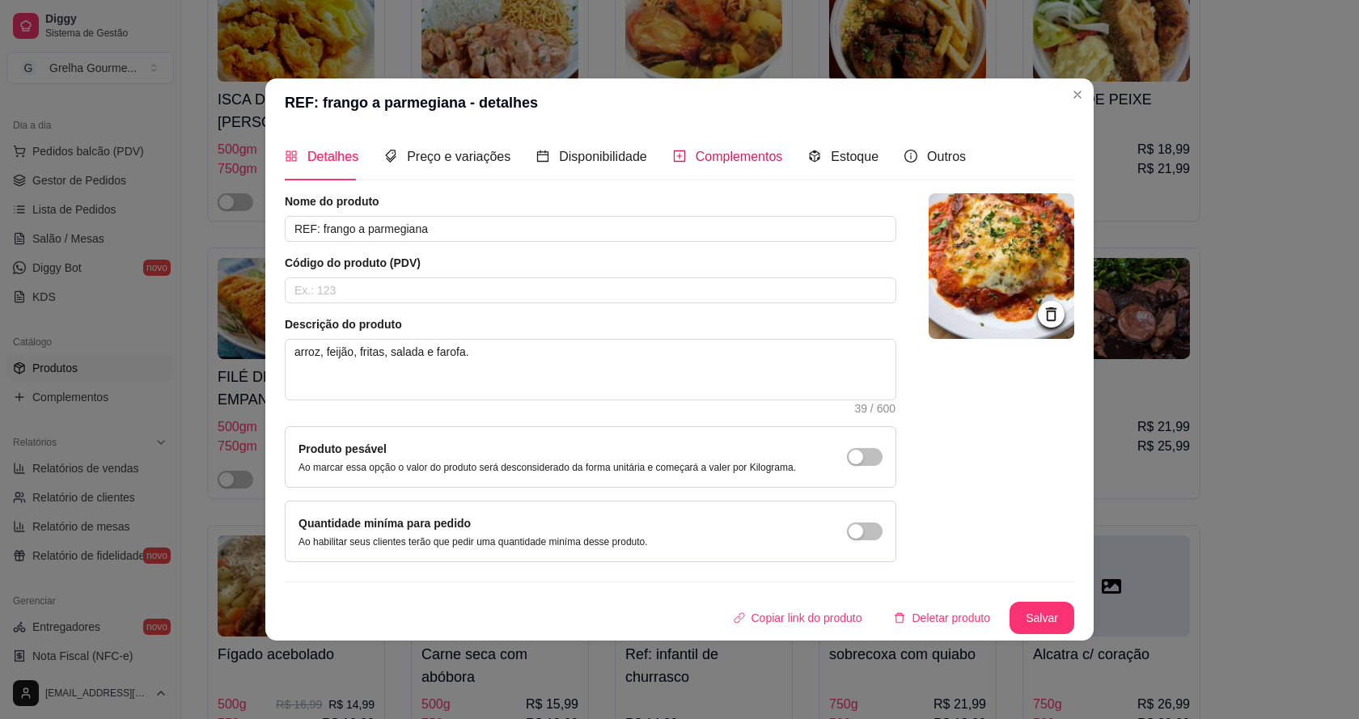
click at [676, 163] on div "Complementos" at bounding box center [728, 156] width 110 height 20
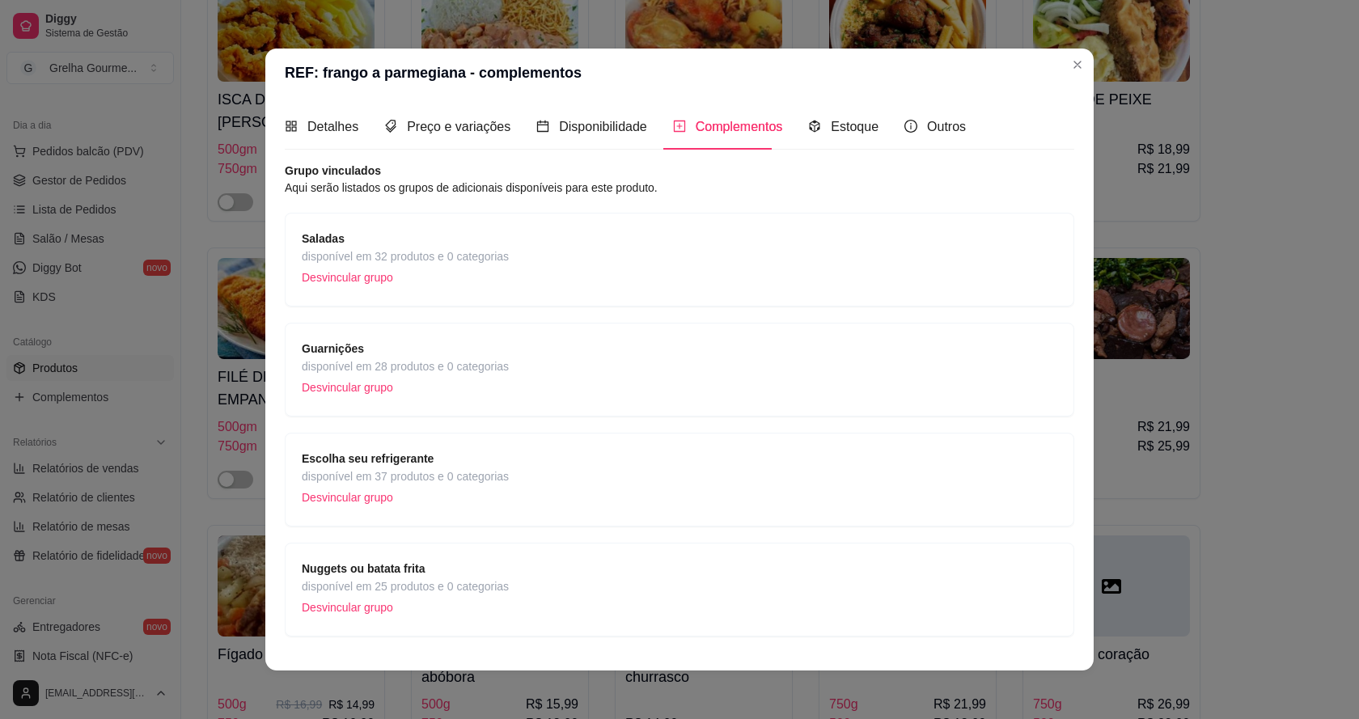
scroll to position [37, 0]
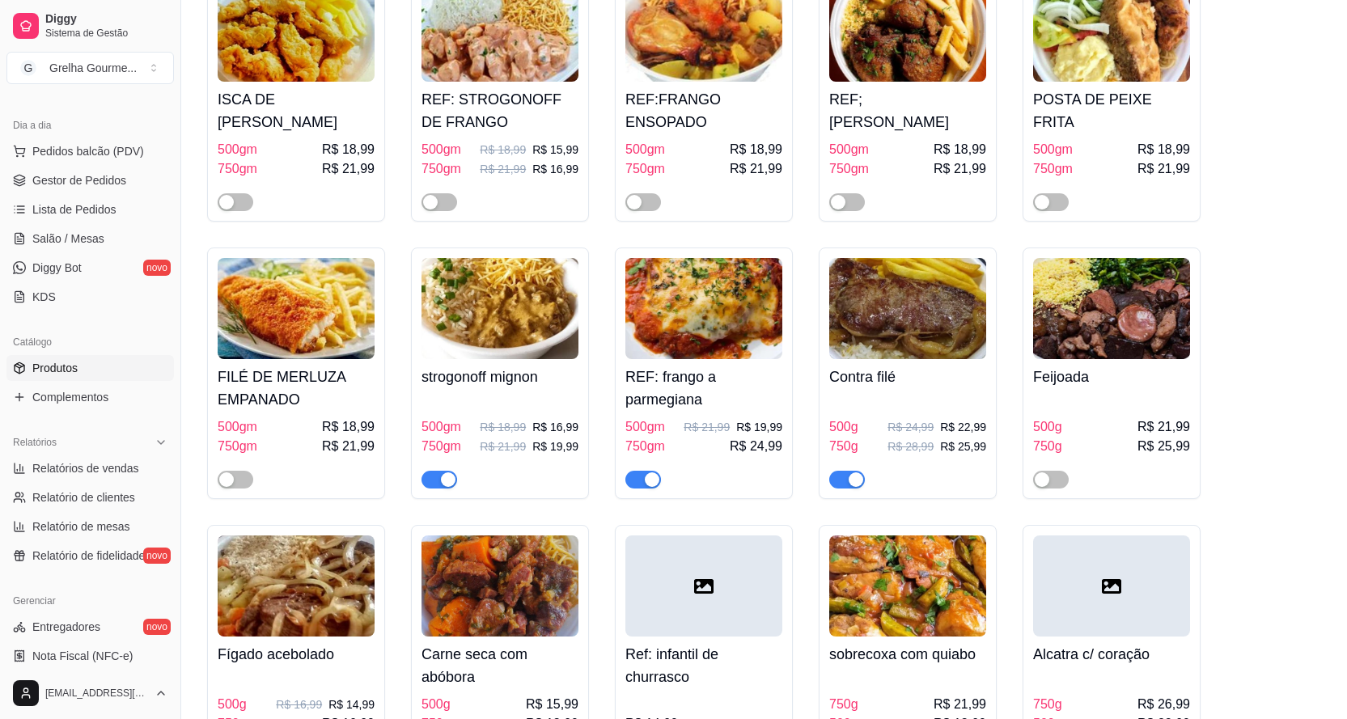
click at [913, 366] on h4 "Contra filé" at bounding box center [907, 377] width 157 height 23
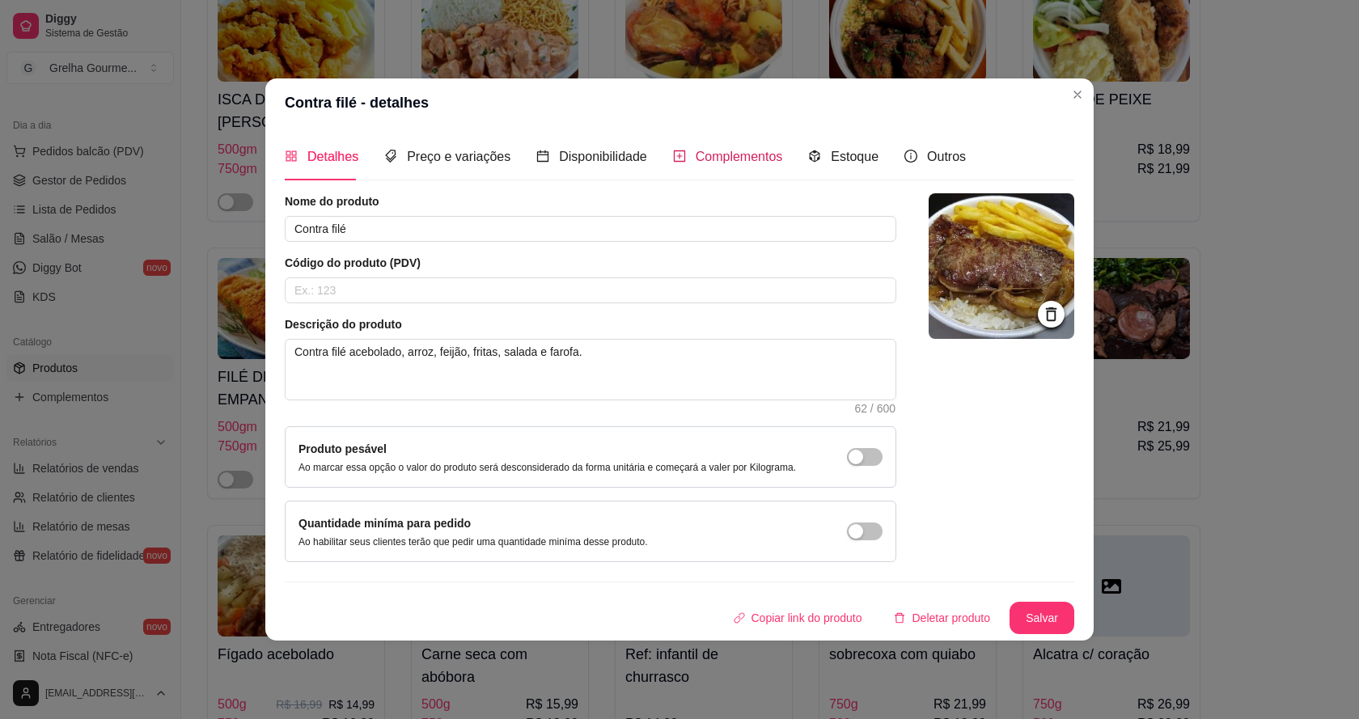
click at [758, 151] on span "Complementos" at bounding box center [739, 157] width 87 height 14
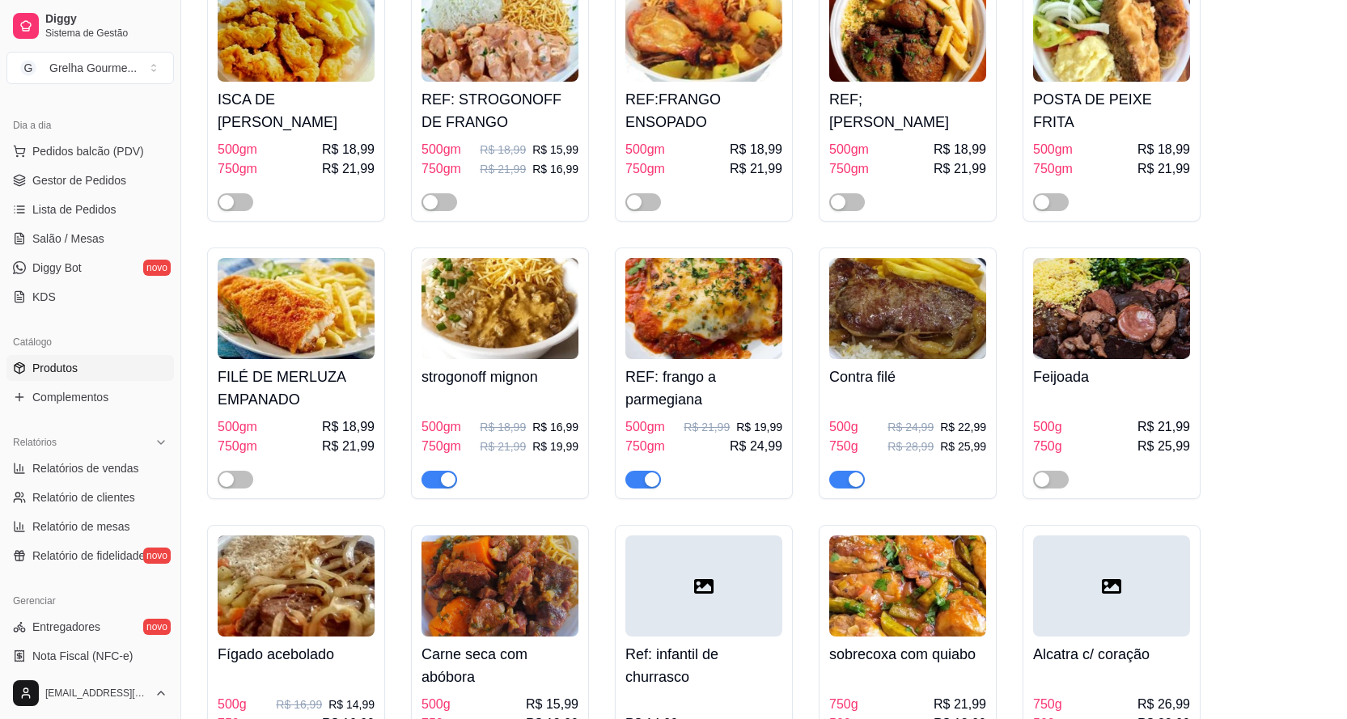
click at [1229, 443] on div "REF: Churrasco misto 750g 750gm ( 3 cortes da churrasqueira ) R$ 28,99 Ref: chu…" at bounding box center [764, 105] width 1114 height 1897
click at [1141, 299] on img at bounding box center [1111, 308] width 157 height 101
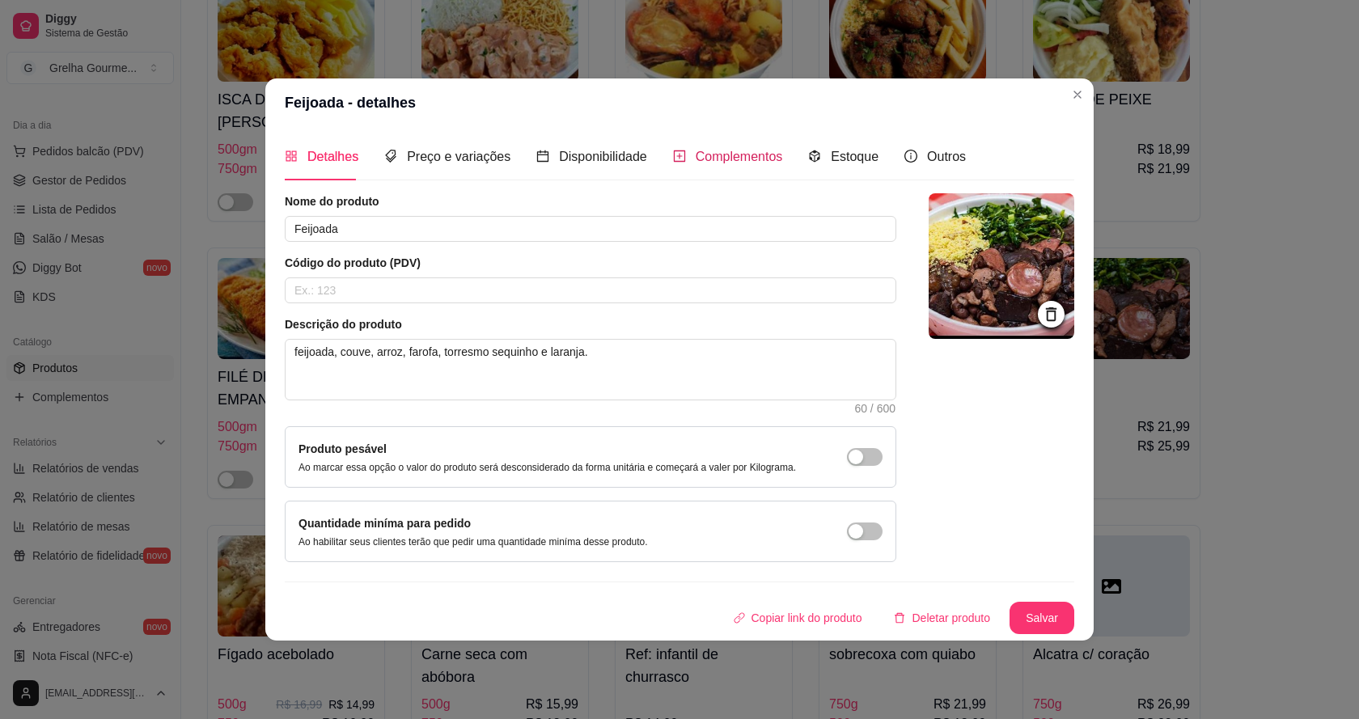
click at [696, 151] on span "Complementos" at bounding box center [739, 157] width 87 height 14
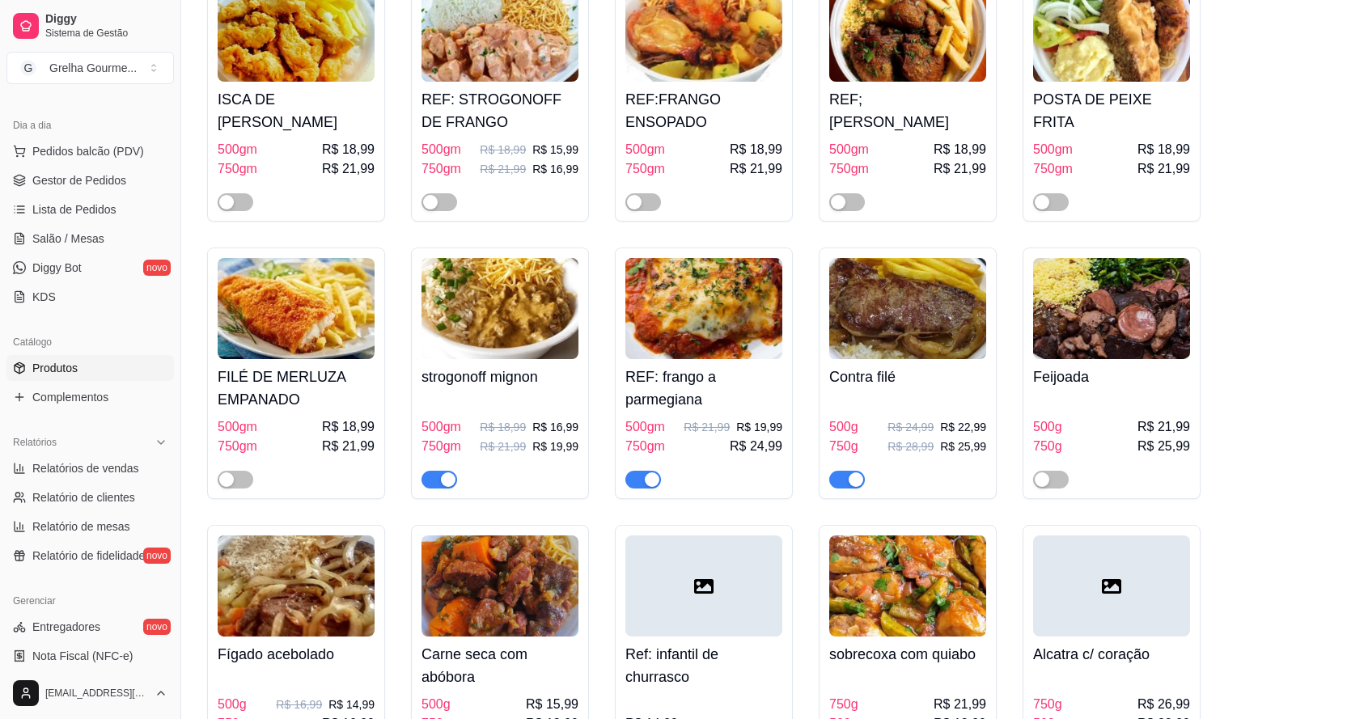
scroll to position [4125, 0]
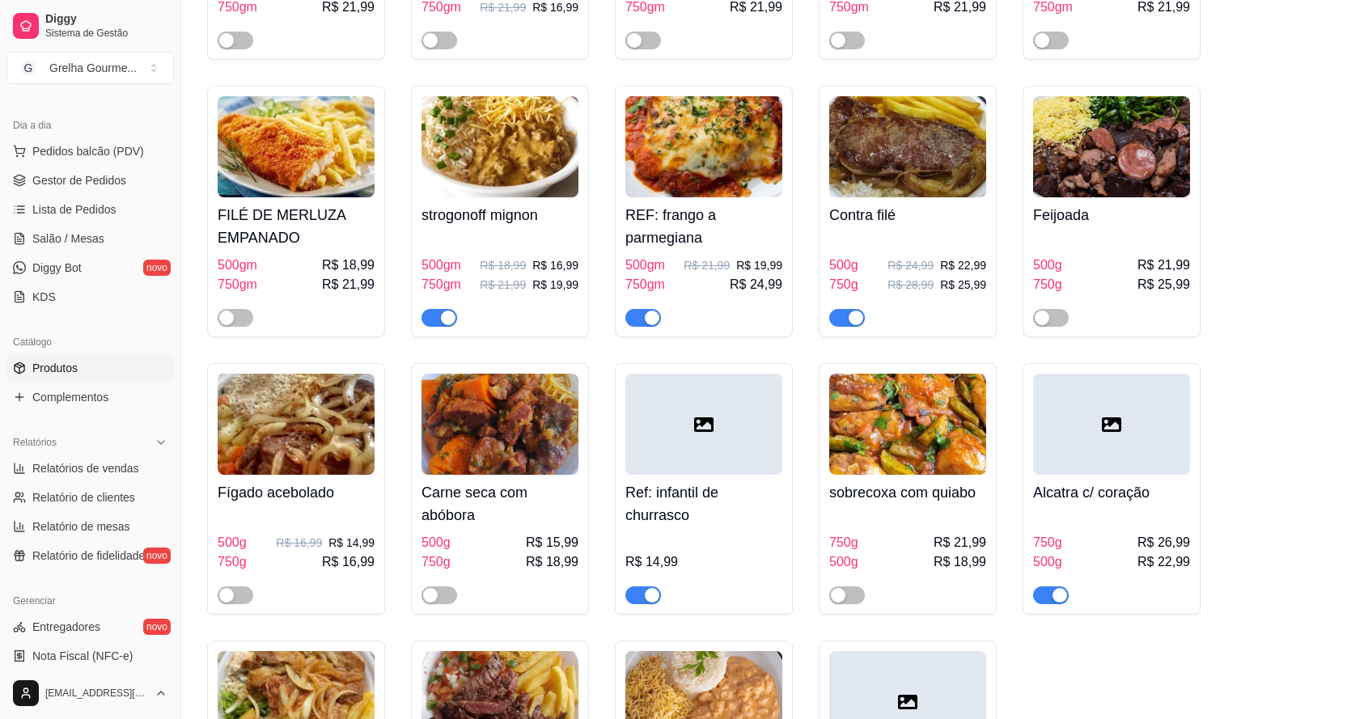
click at [248, 388] on img at bounding box center [296, 424] width 157 height 101
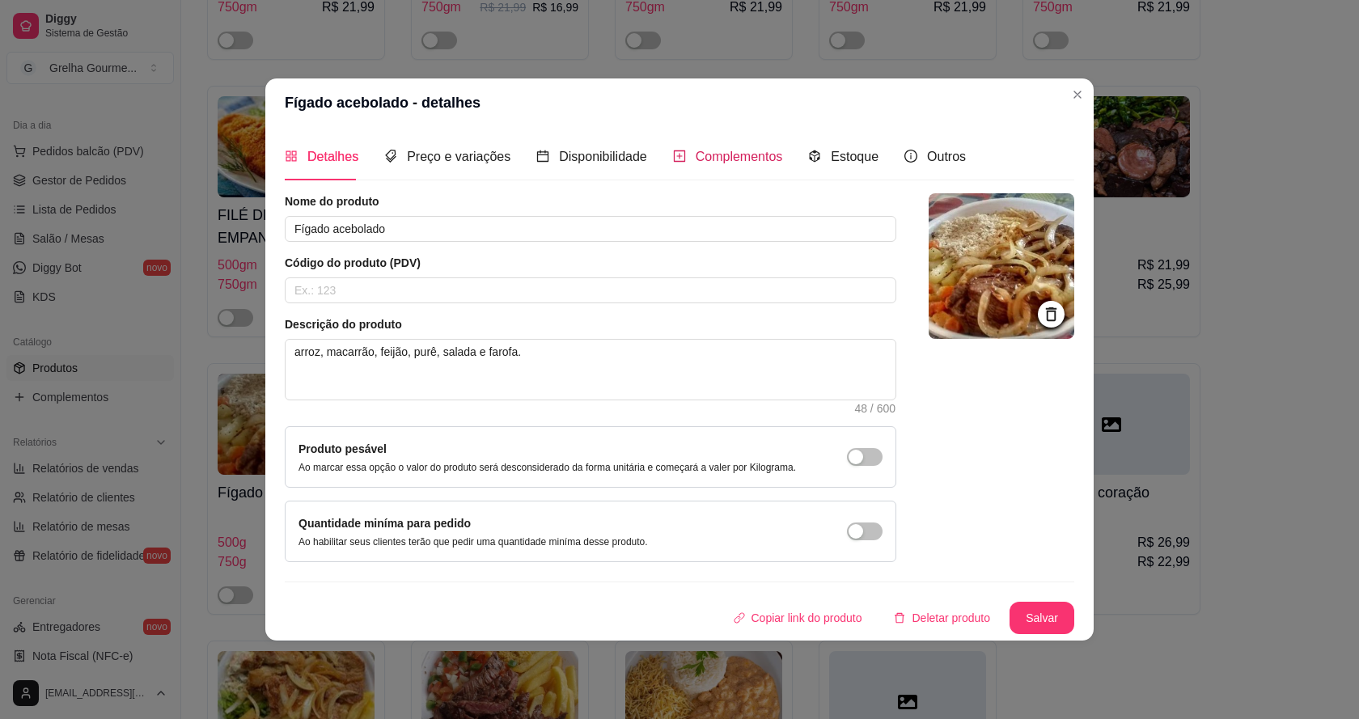
click at [749, 150] on span "Complementos" at bounding box center [739, 157] width 87 height 14
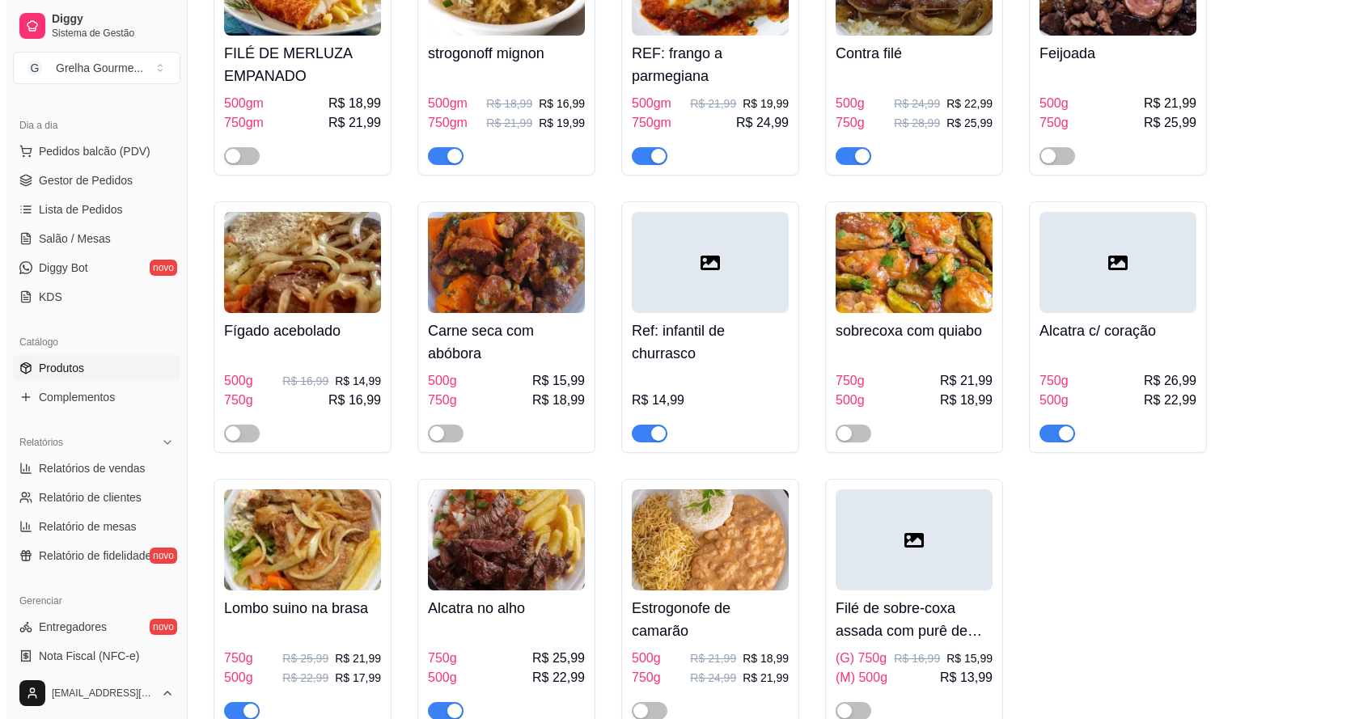
scroll to position [4448, 0]
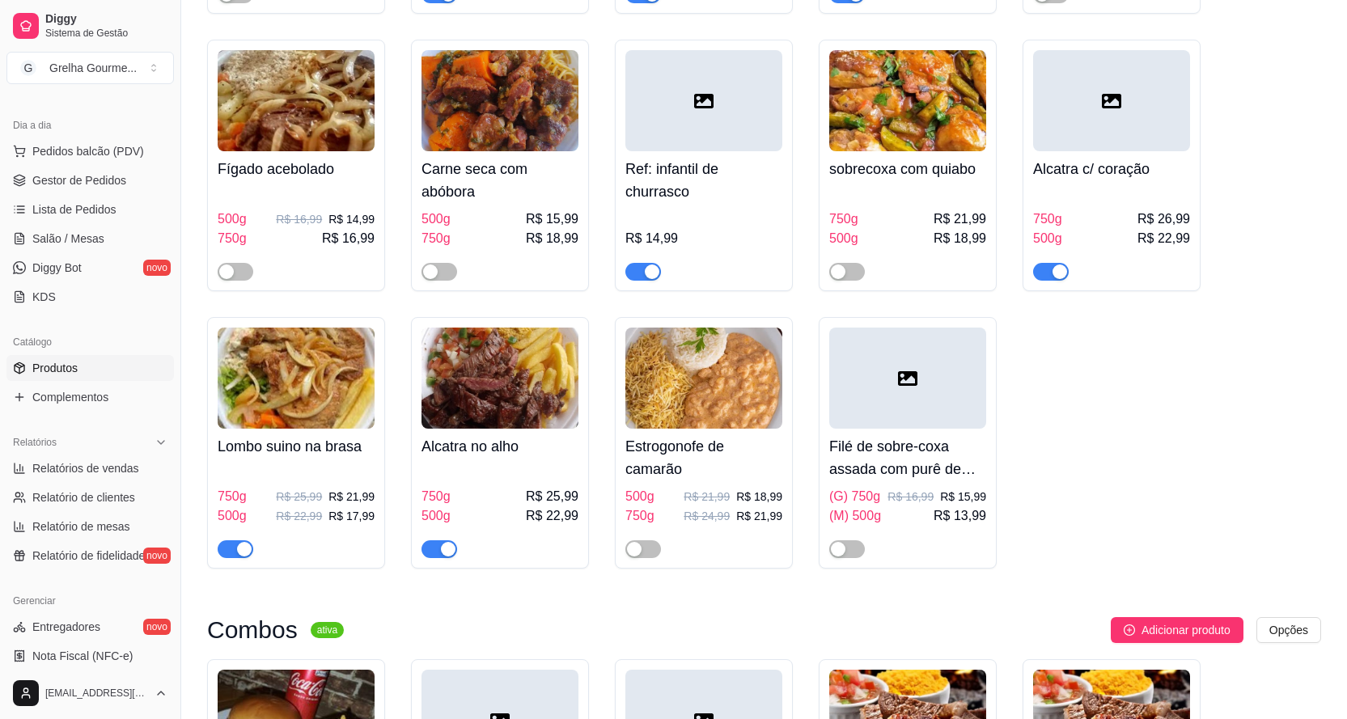
click at [716, 435] on h4 "Estrogonofe de camarão" at bounding box center [703, 457] width 157 height 45
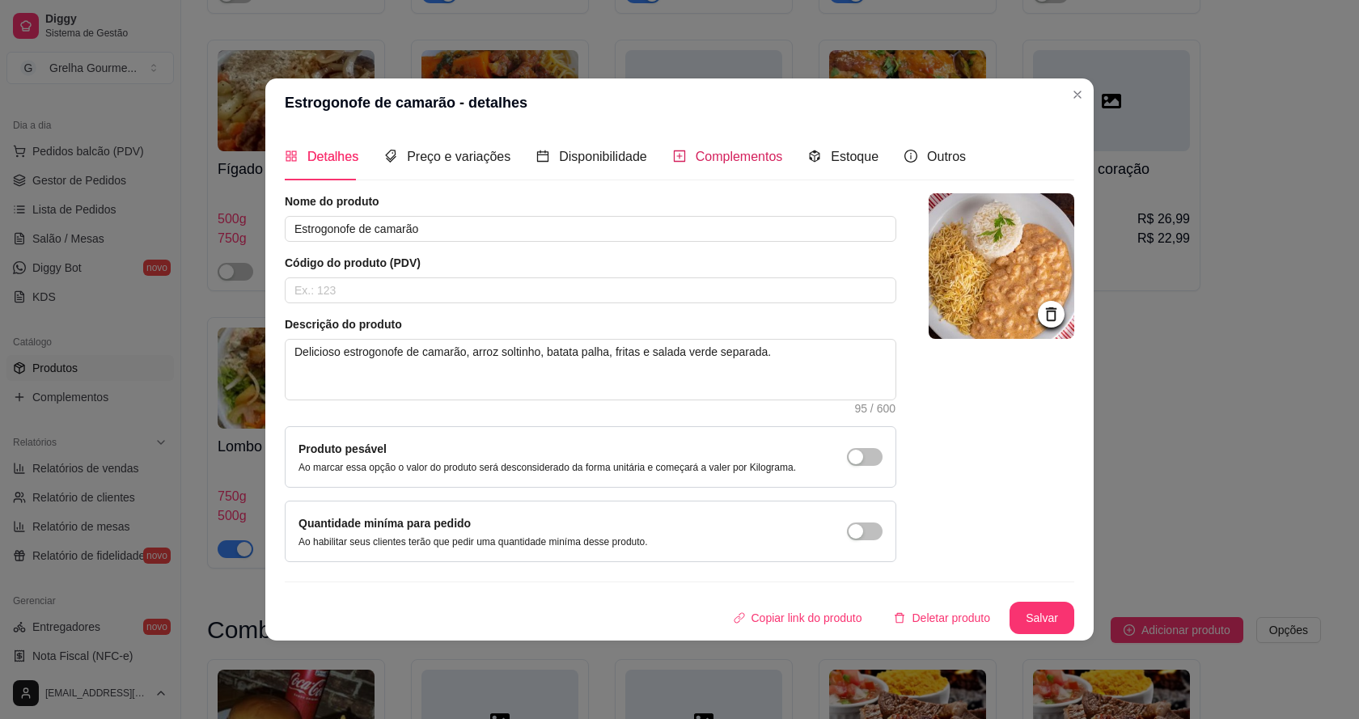
click at [702, 152] on span "Complementos" at bounding box center [739, 157] width 87 height 14
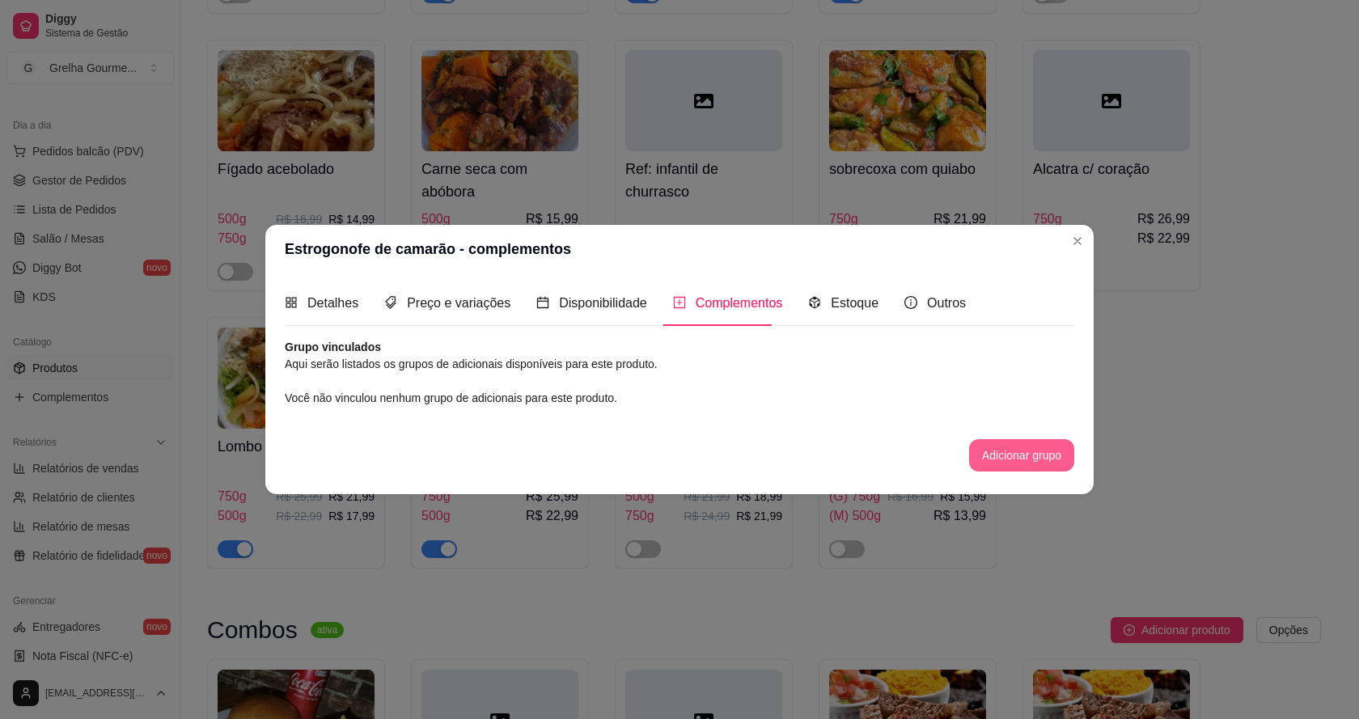
click at [1042, 463] on button "Adicionar grupo" at bounding box center [1021, 455] width 105 height 32
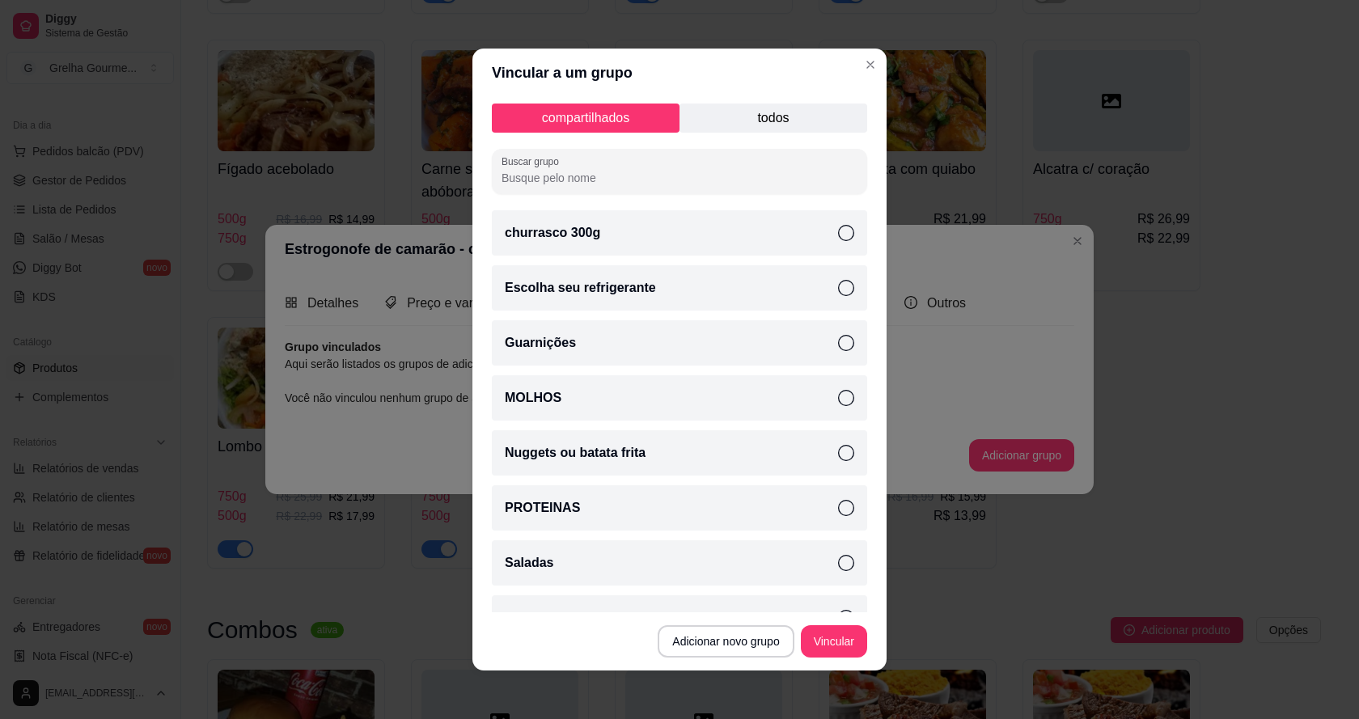
click at [838, 291] on icon at bounding box center [846, 288] width 16 height 16
click at [838, 448] on icon at bounding box center [846, 453] width 16 height 16
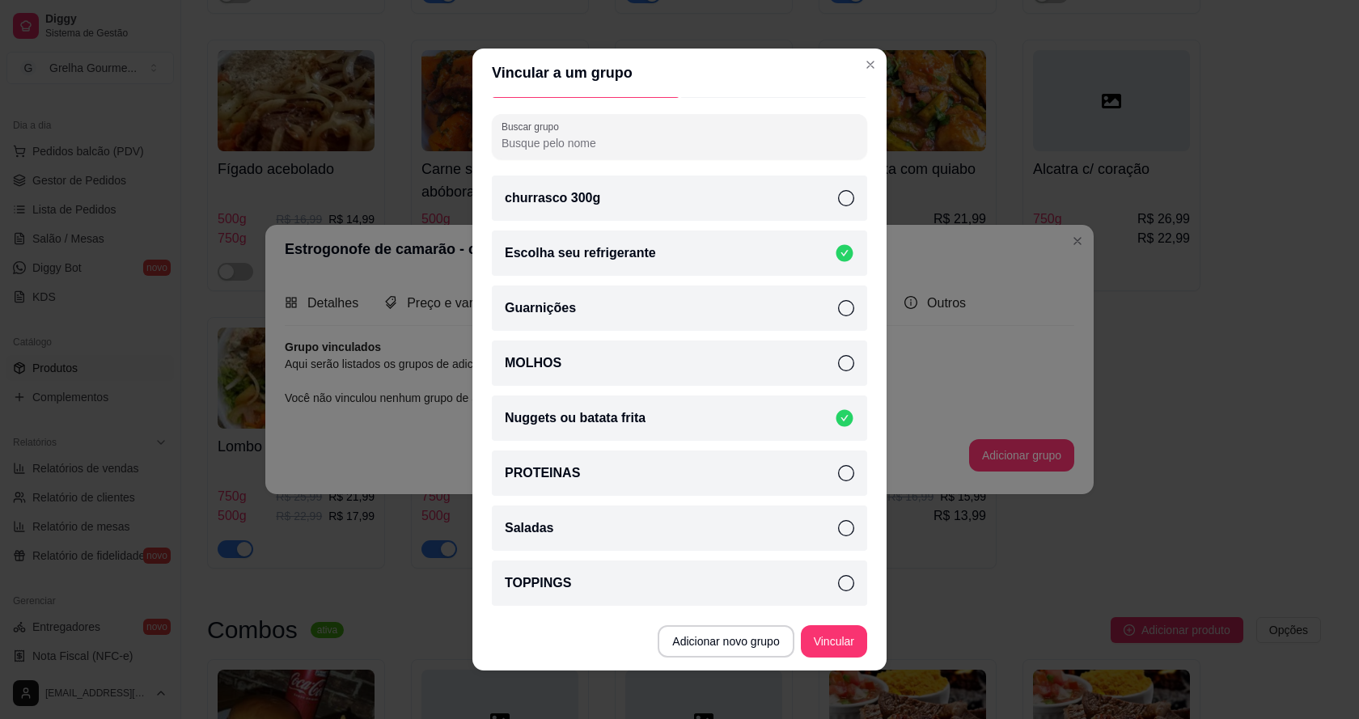
click at [838, 543] on div "Saladas" at bounding box center [679, 527] width 375 height 45
click at [835, 647] on button "Vincular" at bounding box center [834, 641] width 66 height 32
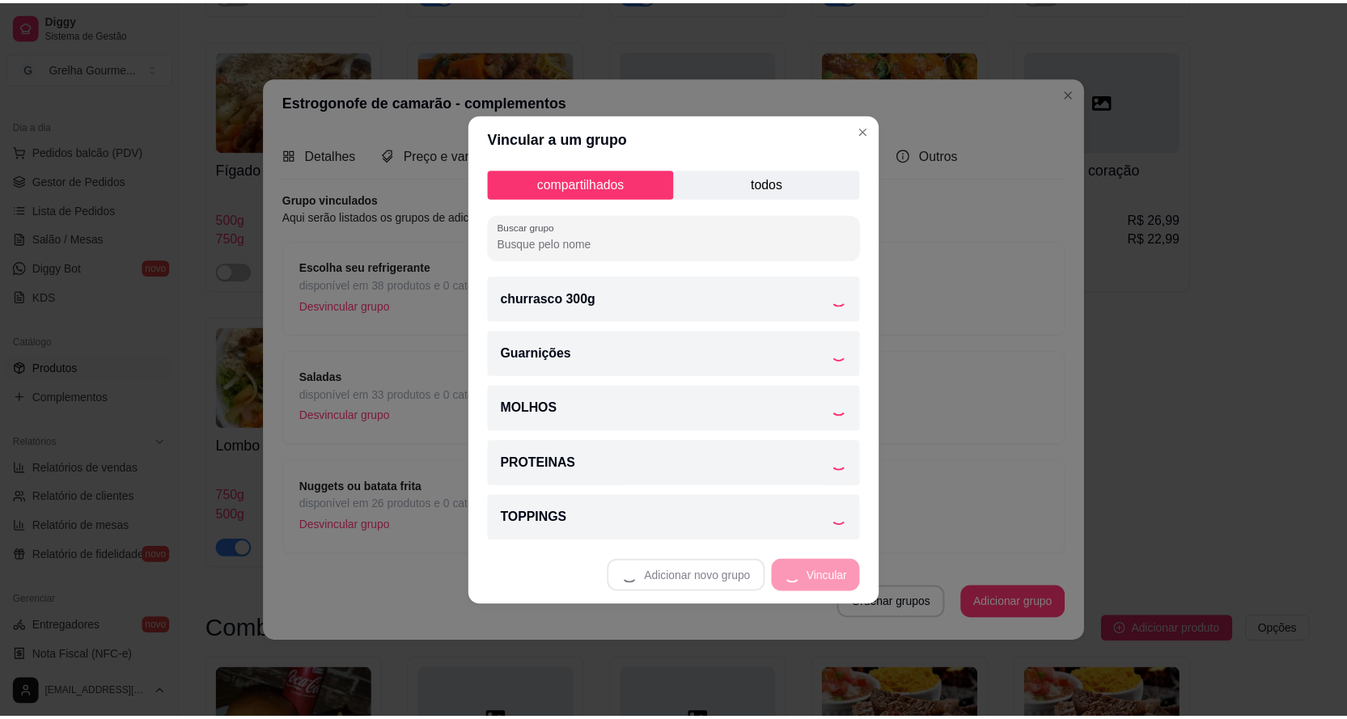
scroll to position [0, 0]
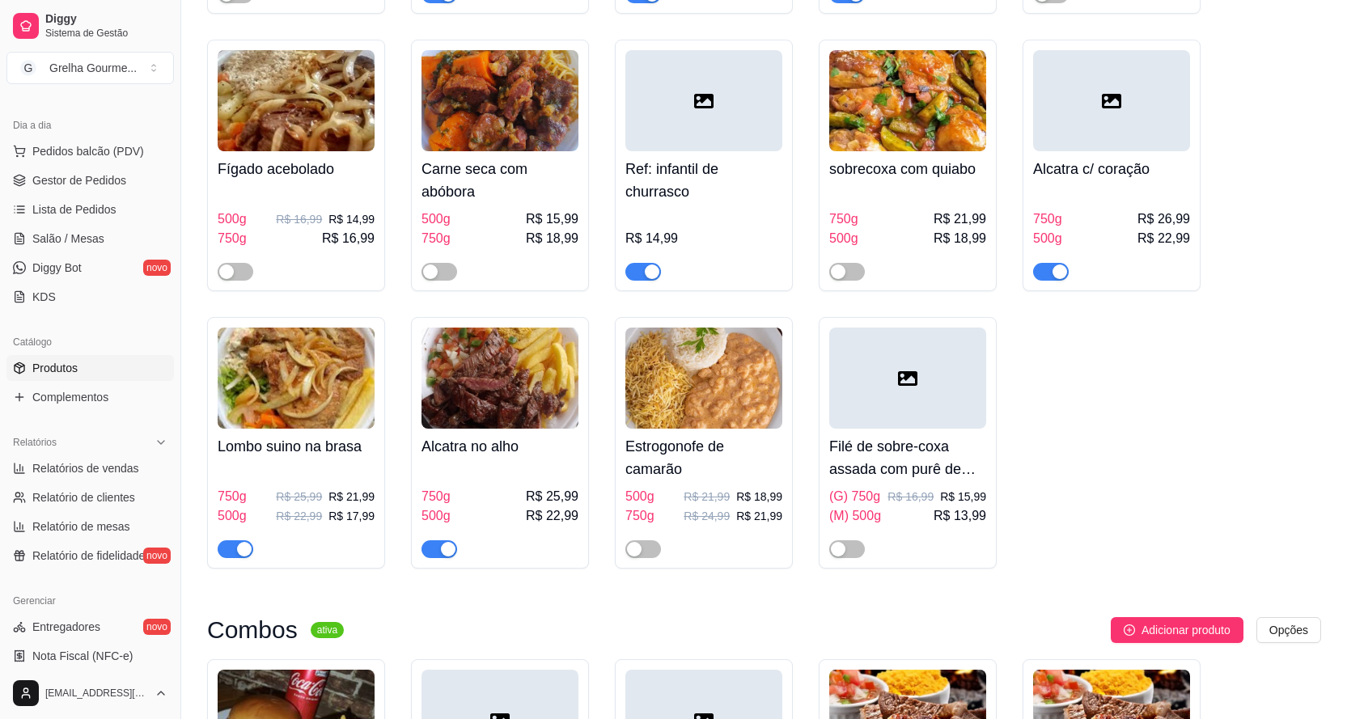
click at [518, 344] on img at bounding box center [499, 378] width 157 height 101
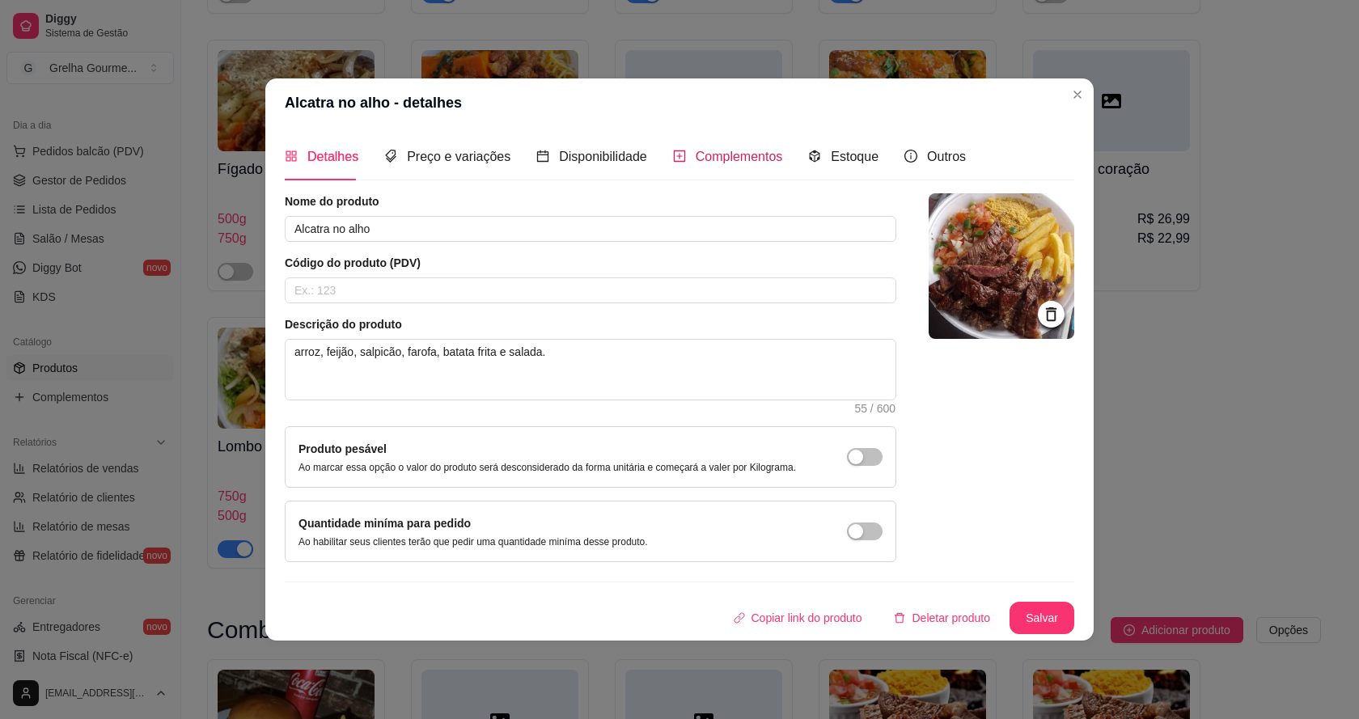
click at [750, 156] on span "Complementos" at bounding box center [739, 157] width 87 height 14
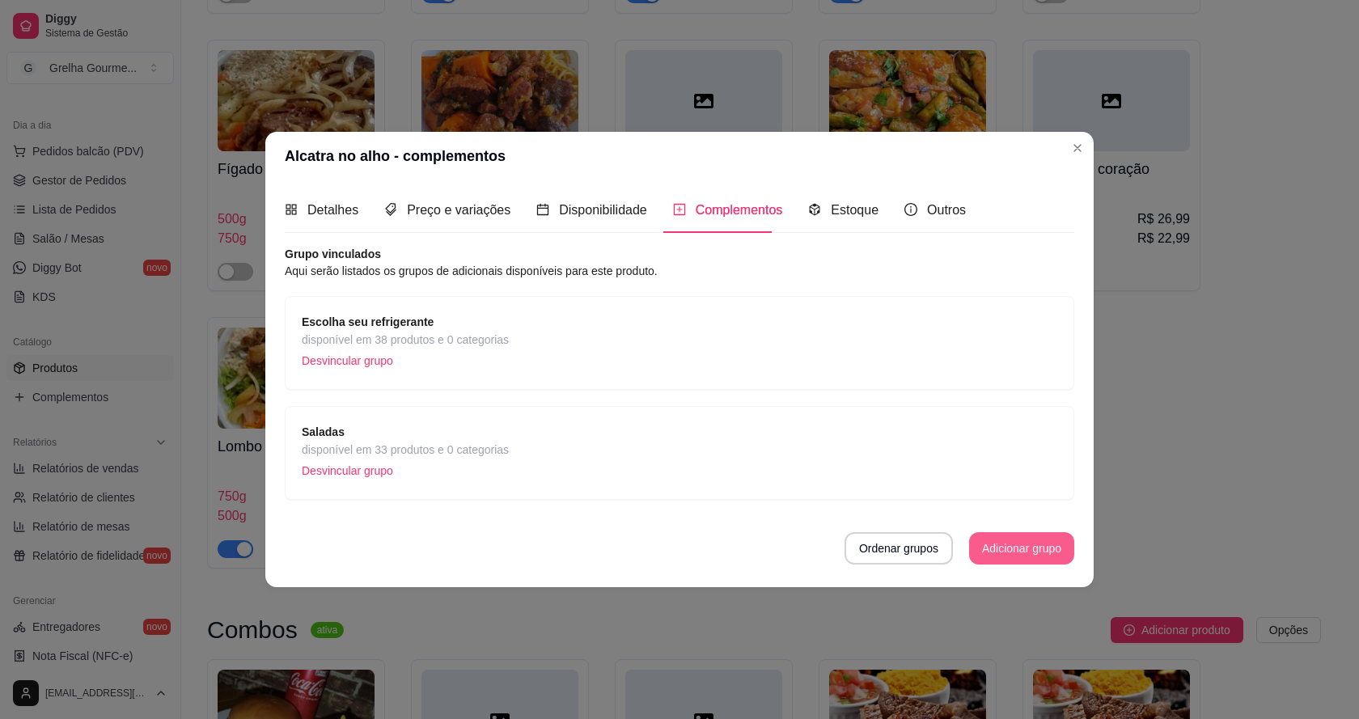
click at [993, 559] on button "Adicionar grupo" at bounding box center [1021, 548] width 105 height 32
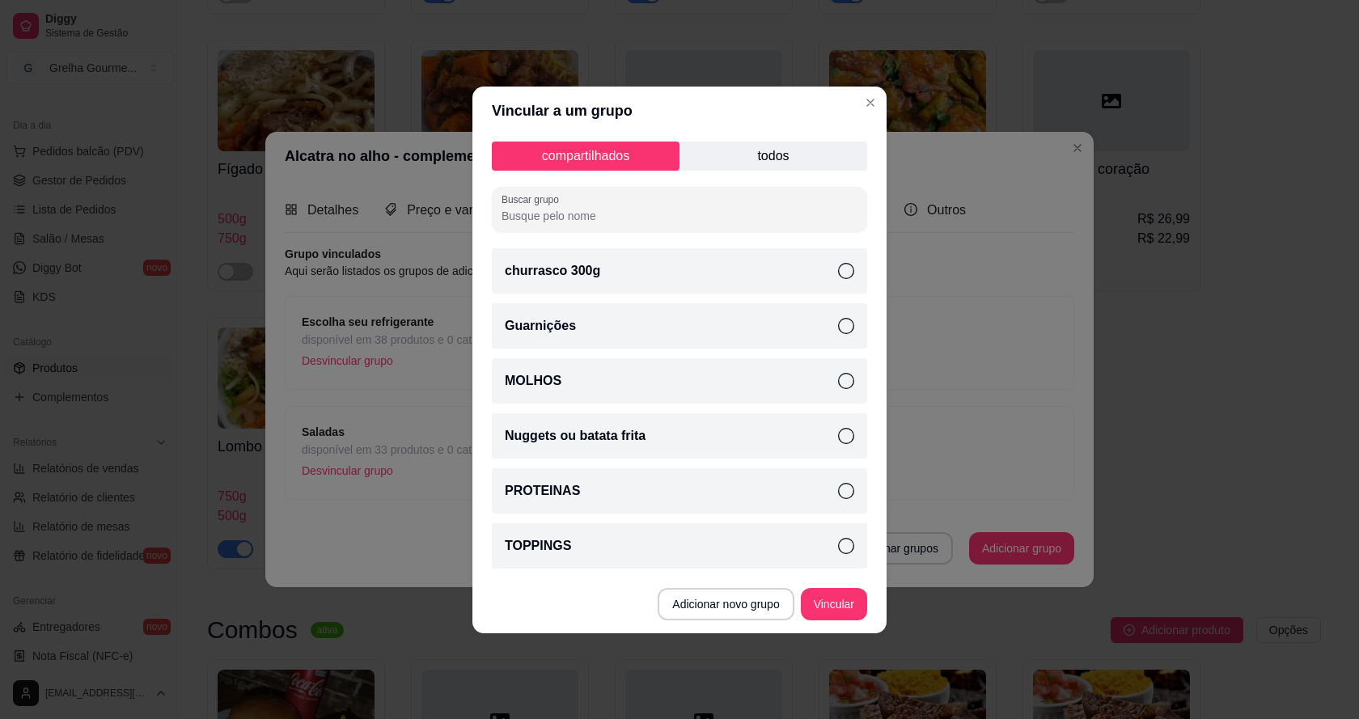
click at [793, 430] on div "Nuggets ou batata frita" at bounding box center [679, 435] width 375 height 45
click at [833, 605] on button "Vincular" at bounding box center [834, 604] width 66 height 32
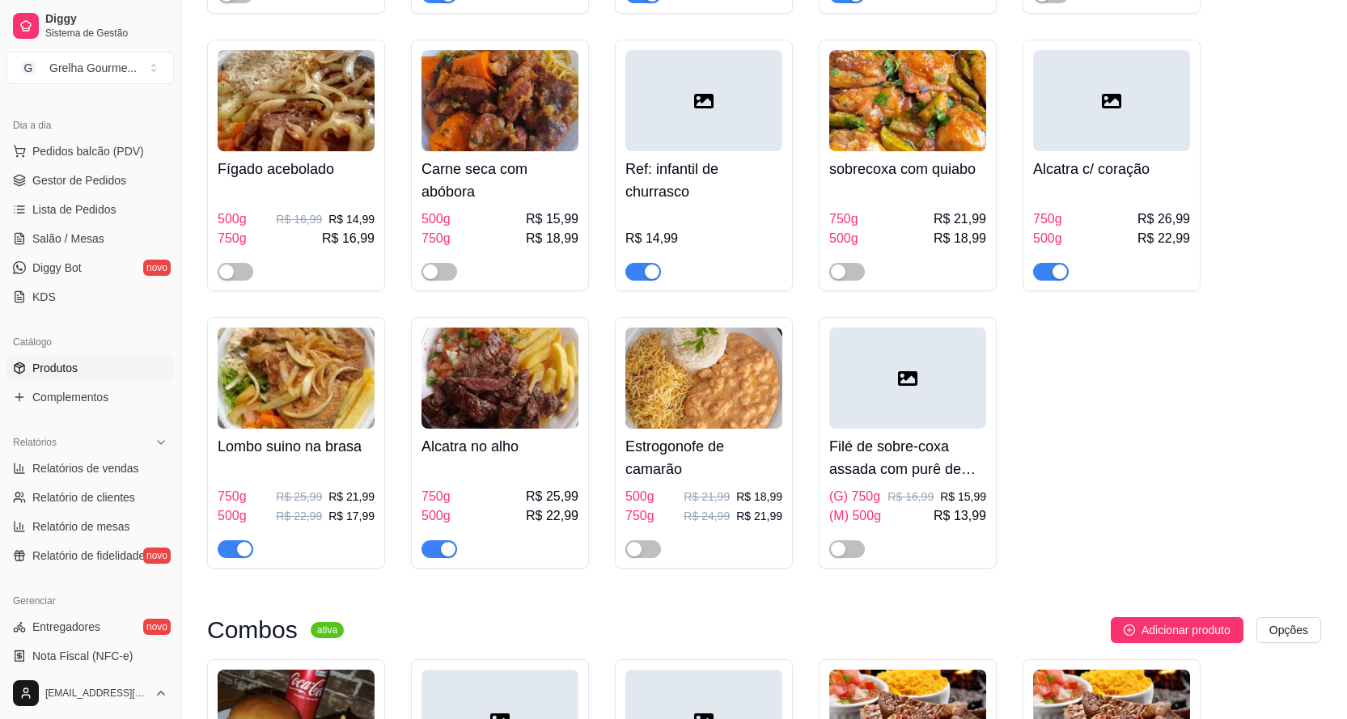
click at [281, 328] on img at bounding box center [296, 378] width 157 height 101
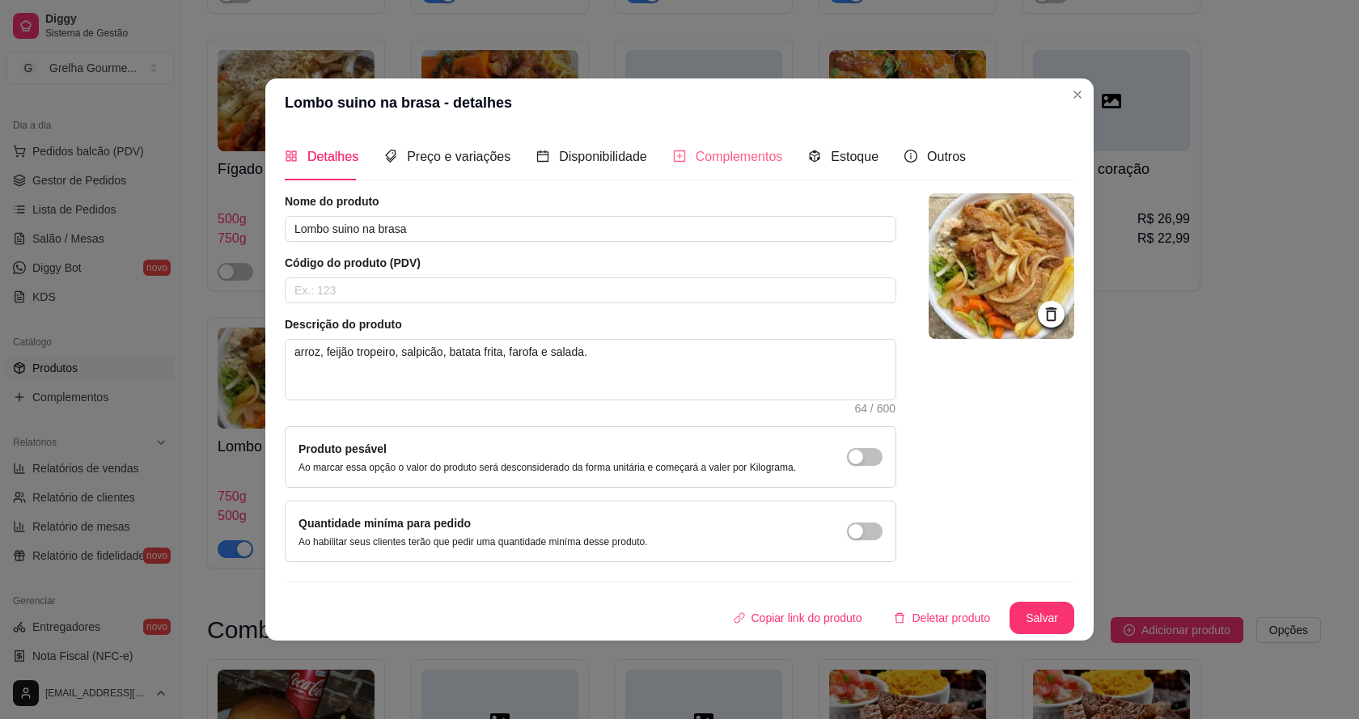
click at [720, 172] on div "Complementos" at bounding box center [728, 156] width 110 height 46
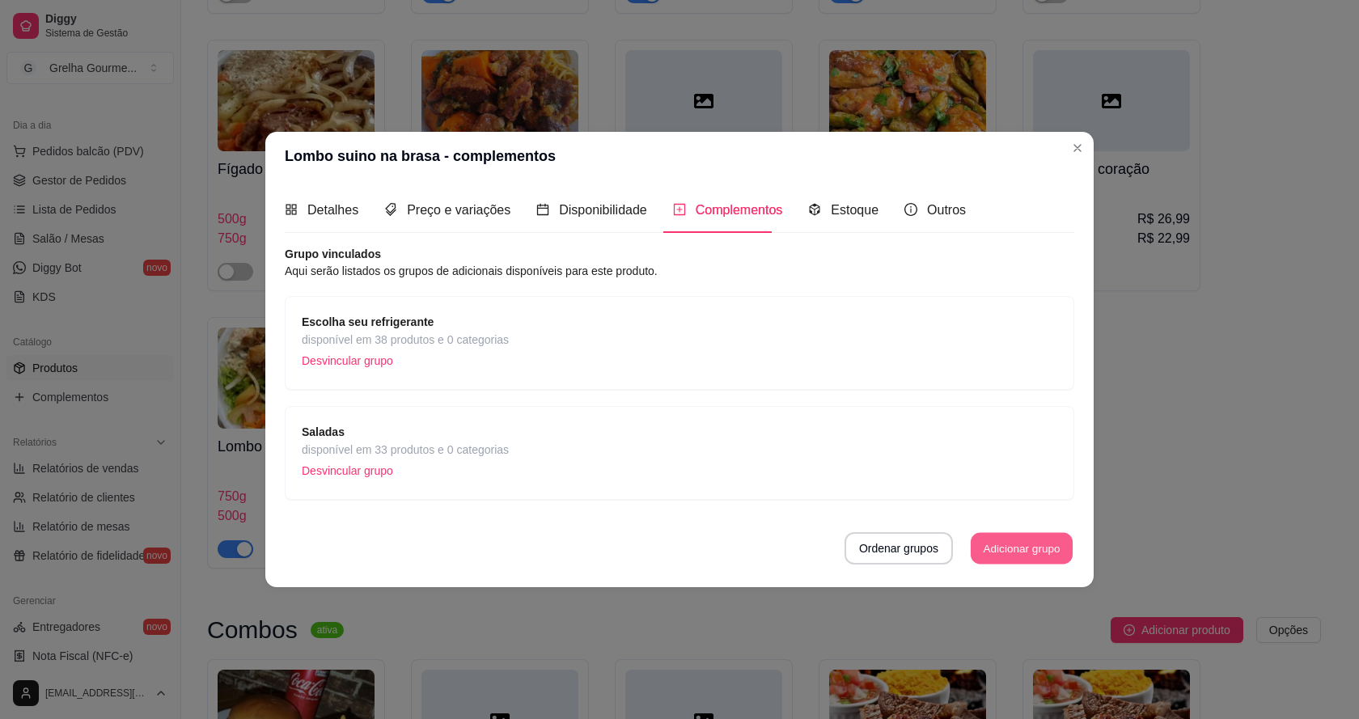
click at [1014, 545] on button "Adicionar grupo" at bounding box center [1022, 549] width 102 height 32
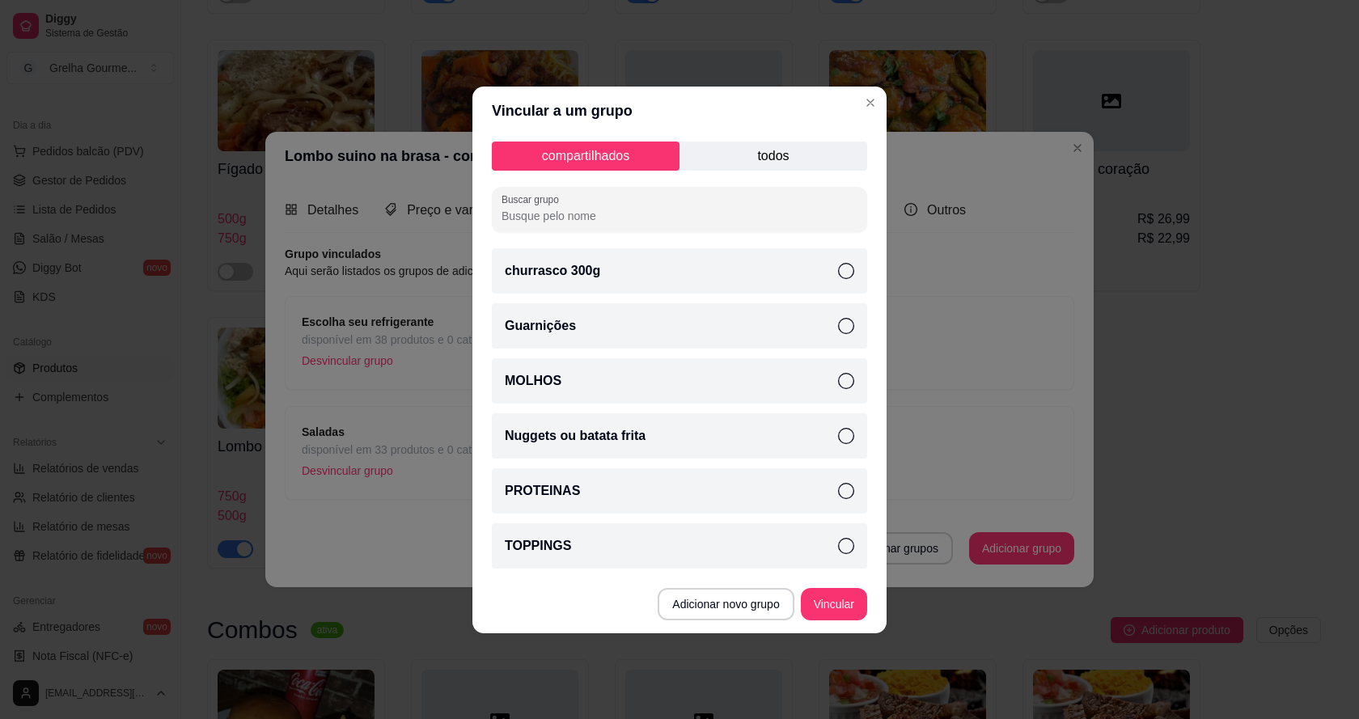
click at [638, 440] on p "Nuggets ou batata frita" at bounding box center [575, 435] width 141 height 19
click at [828, 600] on button "Vincular" at bounding box center [834, 604] width 66 height 32
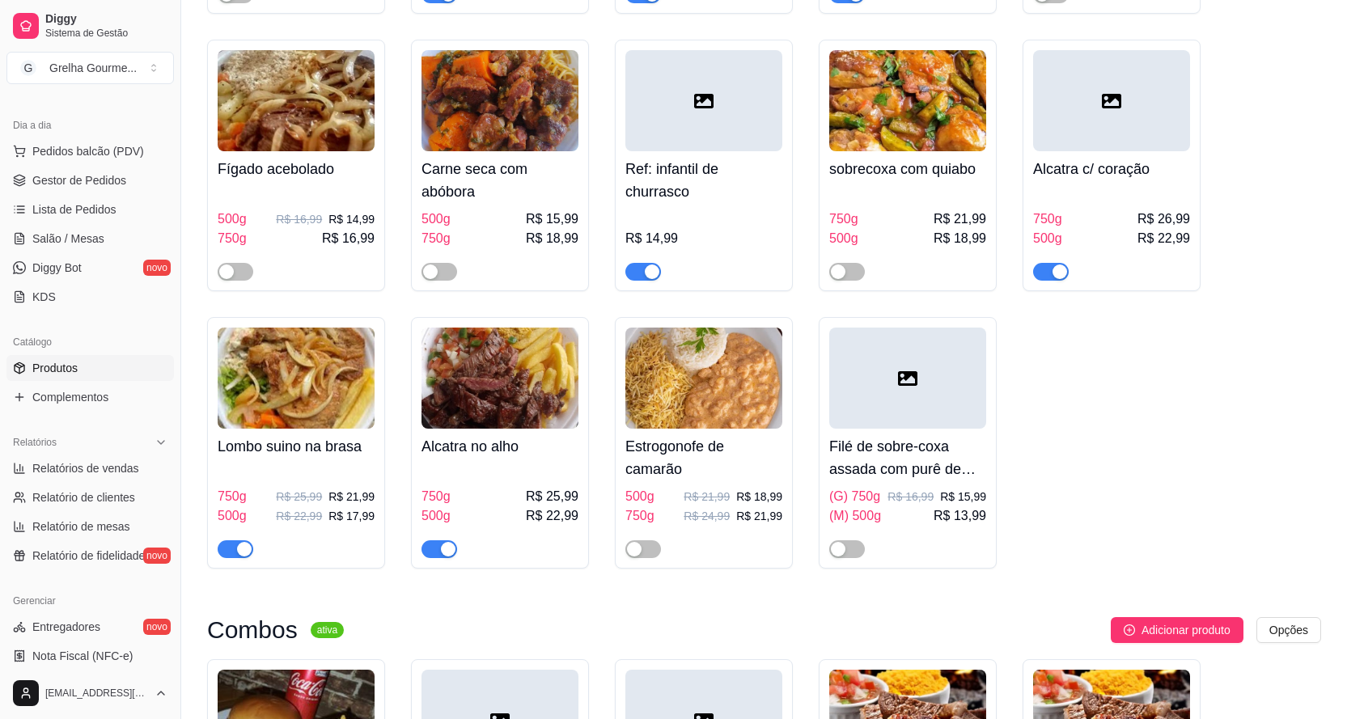
click at [911, 435] on h4 "Filé de sobre-coxa assada com purê de batata" at bounding box center [907, 457] width 157 height 45
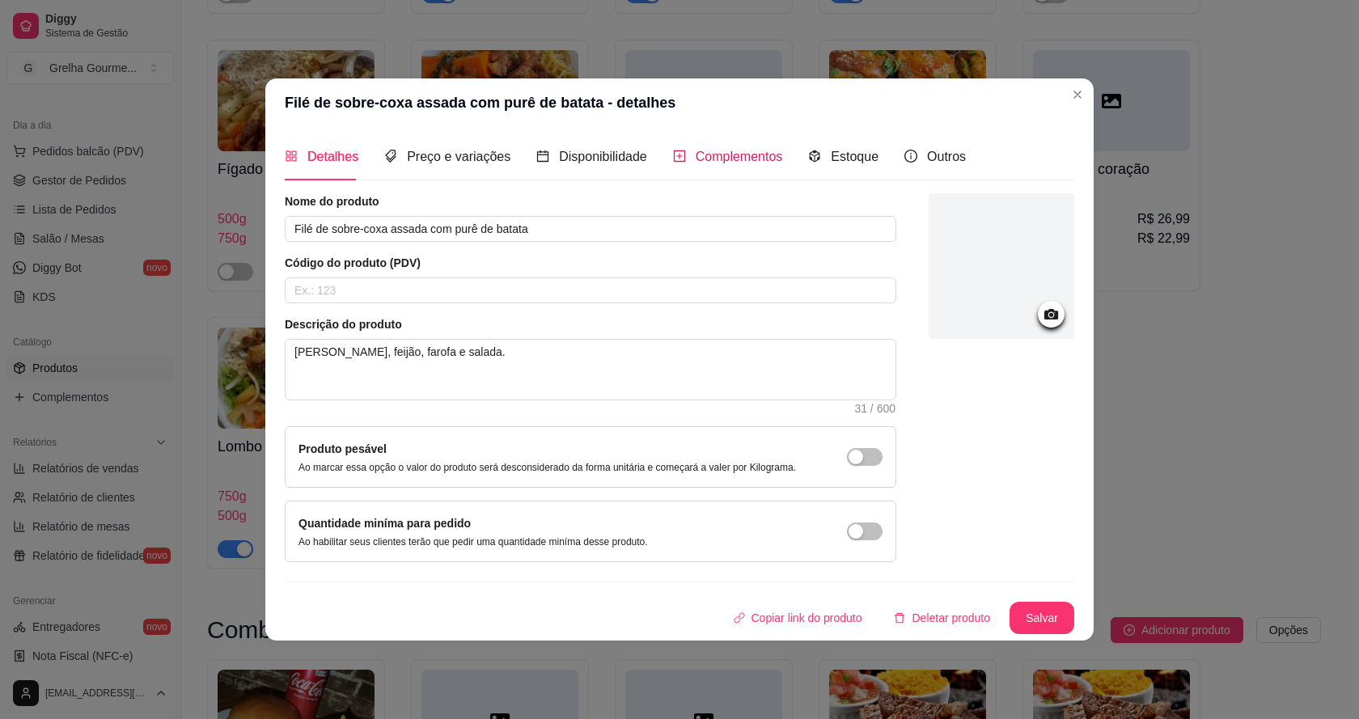
click at [721, 153] on span "Complementos" at bounding box center [739, 157] width 87 height 14
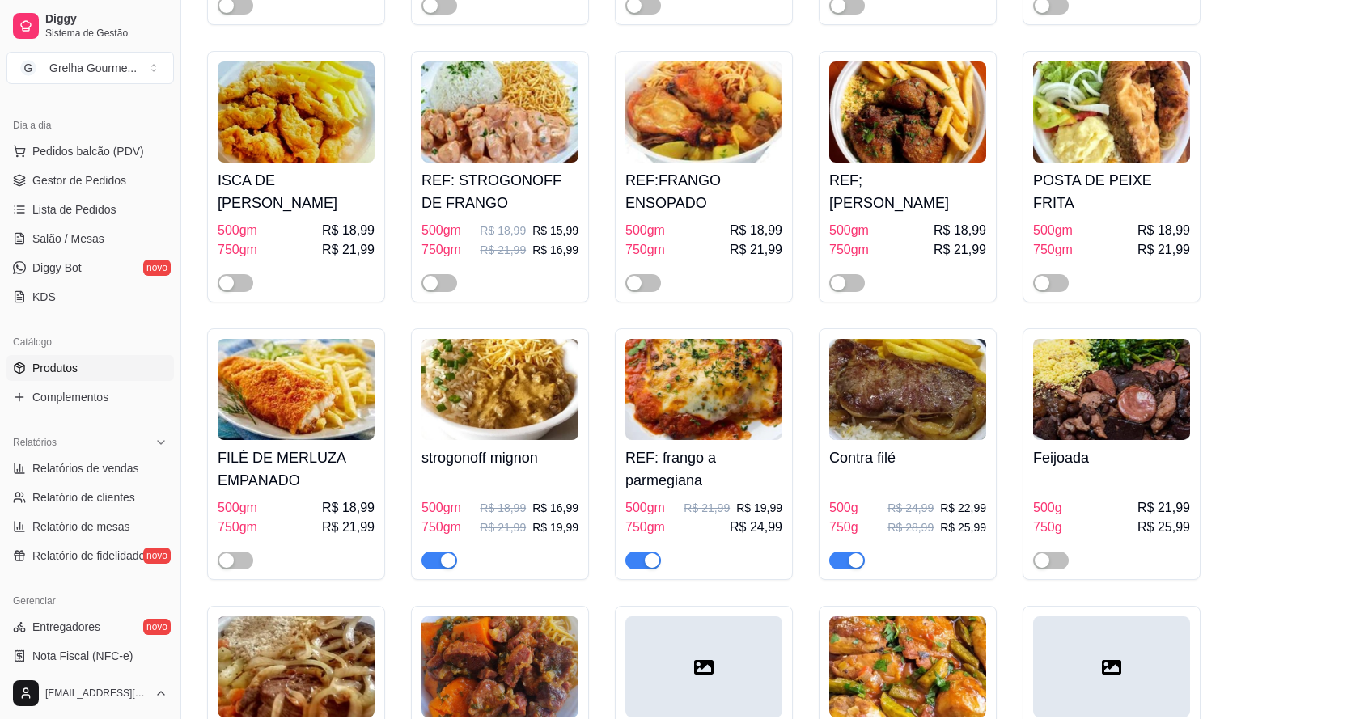
scroll to position [4044, 0]
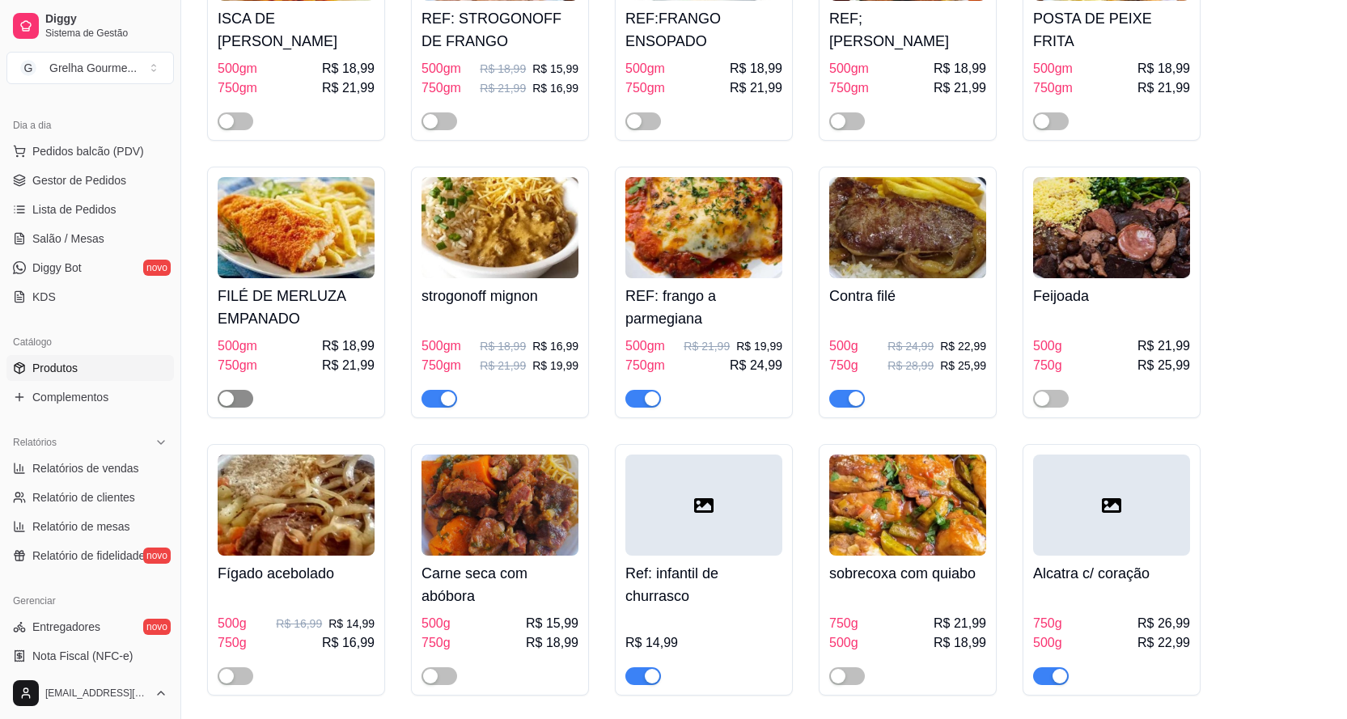
click at [228, 391] on div "button" at bounding box center [226, 398] width 15 height 15
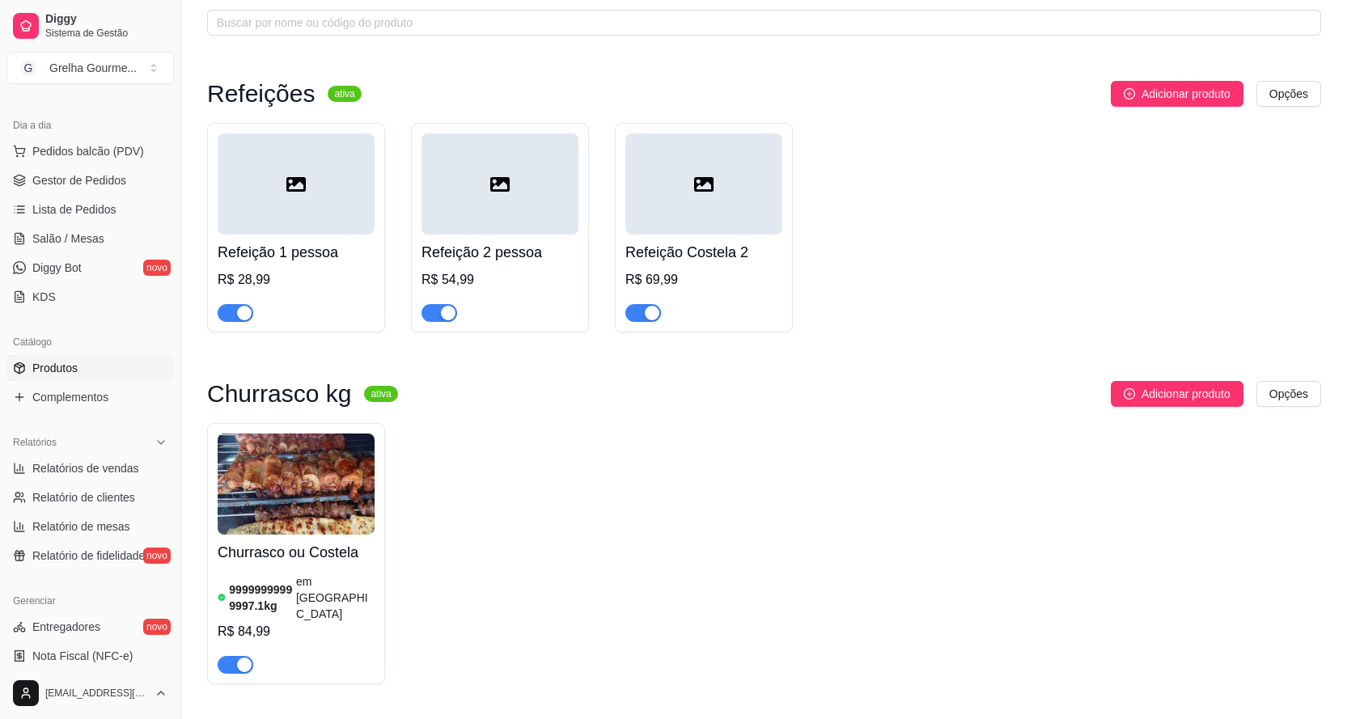
scroll to position [162, 0]
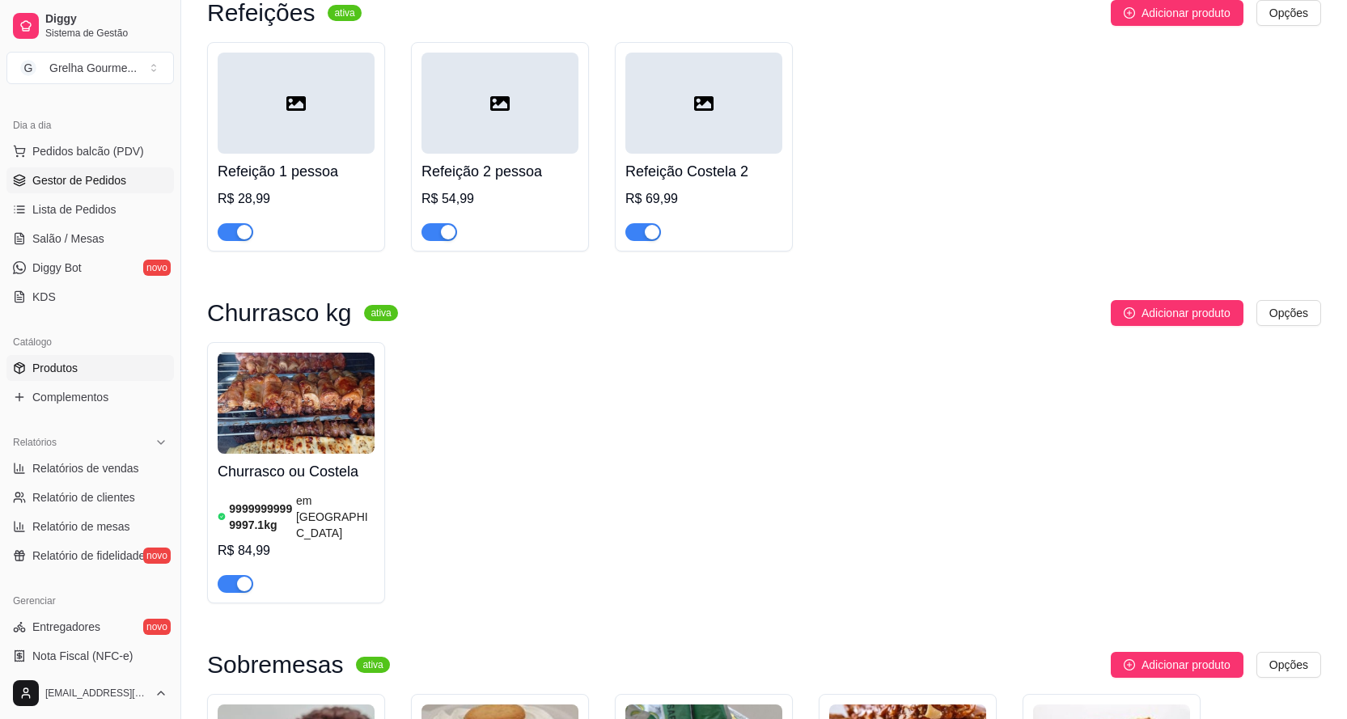
click at [129, 170] on link "Gestor de Pedidos" at bounding box center [89, 180] width 167 height 26
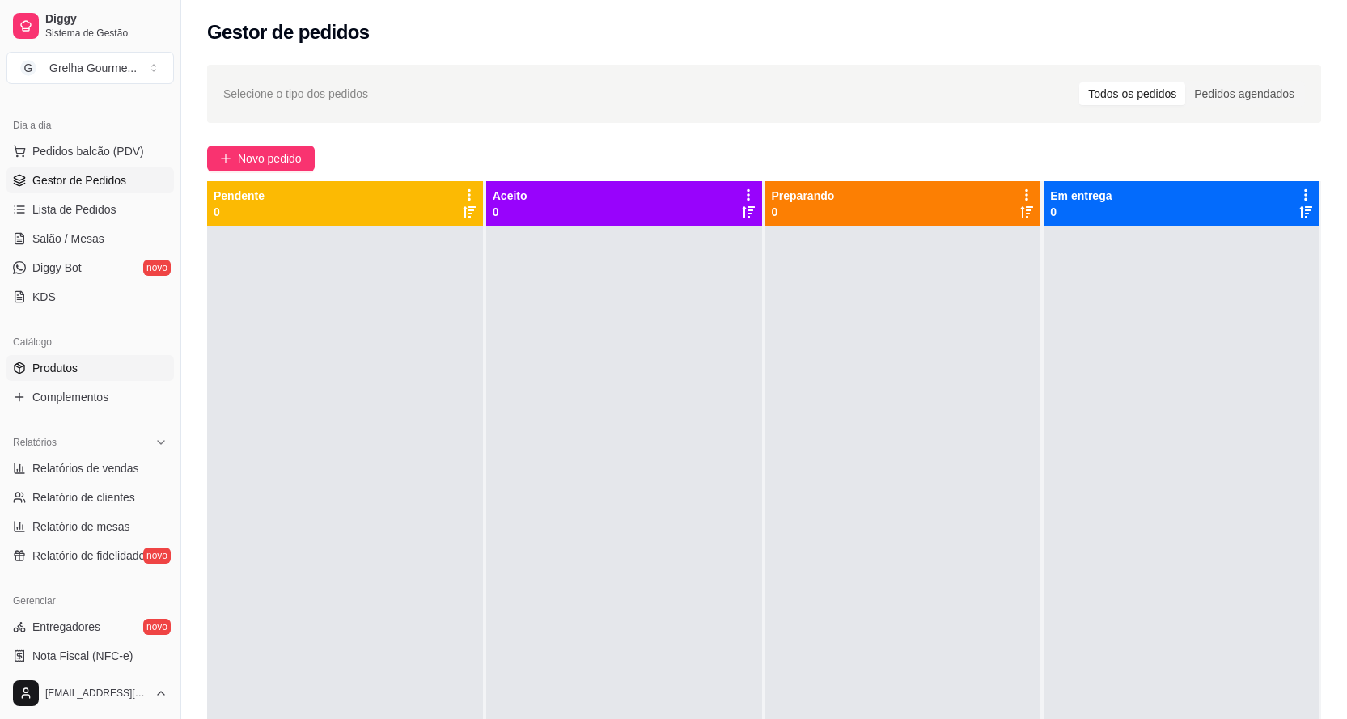
click at [61, 377] on link "Produtos" at bounding box center [89, 368] width 167 height 26
